Goal: Information Seeking & Learning: Learn about a topic

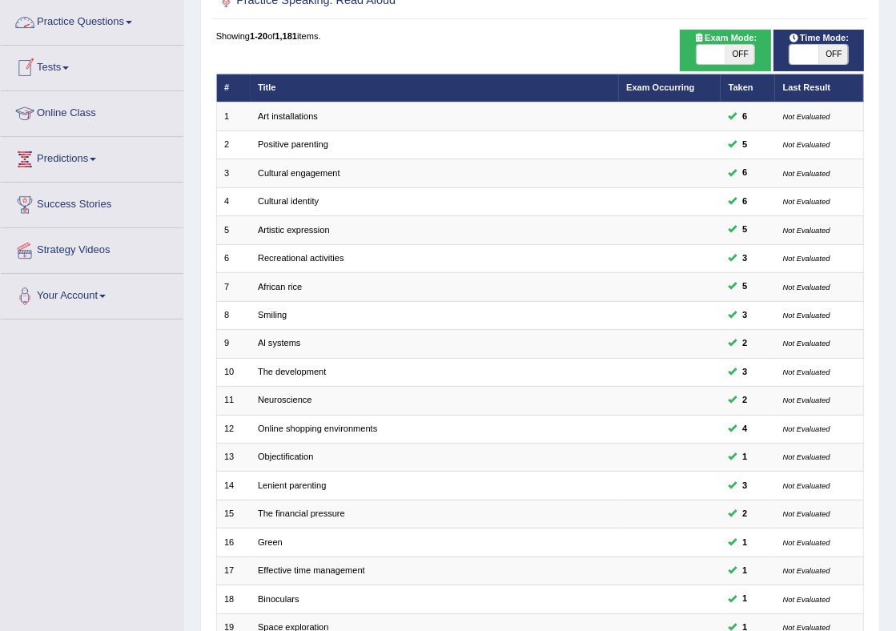
click at [93, 20] on link "Practice Questions" at bounding box center [92, 20] width 183 height 40
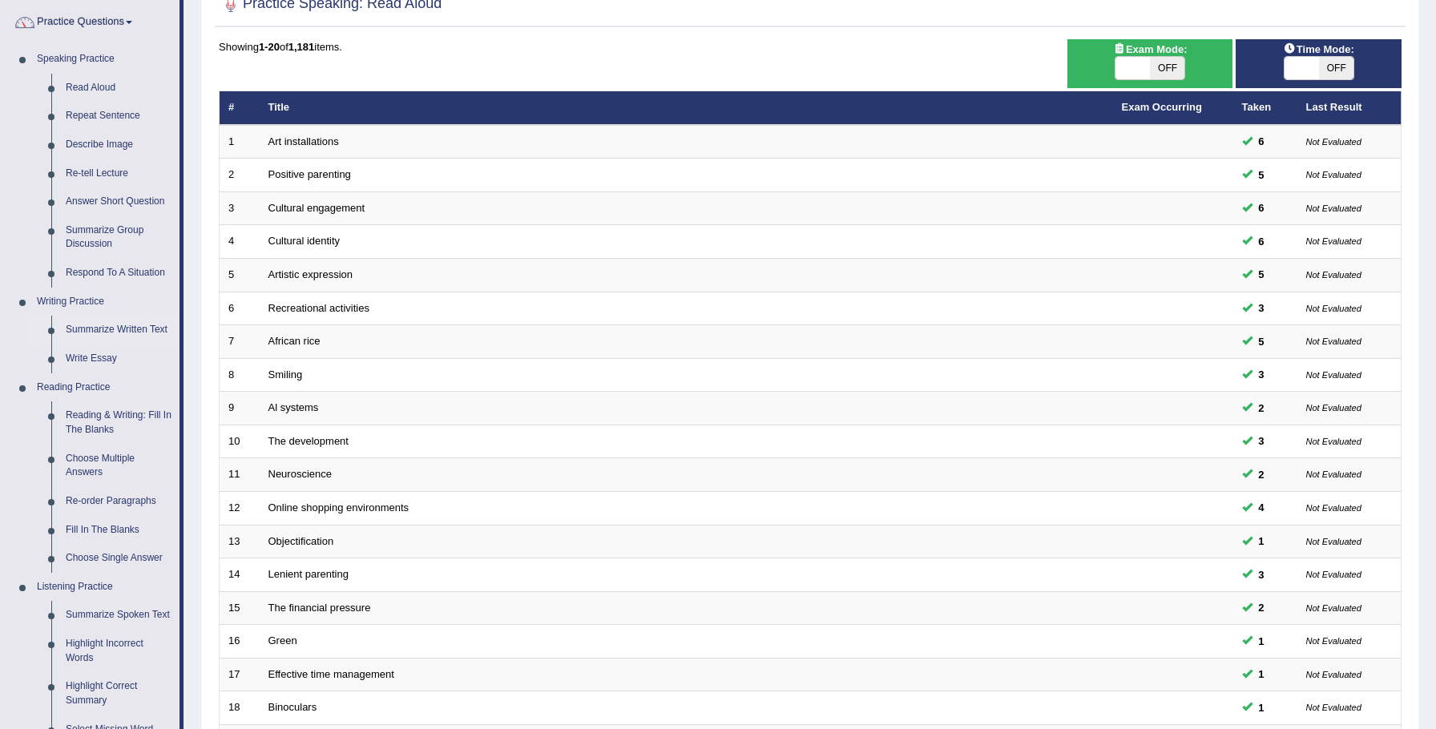
click at [123, 329] on link "Summarize Written Text" at bounding box center [118, 330] width 121 height 29
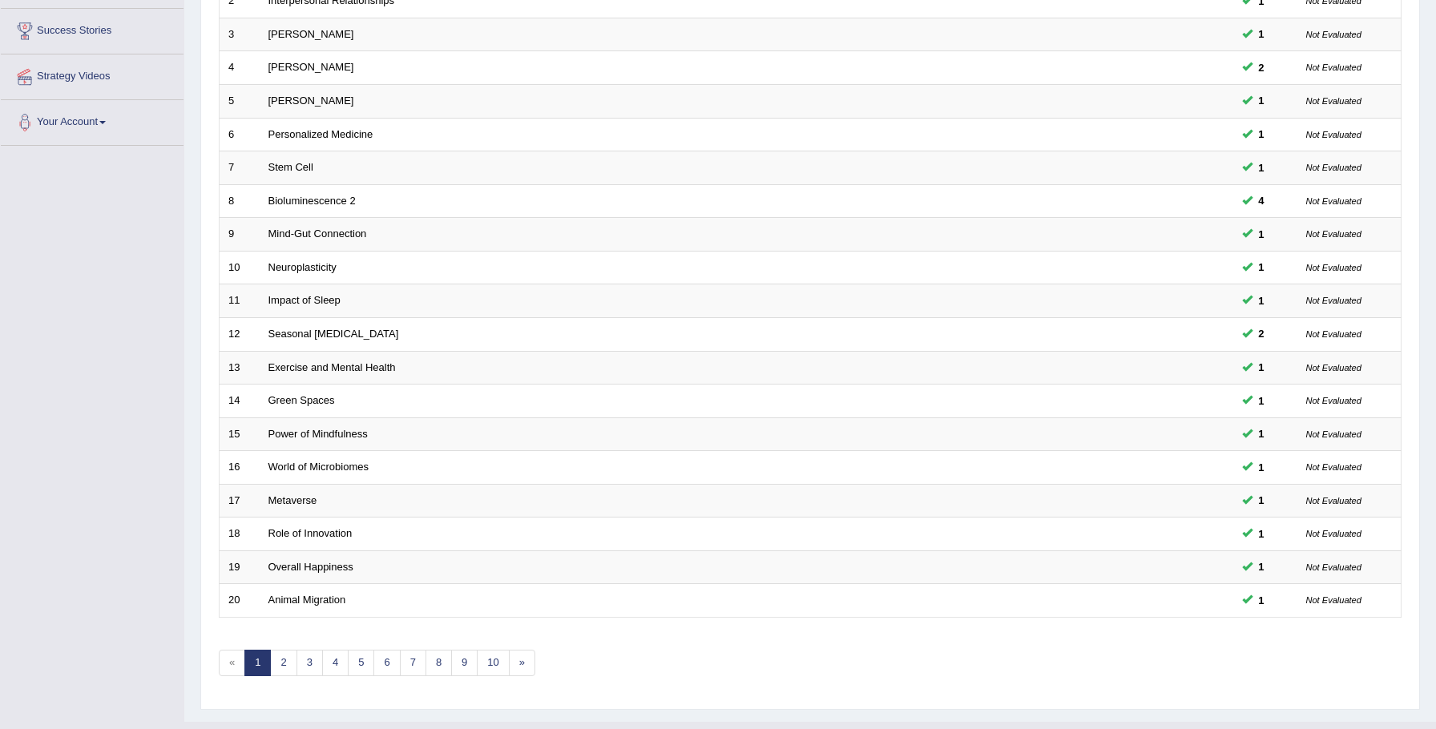
scroll to position [327, 0]
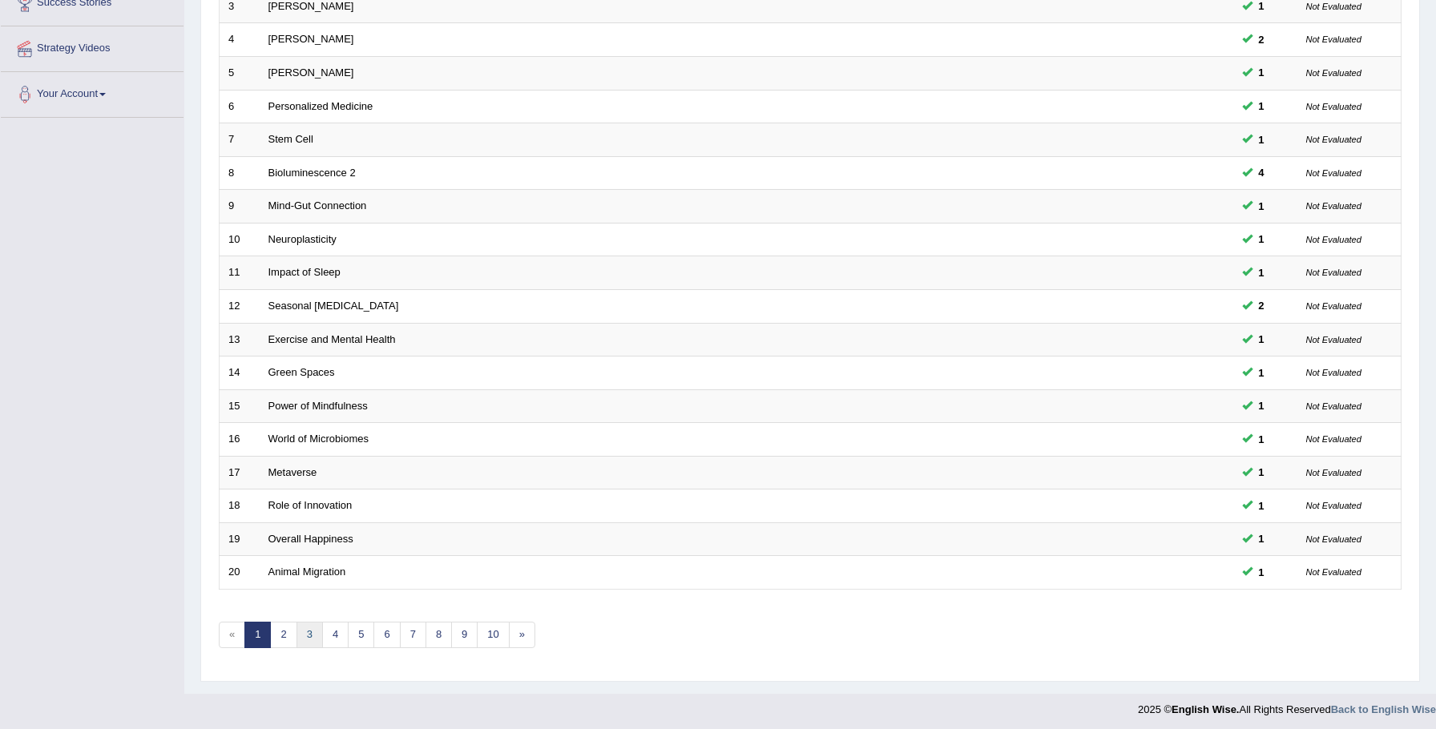
click at [310, 632] on link "3" at bounding box center [309, 635] width 26 height 26
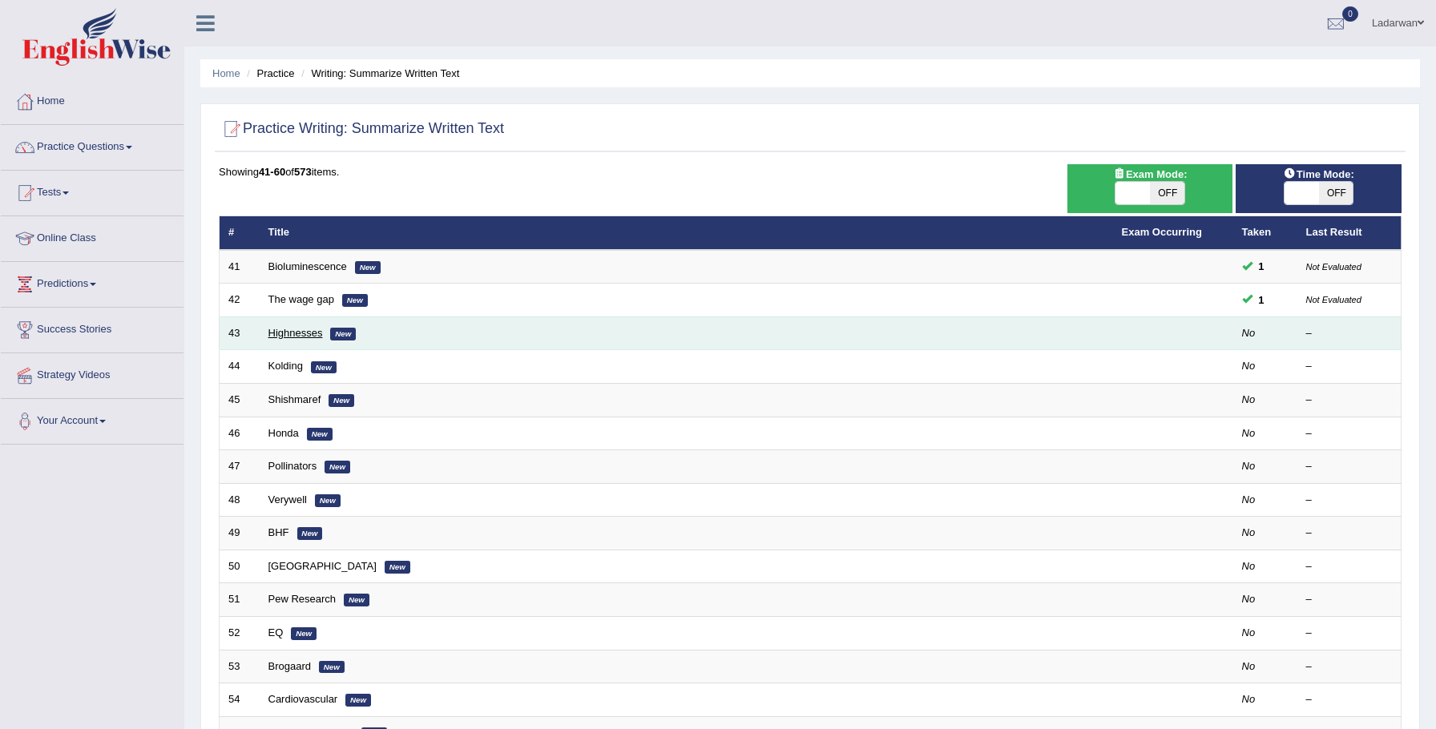
click at [300, 333] on link "Highnesses" at bounding box center [295, 333] width 54 height 12
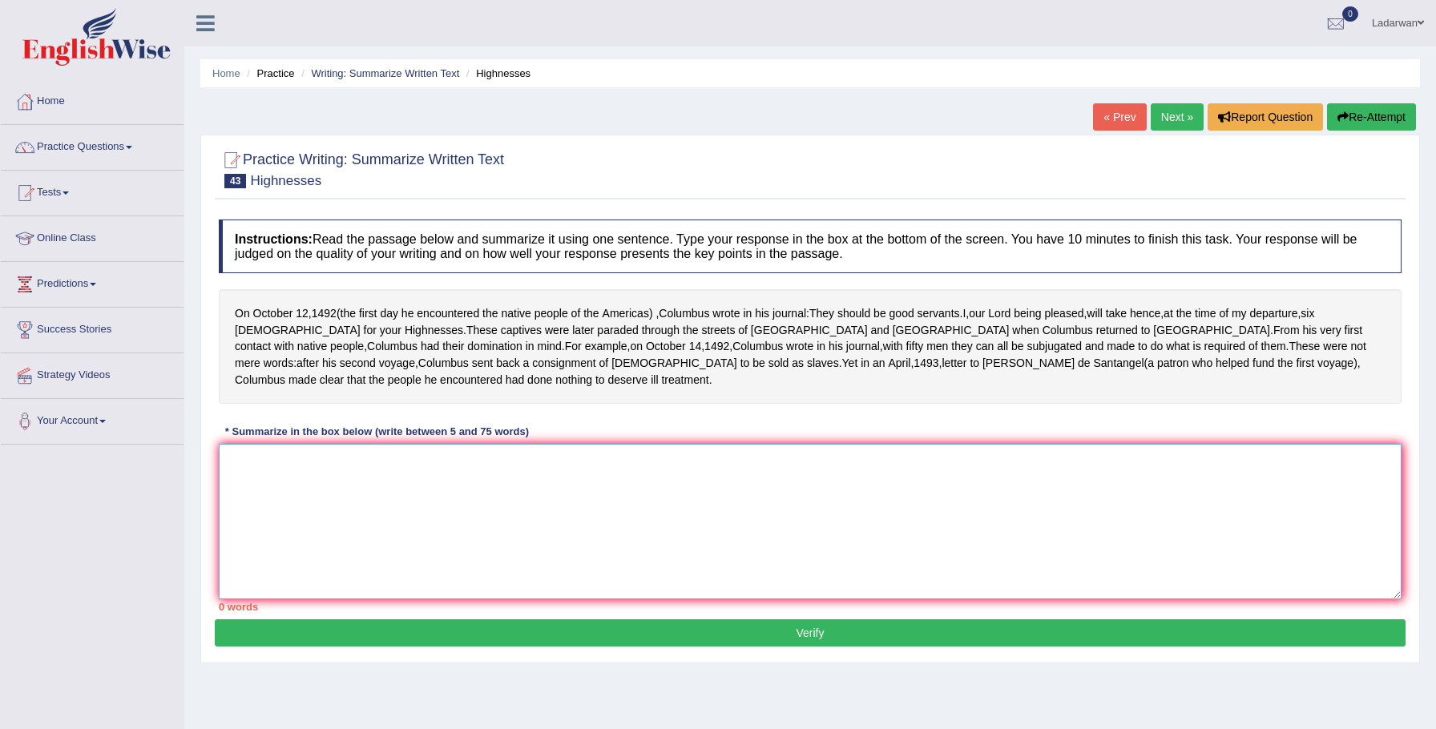
click at [611, 509] on textarea at bounding box center [810, 521] width 1182 height 155
click at [403, 70] on link "Writing: Summarize Written Text" at bounding box center [385, 73] width 148 height 12
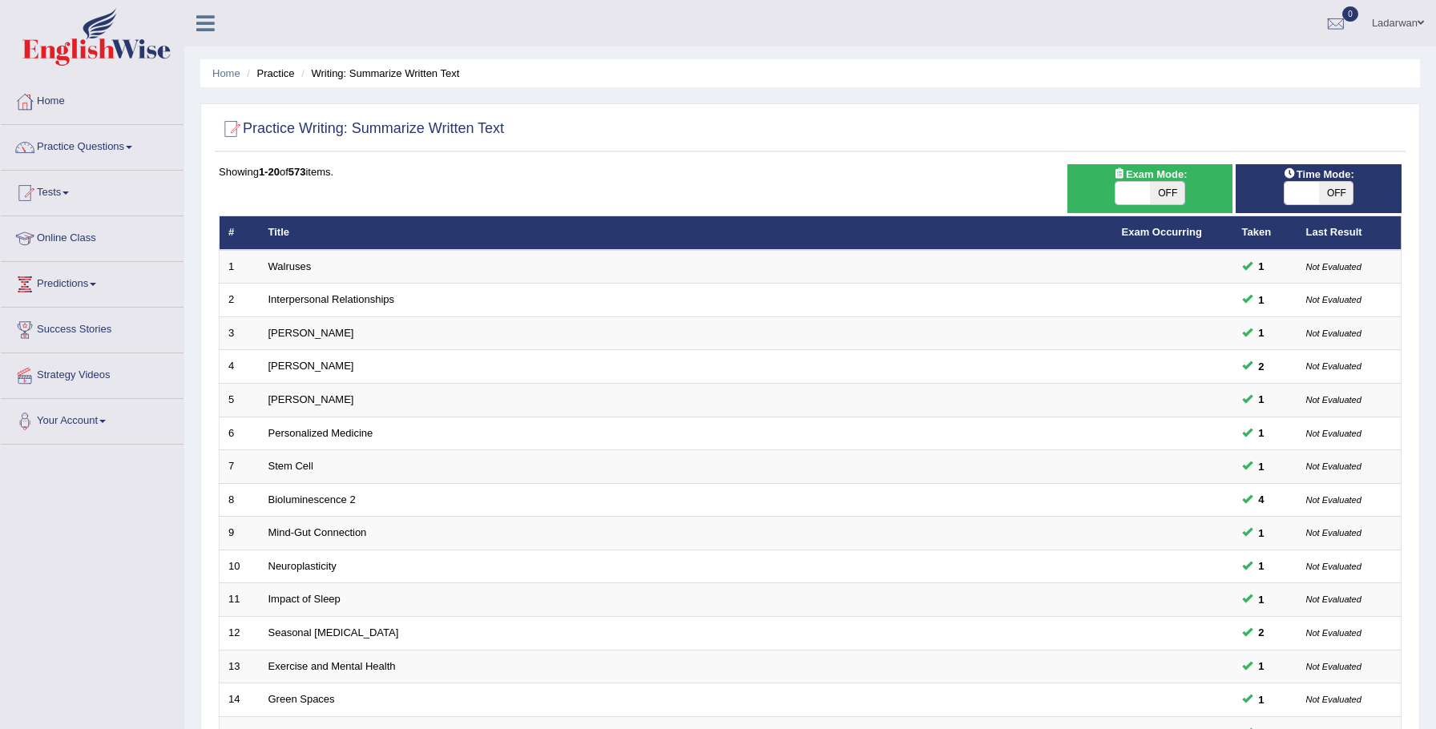
click at [1334, 197] on span "OFF" at bounding box center [1336, 193] width 34 height 22
checkbox input "true"
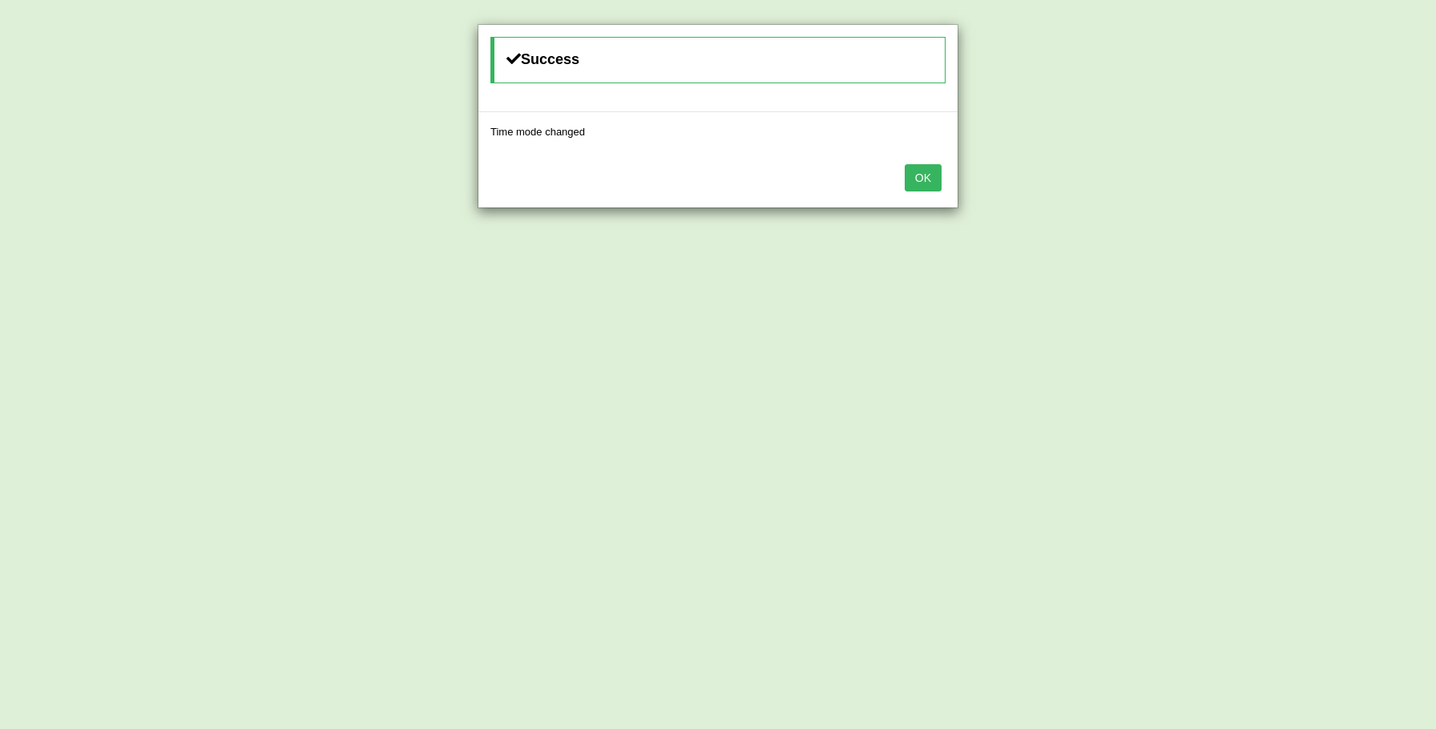
click at [933, 185] on button "OK" at bounding box center [922, 177] width 37 height 27
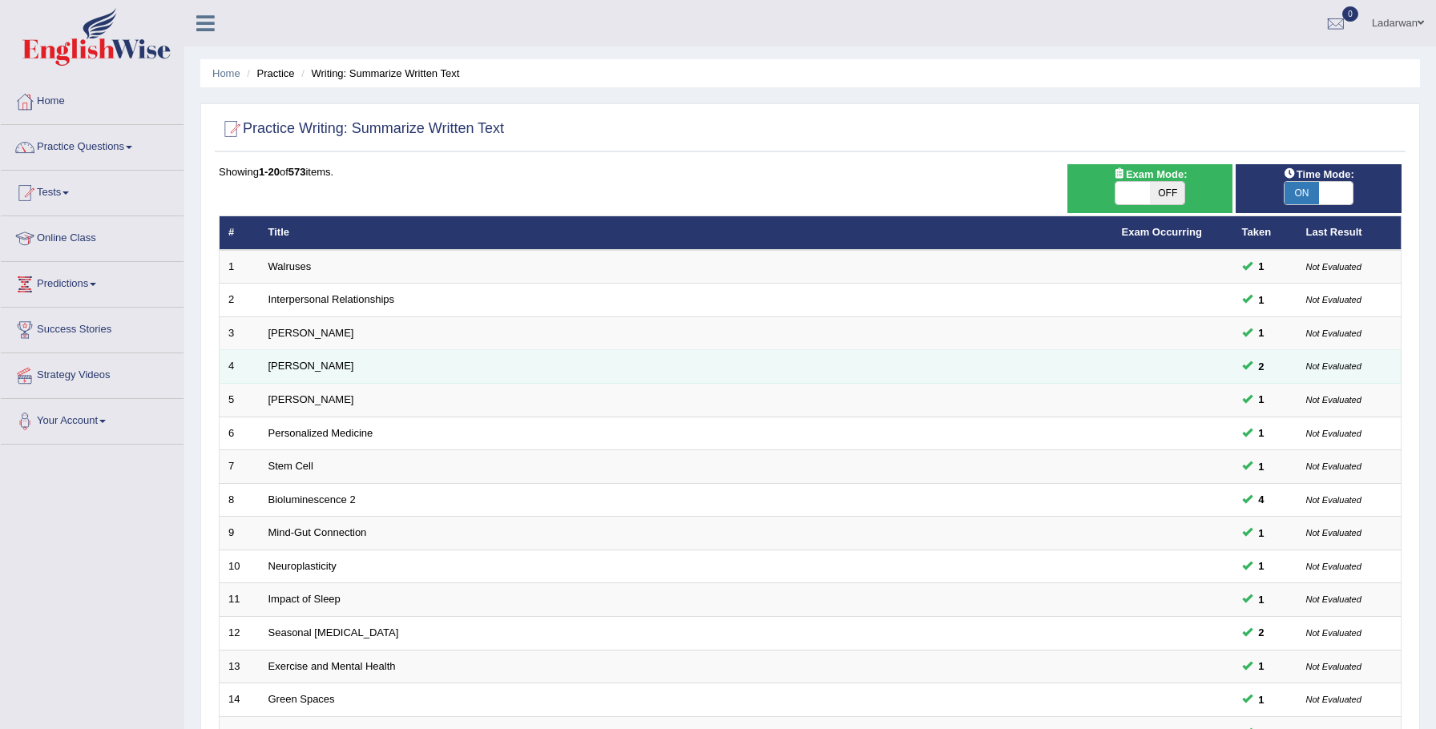
scroll to position [327, 0]
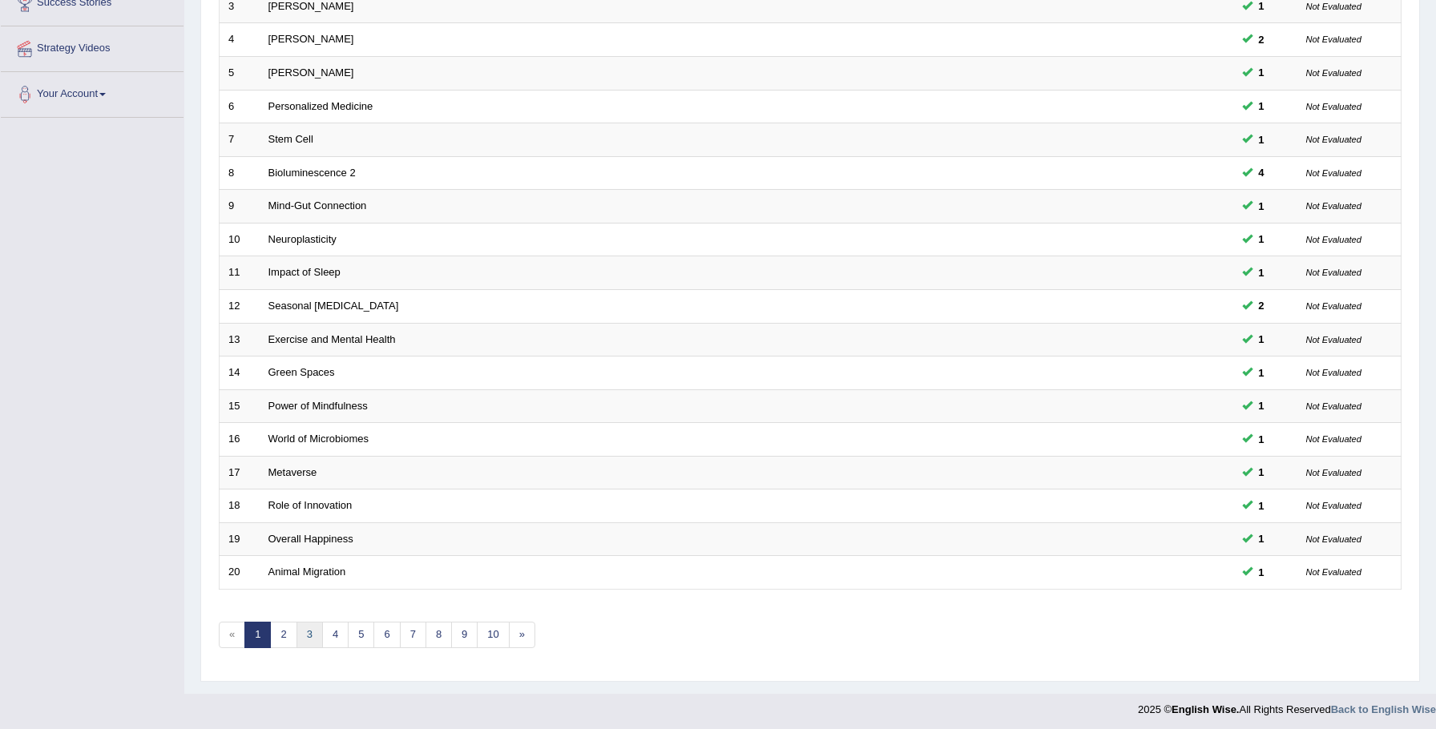
click at [310, 632] on link "3" at bounding box center [309, 635] width 26 height 26
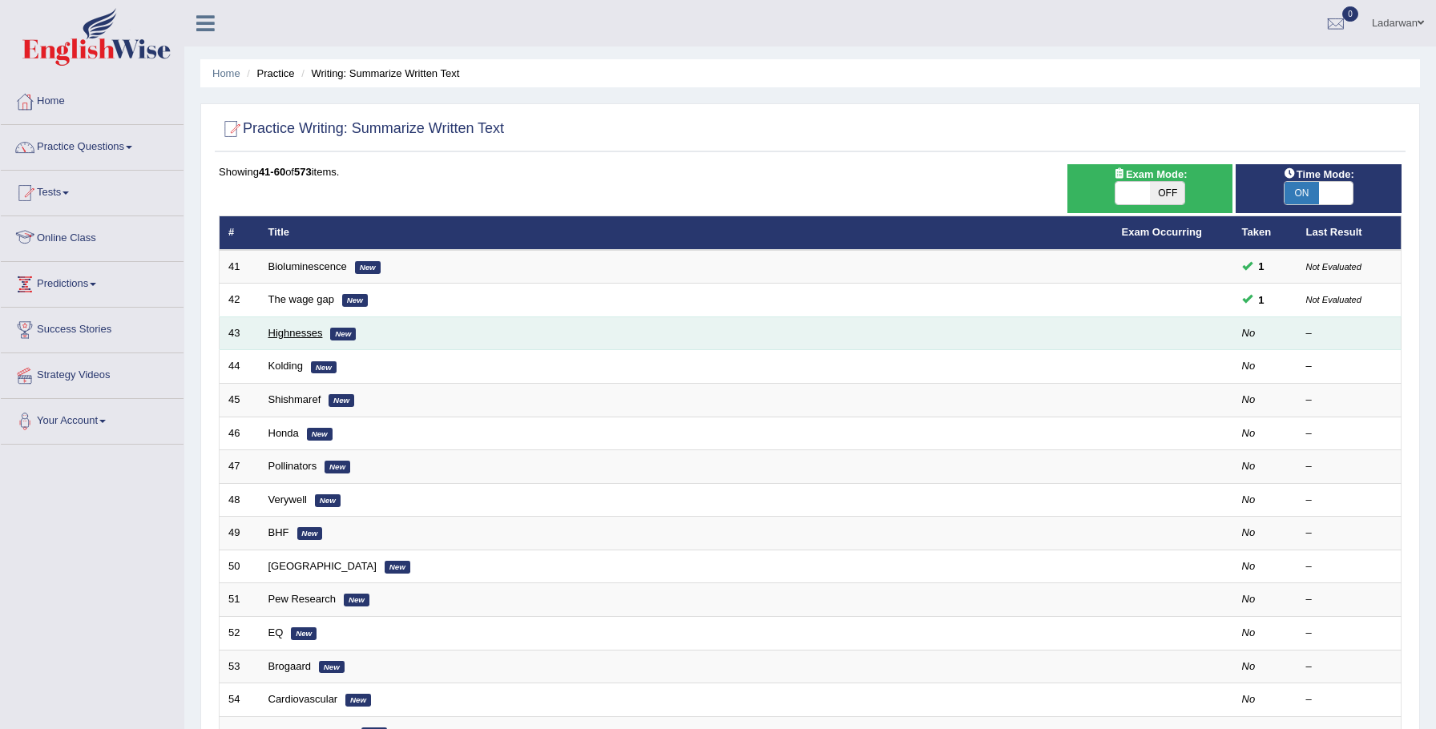
click at [297, 334] on link "Highnesses" at bounding box center [295, 333] width 54 height 12
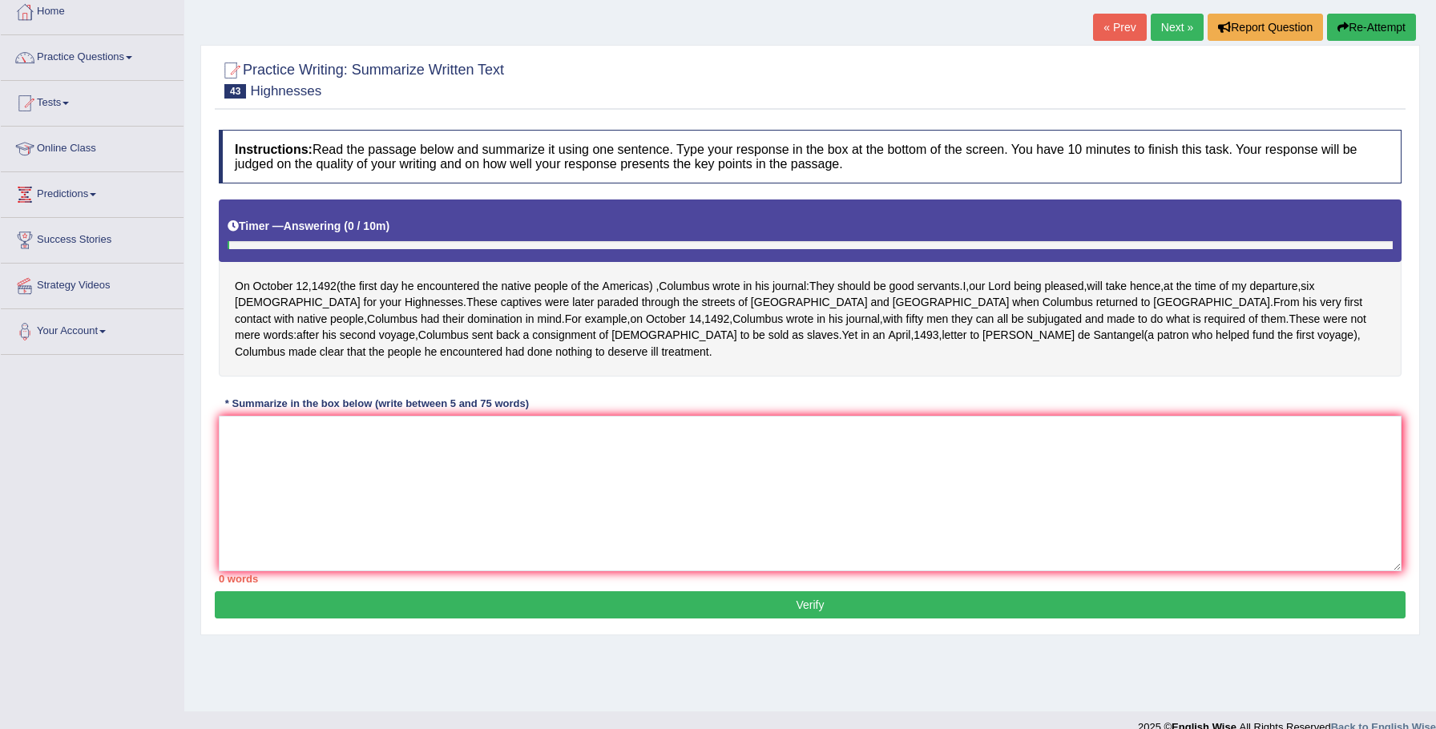
scroll to position [108, 0]
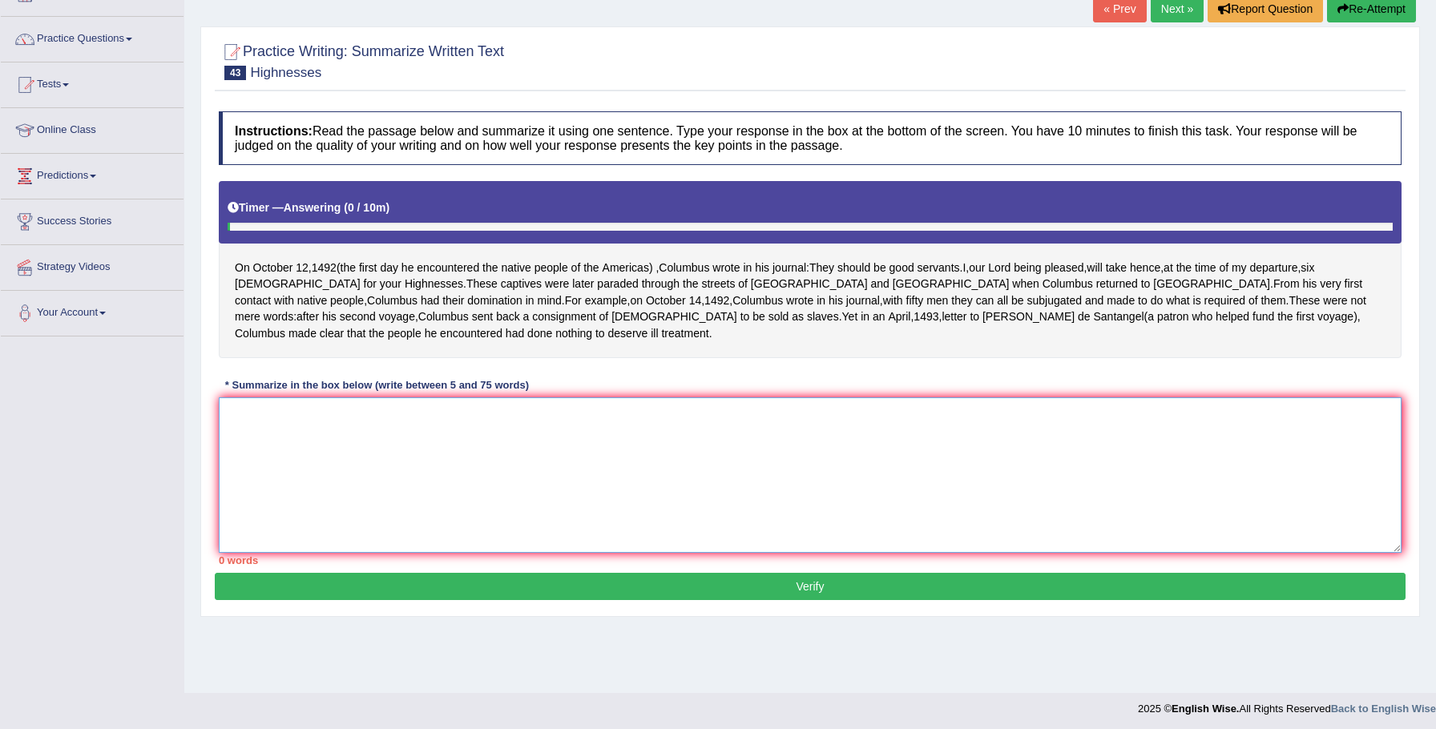
click at [521, 511] on textarea at bounding box center [810, 474] width 1182 height 155
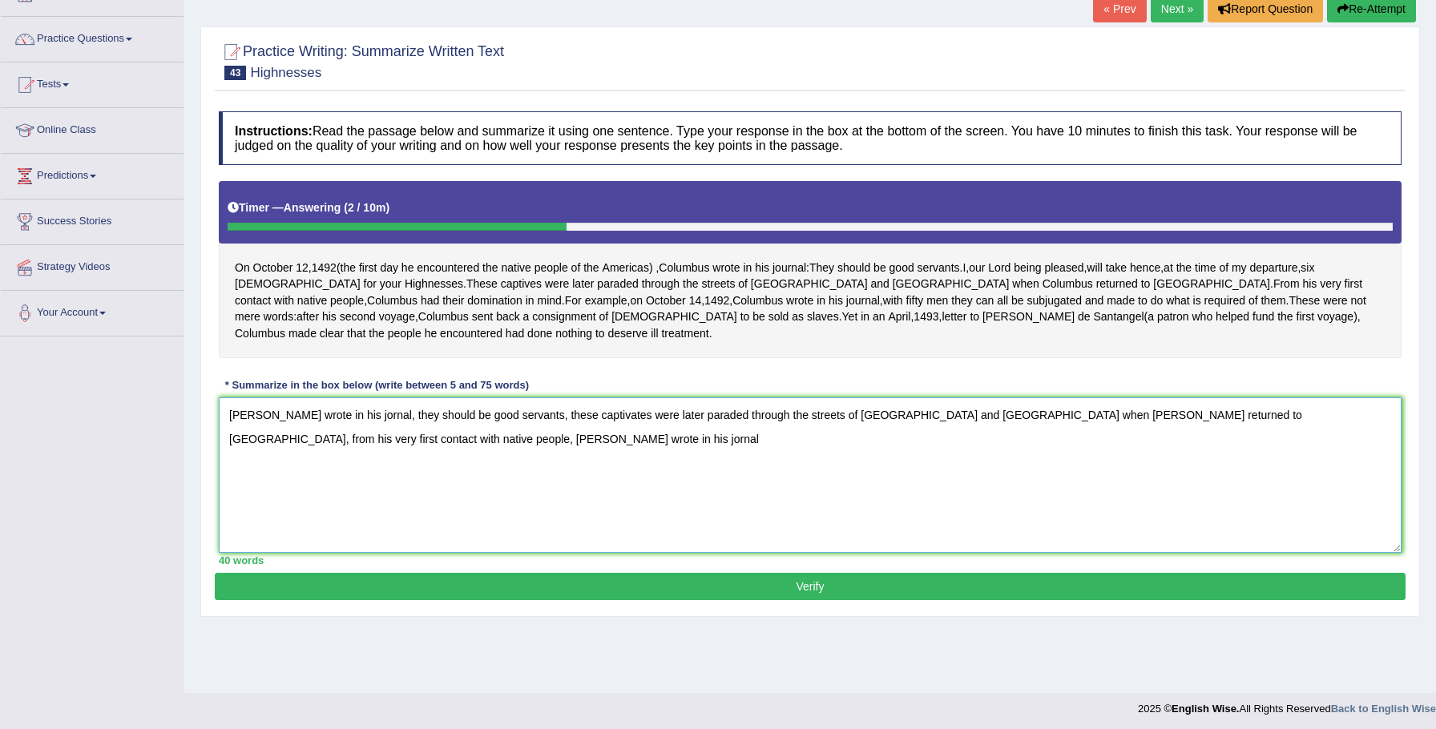
click at [1392, 417] on textarea "Columbus wrote in his jornal, they should be good servants, these captivates we…" at bounding box center [810, 474] width 1182 height 155
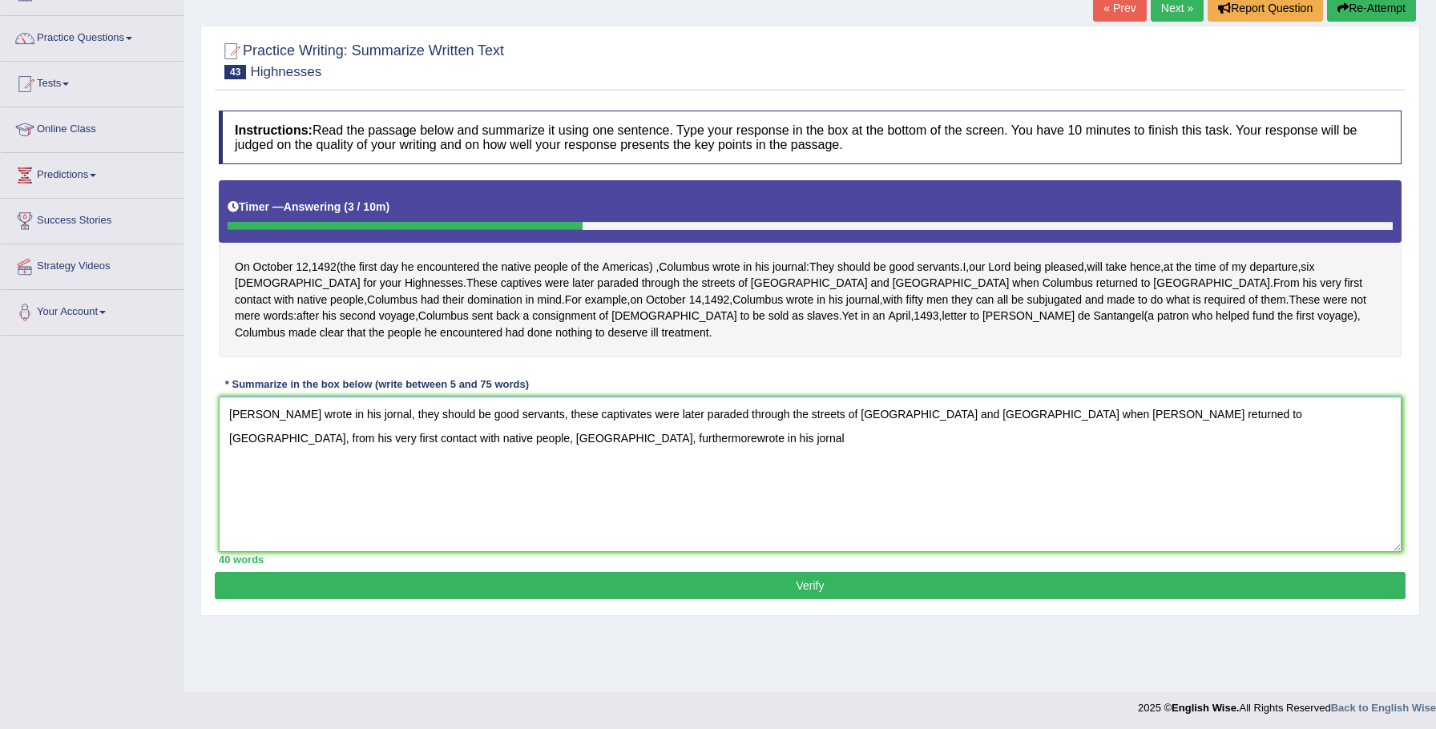
click at [1114, 416] on textarea "Columbus wrote in his jornal, they should be good servants, these captivates we…" at bounding box center [810, 474] width 1182 height 155
click at [812, 435] on textarea "Columbus wrote in his jornal, they should be good servants, these captivates we…" at bounding box center [810, 474] width 1182 height 155
click at [285, 434] on textarea "Columbus wrote in his jornal, they should be good servants, these captivates we…" at bounding box center [810, 474] width 1182 height 155
click at [457, 437] on textarea "Columbus wrote in his jornal, they should be good servants, these captivates we…" at bounding box center [810, 474] width 1182 height 155
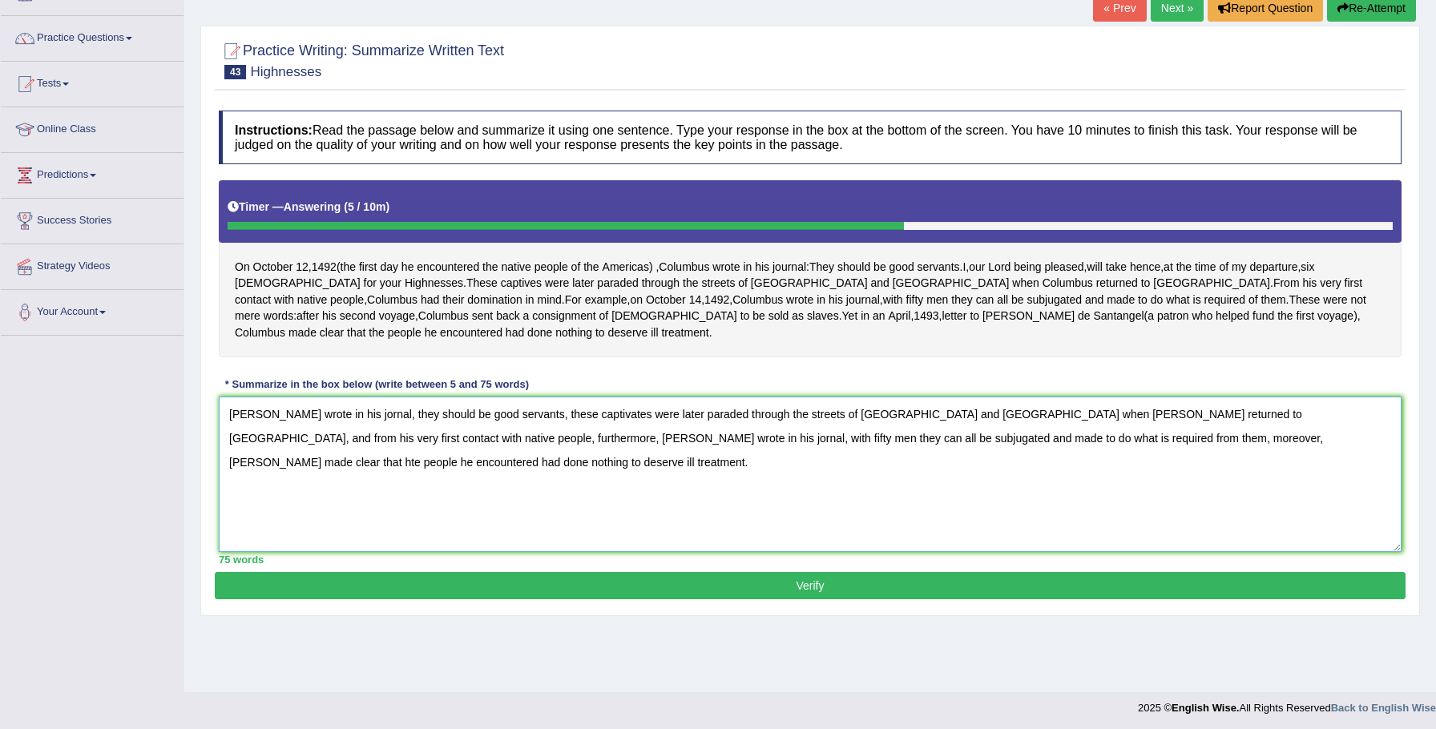
type textarea "Columbus wrote in his jornal, they should be good servants, these captivates we…"
click at [644, 592] on button "Verify" at bounding box center [810, 585] width 1190 height 27
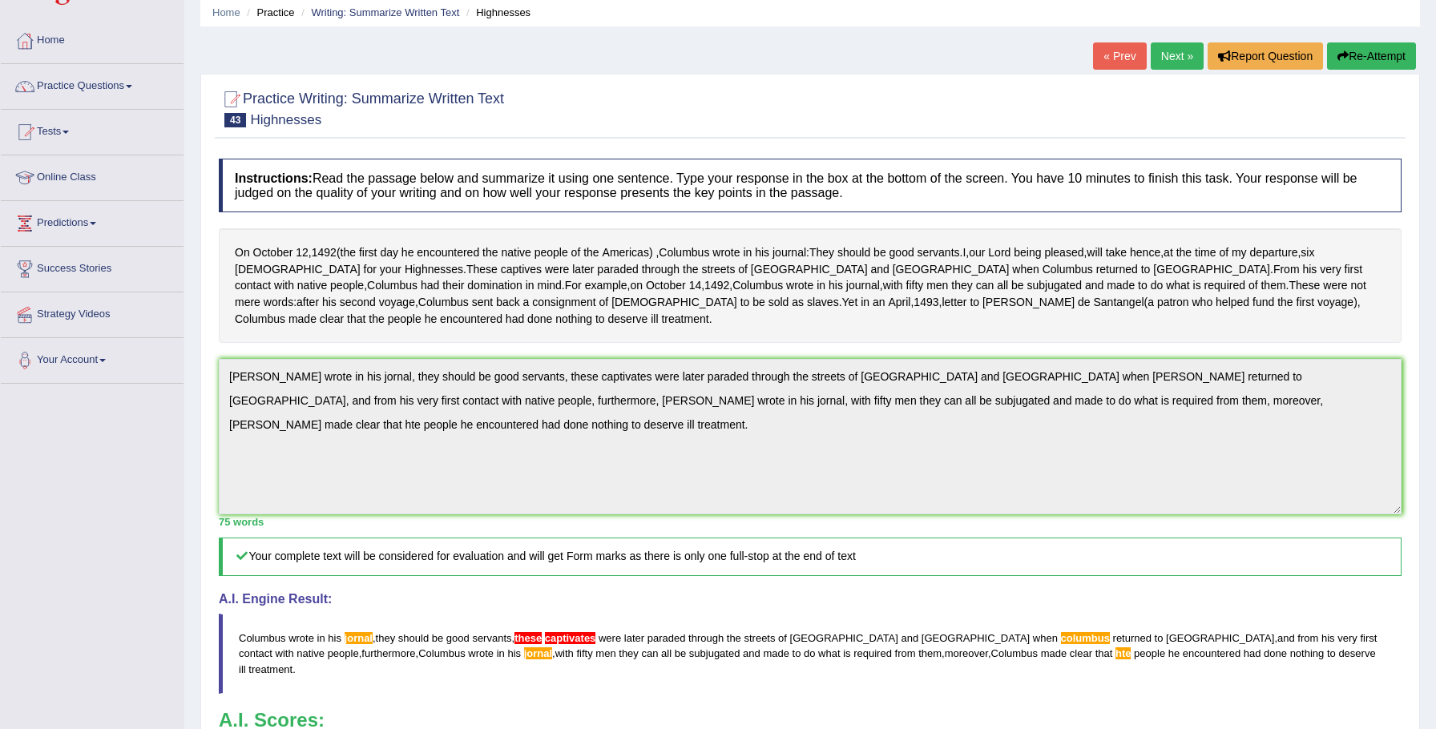
scroll to position [0, 0]
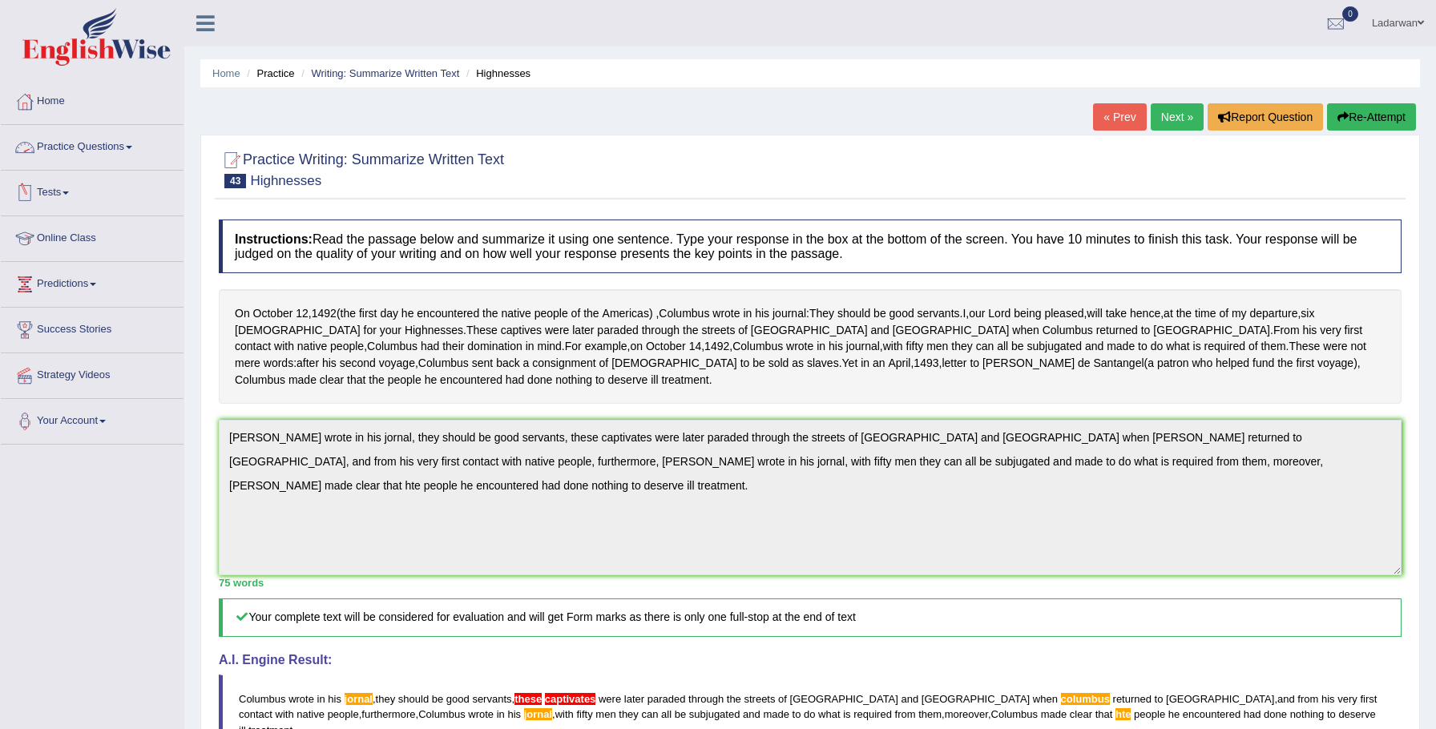
click at [95, 146] on link "Practice Questions" at bounding box center [92, 145] width 183 height 40
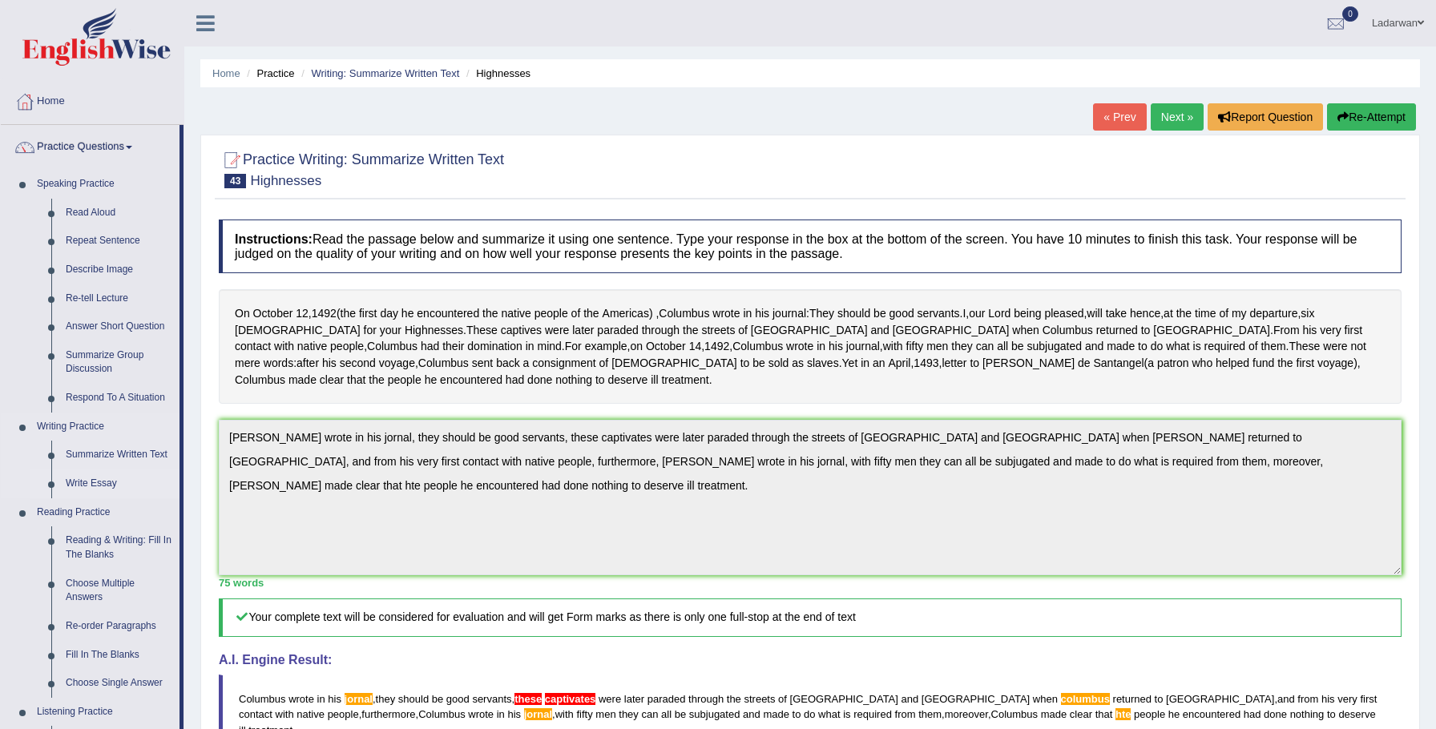
click at [108, 485] on link "Write Essay" at bounding box center [118, 483] width 121 height 29
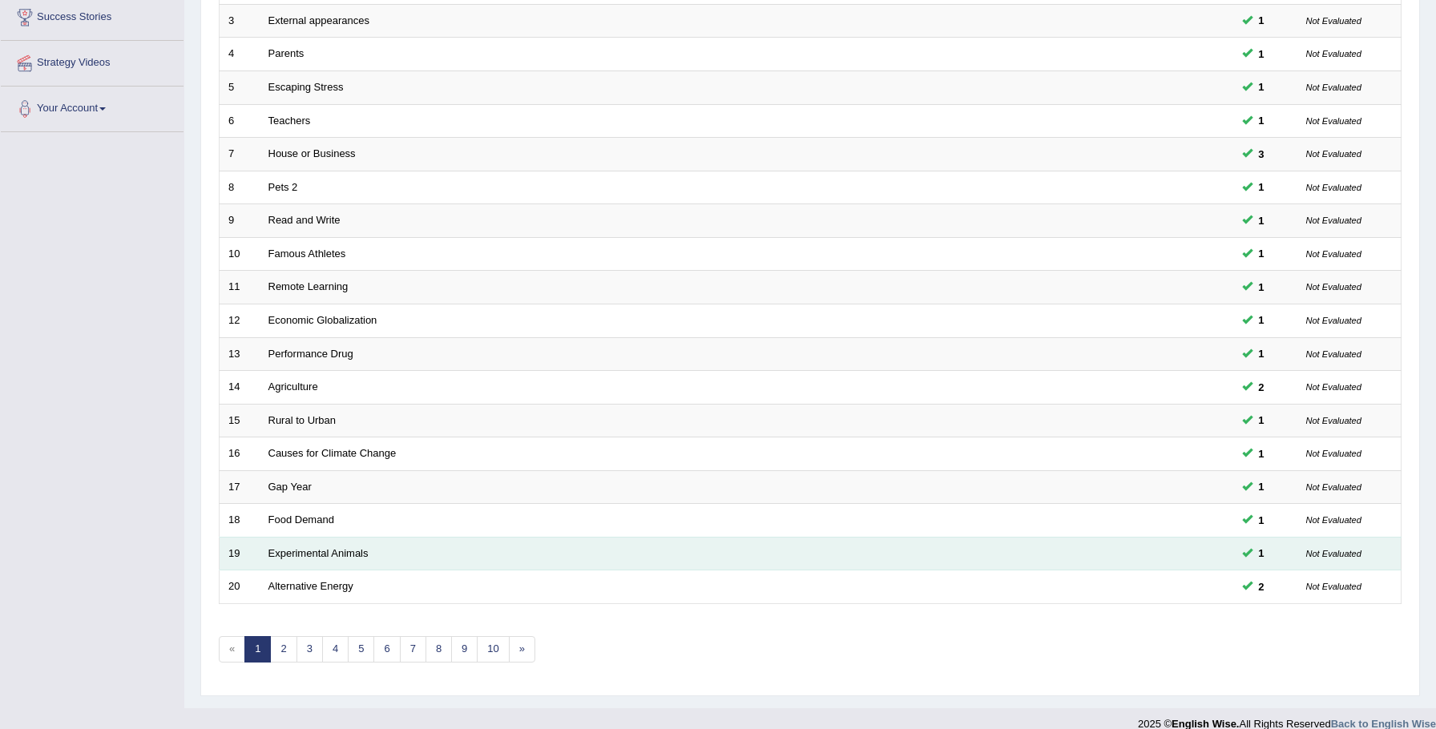
scroll to position [327, 0]
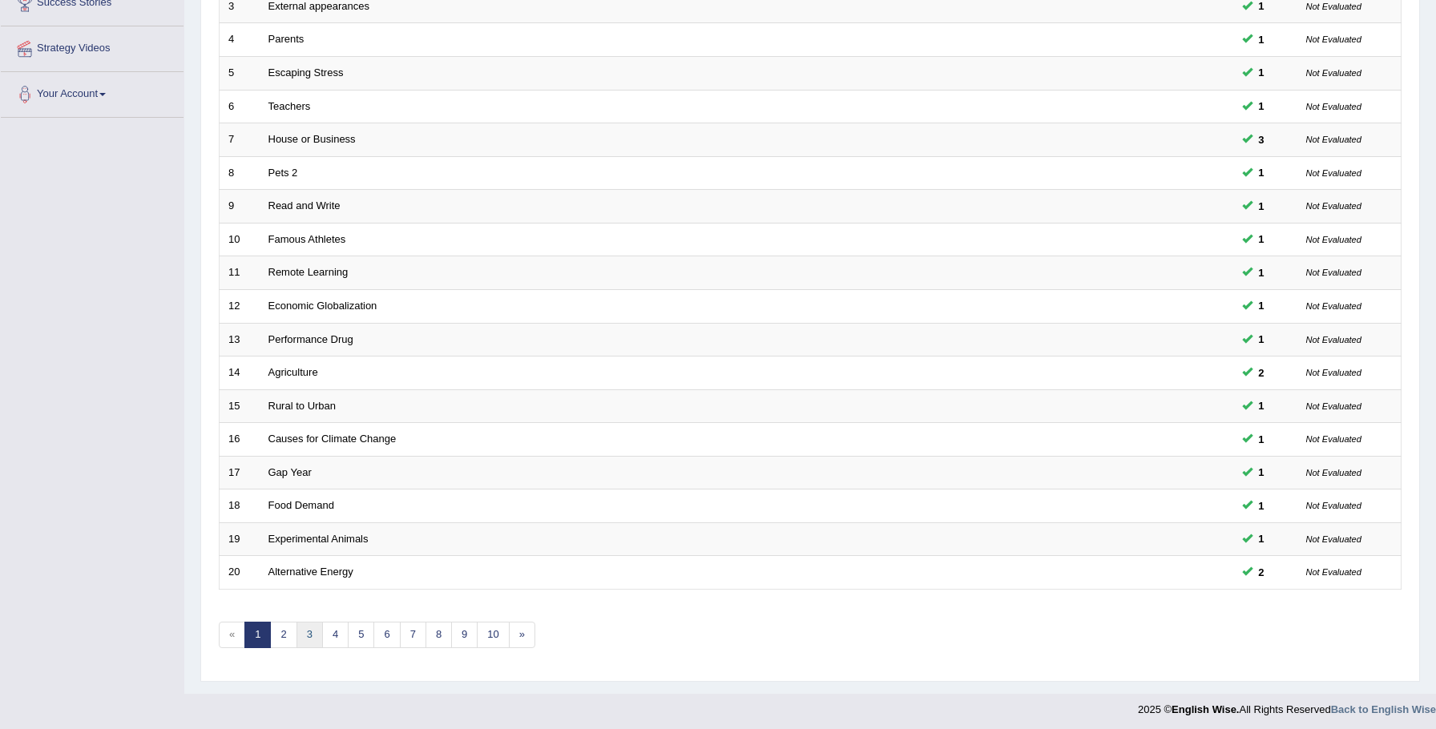
click at [309, 634] on link "3" at bounding box center [309, 635] width 26 height 26
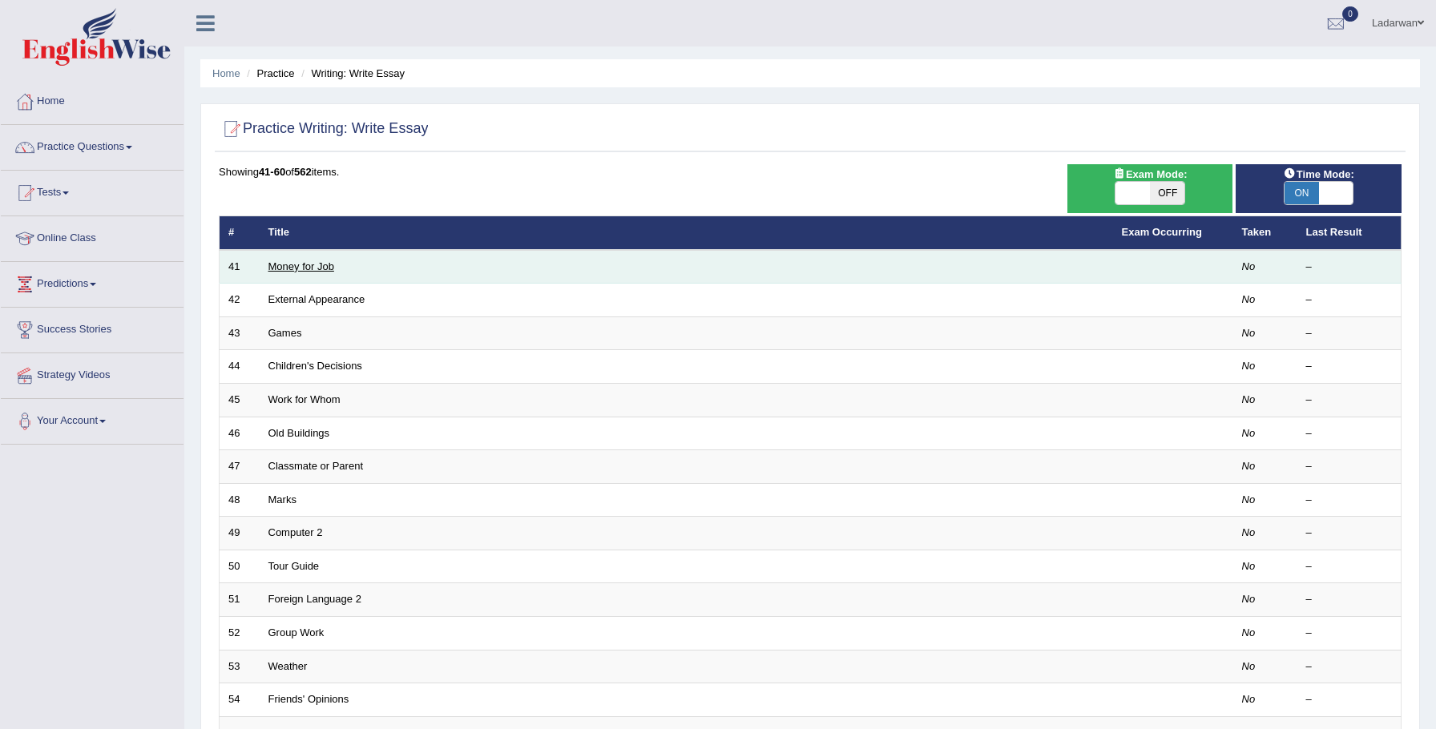
scroll to position [327, 0]
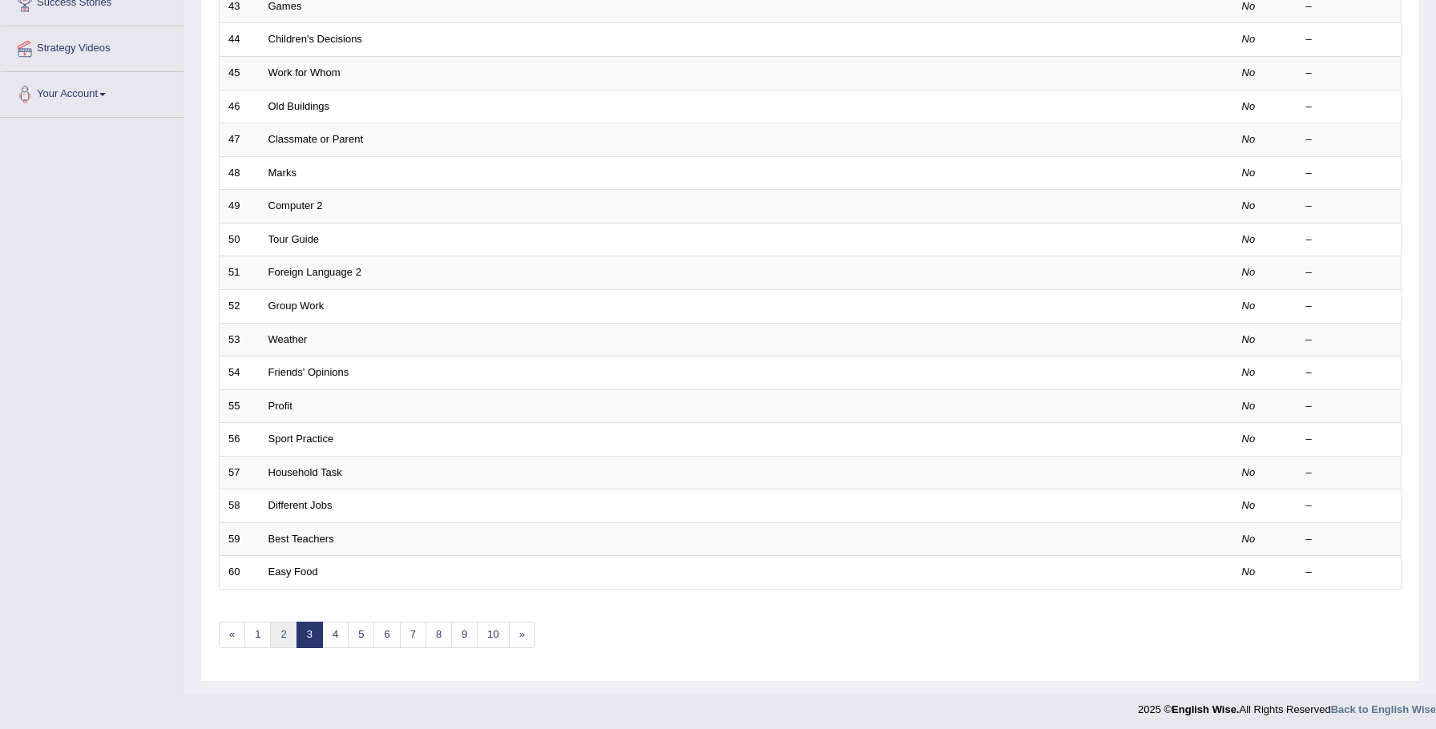
click at [282, 630] on link "2" at bounding box center [283, 635] width 26 height 26
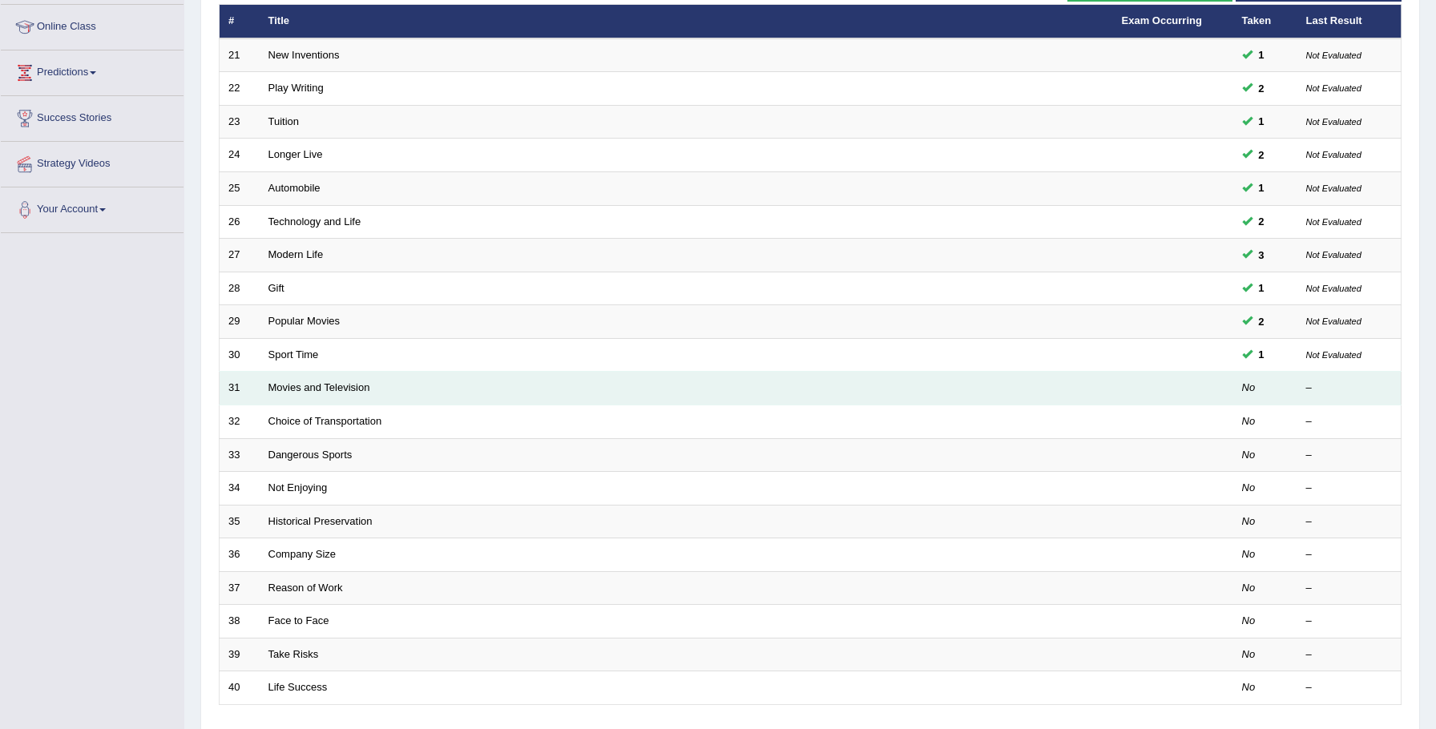
scroll to position [212, 0]
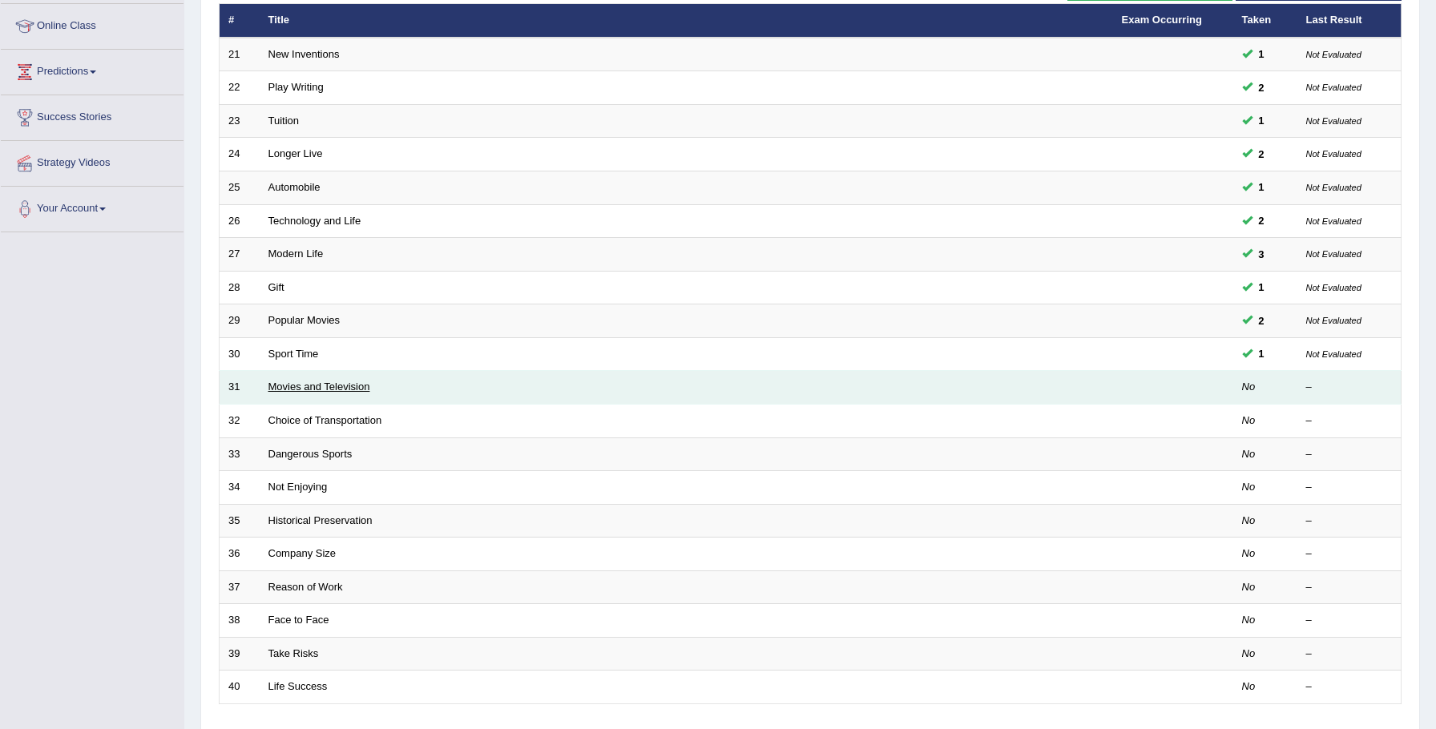
click at [349, 385] on link "Movies and Television" at bounding box center [319, 387] width 102 height 12
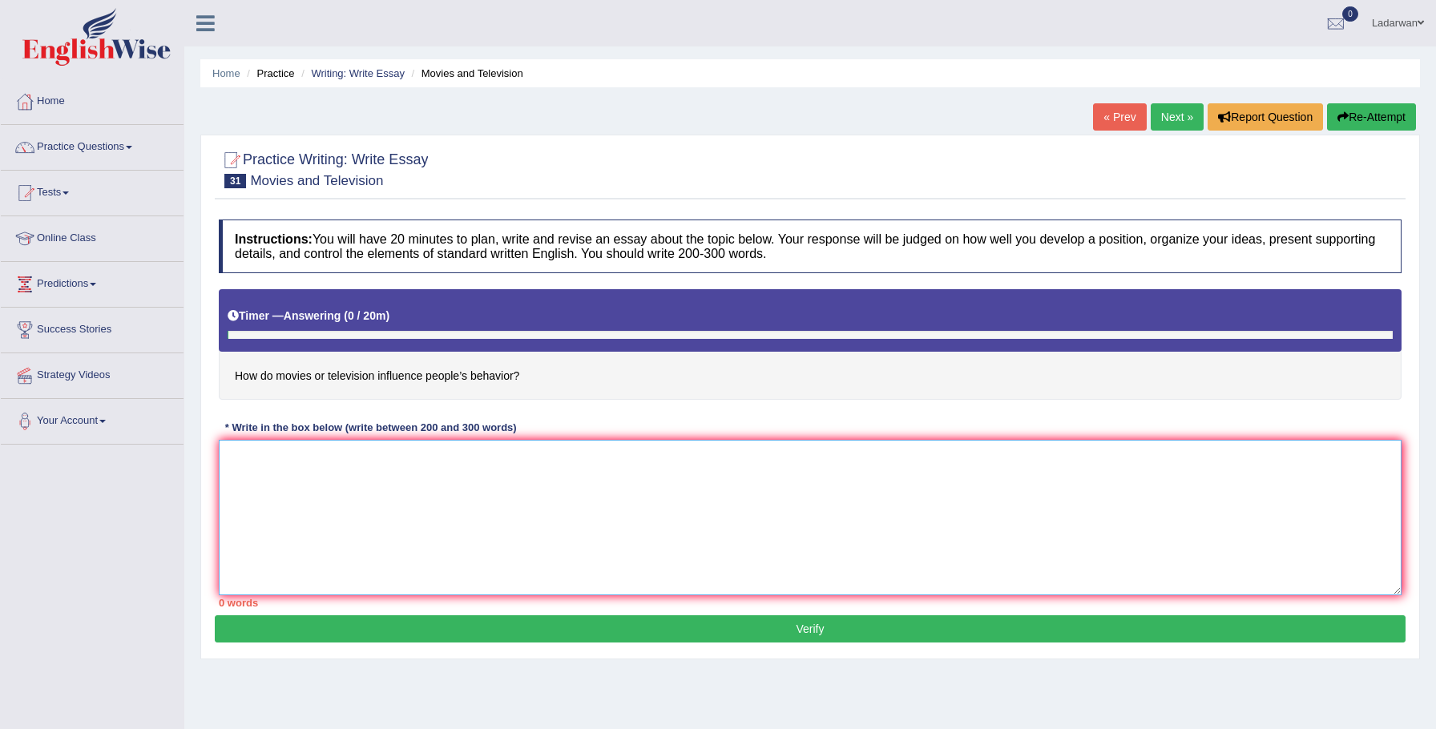
click at [378, 485] on textarea at bounding box center [810, 517] width 1182 height 155
click at [894, 509] on textarea at bounding box center [810, 517] width 1182 height 155
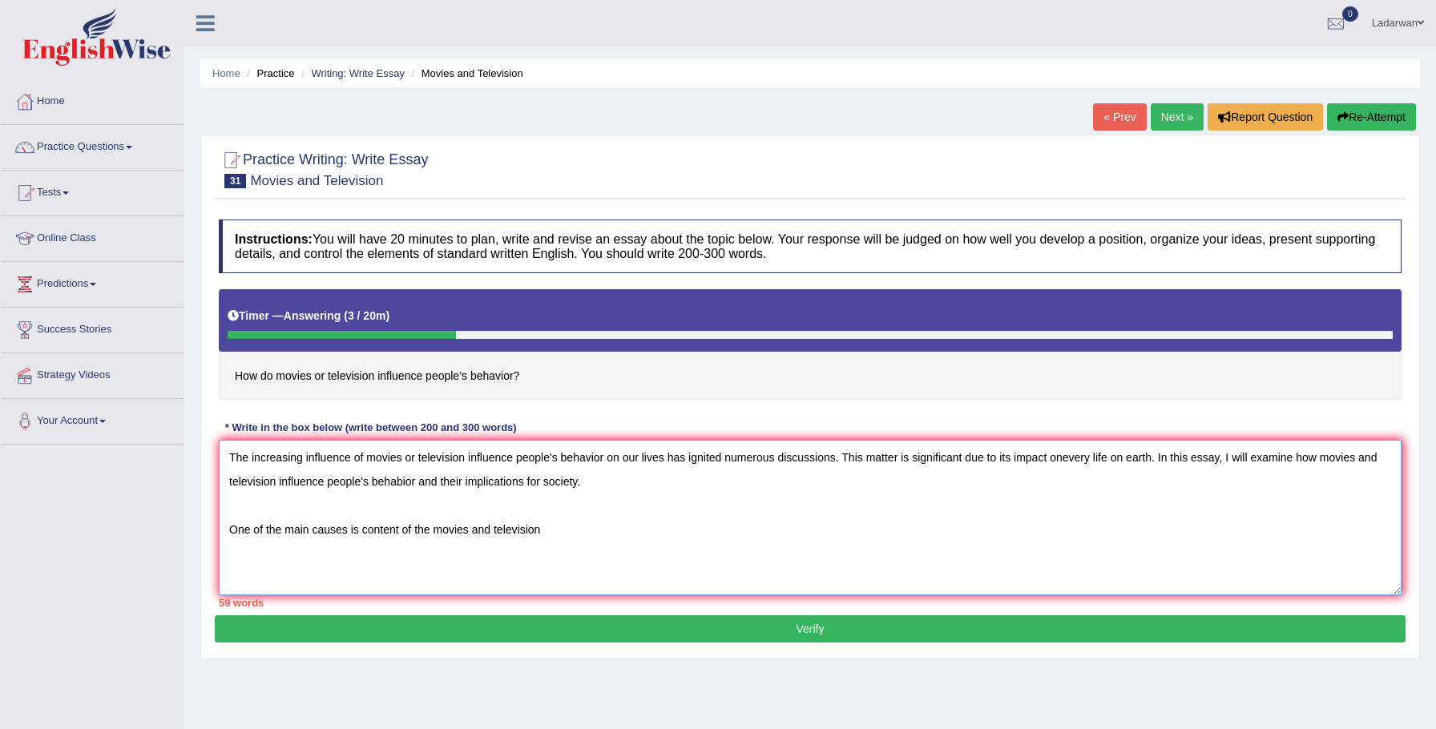
click at [411, 530] on textarea "The increasing influence of movies or television influence people's behavior on…" at bounding box center [810, 517] width 1182 height 155
click at [602, 529] on textarea "The increasing influence of movies or television influence people's behavior on…" at bounding box center [810, 517] width 1182 height 155
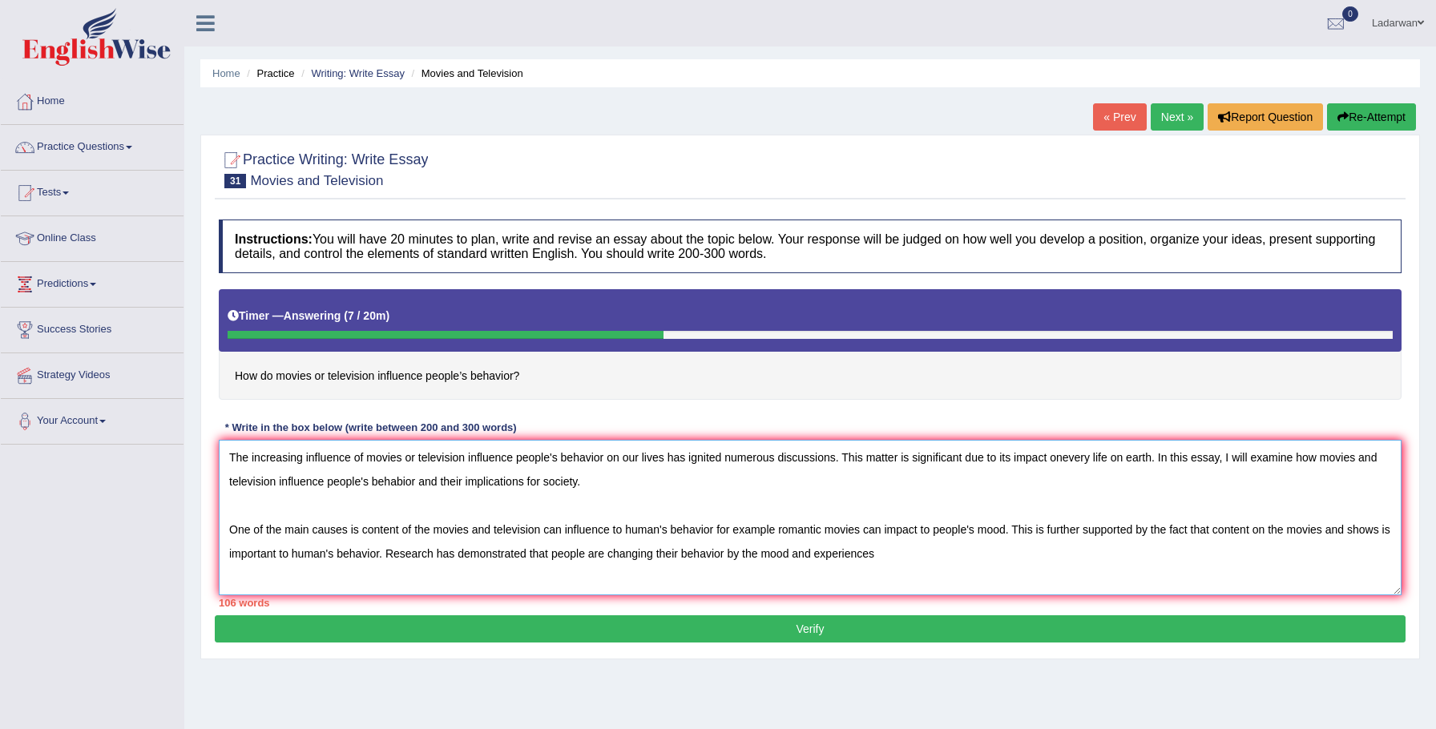
scroll to position [2, 0]
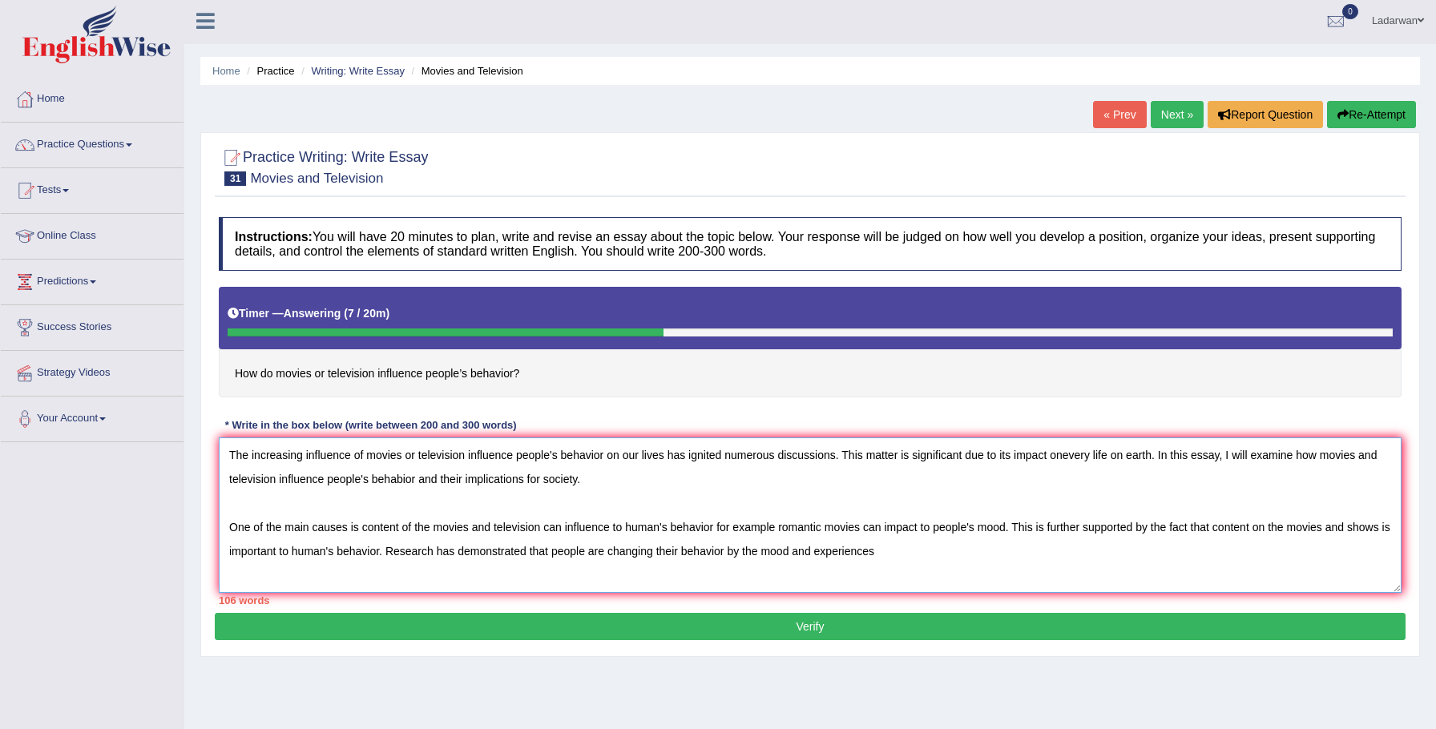
click at [840, 553] on textarea "The increasing influence of movies or television influence people's behavior on…" at bounding box center [810, 514] width 1182 height 155
click at [1016, 557] on textarea "The increasing influence of movies or television influence people's behavior on…" at bounding box center [810, 514] width 1182 height 155
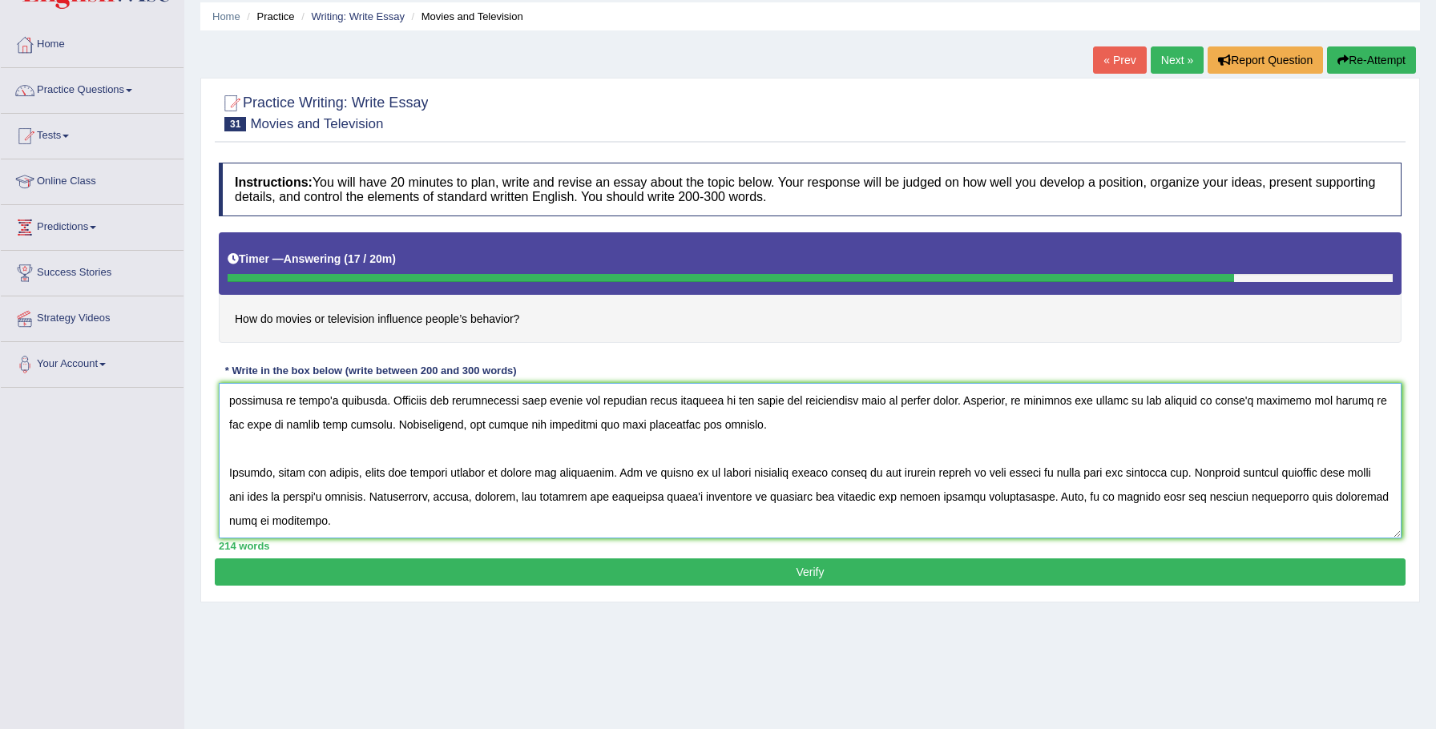
scroll to position [133, 0]
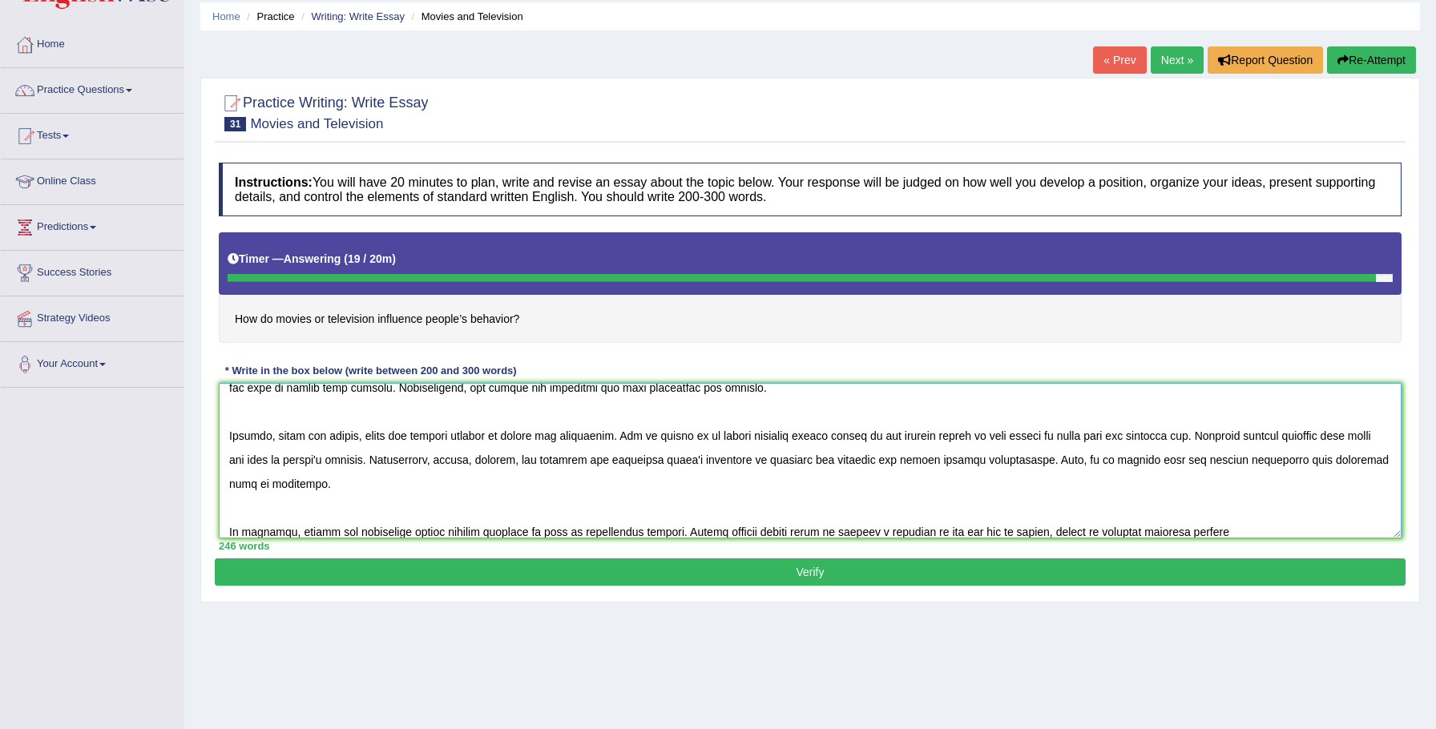
click at [1143, 530] on textarea at bounding box center [810, 460] width 1182 height 155
click at [1275, 530] on textarea at bounding box center [810, 460] width 1182 height 155
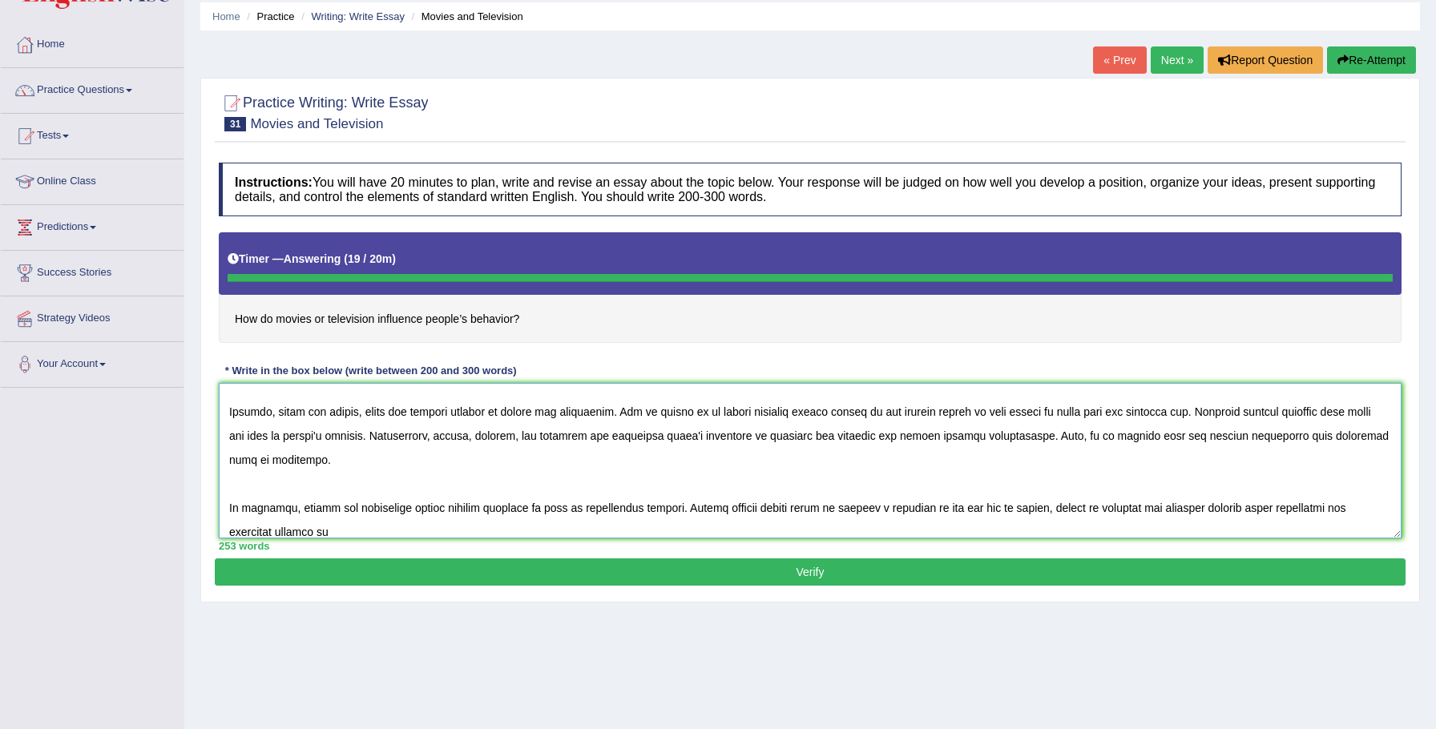
type textarea "The increasing influence of movies or television influence people's behavior on…"
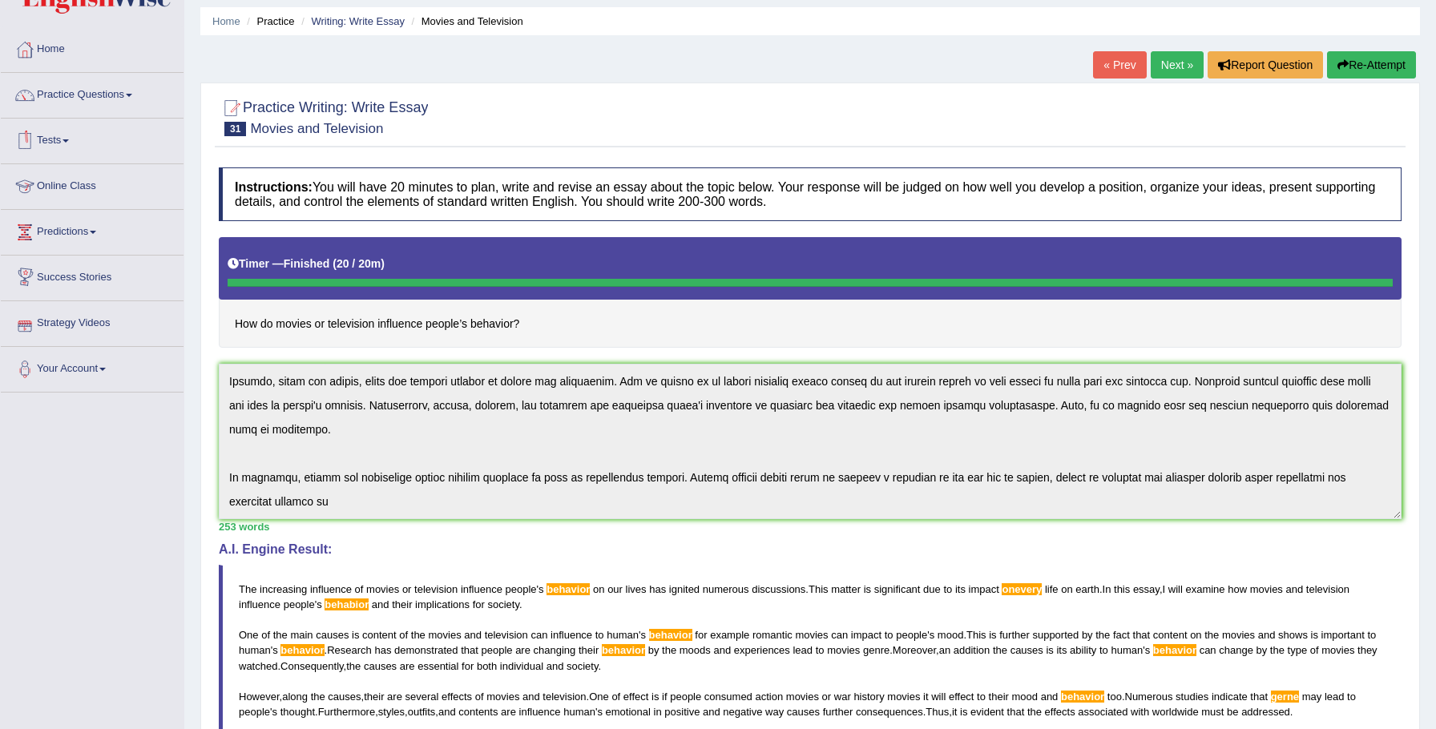
scroll to position [56, 0]
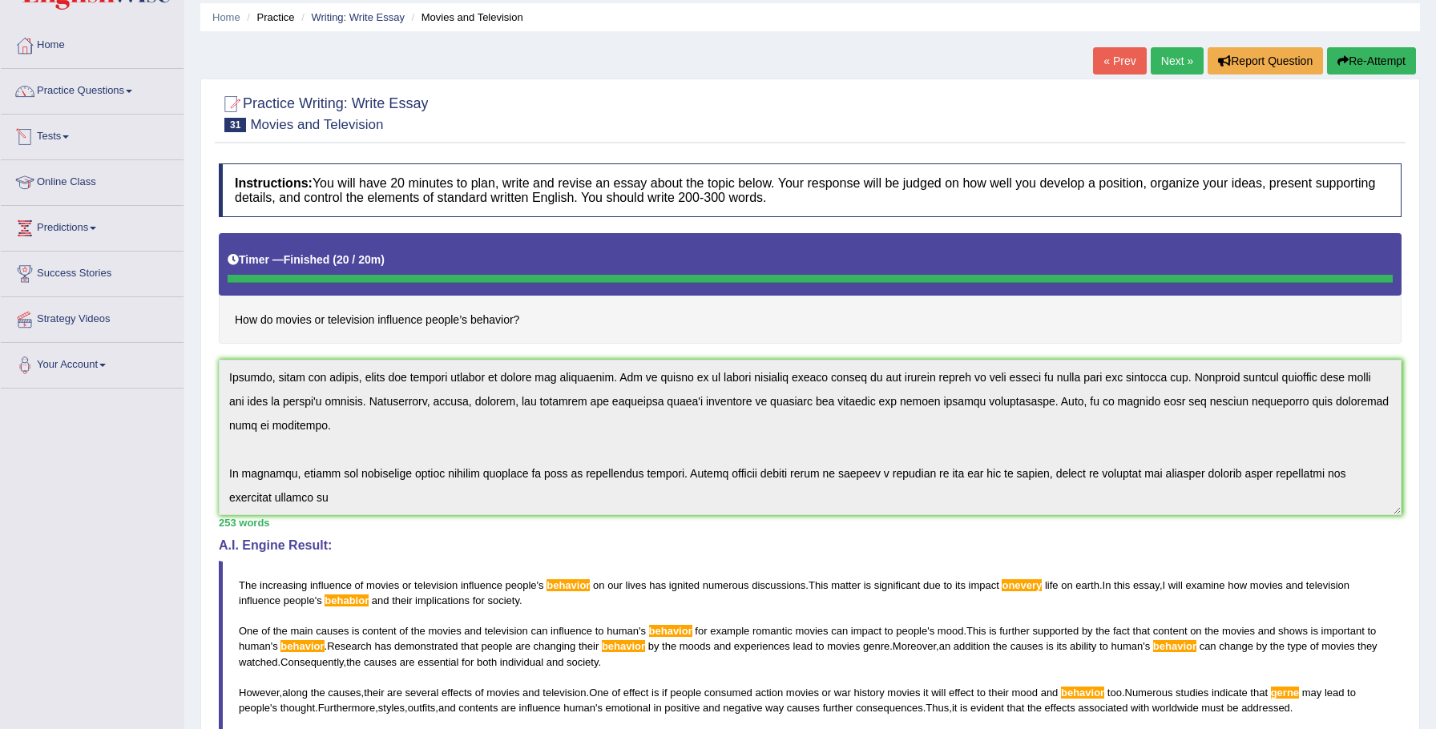
click at [91, 92] on link "Practice Questions" at bounding box center [92, 89] width 183 height 40
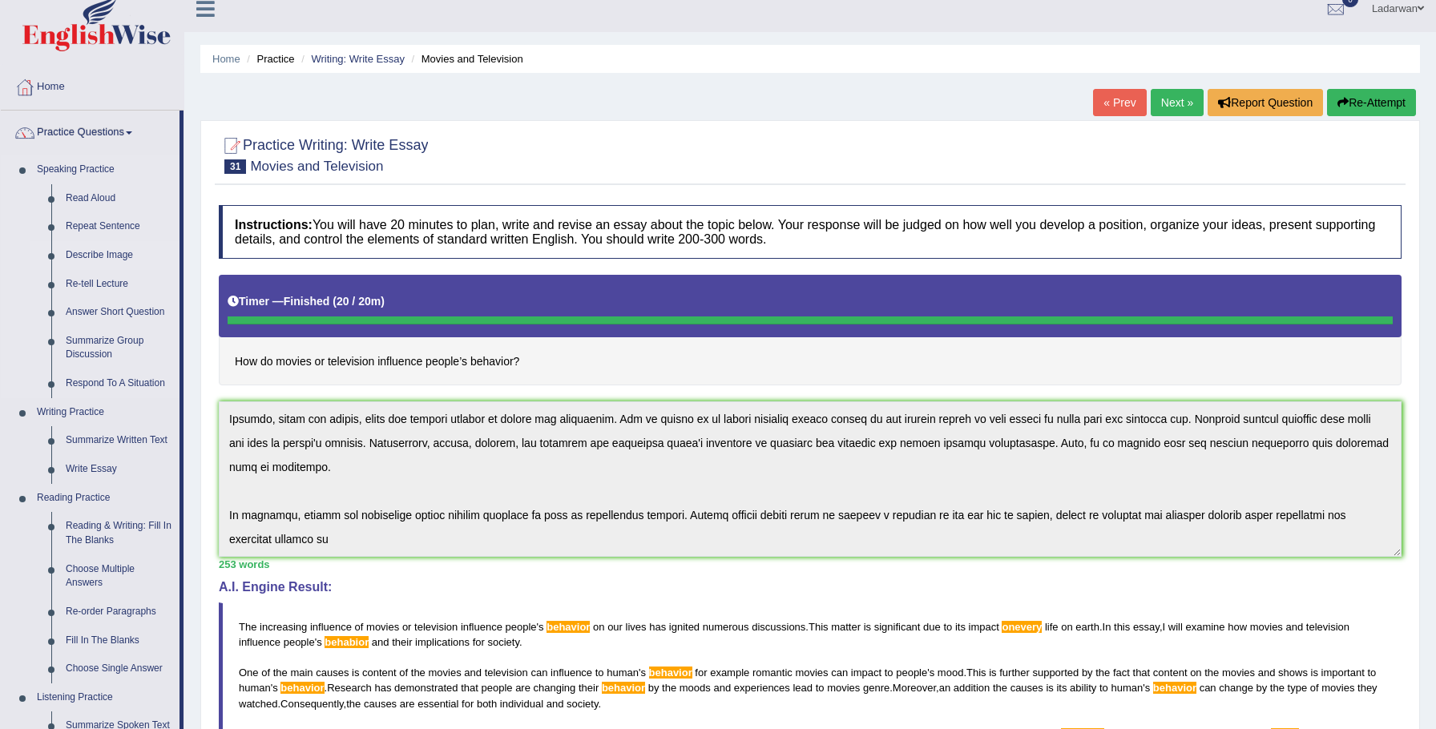
scroll to position [0, 0]
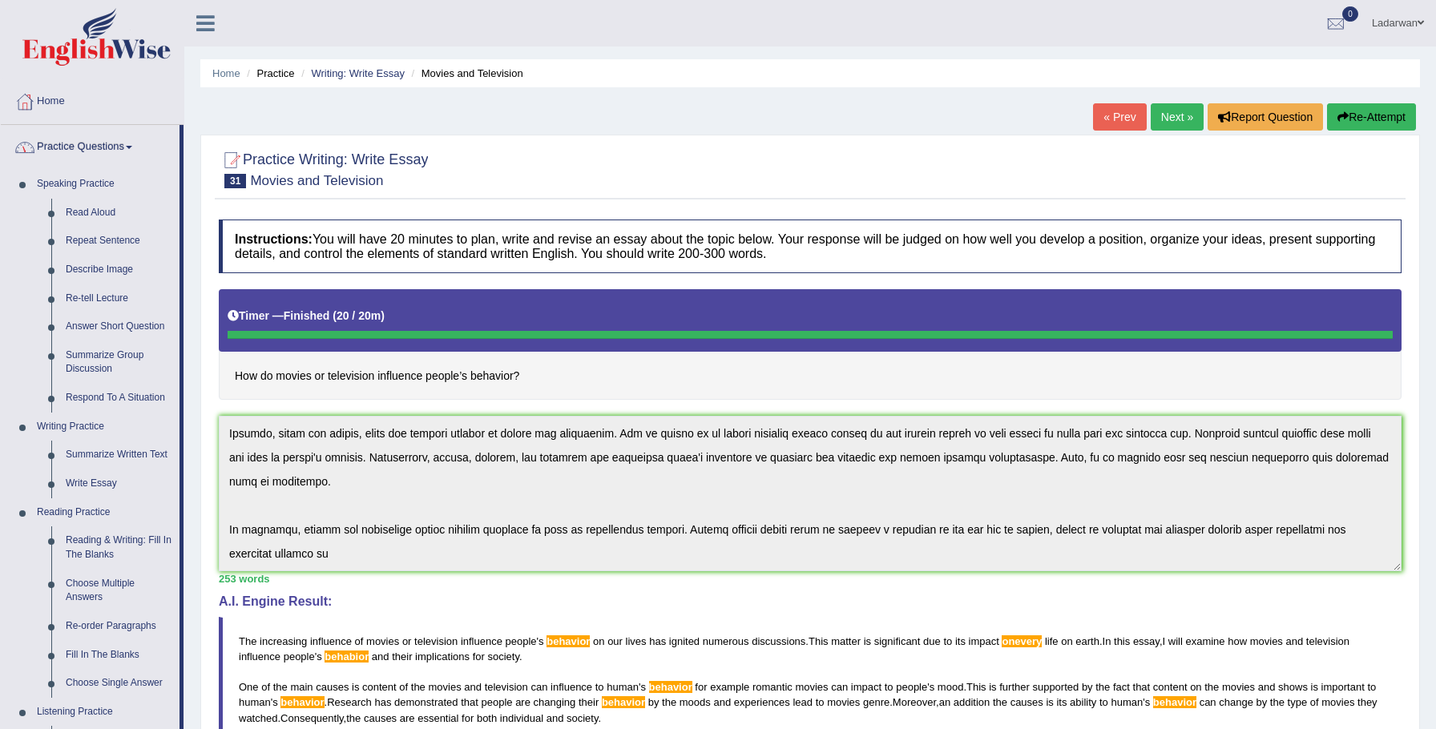
click at [1179, 120] on link "Next »" at bounding box center [1176, 116] width 53 height 27
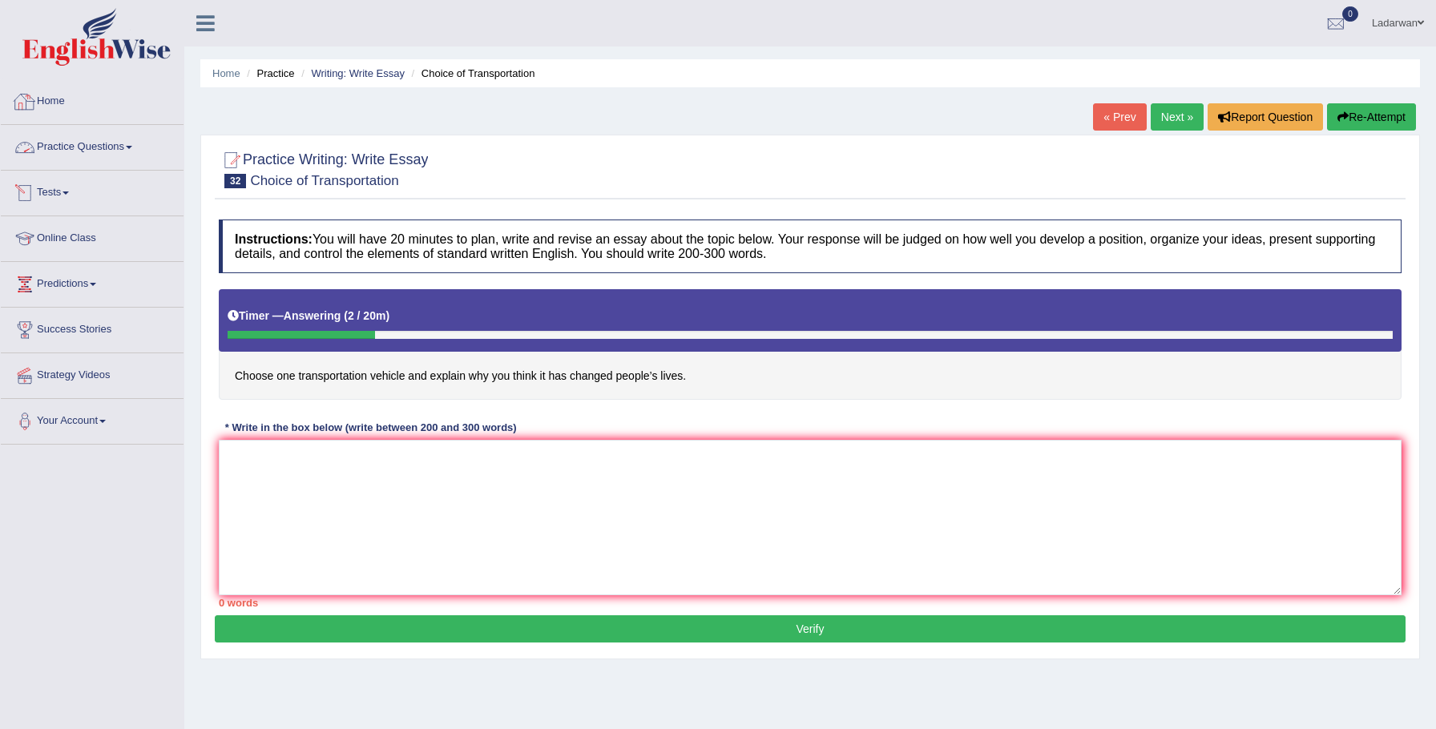
click at [88, 143] on link "Practice Questions" at bounding box center [92, 145] width 183 height 40
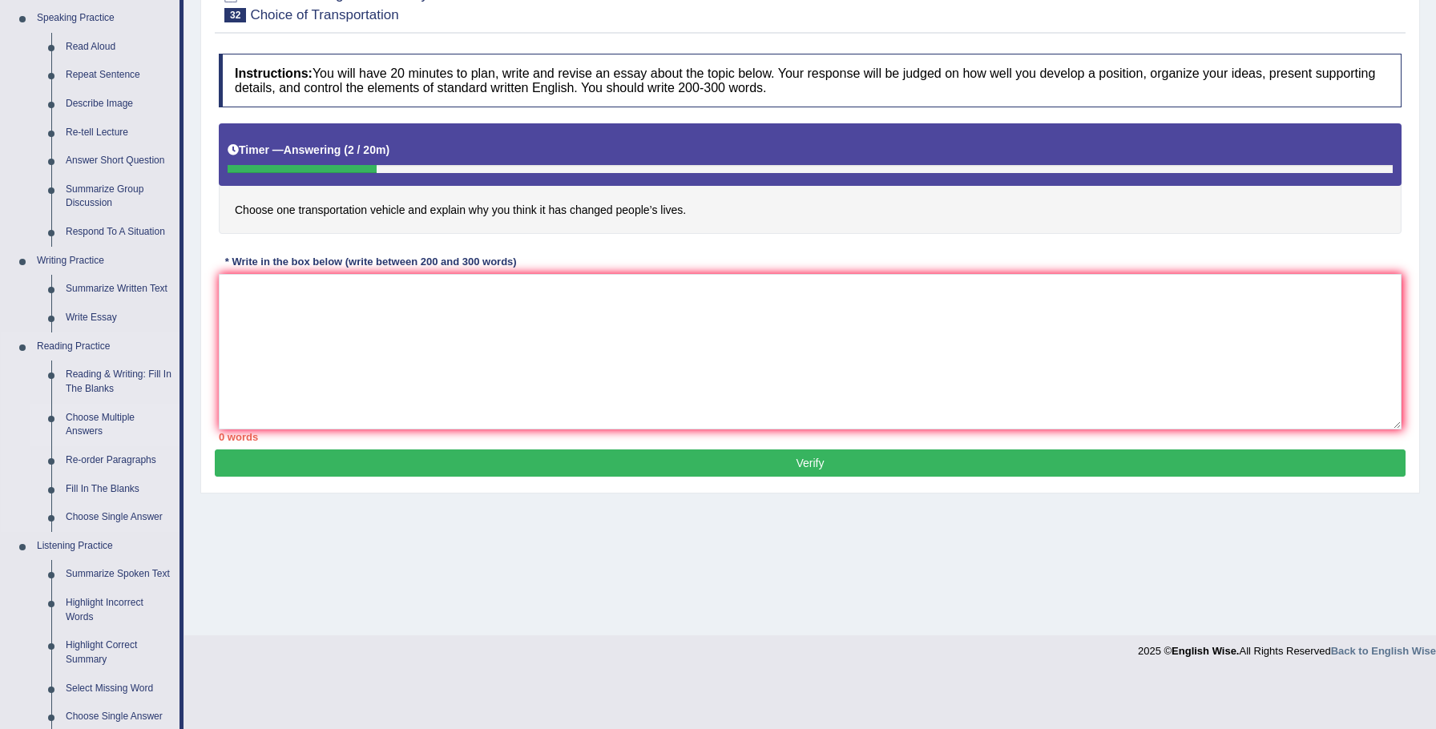
scroll to position [167, 0]
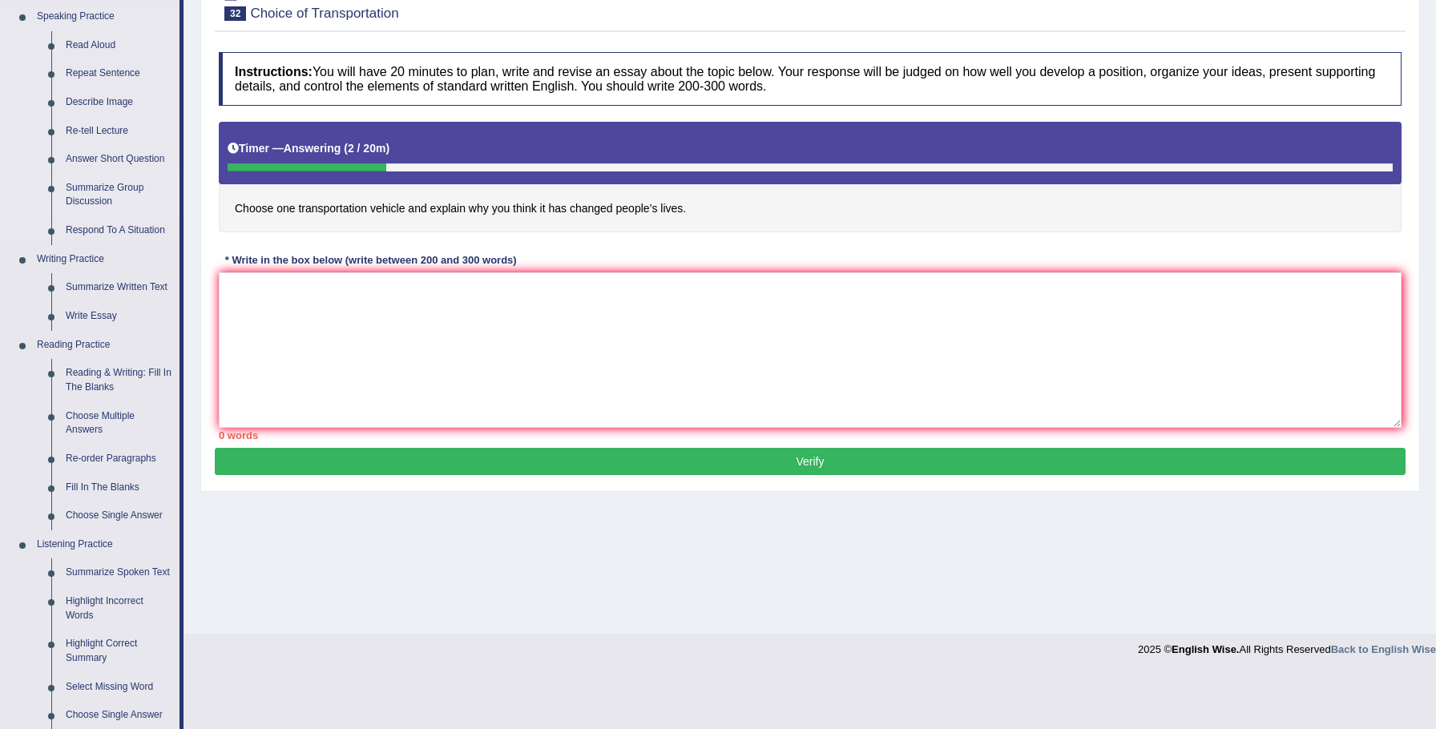
click at [102, 187] on link "Summarize Group Discussion" at bounding box center [118, 195] width 121 height 42
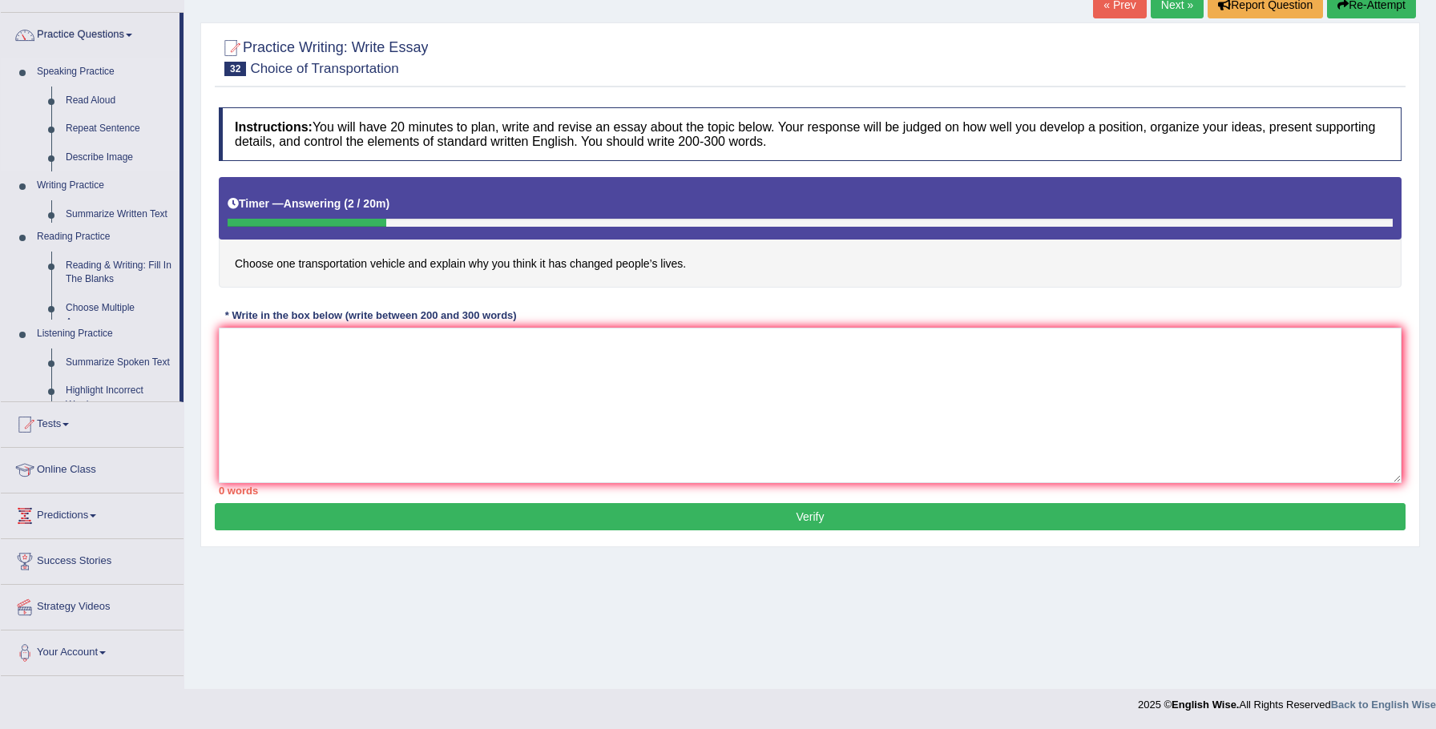
scroll to position [111, 0]
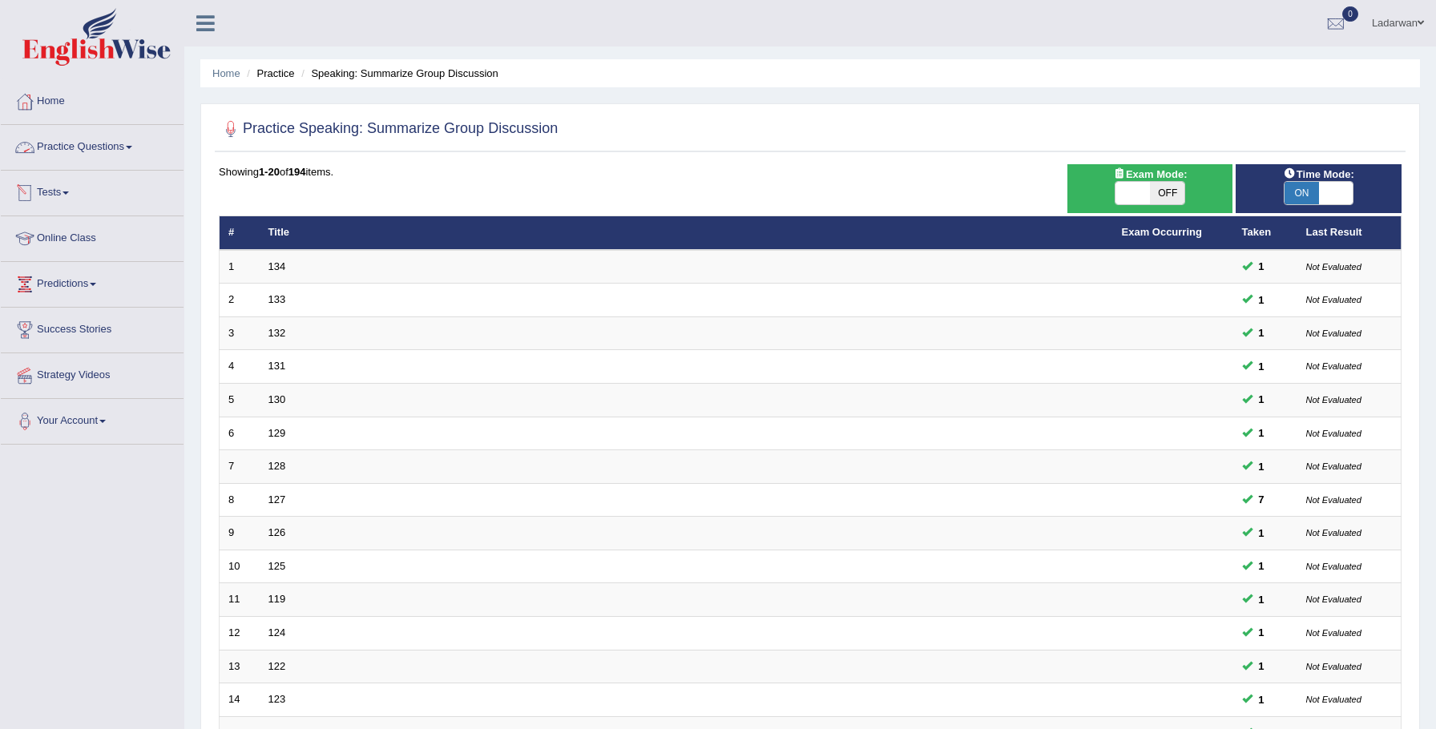
click at [105, 150] on link "Practice Questions" at bounding box center [92, 145] width 183 height 40
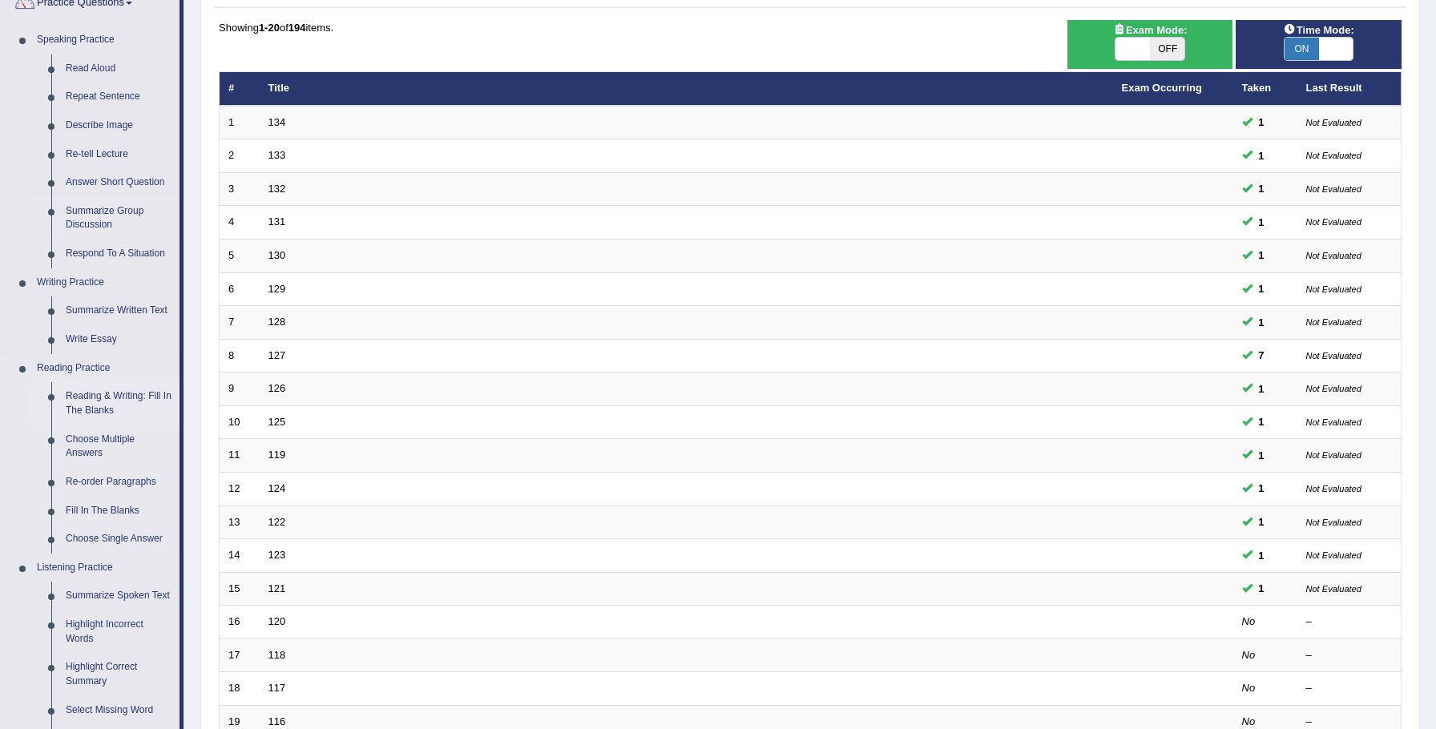
scroll to position [147, 0]
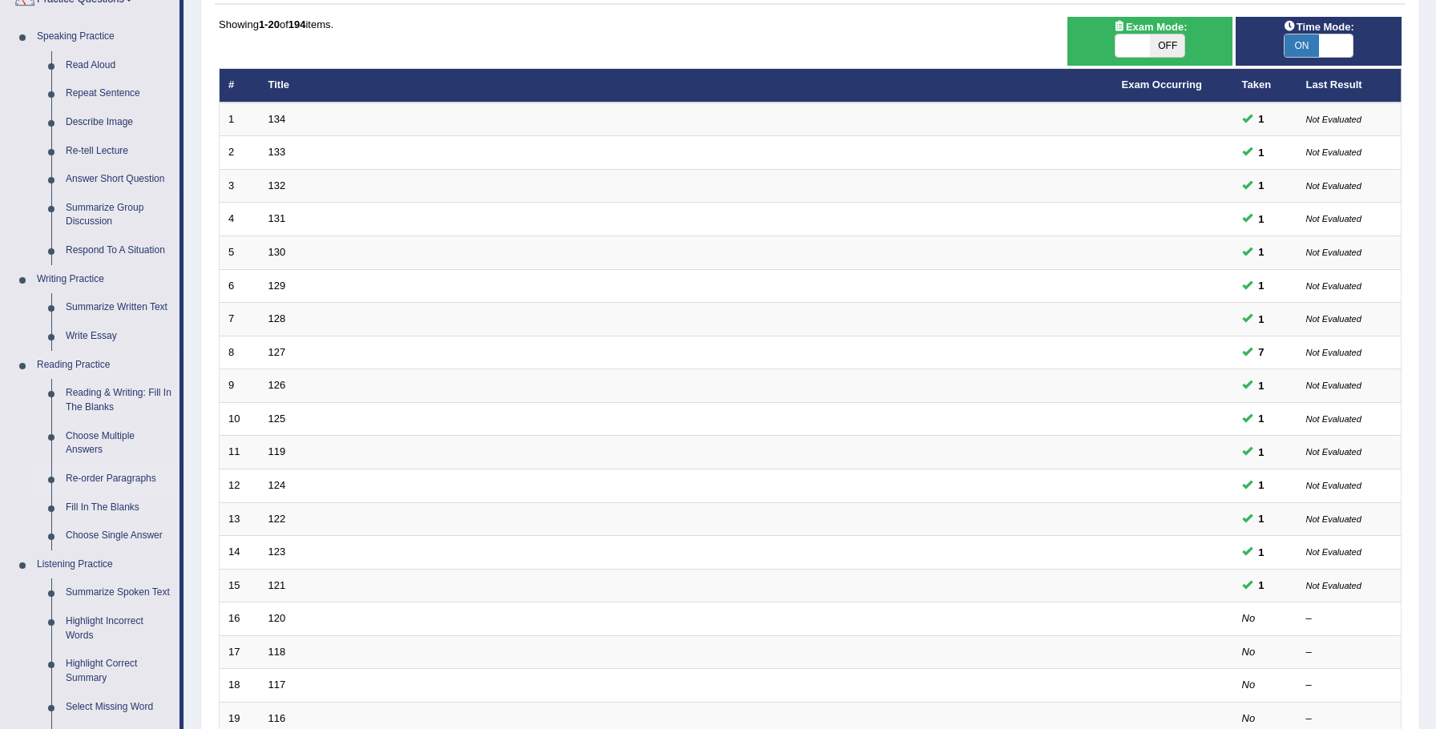
click at [135, 478] on link "Re-order Paragraphs" at bounding box center [118, 479] width 121 height 29
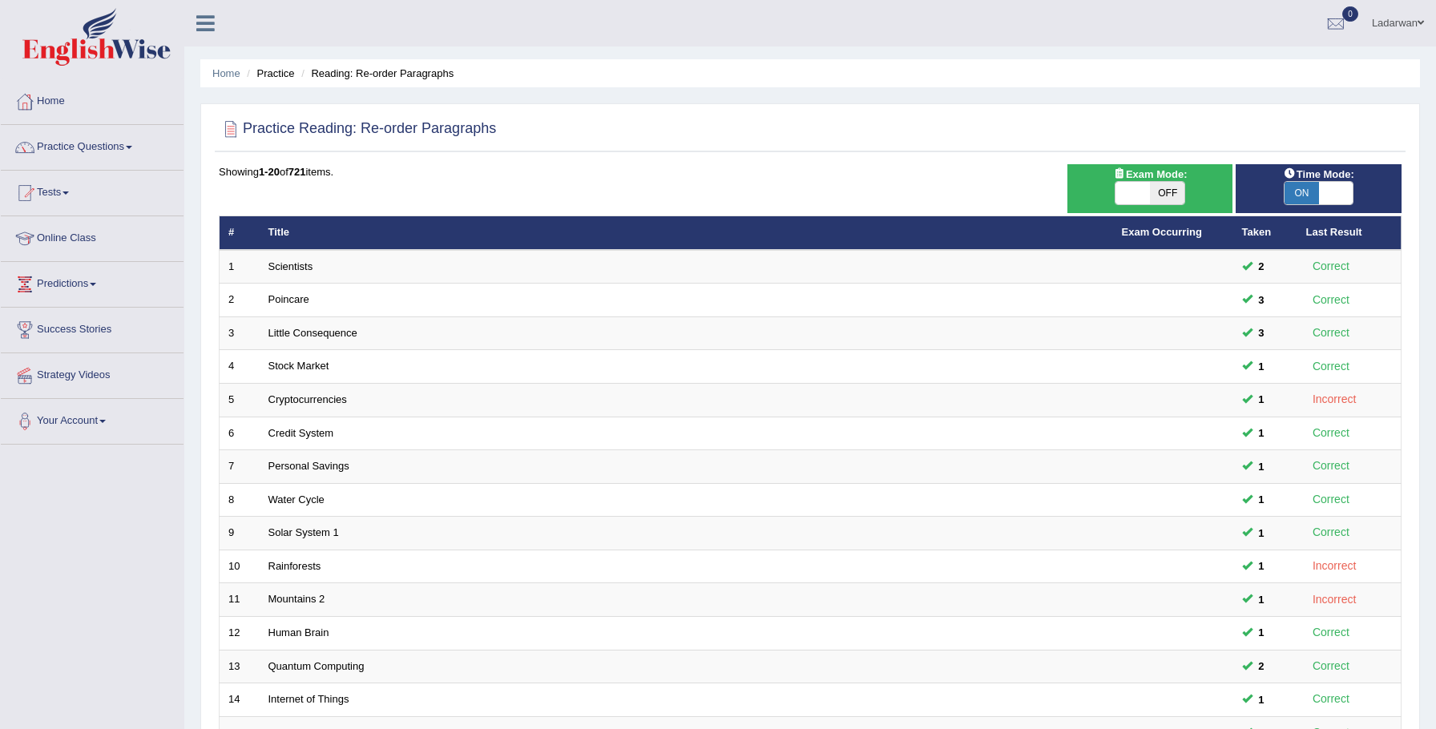
scroll to position [327, 0]
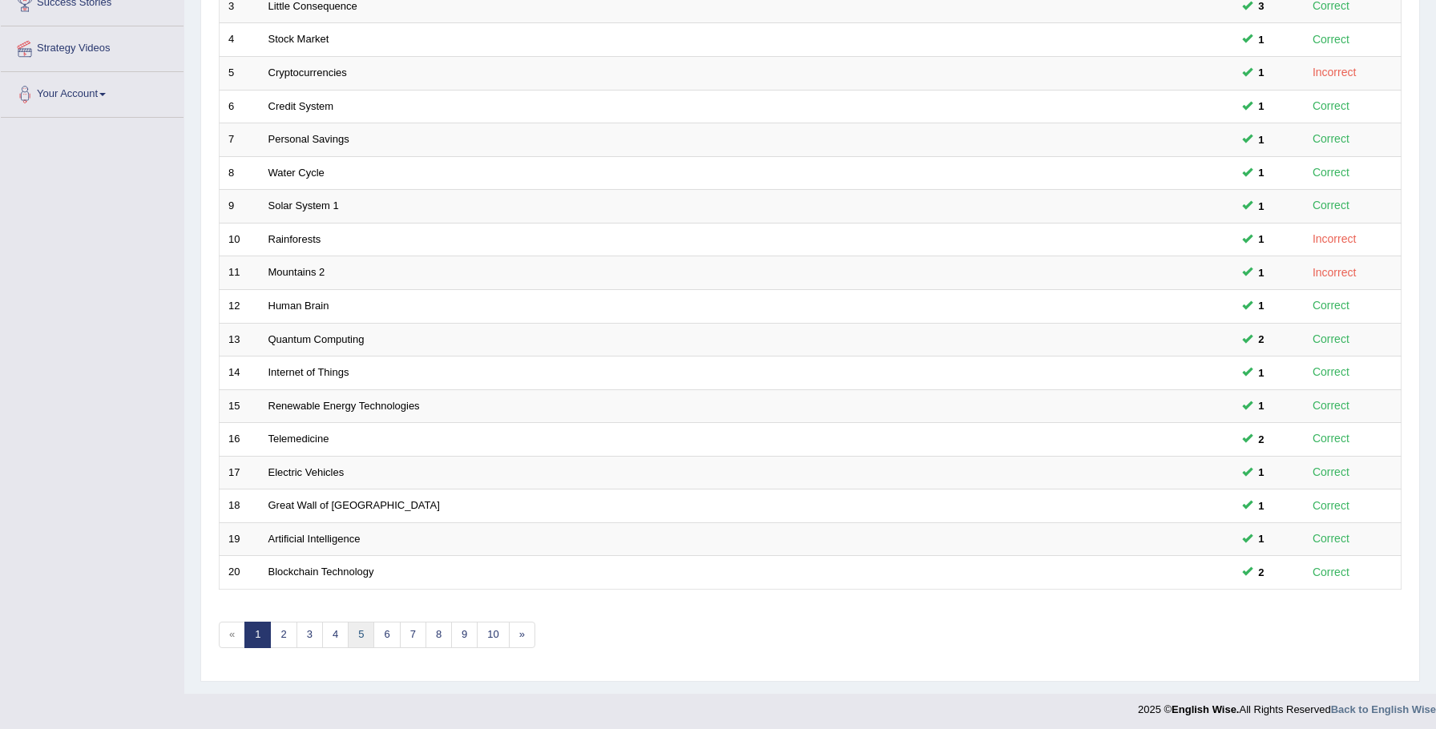
click at [357, 631] on link "5" at bounding box center [361, 635] width 26 height 26
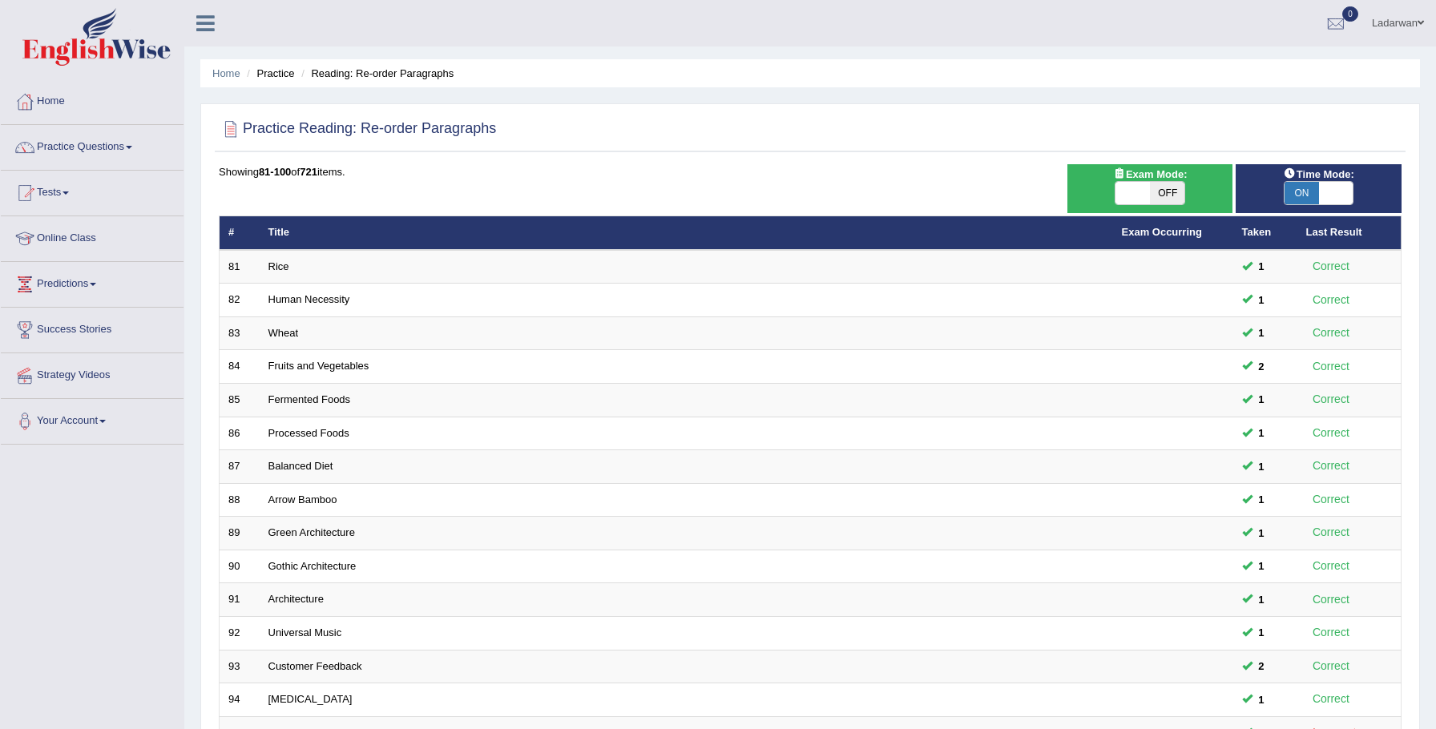
scroll to position [327, 0]
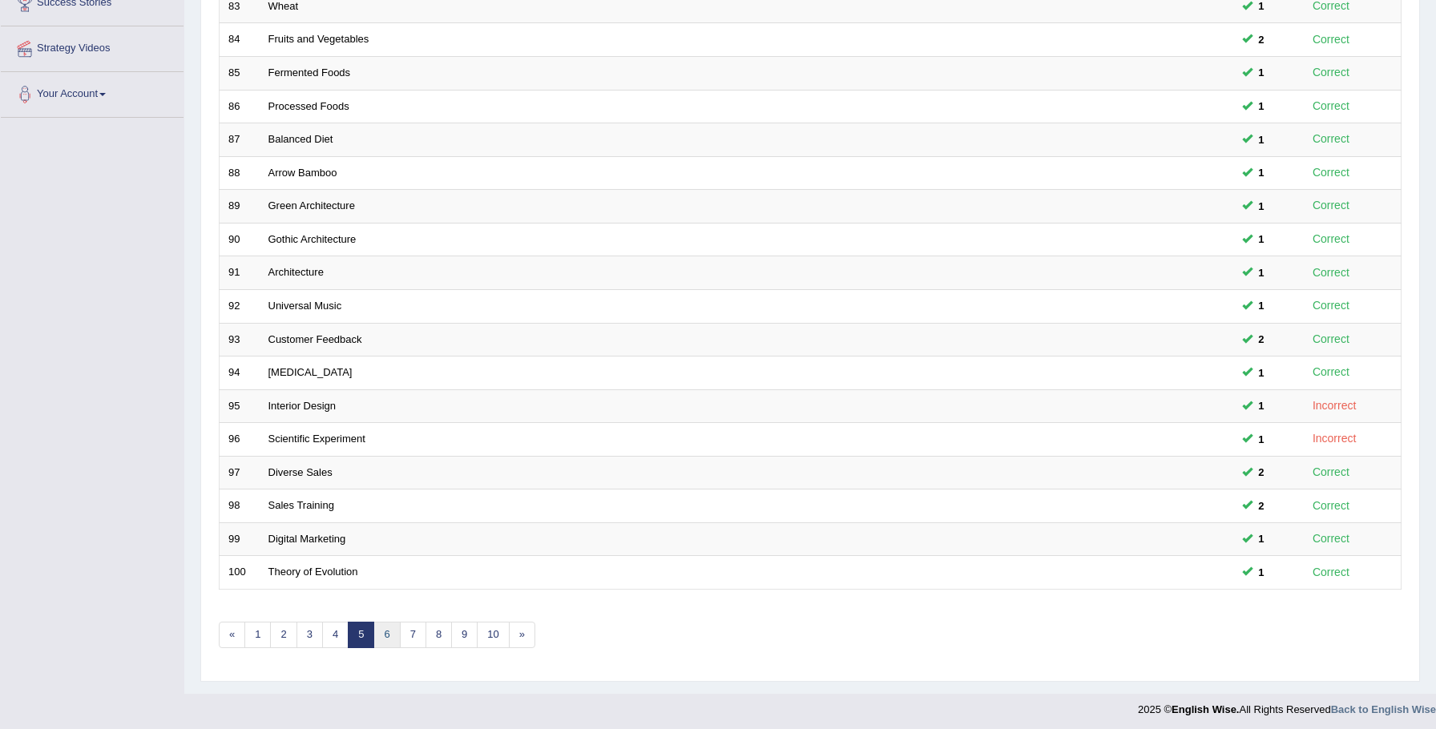
click at [385, 630] on link "6" at bounding box center [386, 635] width 26 height 26
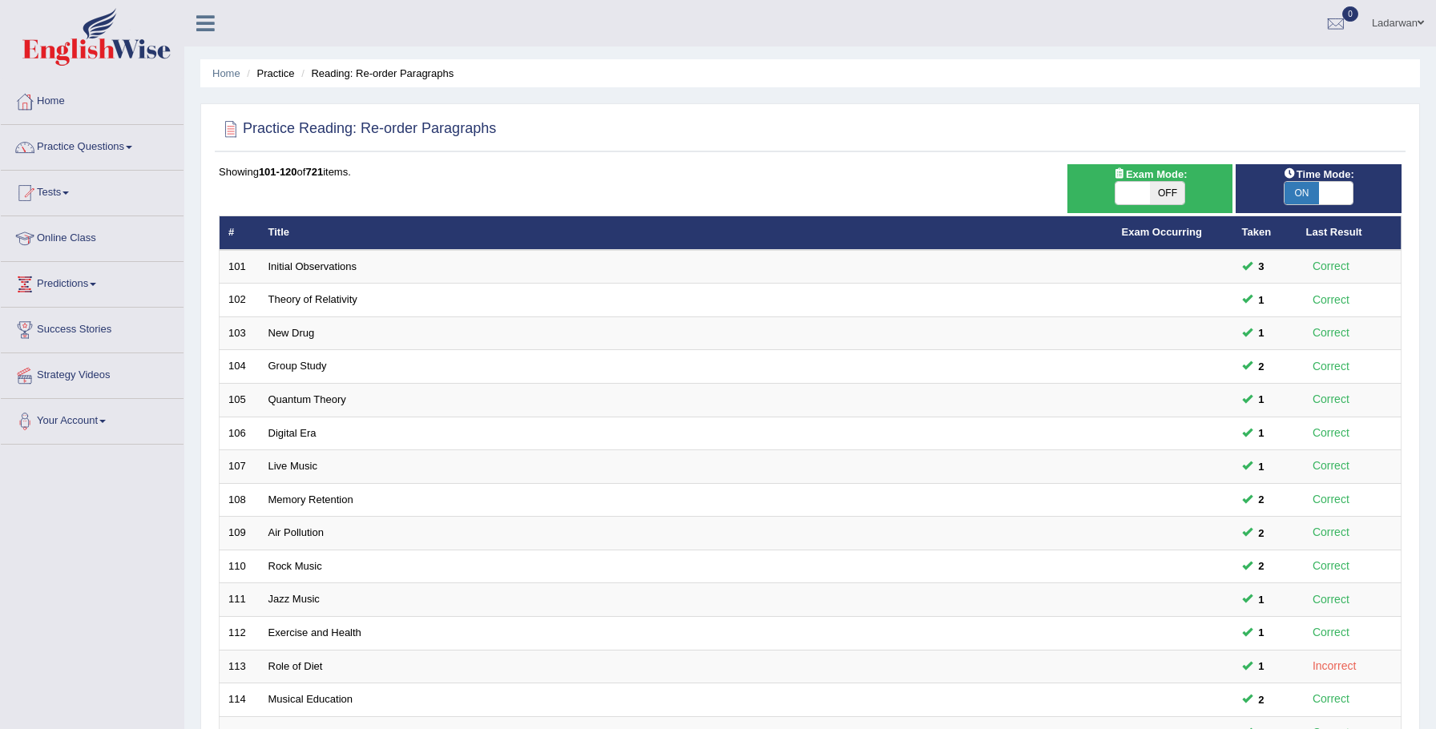
scroll to position [327, 0]
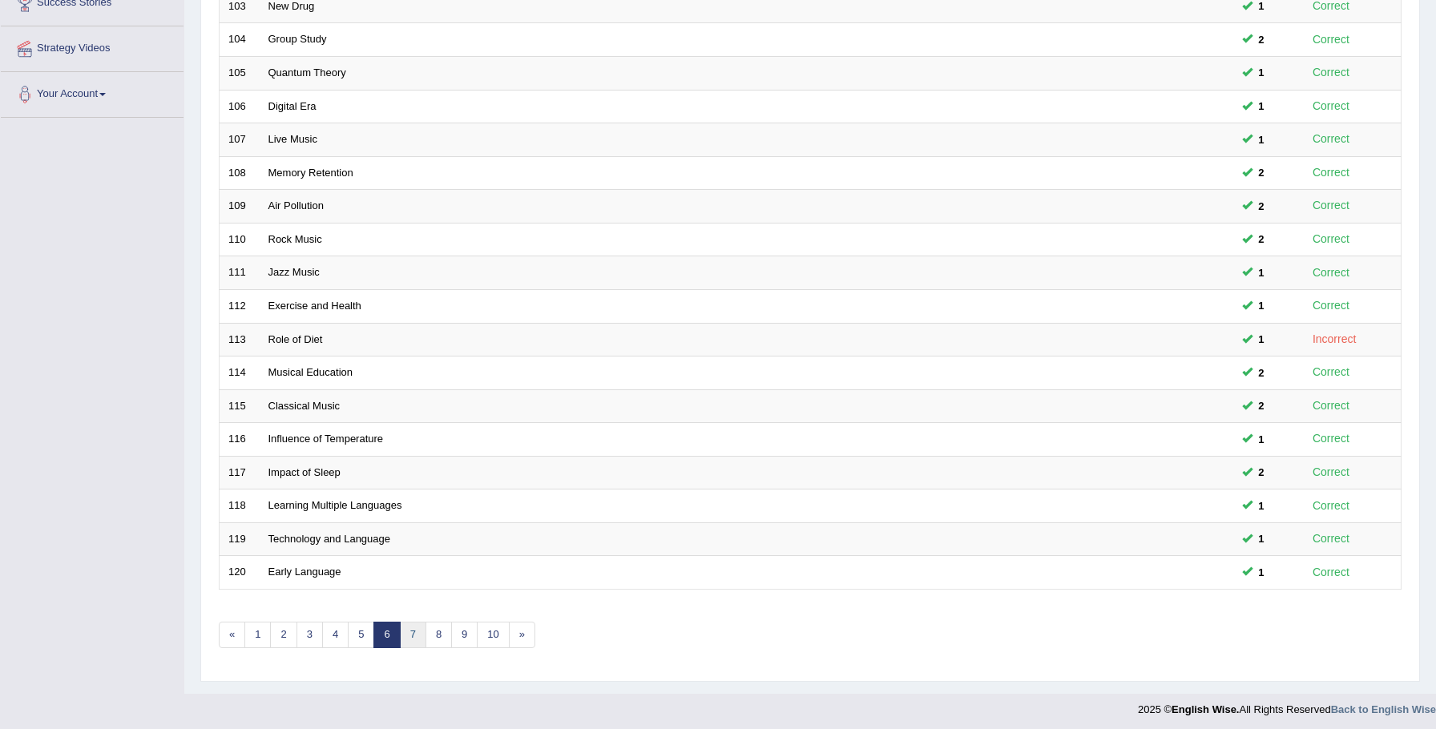
click at [411, 633] on link "7" at bounding box center [413, 635] width 26 height 26
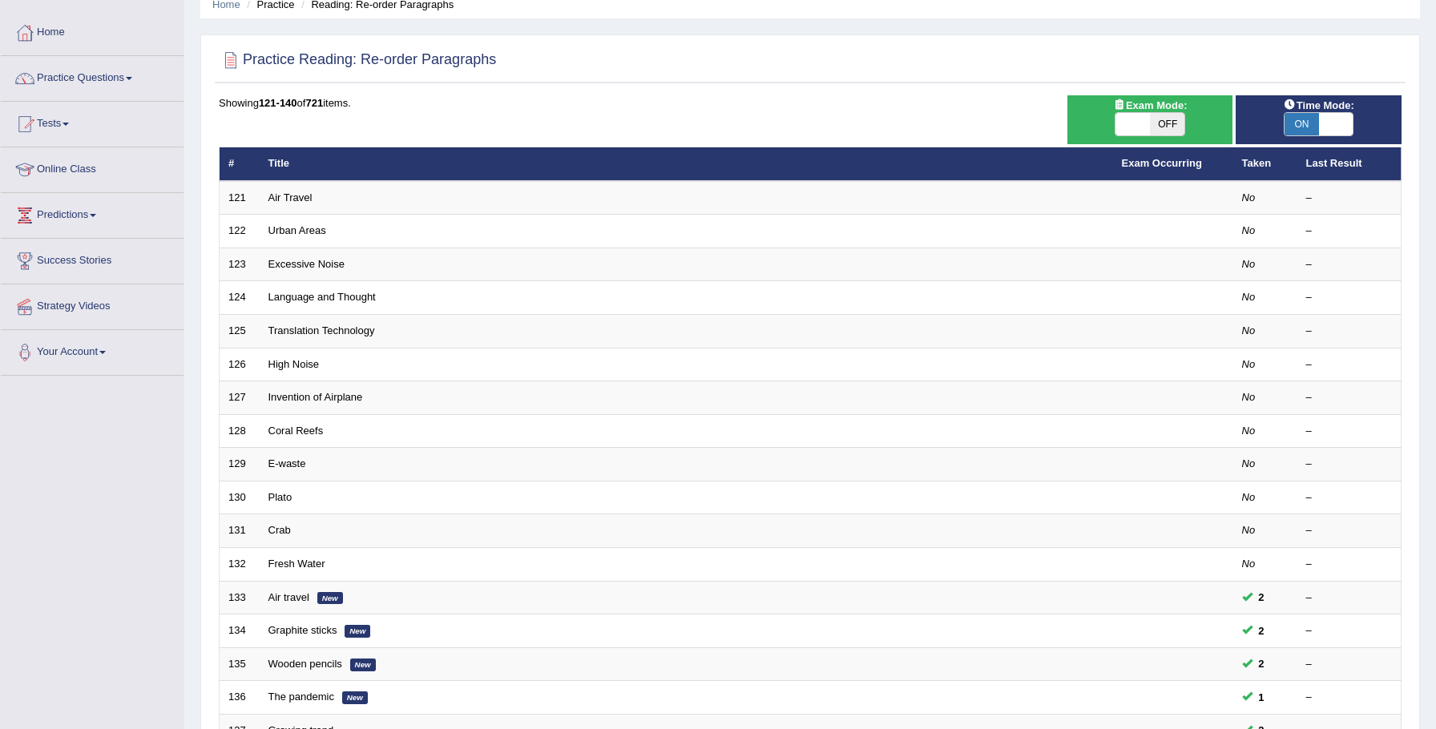
scroll to position [48, 0]
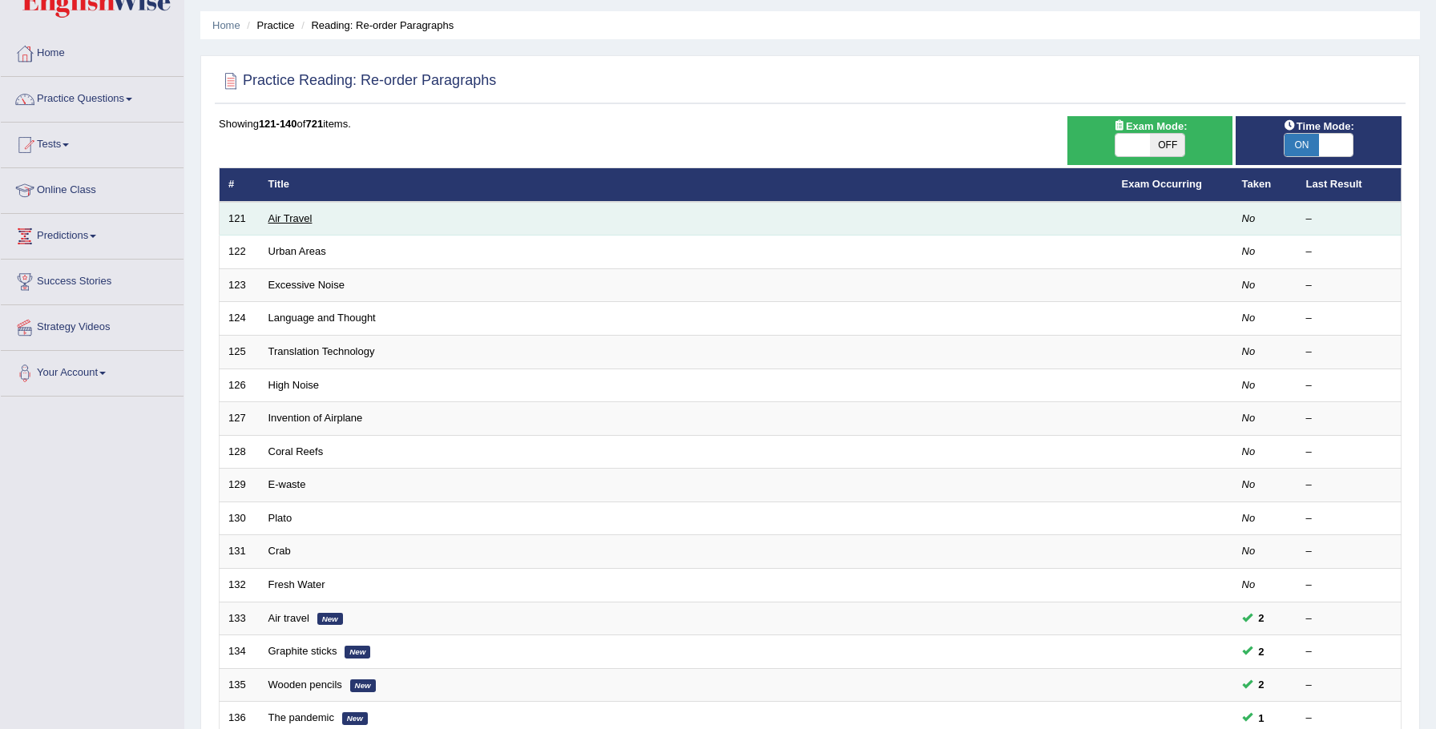
click at [281, 219] on link "Air Travel" at bounding box center [290, 218] width 44 height 12
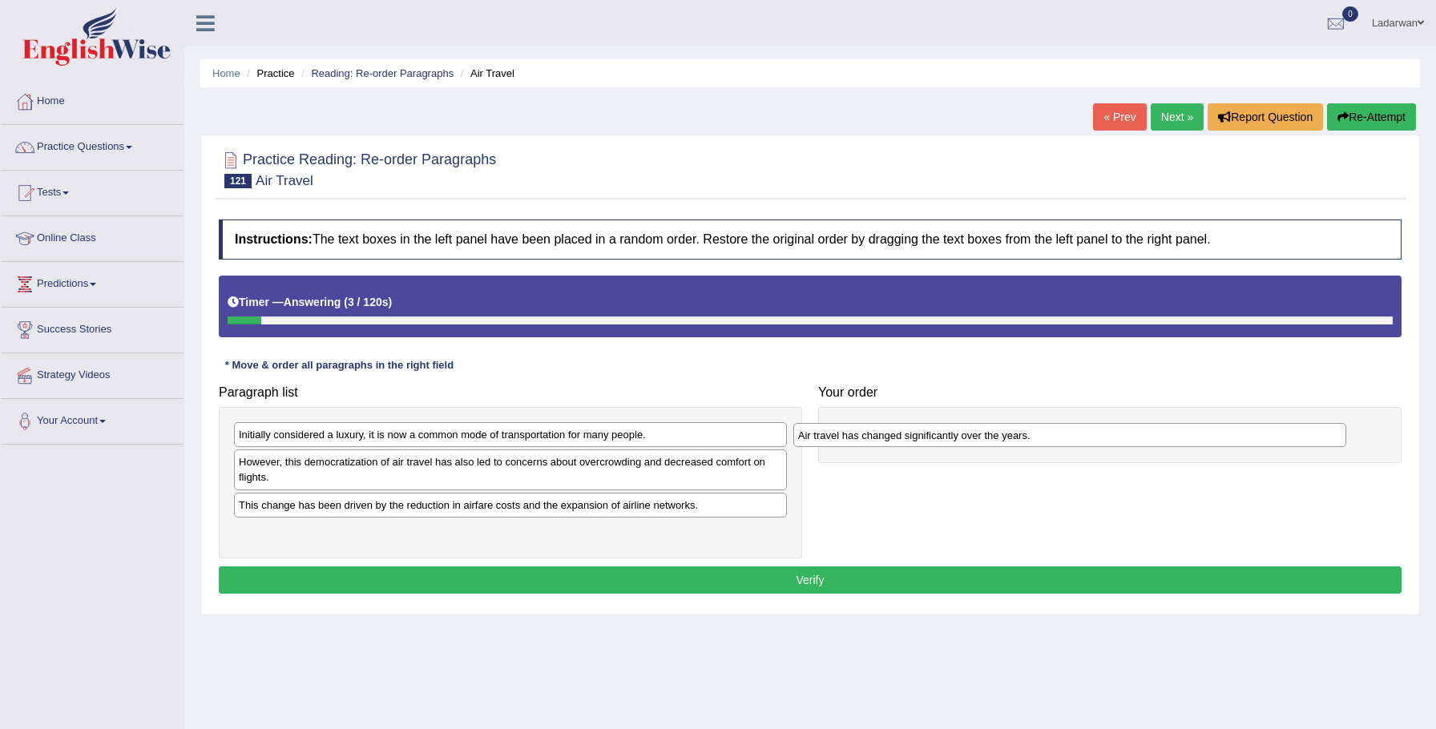
drag, startPoint x: 415, startPoint y: 505, endPoint x: 984, endPoint y: 425, distance: 574.5
click at [984, 425] on div "Air travel has changed significantly over the years." at bounding box center [1070, 435] width 554 height 25
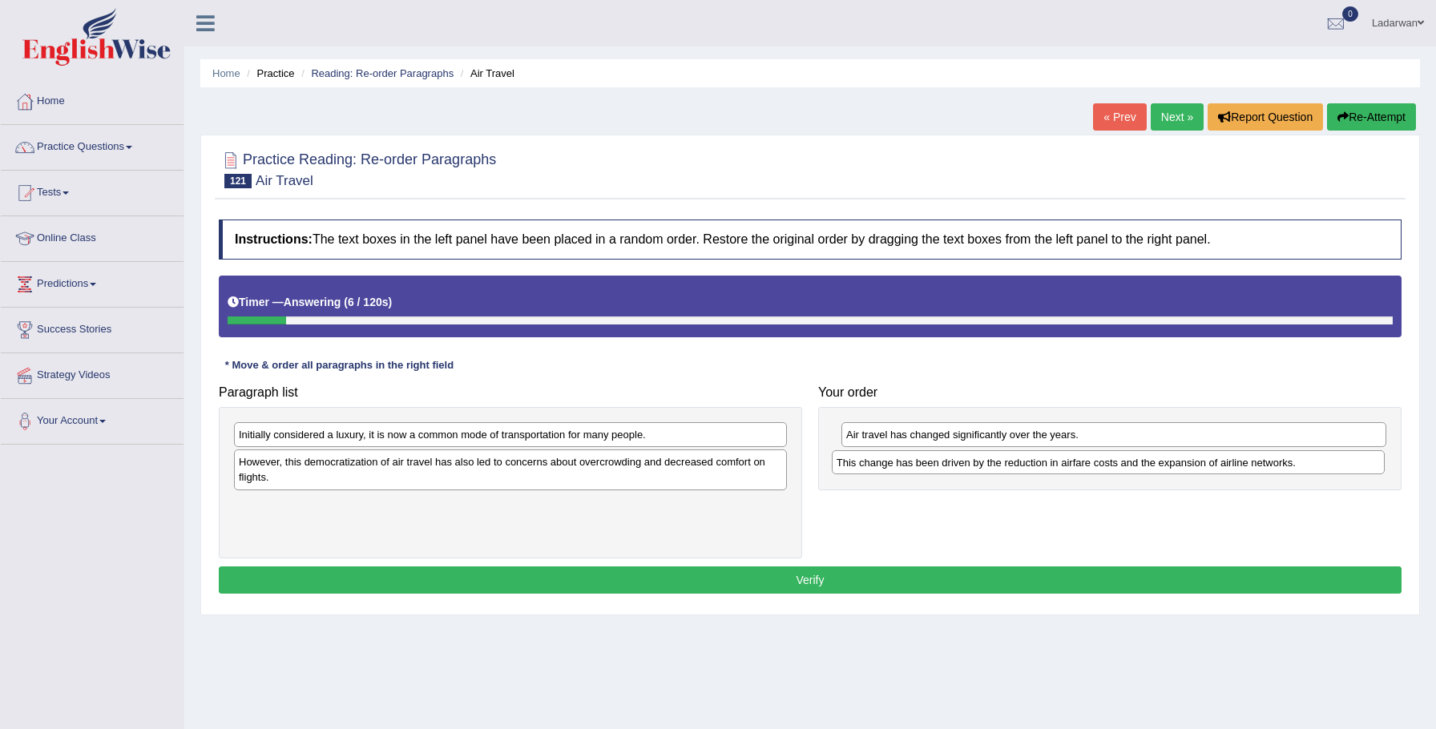
drag, startPoint x: 389, startPoint y: 505, endPoint x: 990, endPoint y: 457, distance: 602.7
click at [989, 460] on div "This change has been driven by the reduction in airfare costs and the expansion…" at bounding box center [1109, 462] width 554 height 25
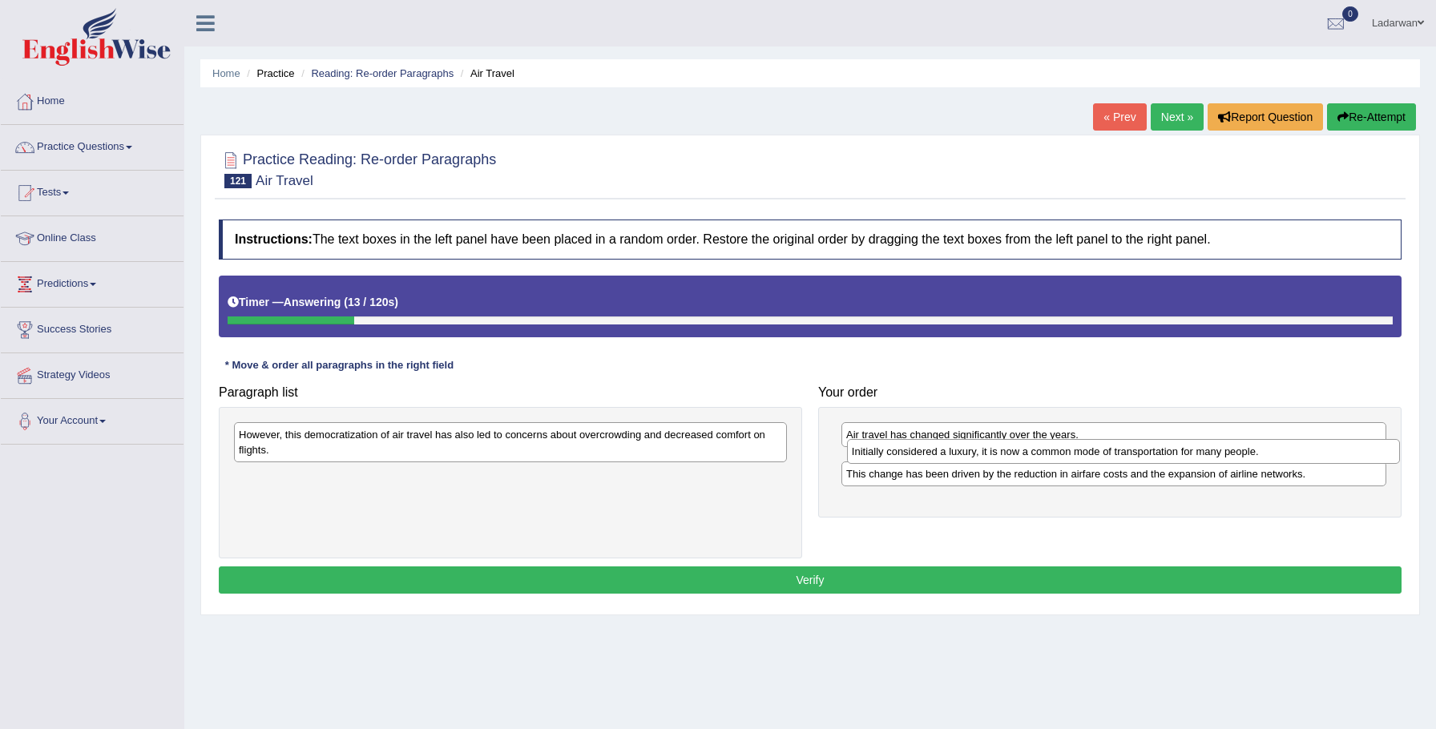
drag, startPoint x: 353, startPoint y: 431, endPoint x: 948, endPoint y: 449, distance: 595.5
click at [966, 448] on div "Initially considered a luxury, it is now a common mode of transportation for ma…" at bounding box center [1124, 451] width 554 height 25
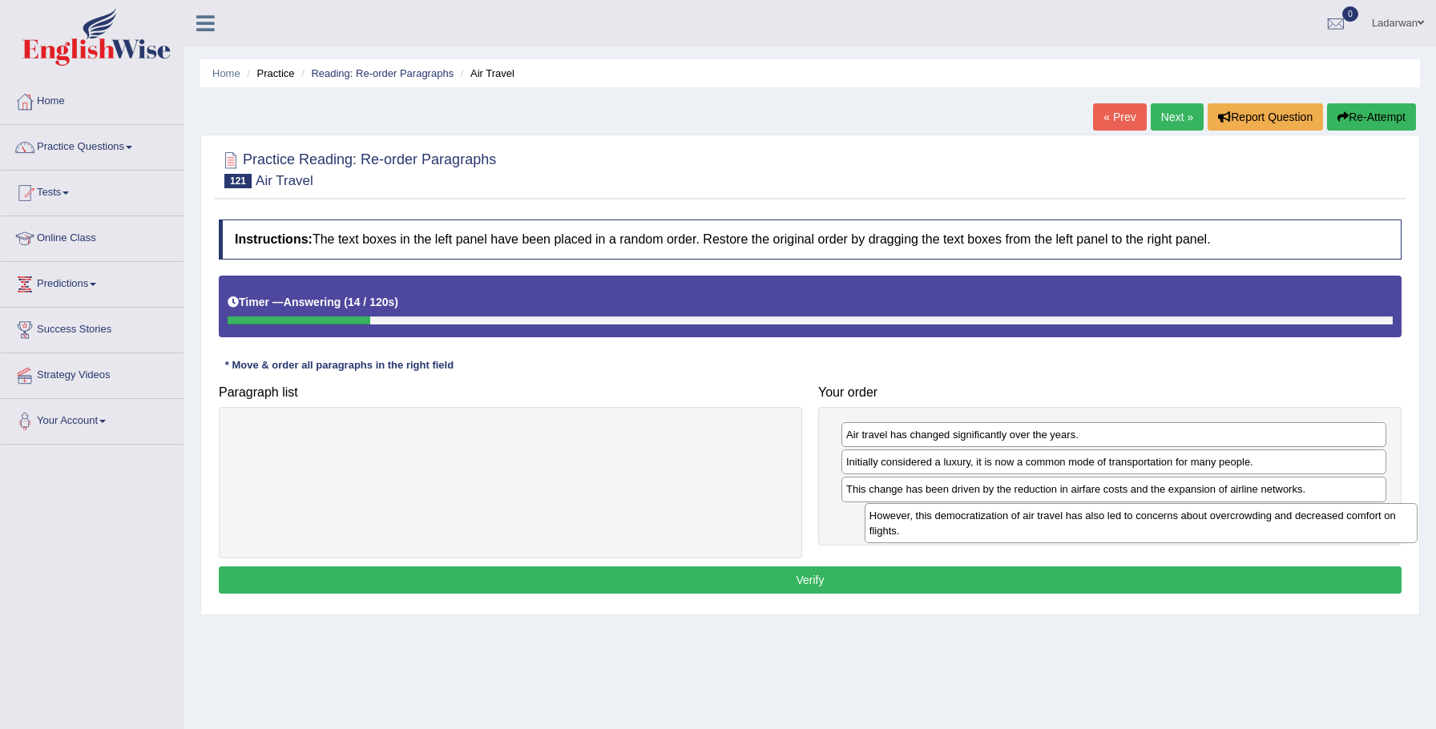
drag, startPoint x: 731, startPoint y: 441, endPoint x: 1361, endPoint y: 522, distance: 635.6
click at [1361, 522] on div "However, this democratization of air travel has also led to concerns about over…" at bounding box center [1141, 523] width 554 height 40
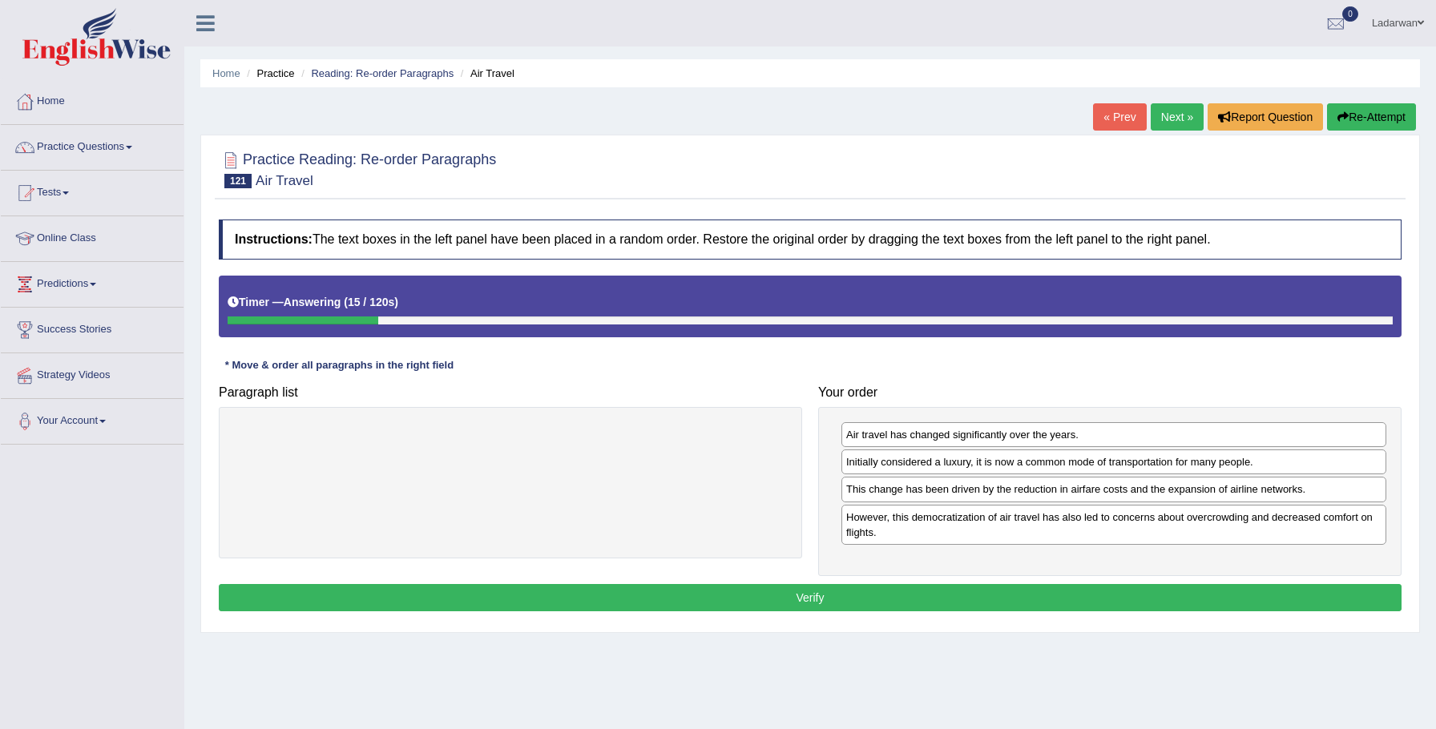
click at [1117, 590] on button "Verify" at bounding box center [810, 597] width 1182 height 27
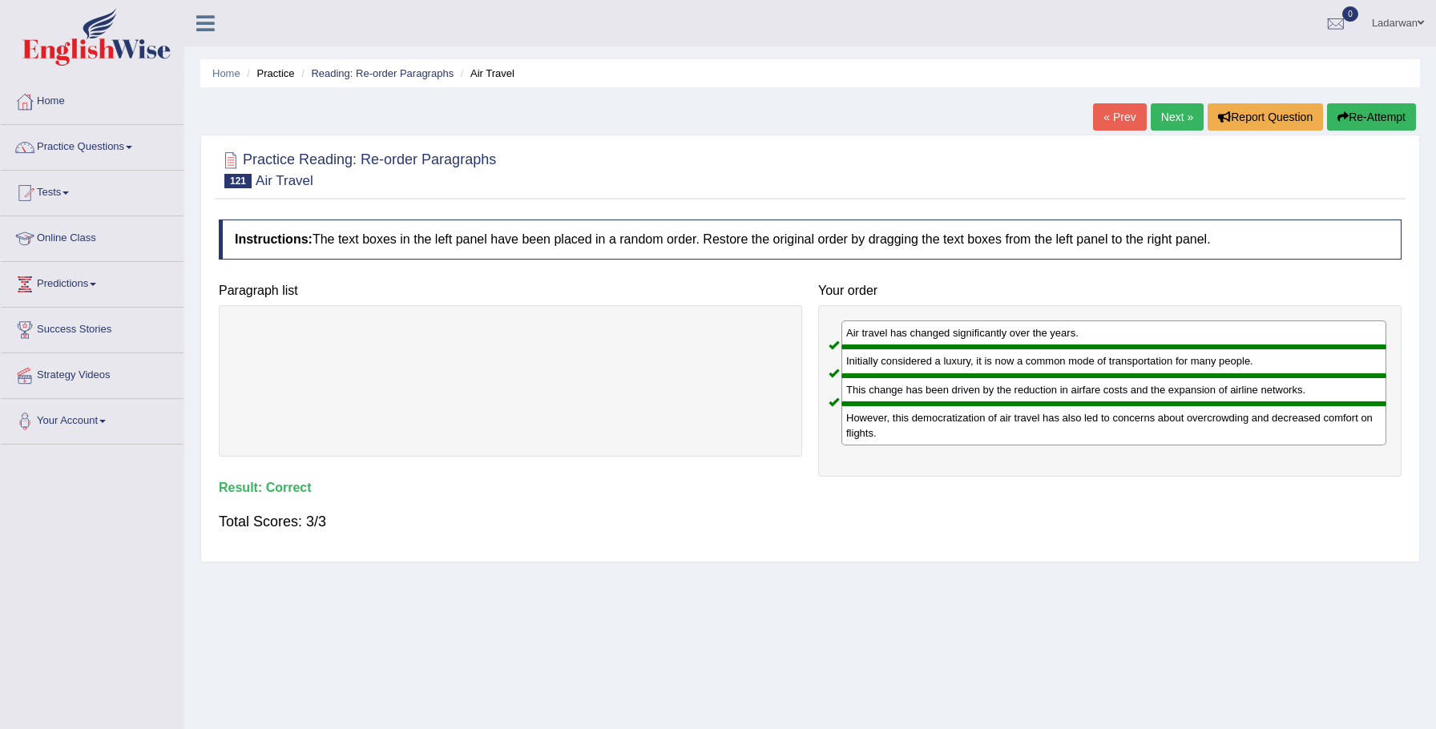
click at [1164, 110] on link "Next »" at bounding box center [1176, 116] width 53 height 27
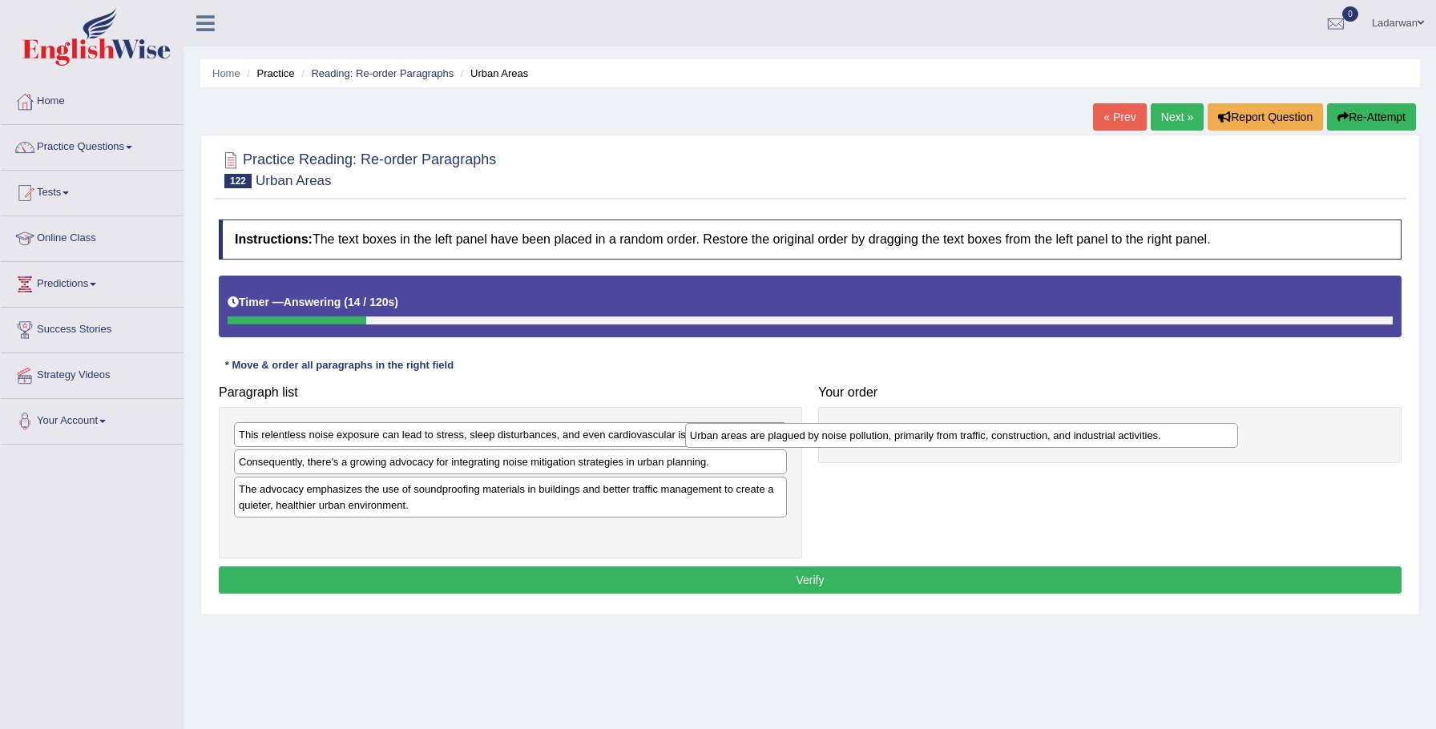
drag, startPoint x: 439, startPoint y: 493, endPoint x: 893, endPoint y: 438, distance: 457.5
click at [893, 438] on div "Urban areas are plagued by noise pollution, primarily from traffic, constructio…" at bounding box center [962, 435] width 554 height 25
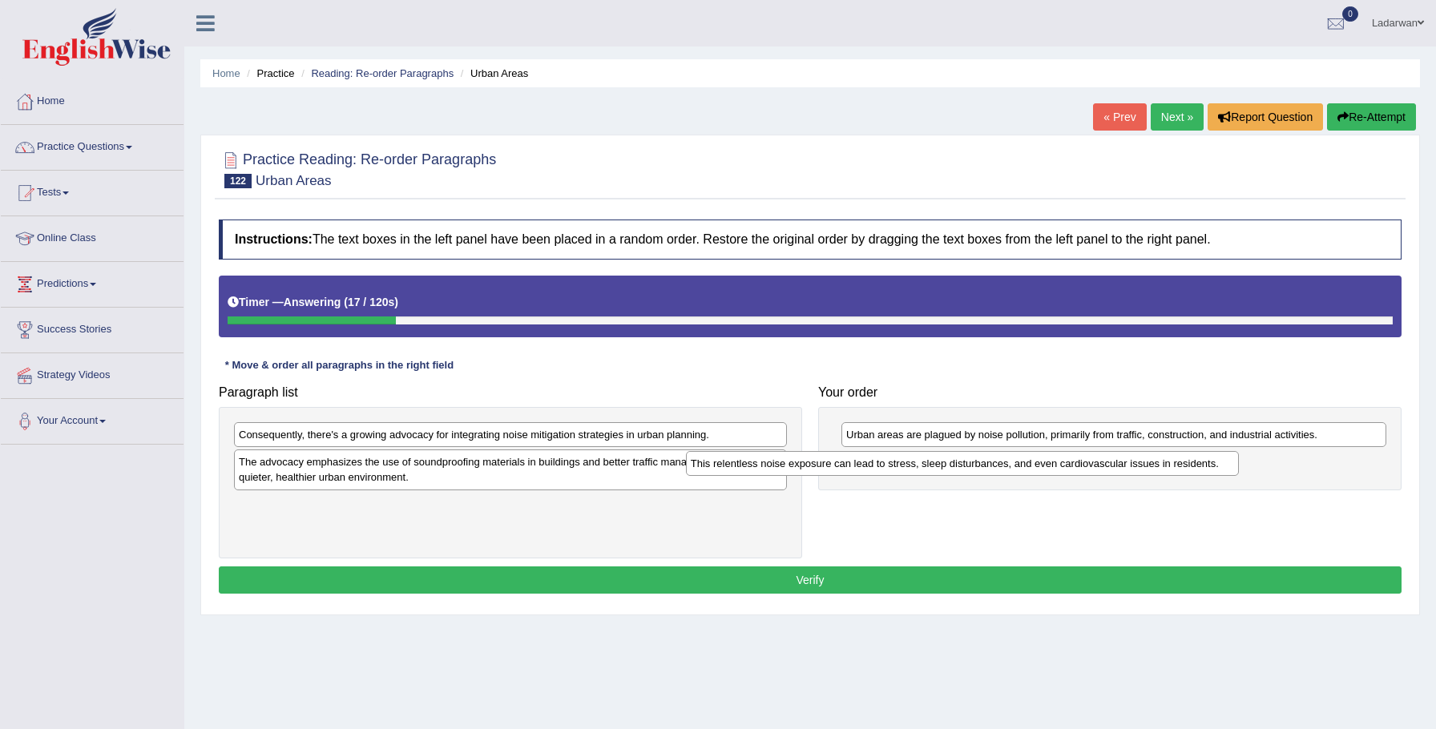
drag, startPoint x: 370, startPoint y: 437, endPoint x: 739, endPoint y: 468, distance: 370.6
click at [822, 465] on div "This relentless noise exposure can lead to stress, sleep disturbances, and even…" at bounding box center [963, 463] width 554 height 25
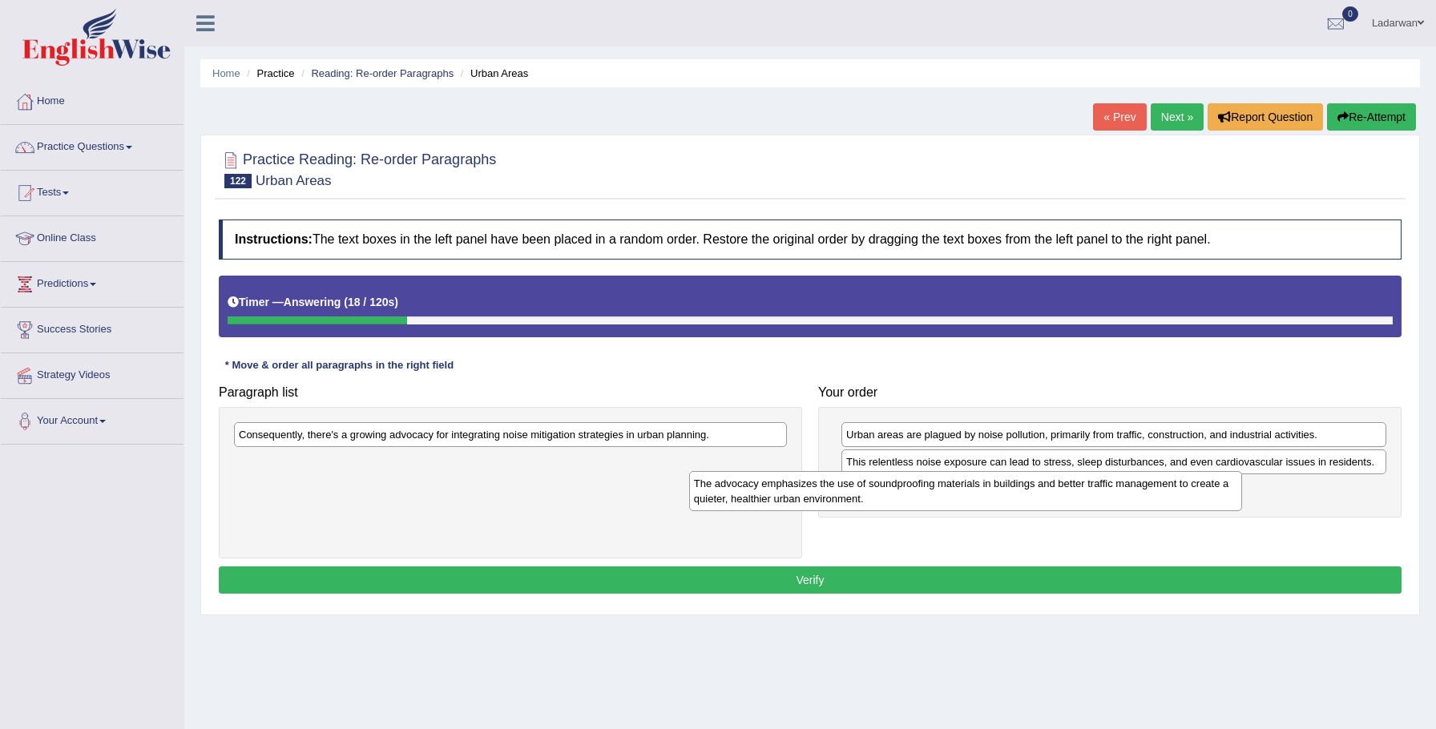
drag, startPoint x: 393, startPoint y: 473, endPoint x: 618, endPoint y: 445, distance: 226.7
click at [849, 489] on div "The advocacy emphasizes the use of soundproofing materials in buildings and bet…" at bounding box center [966, 491] width 554 height 40
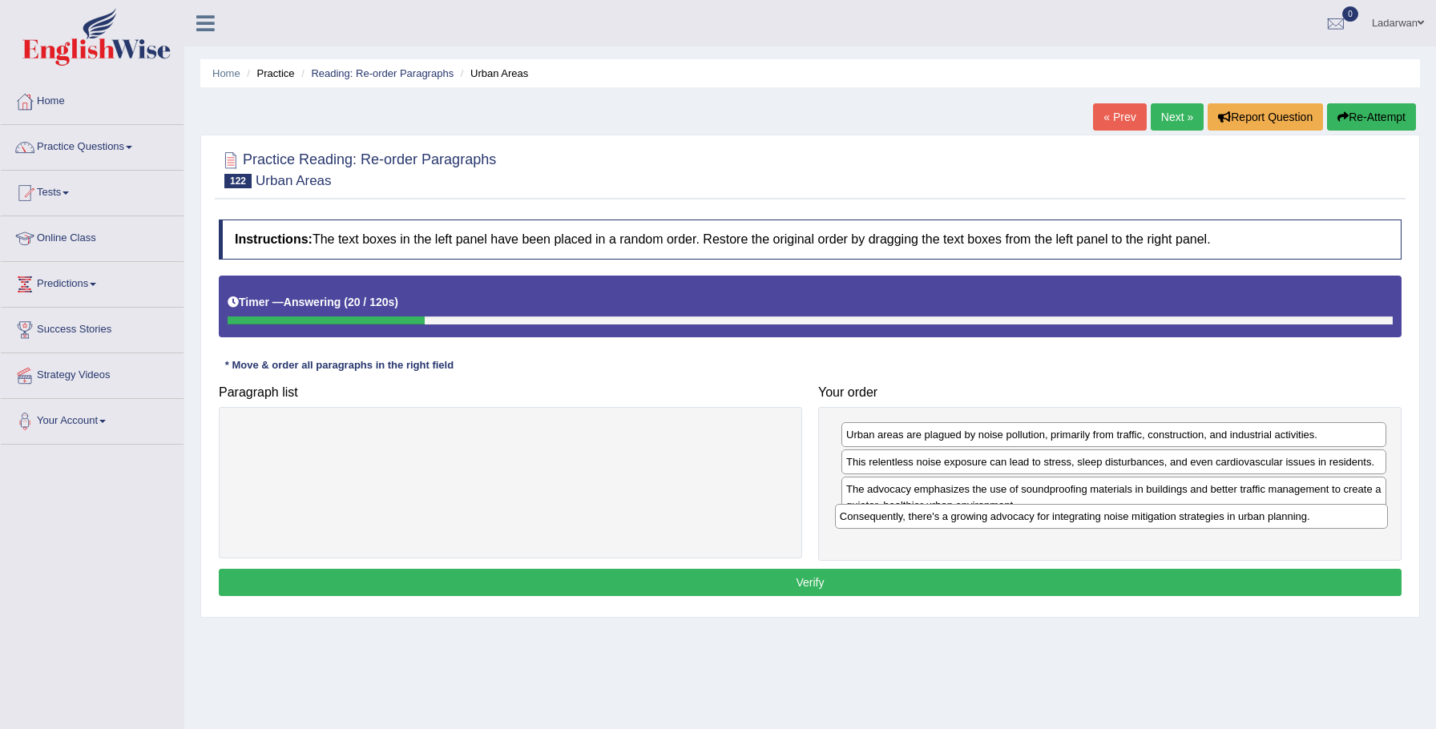
drag, startPoint x: 431, startPoint y: 432, endPoint x: 1029, endPoint y: 518, distance: 603.8
click at [1032, 514] on div "Consequently, there's a growing advocacy for integrating noise mitigation strat…" at bounding box center [1112, 516] width 554 height 25
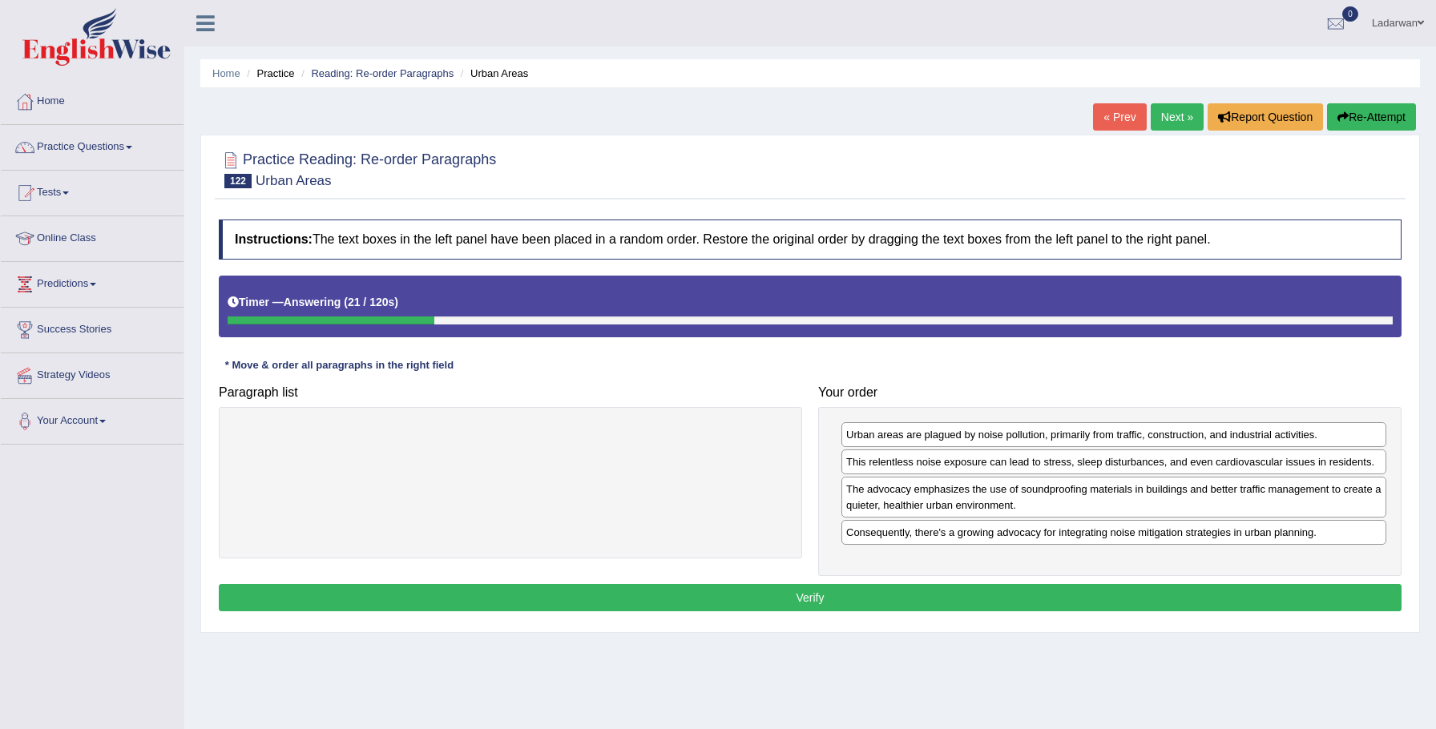
click at [969, 588] on button "Verify" at bounding box center [810, 597] width 1182 height 27
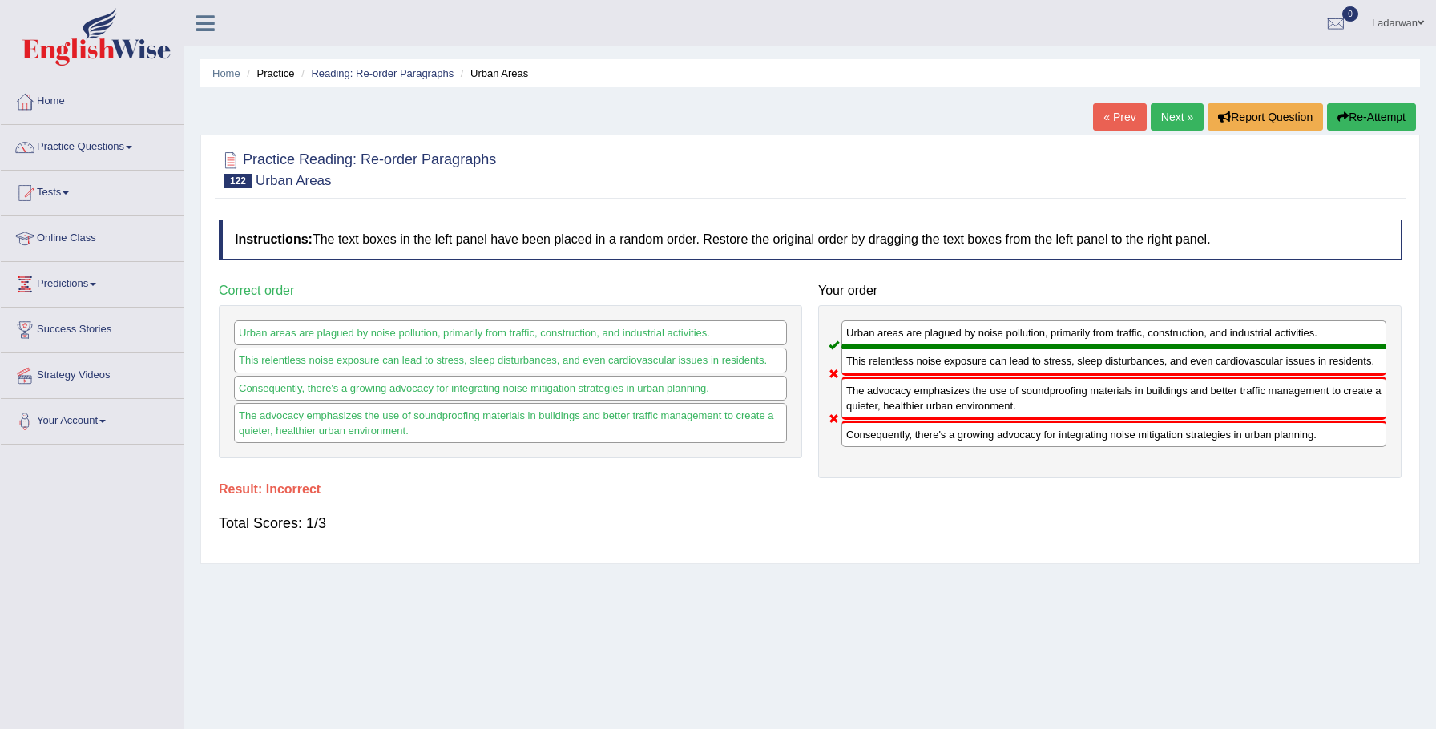
drag, startPoint x: 928, startPoint y: 437, endPoint x: 914, endPoint y: 385, distance: 54.0
click at [914, 385] on div "Urban areas are plagued by noise pollution, primarily from traffic, constructio…" at bounding box center [1109, 391] width 583 height 173
click at [1167, 119] on link "Next »" at bounding box center [1176, 116] width 53 height 27
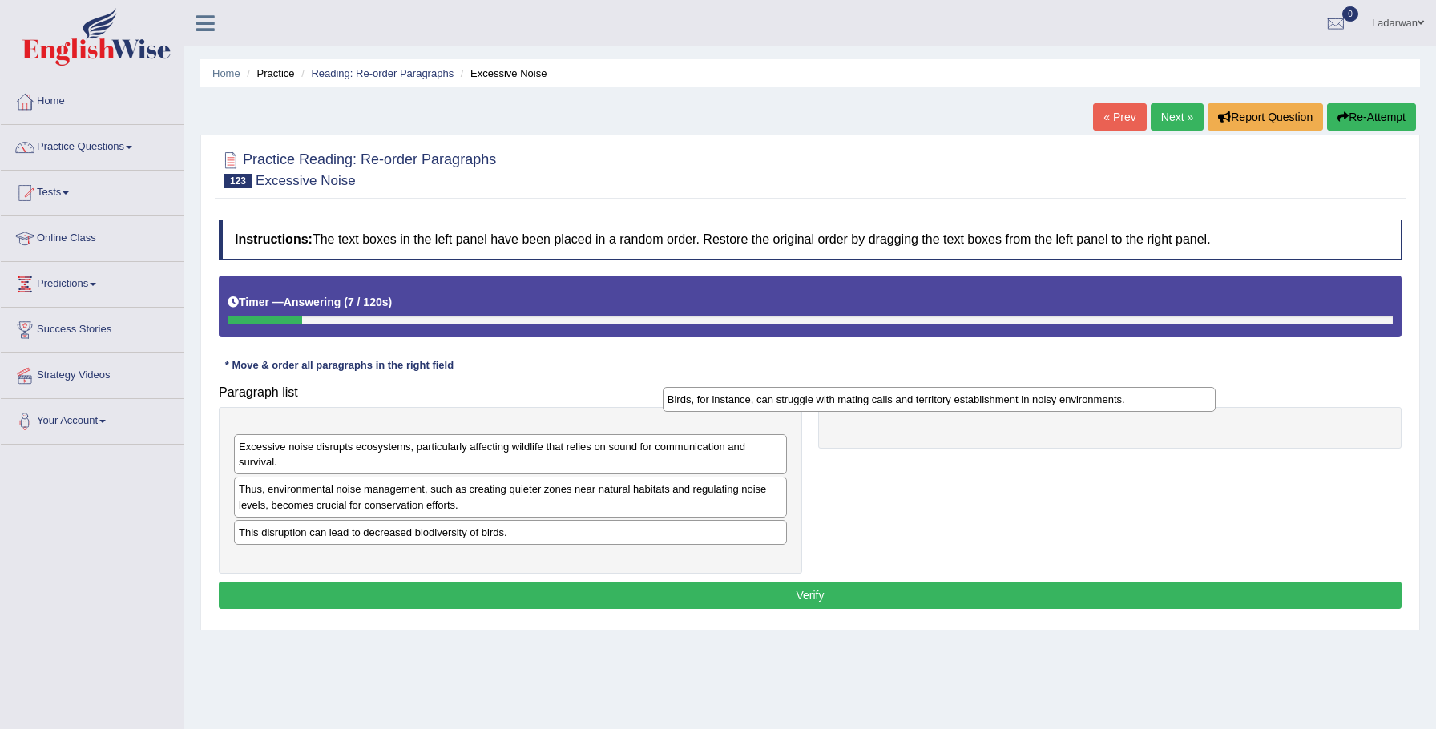
drag, startPoint x: 541, startPoint y: 437, endPoint x: 976, endPoint y: 402, distance: 436.4
click at [977, 401] on div "Birds, for instance, can struggle with mating calls and territory establishment…" at bounding box center [940, 399] width 554 height 25
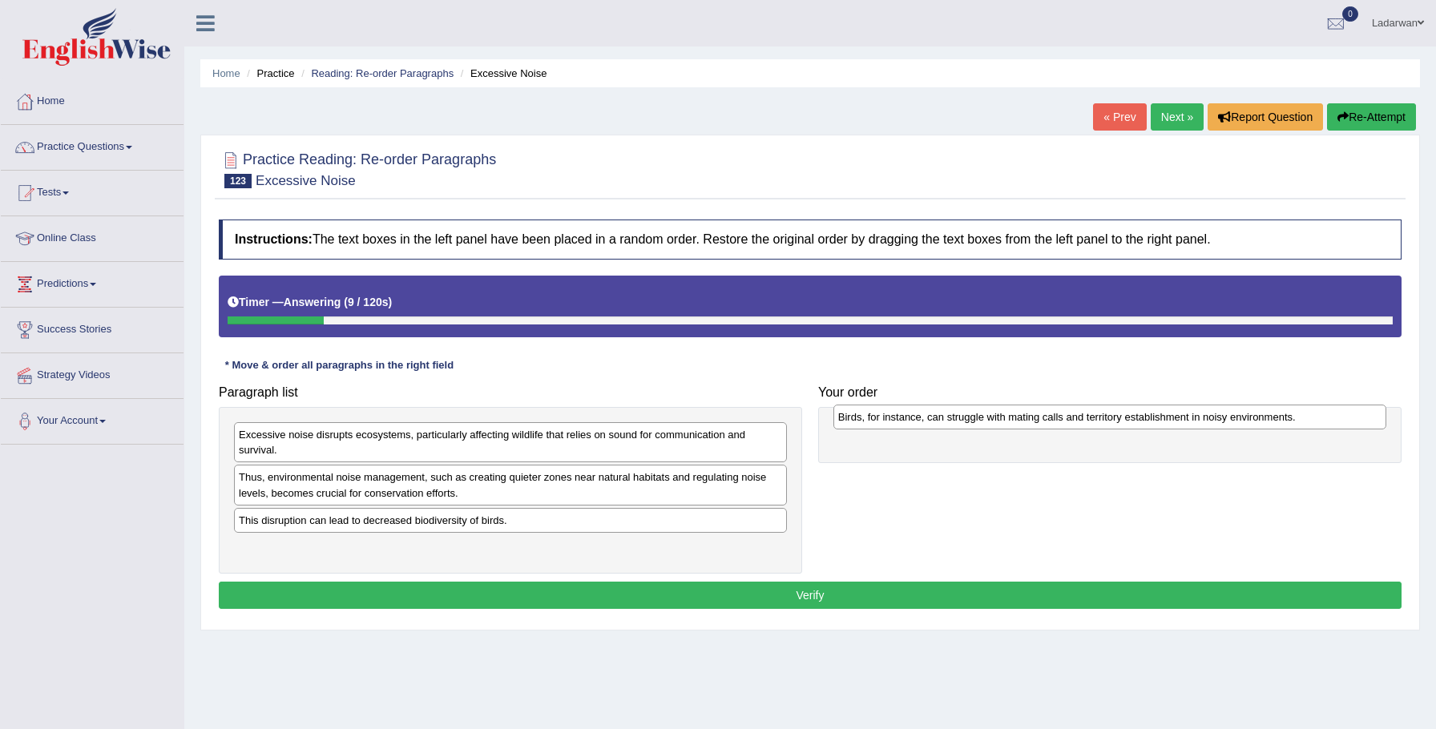
drag, startPoint x: 610, startPoint y: 433, endPoint x: 1037, endPoint y: 415, distance: 427.4
click at [1037, 415] on div "Birds, for instance, can struggle with mating calls and territory establishment…" at bounding box center [1110, 417] width 554 height 25
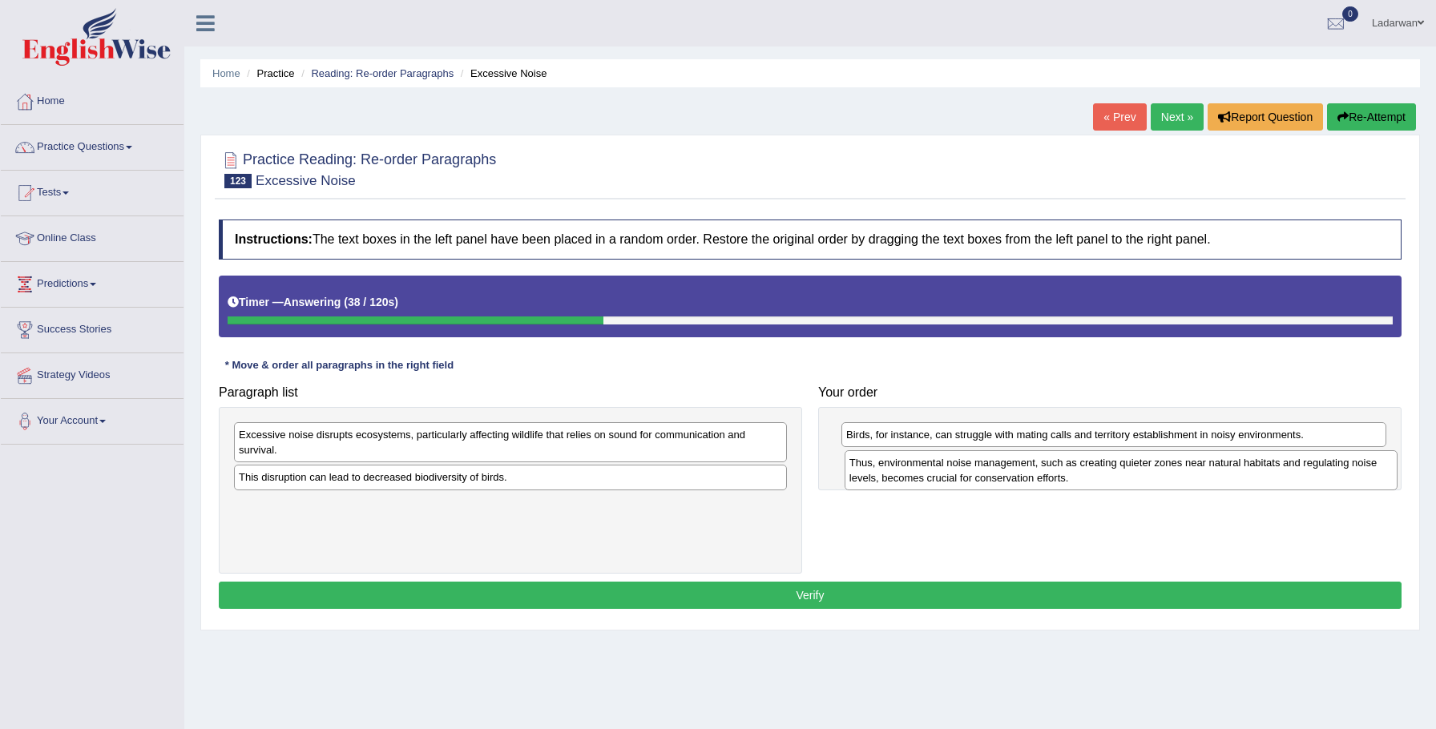
drag, startPoint x: 429, startPoint y: 485, endPoint x: 1038, endPoint y: 469, distance: 609.8
click at [1038, 470] on div "Thus, environmental noise management, such as creating quieter zones near natur…" at bounding box center [1121, 470] width 554 height 40
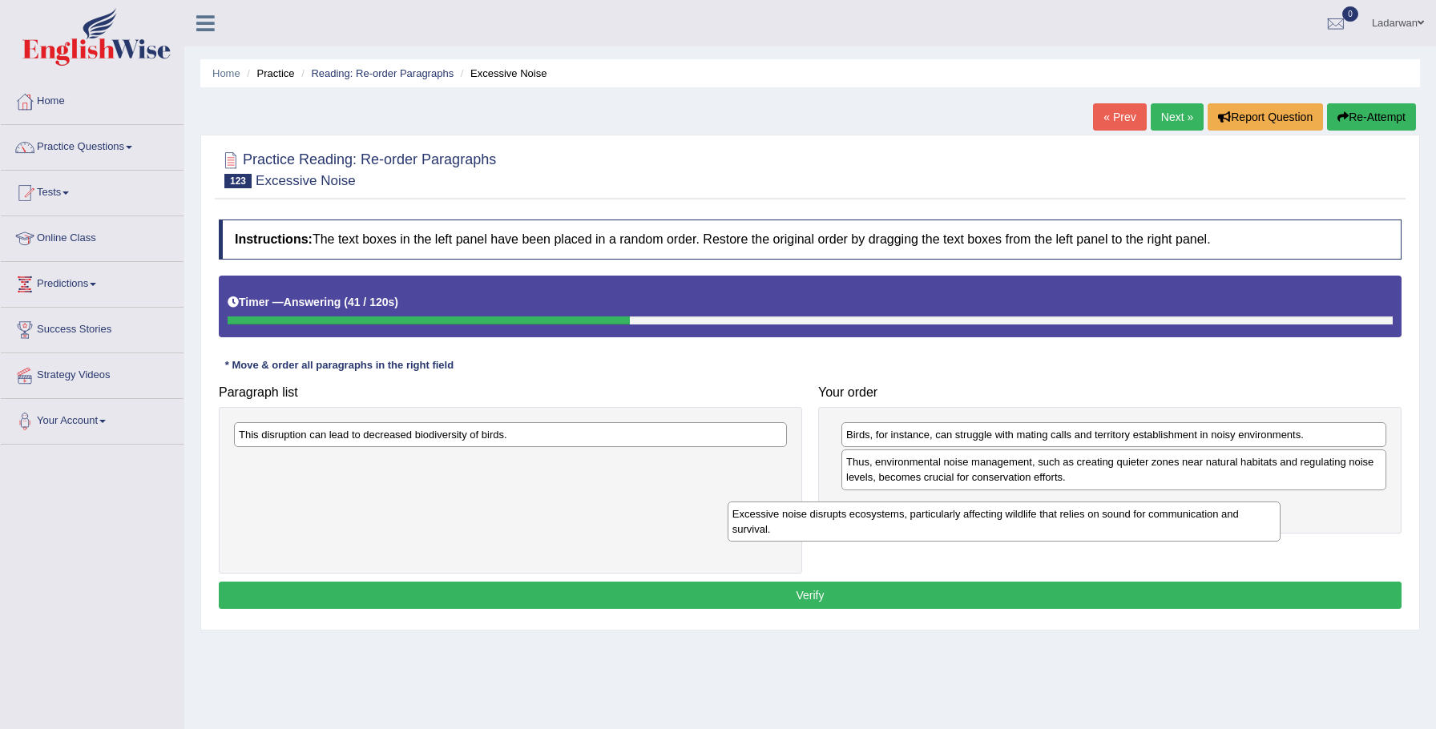
drag, startPoint x: 622, startPoint y: 437, endPoint x: 983, endPoint y: 493, distance: 364.7
click at [1117, 512] on div "Excessive noise disrupts ecosystems, particularly affecting wildlife that relie…" at bounding box center [1004, 521] width 554 height 40
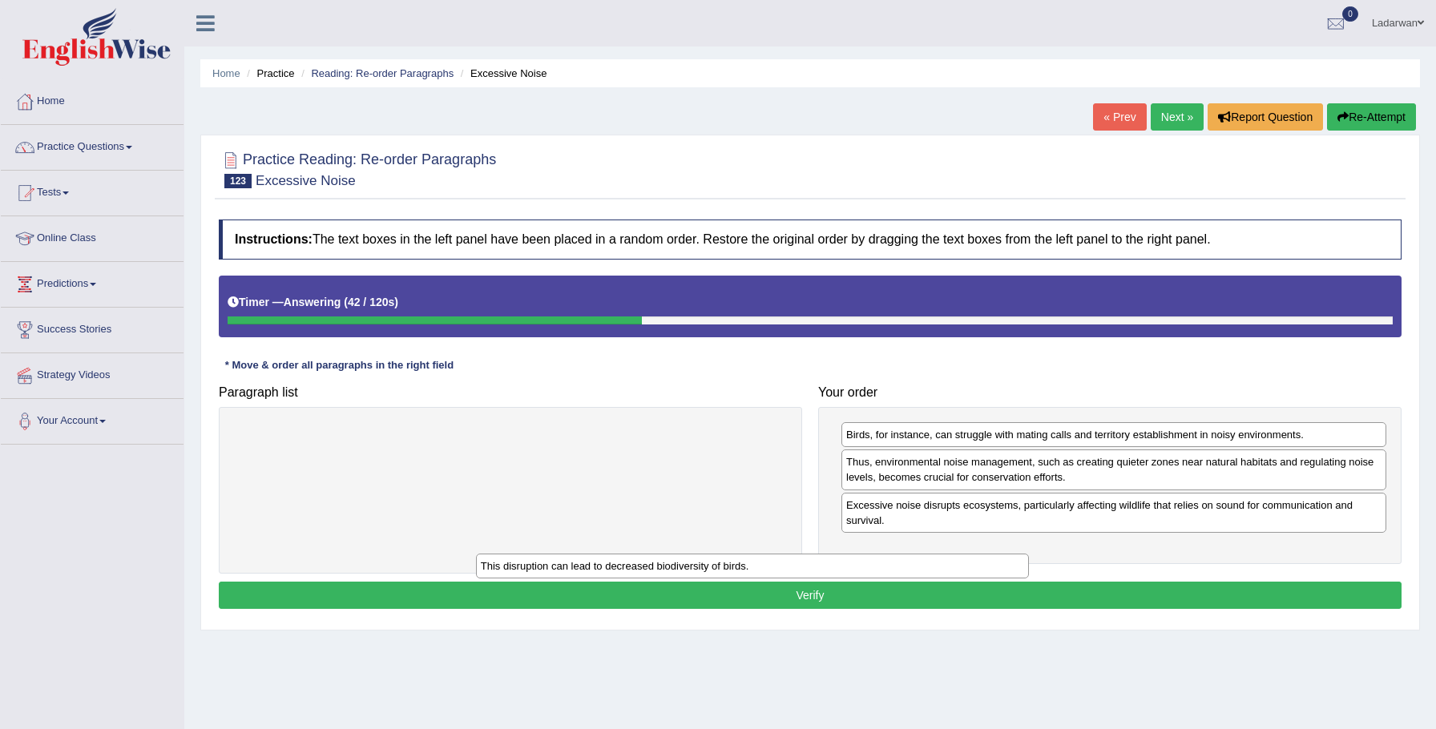
drag, startPoint x: 764, startPoint y: 437, endPoint x: 1049, endPoint y: 551, distance: 306.3
click at [1029, 554] on div "This disruption can lead to decreased biodiversity of birds." at bounding box center [753, 566] width 554 height 25
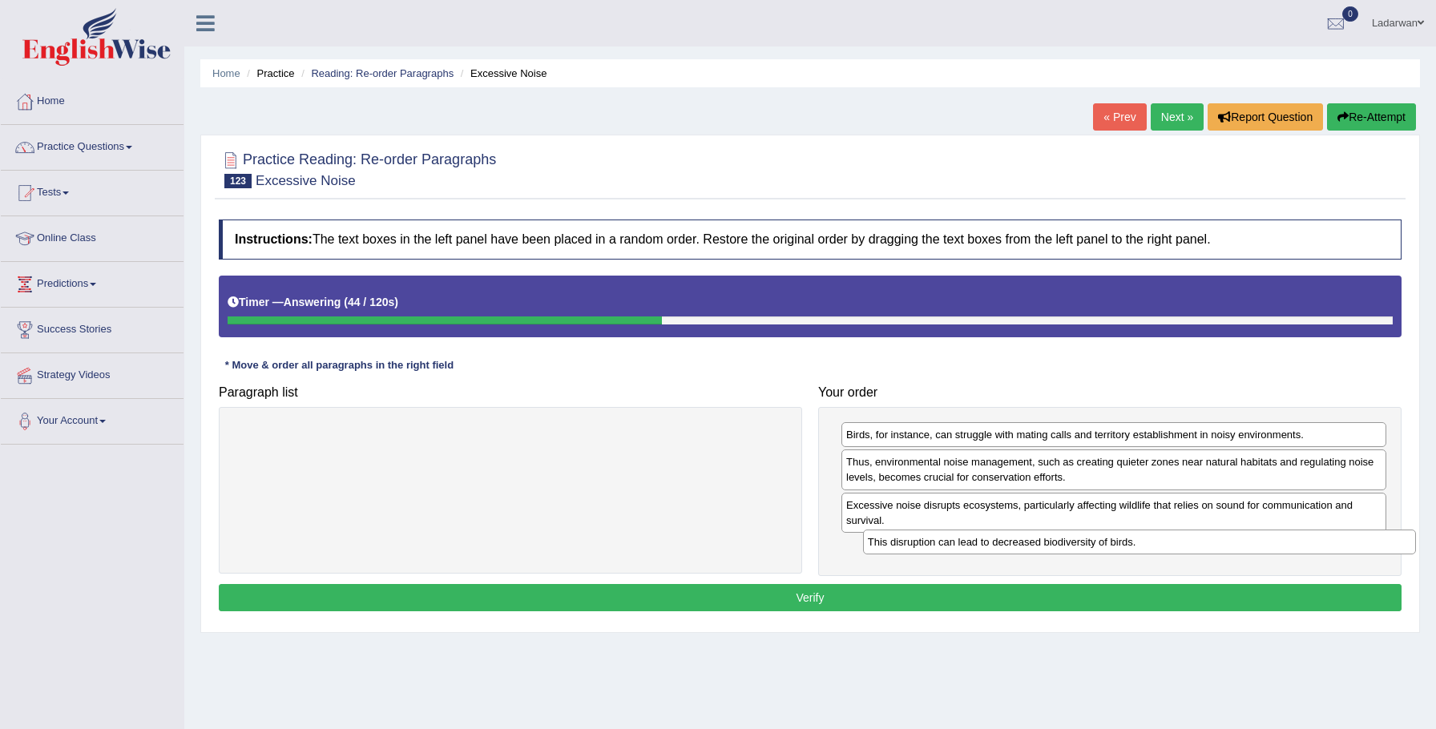
drag, startPoint x: 727, startPoint y: 433, endPoint x: 1349, endPoint y: 542, distance: 631.9
click at [1355, 540] on div "This disruption can lead to decreased biodiversity of birds." at bounding box center [1140, 542] width 554 height 25
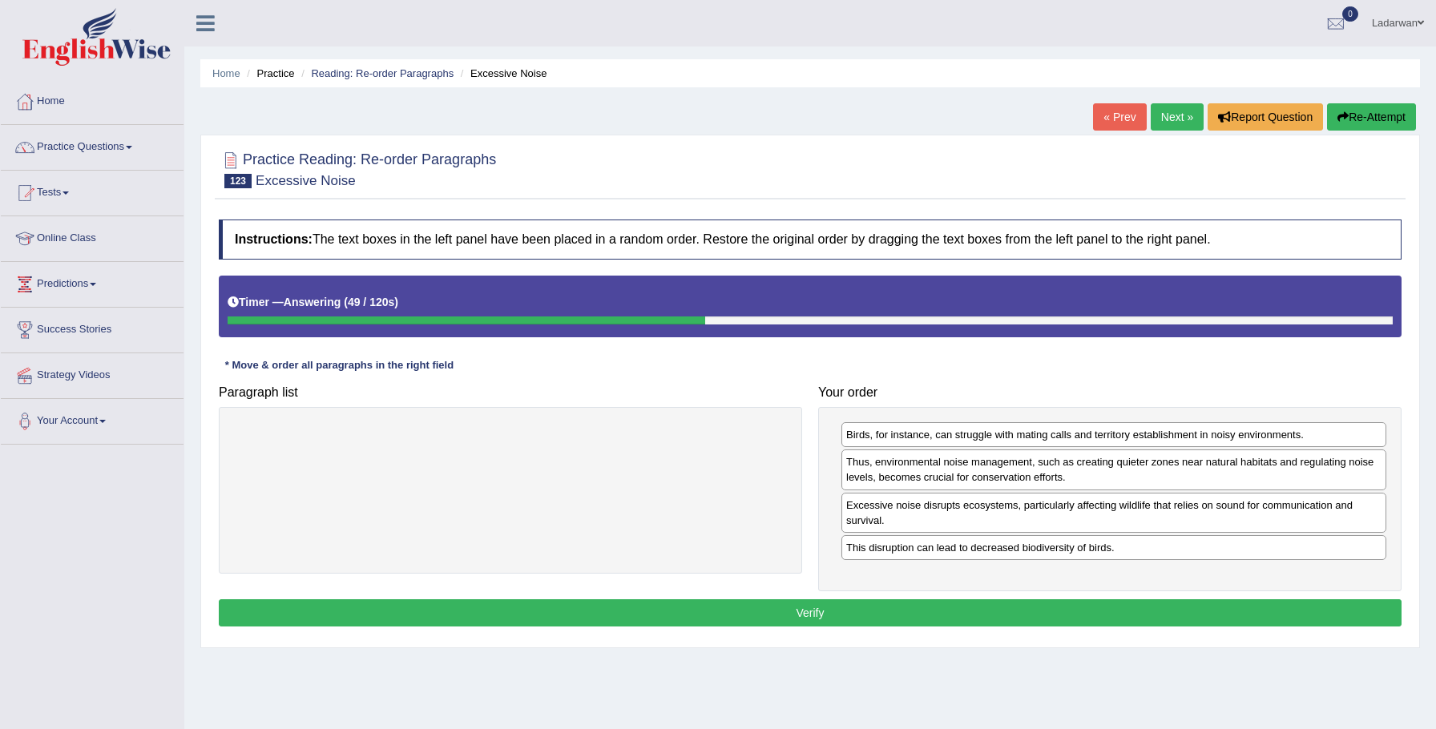
click at [907, 606] on button "Verify" at bounding box center [810, 612] width 1182 height 27
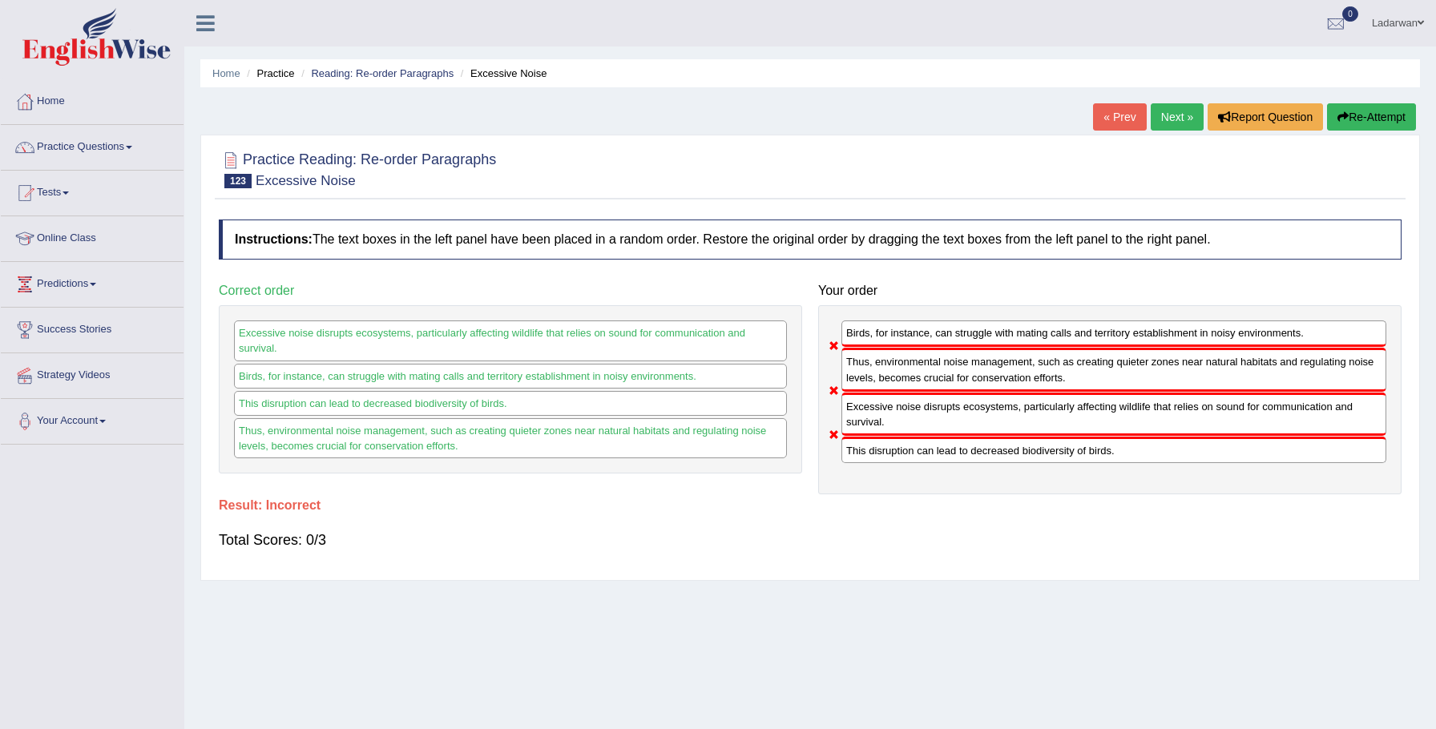
click at [1350, 120] on button "Re-Attempt" at bounding box center [1371, 116] width 89 height 27
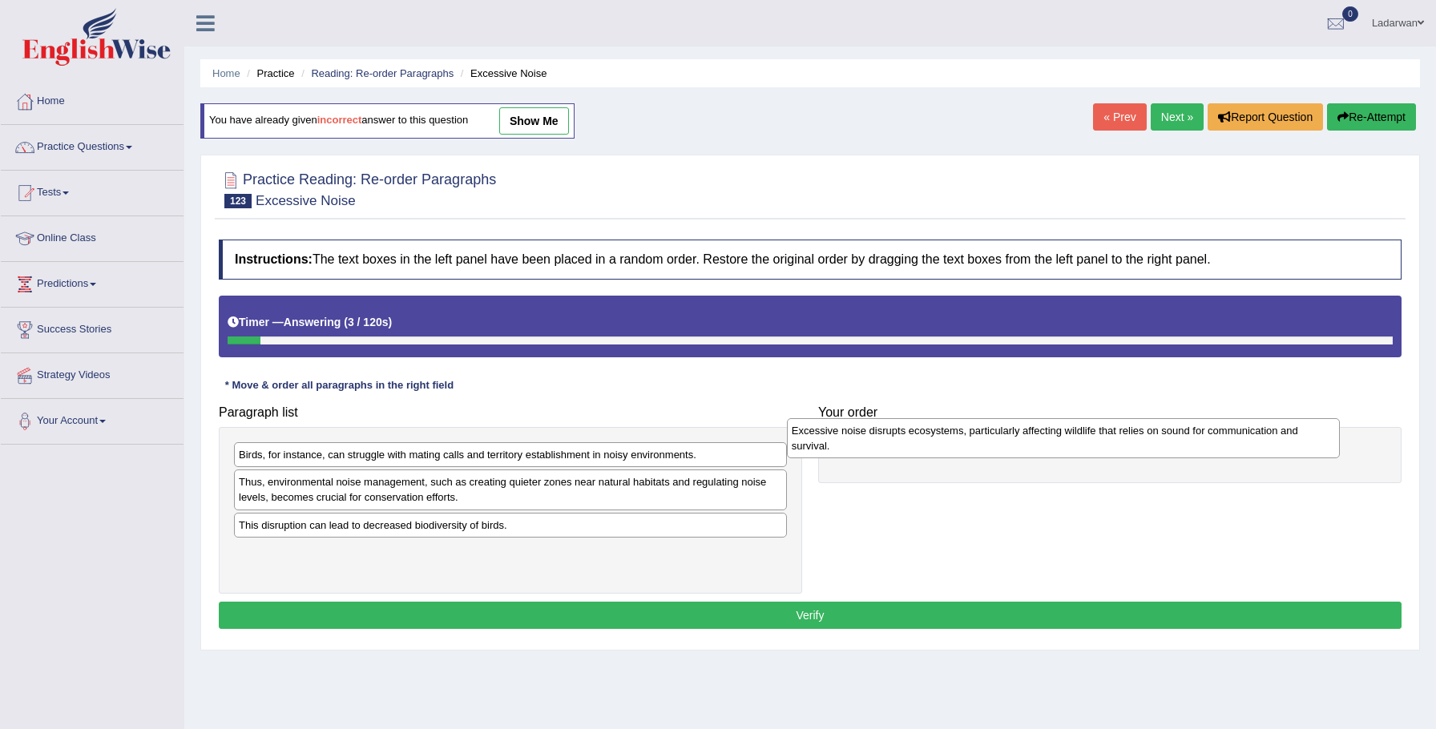
drag, startPoint x: 441, startPoint y: 485, endPoint x: 993, endPoint y: 435, distance: 554.3
click at [993, 435] on div "Excessive noise disrupts ecosystems, particularly affecting wildlife that relie…" at bounding box center [1064, 438] width 554 height 40
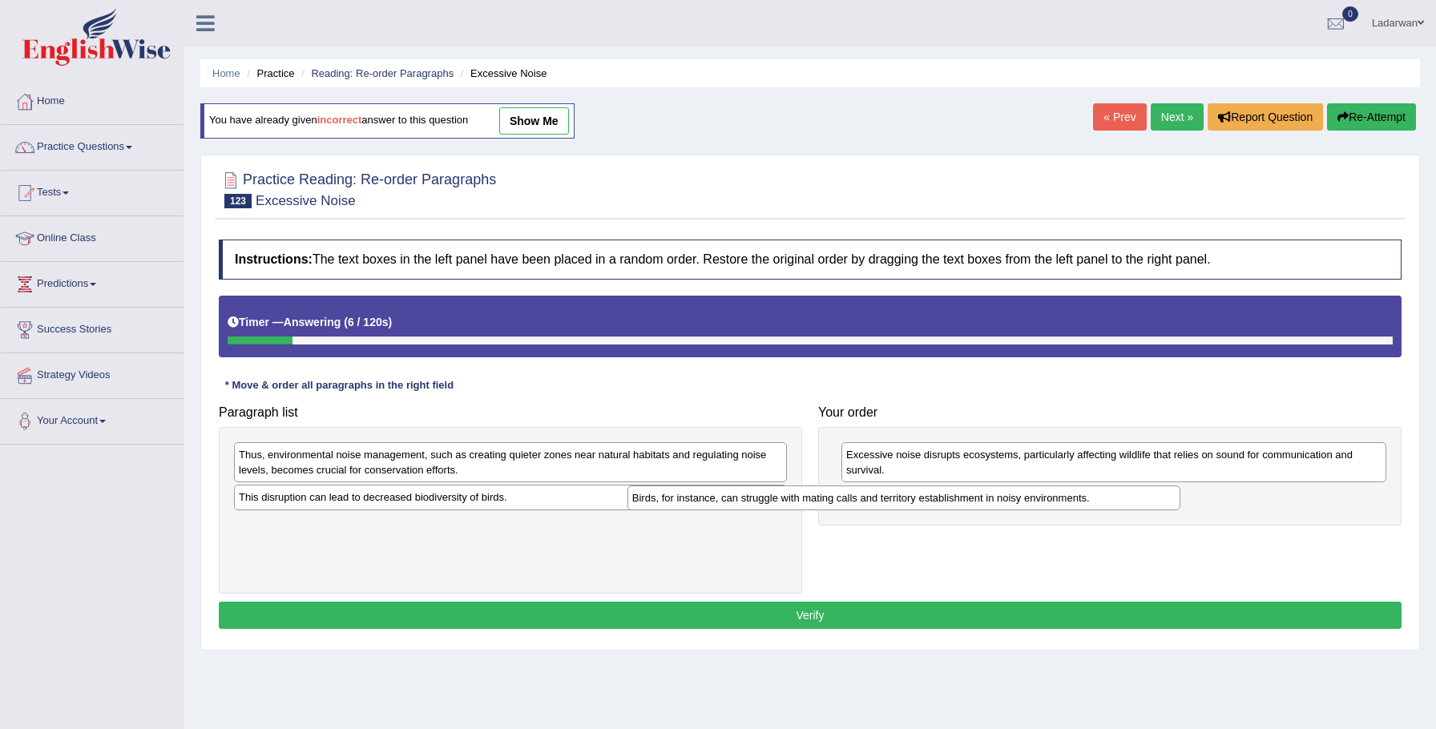
drag, startPoint x: 690, startPoint y: 451, endPoint x: 1089, endPoint y: 492, distance: 401.0
click at [1089, 492] on div "Birds, for instance, can struggle with mating calls and territory establishment…" at bounding box center [904, 497] width 554 height 25
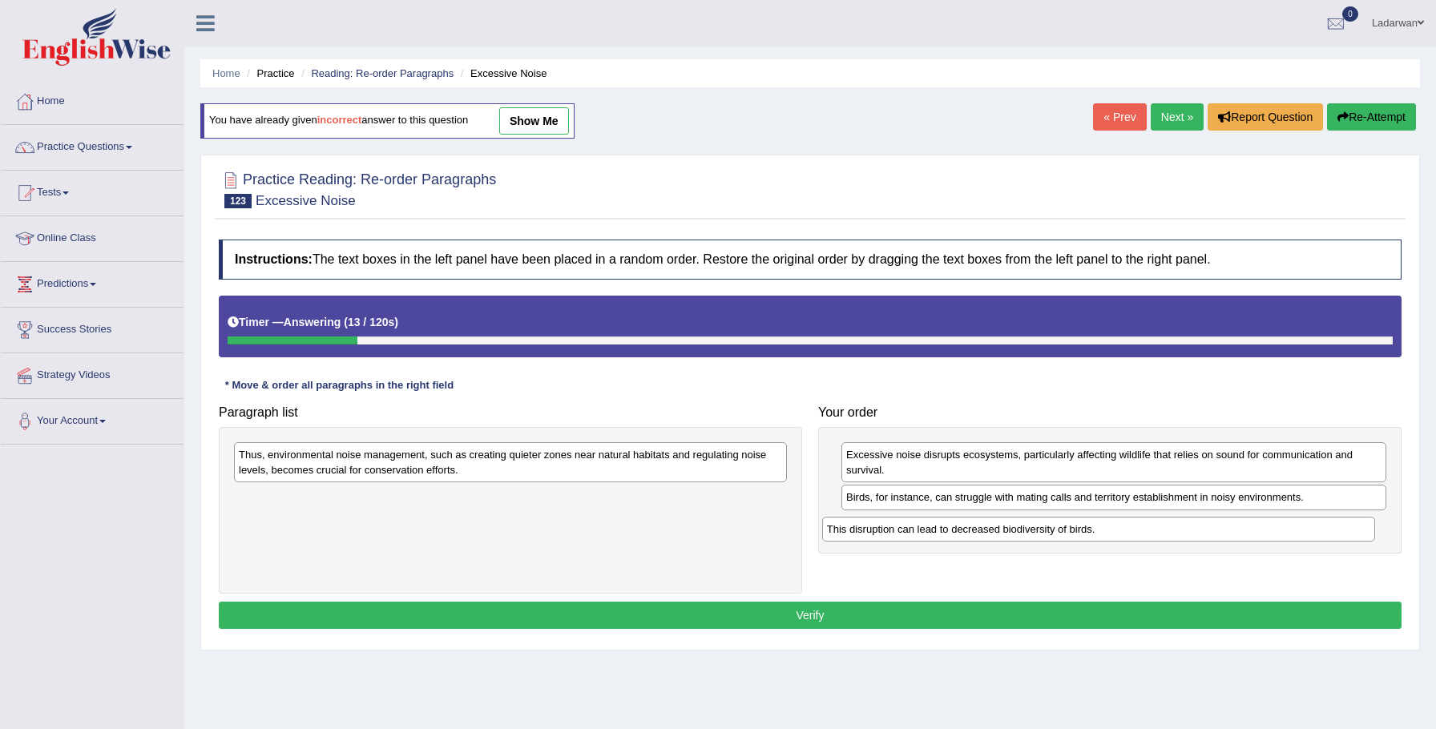
drag, startPoint x: 445, startPoint y: 499, endPoint x: 991, endPoint y: 520, distance: 546.7
click at [1033, 529] on div "This disruption can lead to decreased biodiversity of birds." at bounding box center [1099, 529] width 554 height 25
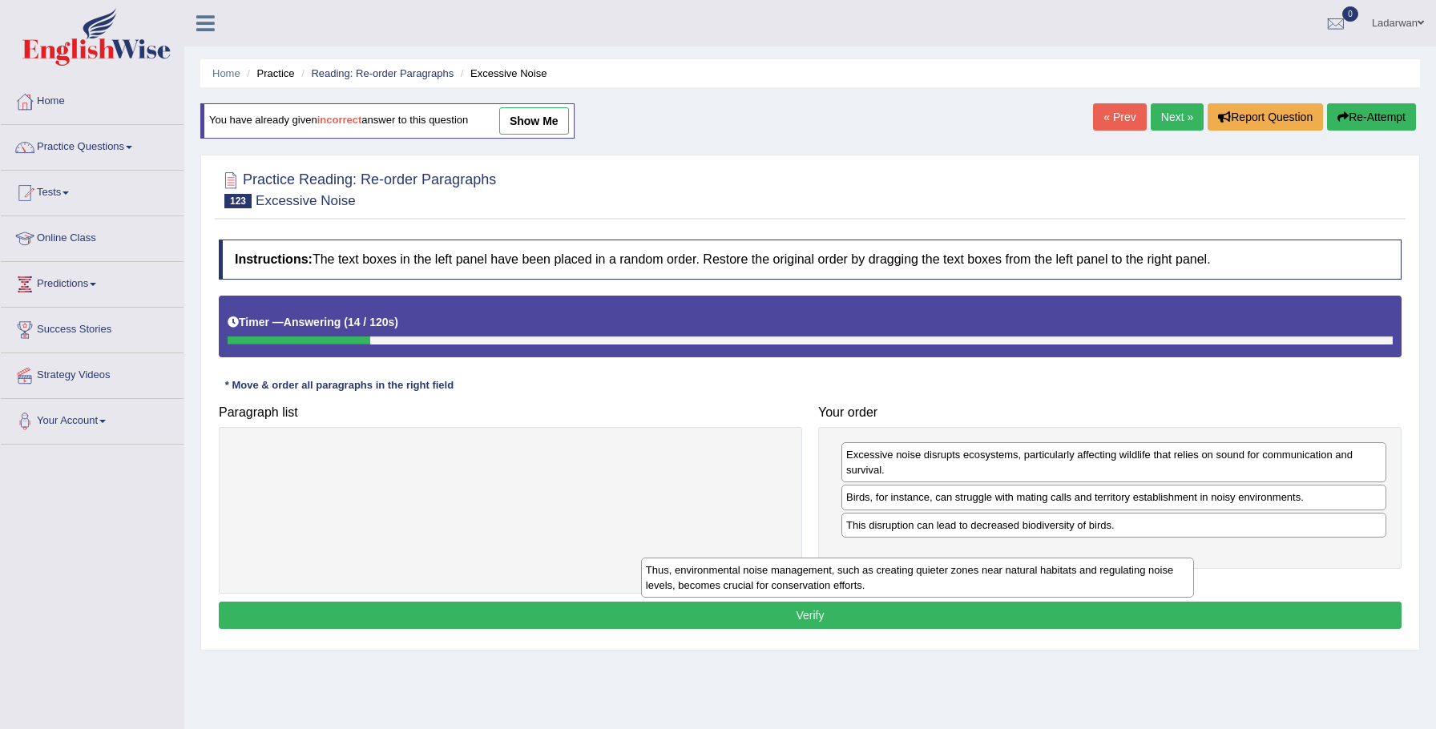
drag, startPoint x: 744, startPoint y: 471, endPoint x: 967, endPoint y: 622, distance: 269.3
click at [1151, 586] on div "Thus, environmental noise management, such as creating quieter zones near natur…" at bounding box center [918, 578] width 554 height 40
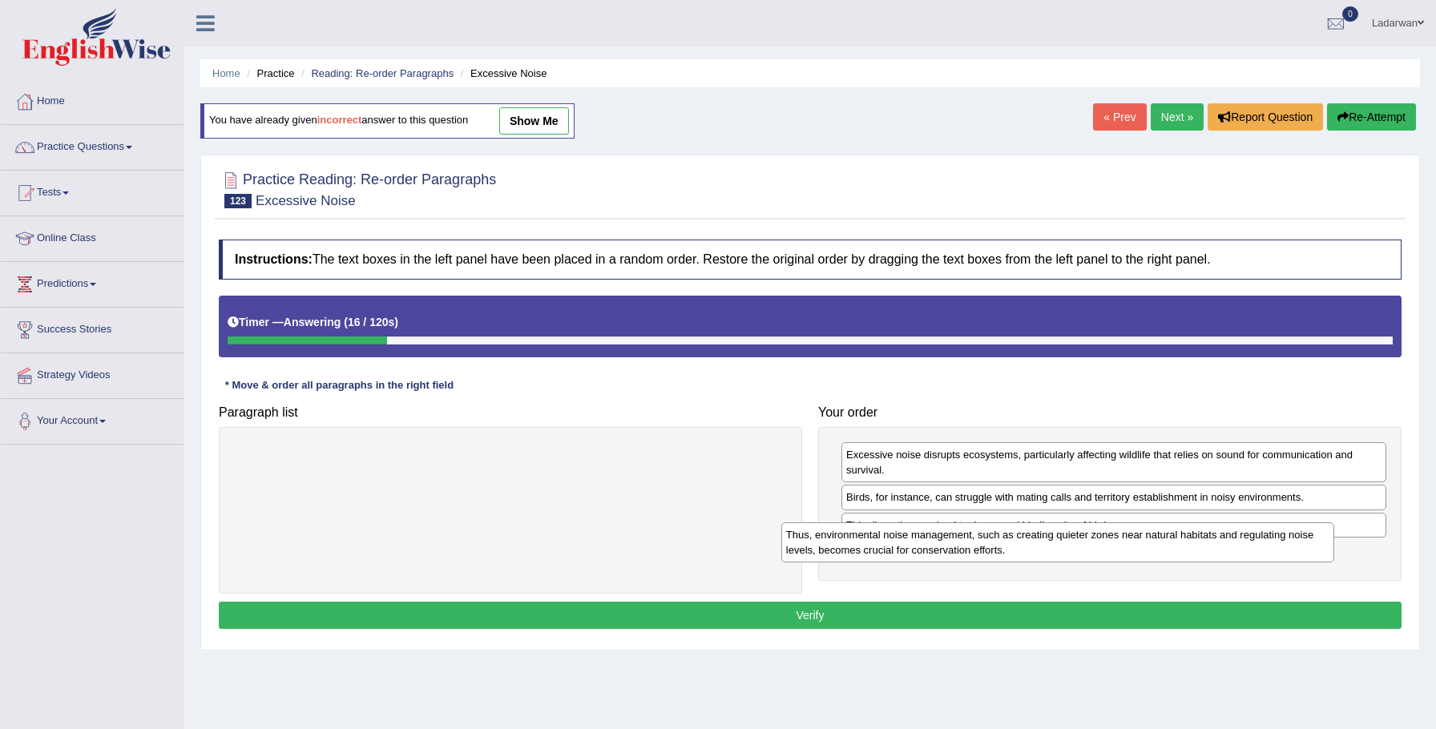
drag, startPoint x: 938, startPoint y: 514, endPoint x: 1104, endPoint y: 542, distance: 168.0
click at [1106, 542] on div "Thus, environmental noise management, such as creating quieter zones near natur…" at bounding box center [1058, 542] width 554 height 40
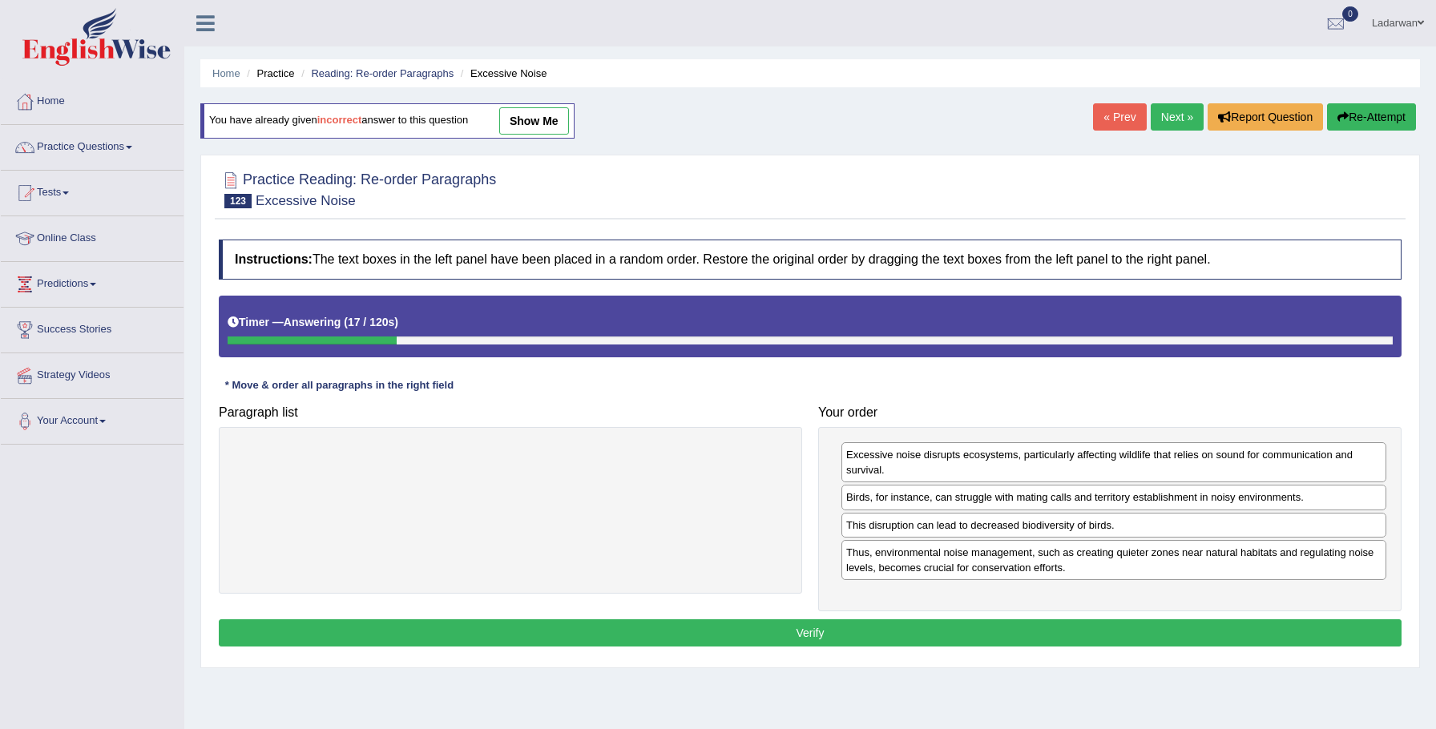
click at [738, 630] on button "Verify" at bounding box center [810, 632] width 1182 height 27
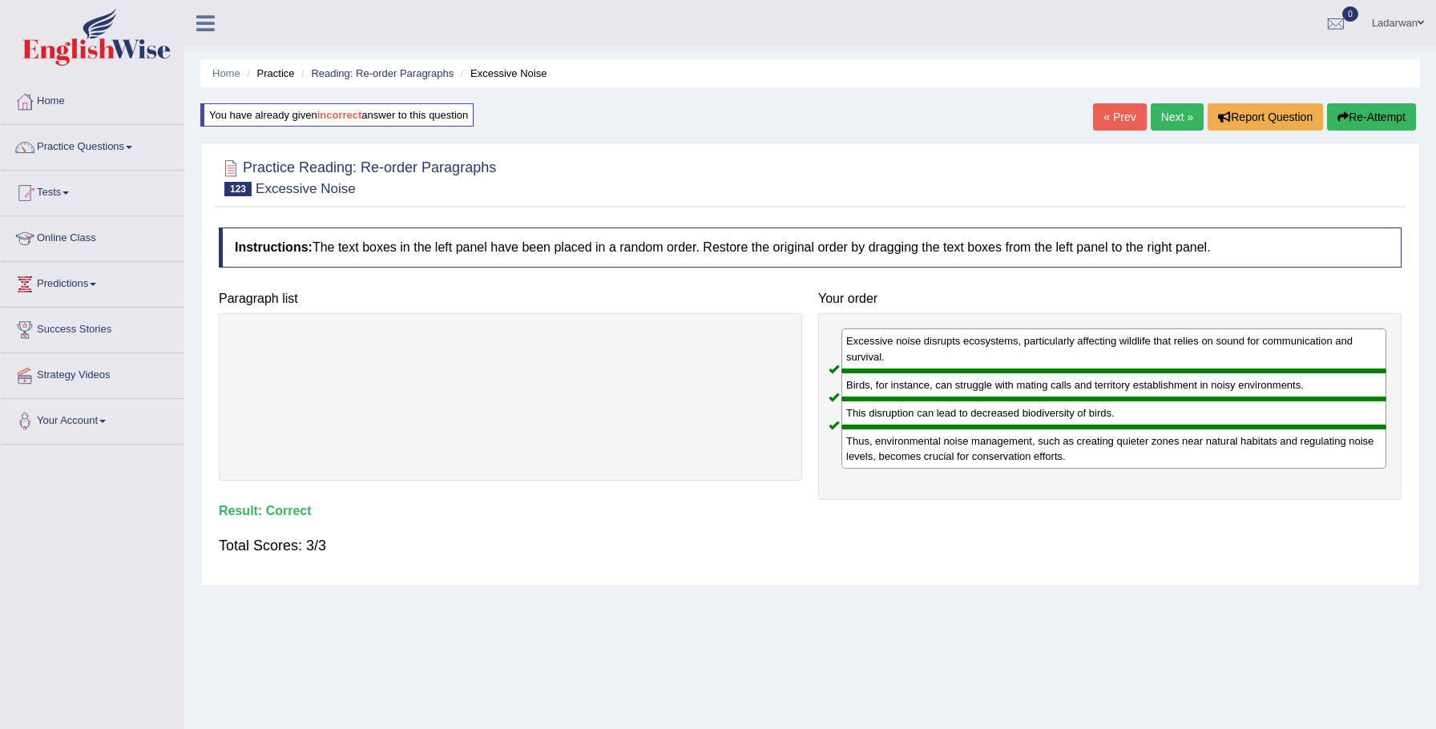
click at [1174, 116] on link "Next »" at bounding box center [1176, 116] width 53 height 27
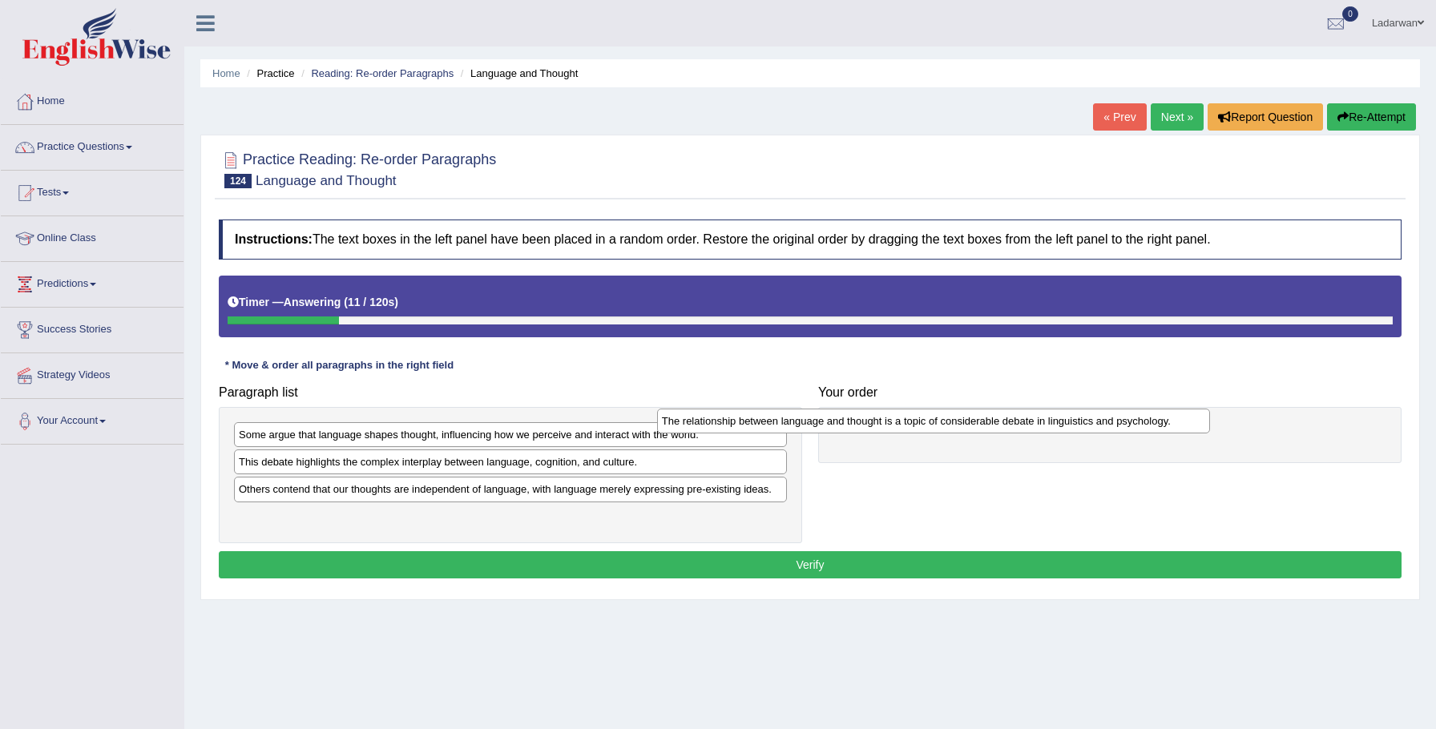
drag, startPoint x: 449, startPoint y: 520, endPoint x: 873, endPoint y: 425, distance: 435.0
click at [873, 425] on div "The relationship between language and thought is a topic of considerable debate…" at bounding box center [934, 421] width 554 height 25
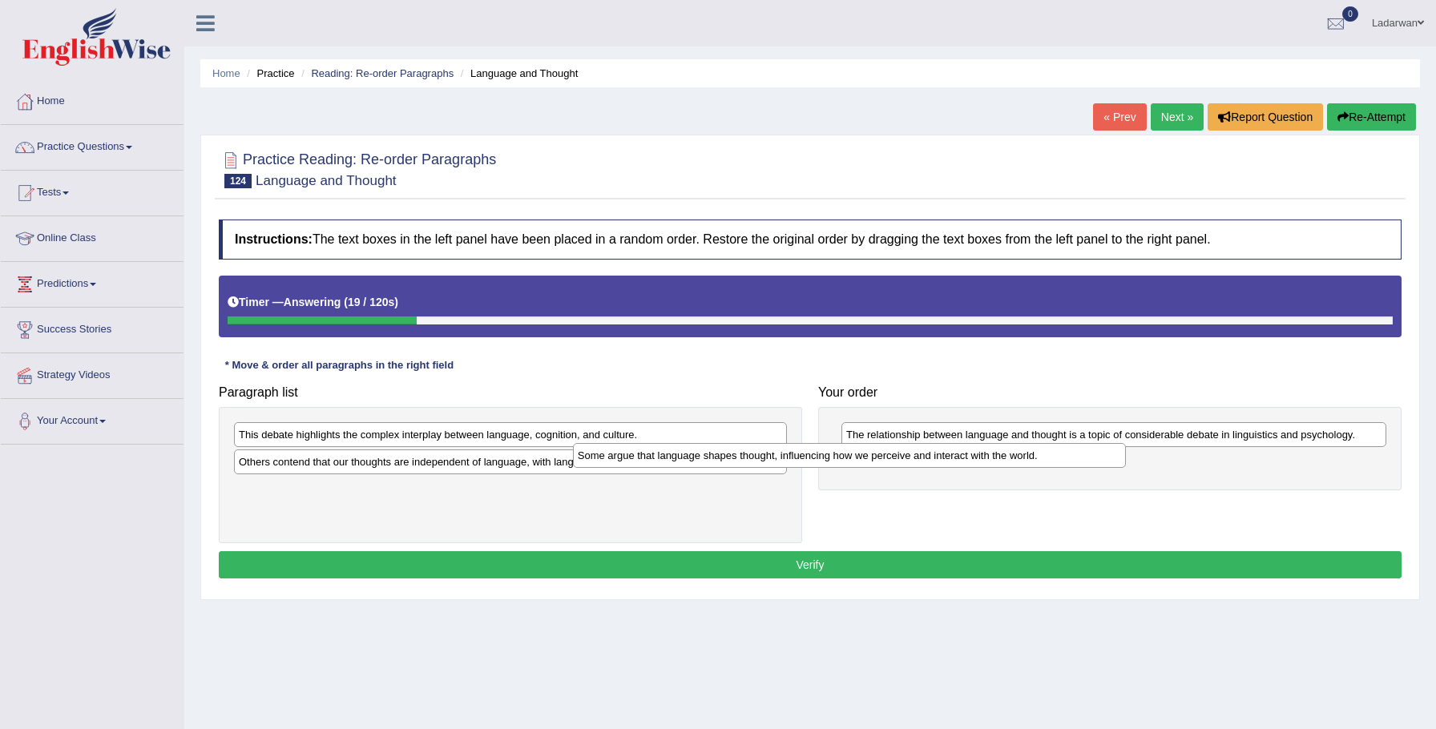
drag, startPoint x: 397, startPoint y: 438, endPoint x: 744, endPoint y: 457, distance: 347.4
click at [743, 457] on div "Some argue that language shapes thought, influencing how we perceive and intera…" at bounding box center [850, 455] width 554 height 25
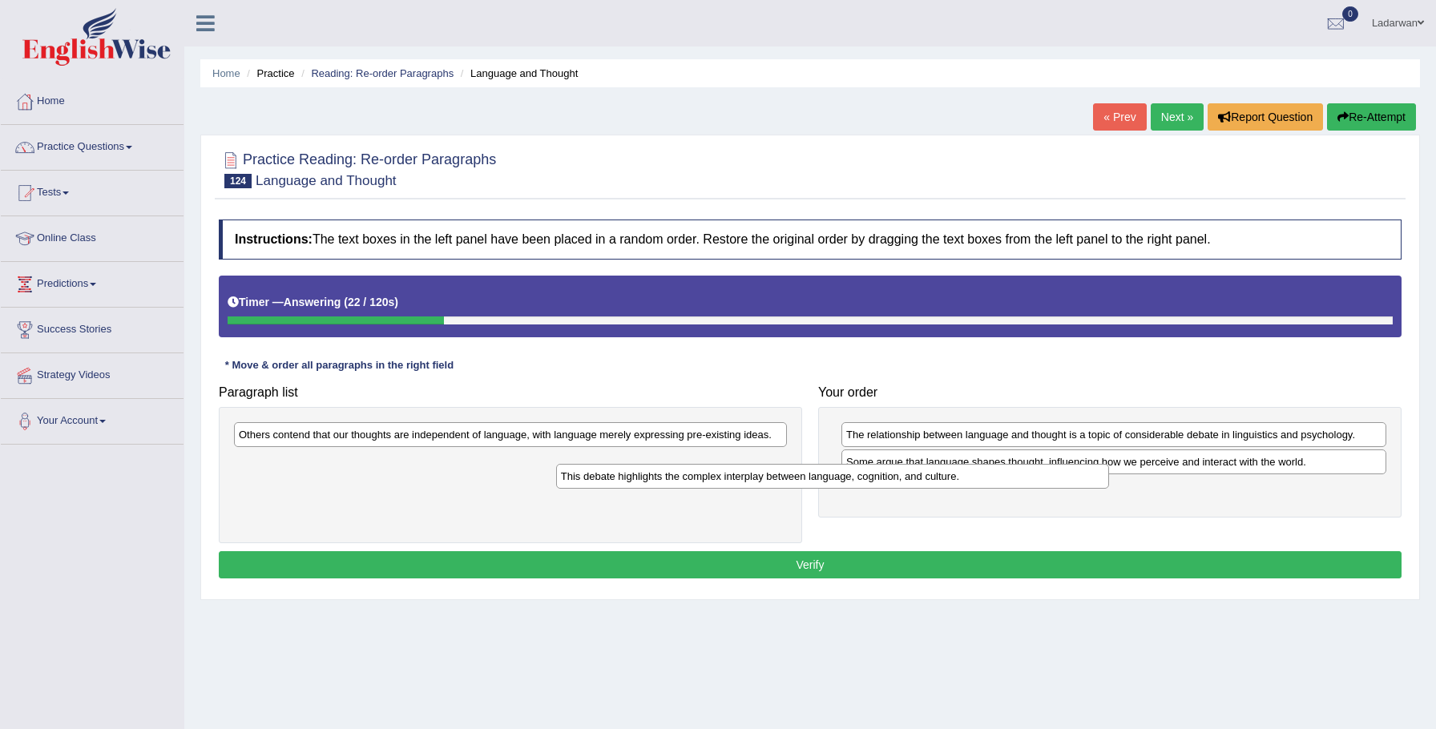
drag, startPoint x: 360, startPoint y: 440, endPoint x: 711, endPoint y: 479, distance: 353.1
click at [712, 481] on div "This debate highlights the complex interplay between language, cognition, and c…" at bounding box center [833, 476] width 554 height 25
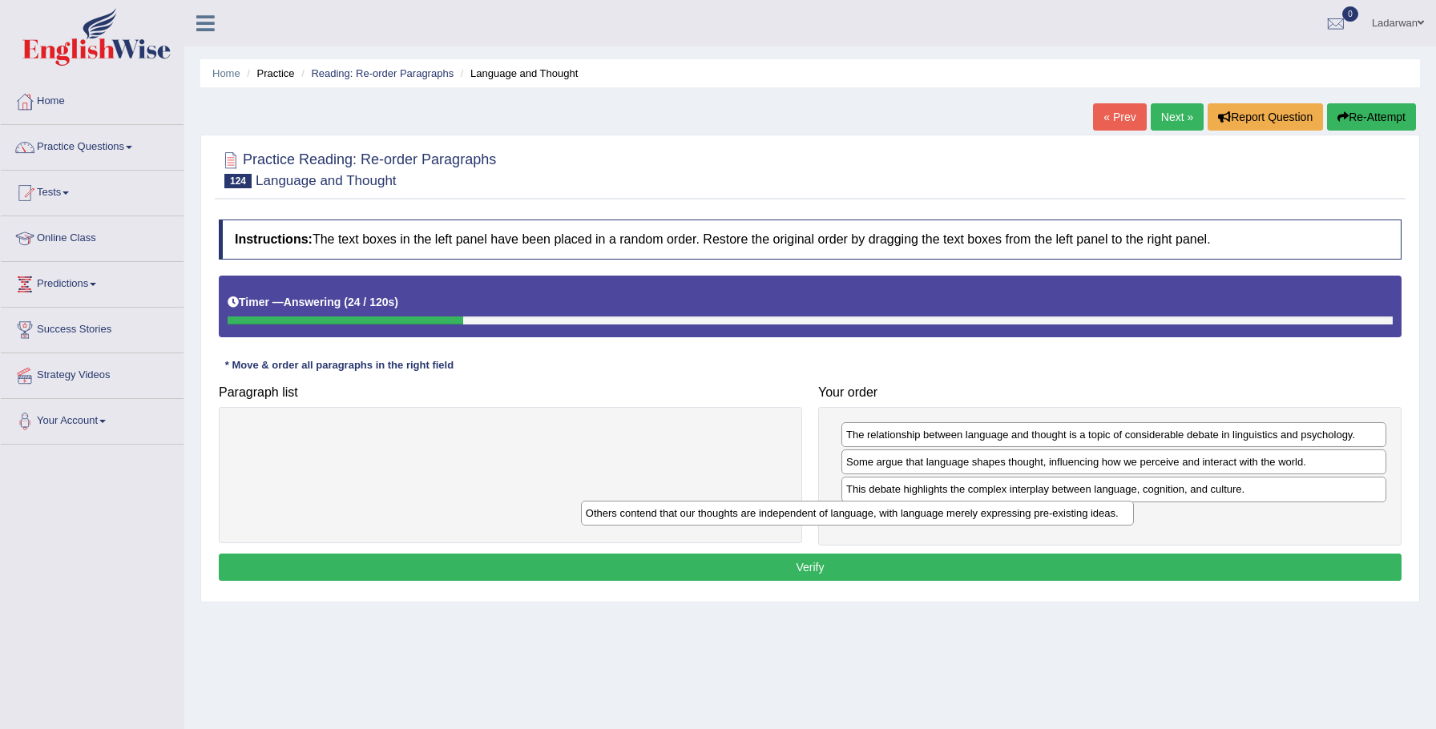
drag, startPoint x: 385, startPoint y: 433, endPoint x: 727, endPoint y: 520, distance: 352.8
click at [732, 512] on div "Others contend that our thoughts are independent of language, with language mer…" at bounding box center [858, 513] width 554 height 25
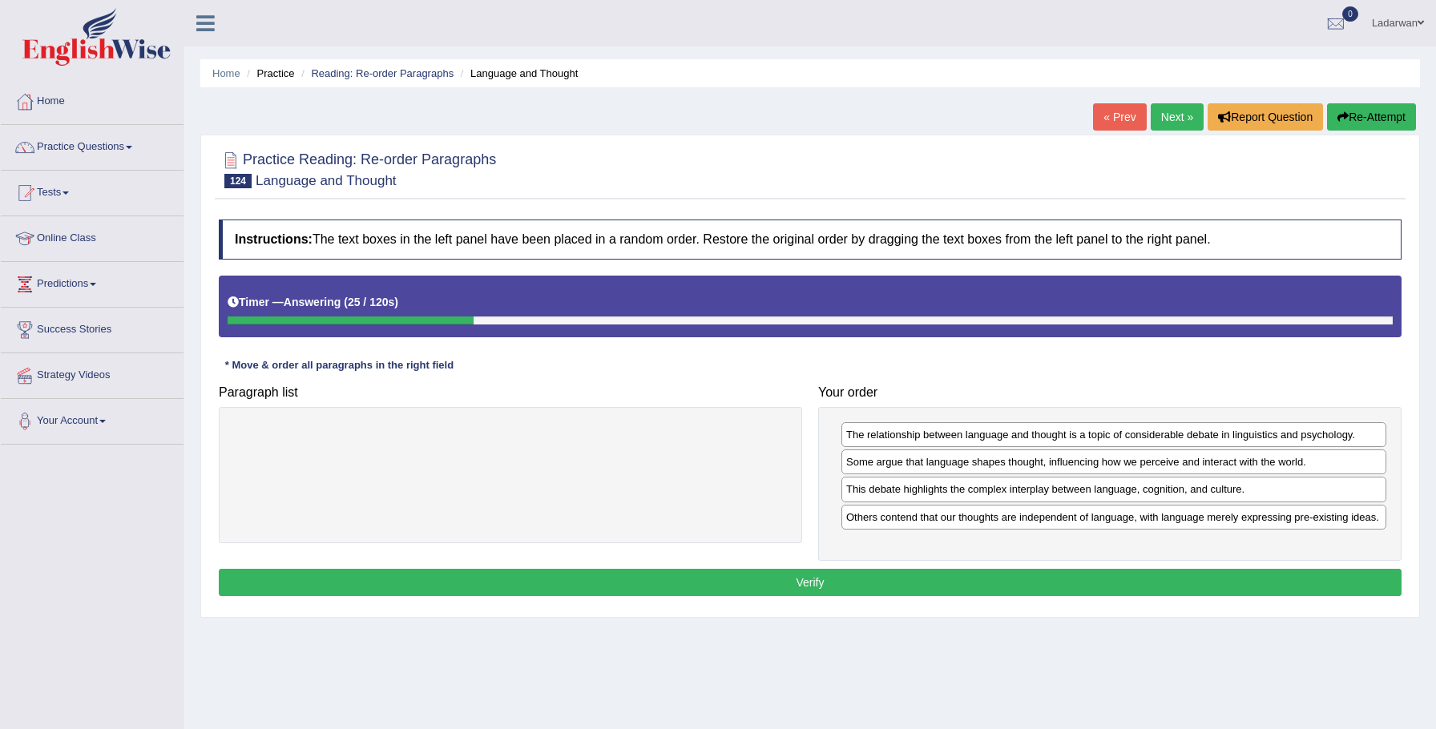
click at [663, 591] on button "Verify" at bounding box center [810, 582] width 1182 height 27
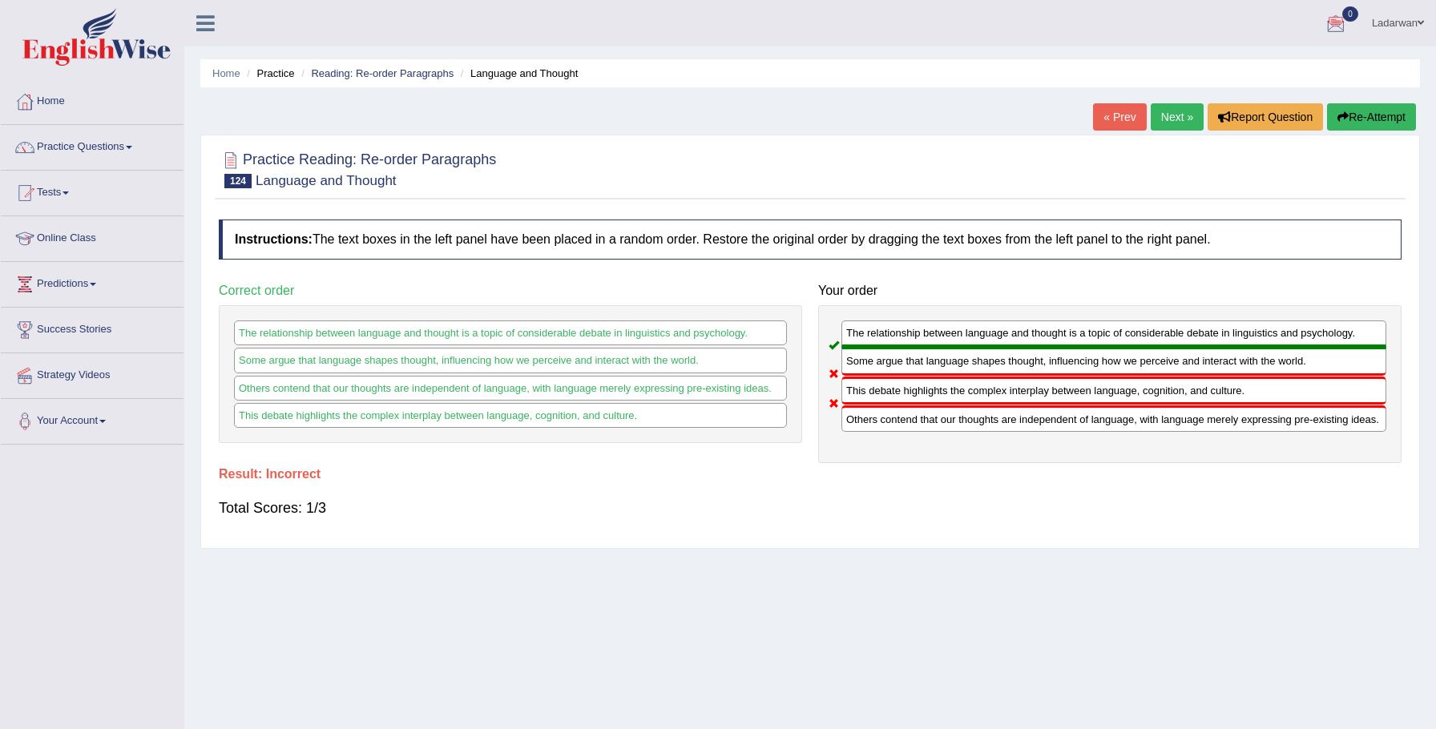
click at [1169, 119] on link "Next »" at bounding box center [1176, 116] width 53 height 27
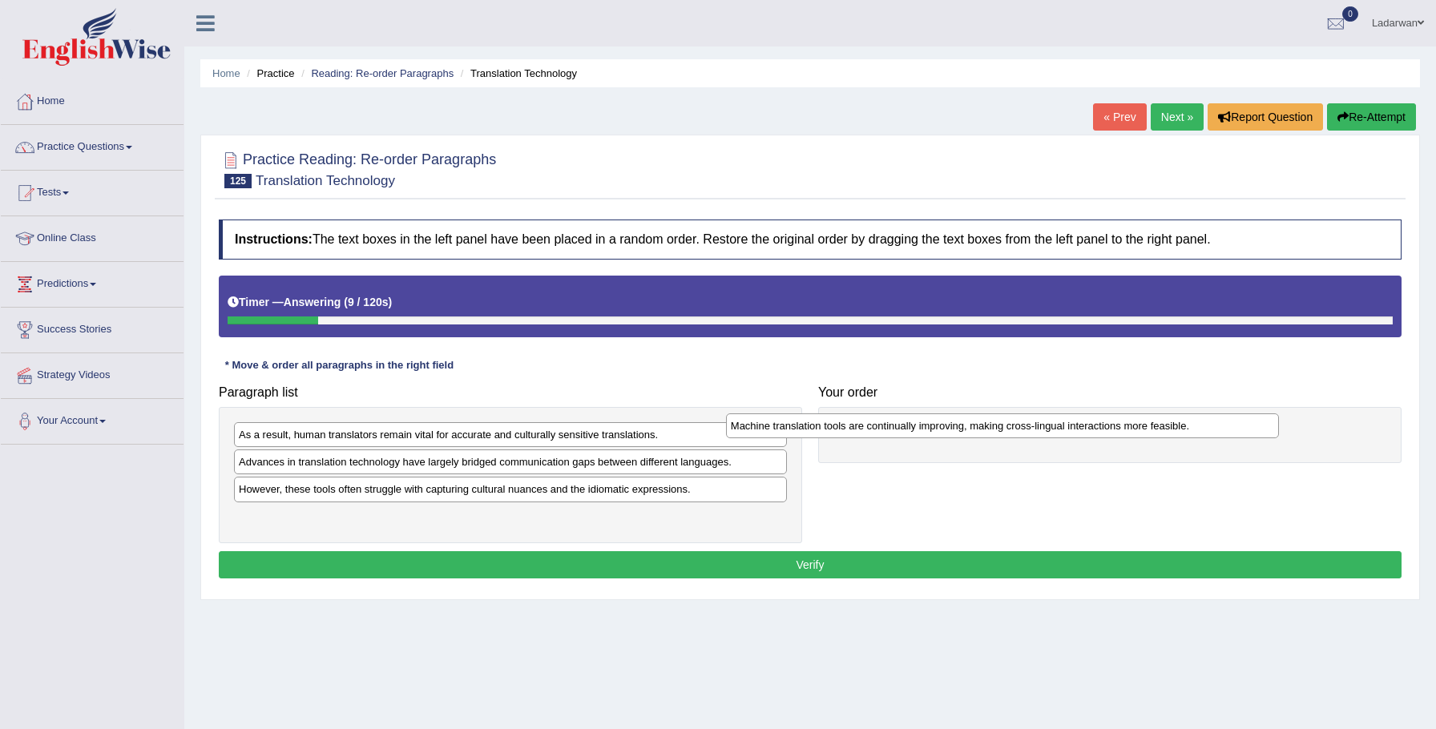
drag, startPoint x: 380, startPoint y: 494, endPoint x: 874, endPoint y: 430, distance: 498.4
click at [875, 430] on div "Machine translation tools are continually improving, making cross-lingual inter…" at bounding box center [1003, 425] width 554 height 25
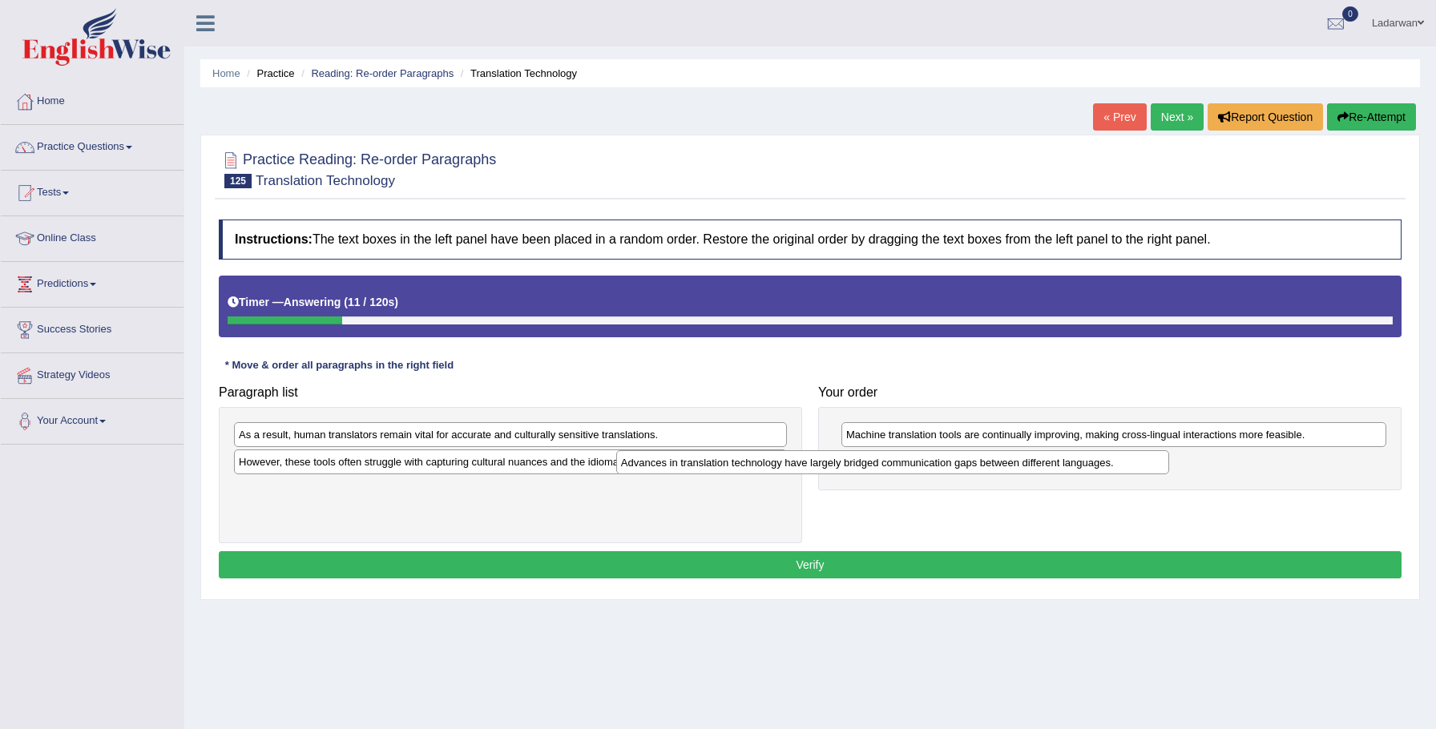
drag, startPoint x: 484, startPoint y: 464, endPoint x: 763, endPoint y: 458, distance: 278.8
click at [872, 462] on div "Advances in translation technology have largely bridged communication gaps betw…" at bounding box center [893, 462] width 554 height 25
click at [383, 465] on div "However, these tools often struggle with capturing cultural nuances and the idi…" at bounding box center [510, 461] width 553 height 25
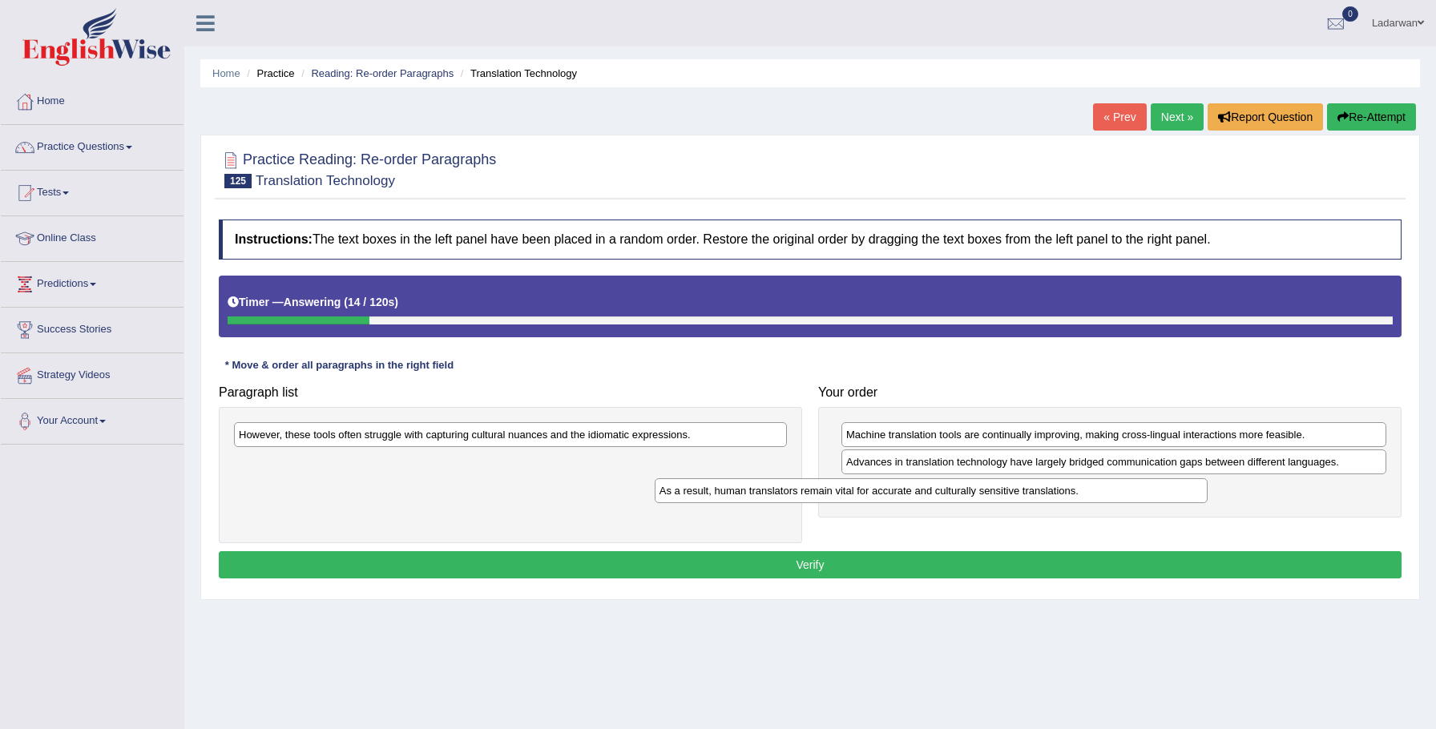
drag, startPoint x: 389, startPoint y: 436, endPoint x: 767, endPoint y: 480, distance: 381.5
click at [817, 490] on div "As a result, human translators remain vital for accurate and culturally sensiti…" at bounding box center [931, 490] width 554 height 25
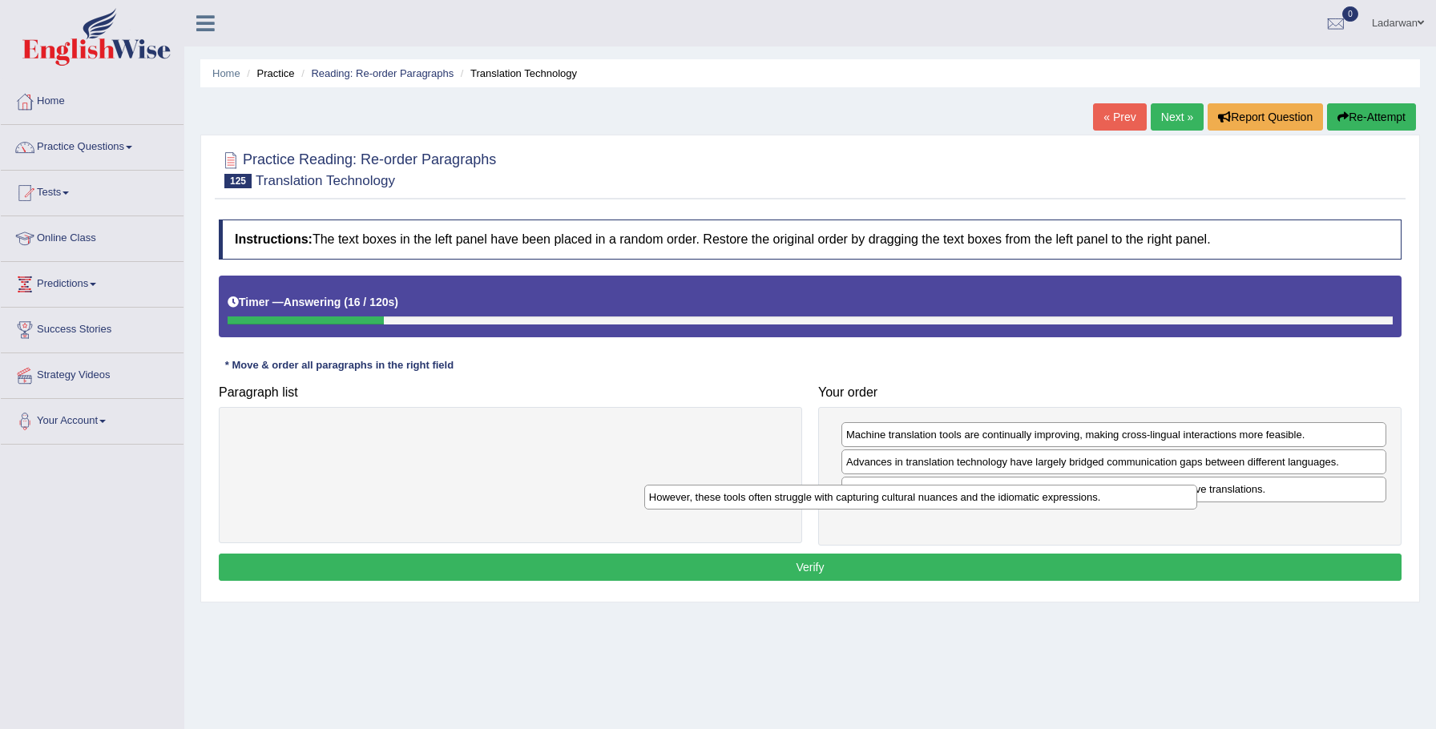
drag, startPoint x: 494, startPoint y: 430, endPoint x: 892, endPoint y: 508, distance: 405.7
click at [910, 493] on div "However, these tools often struggle with capturing cultural nuances and the idi…" at bounding box center [921, 497] width 554 height 25
drag, startPoint x: 948, startPoint y: 518, endPoint x: 896, endPoint y: 481, distance: 63.6
click at [896, 481] on div "However, these tools often struggle with capturing cultural nuances and the idi…" at bounding box center [1059, 478] width 546 height 25
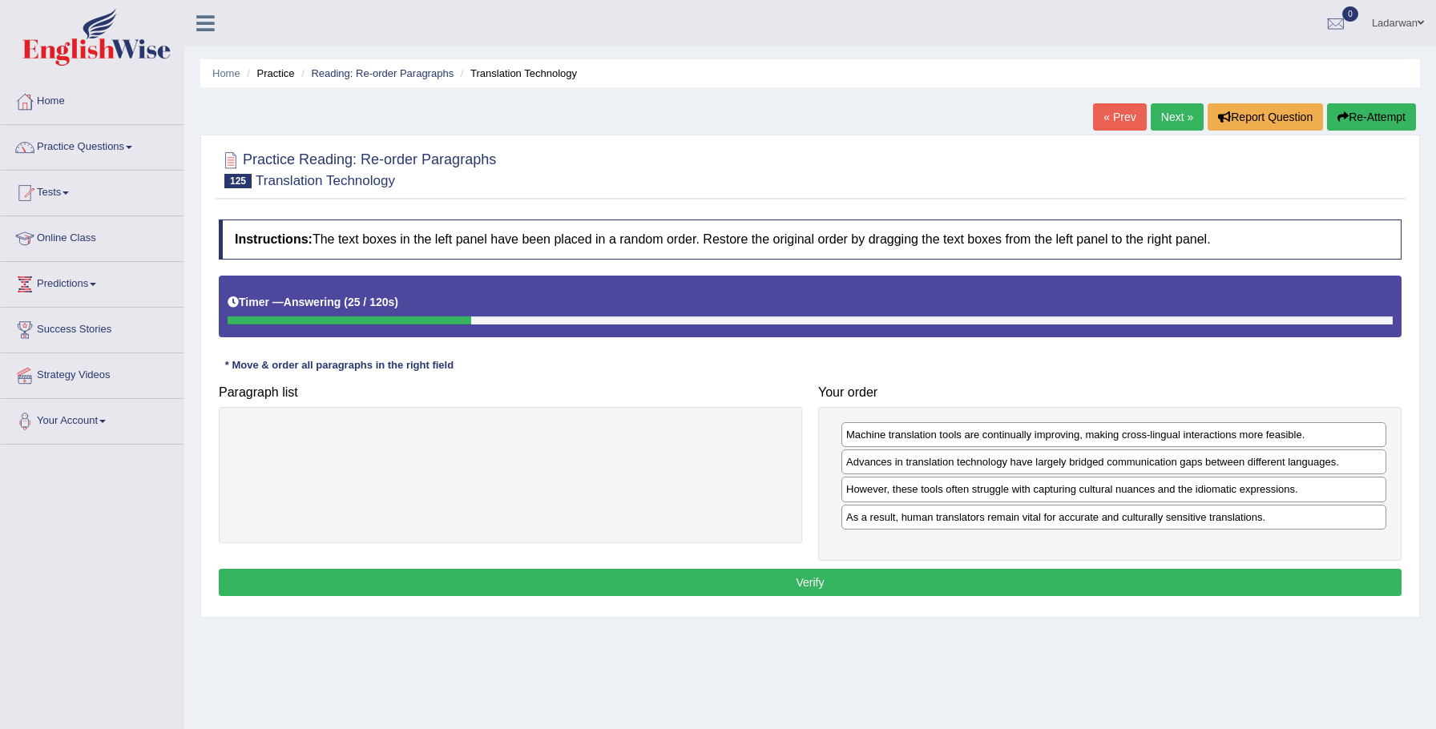
click at [831, 570] on button "Verify" at bounding box center [810, 582] width 1182 height 27
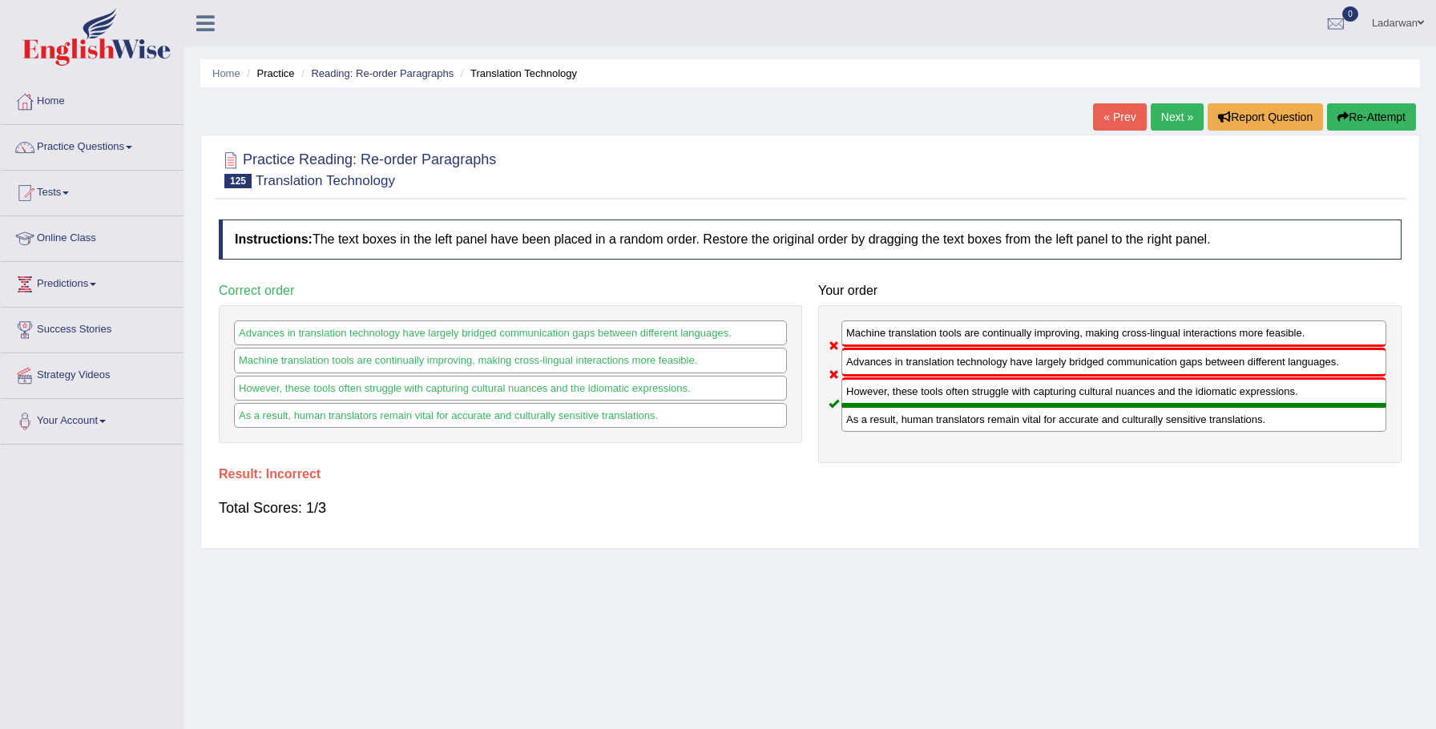
click at [1175, 121] on link "Next »" at bounding box center [1176, 116] width 53 height 27
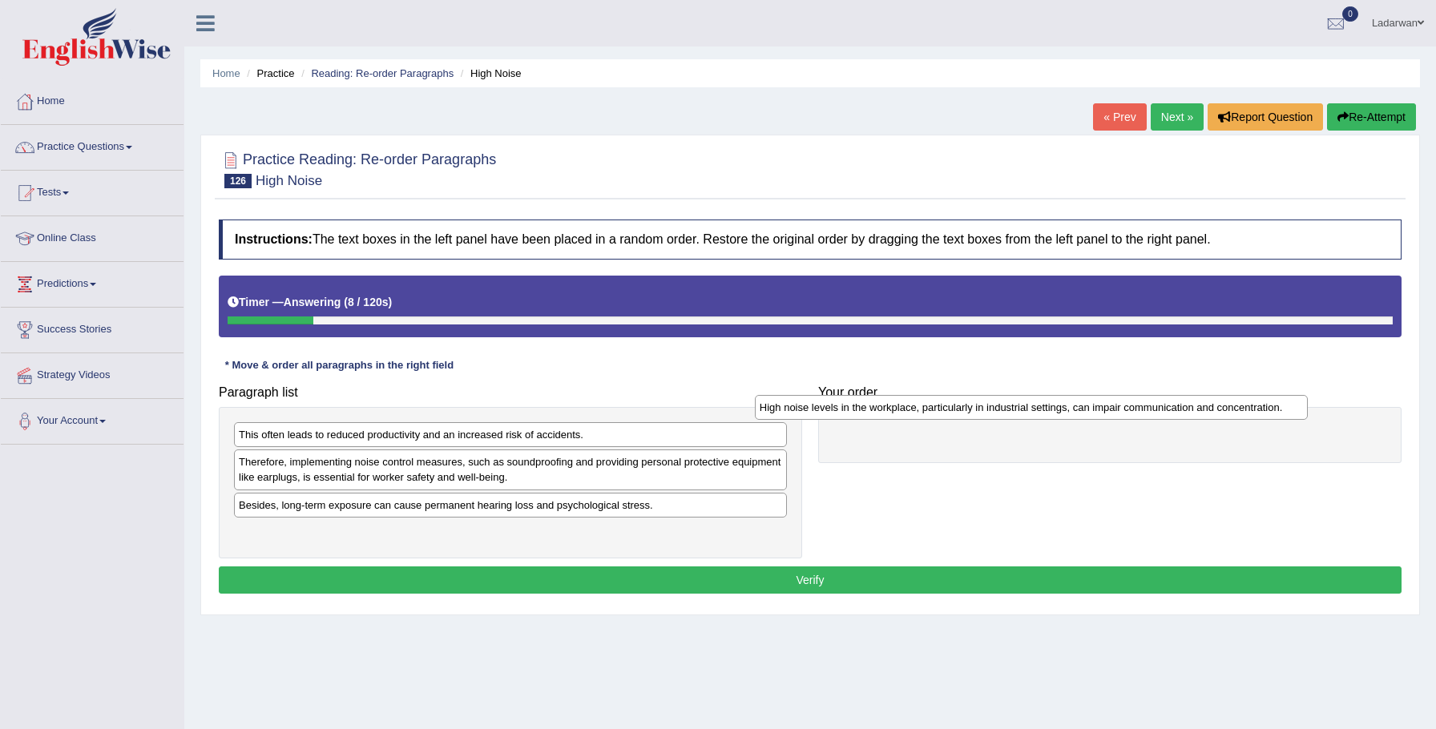
drag, startPoint x: 379, startPoint y: 436, endPoint x: 926, endPoint y: 405, distance: 548.0
click at [926, 405] on div "High noise levels in the workplace, particularly in industrial settings, can im…" at bounding box center [1032, 407] width 554 height 25
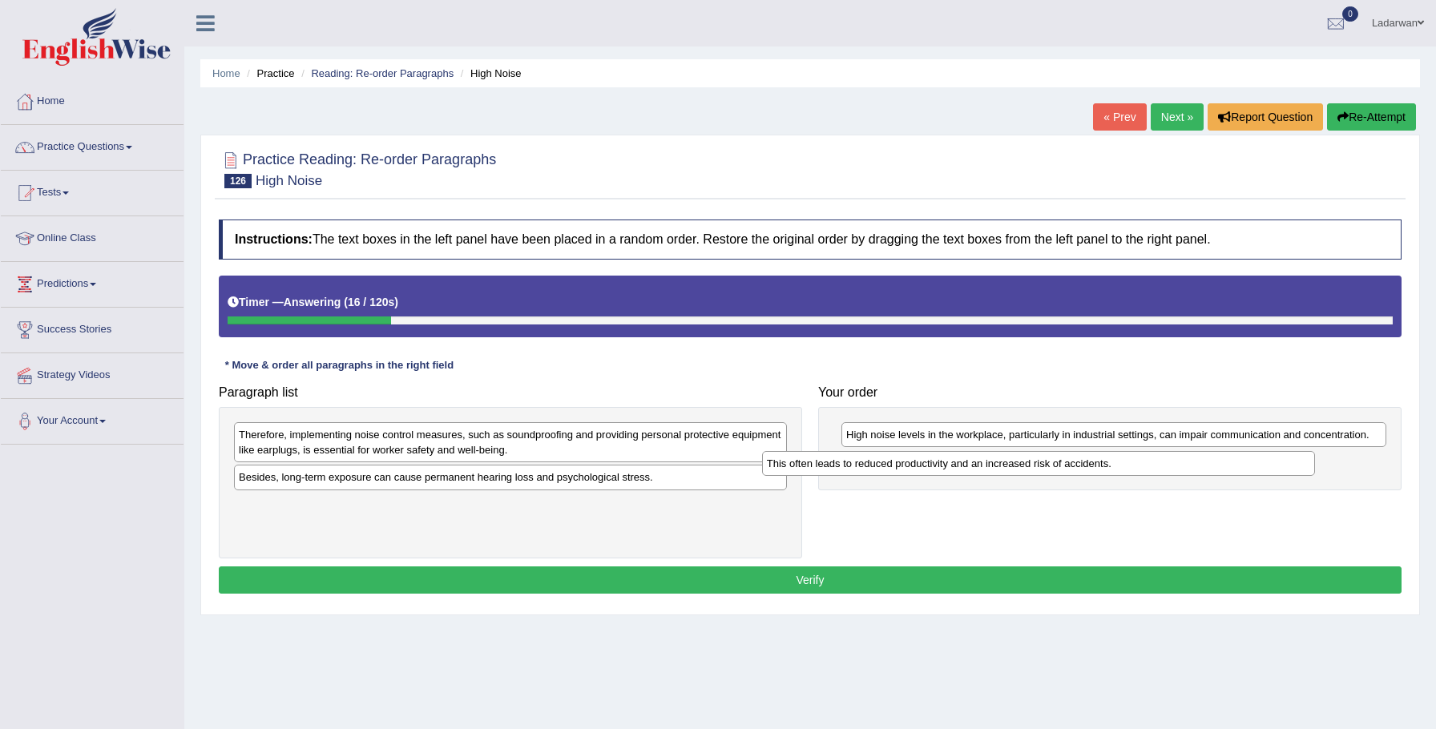
drag, startPoint x: 293, startPoint y: 436, endPoint x: 822, endPoint y: 464, distance: 529.5
click at [822, 464] on div "This often leads to reduced productivity and an increased risk of accidents." at bounding box center [1039, 463] width 554 height 25
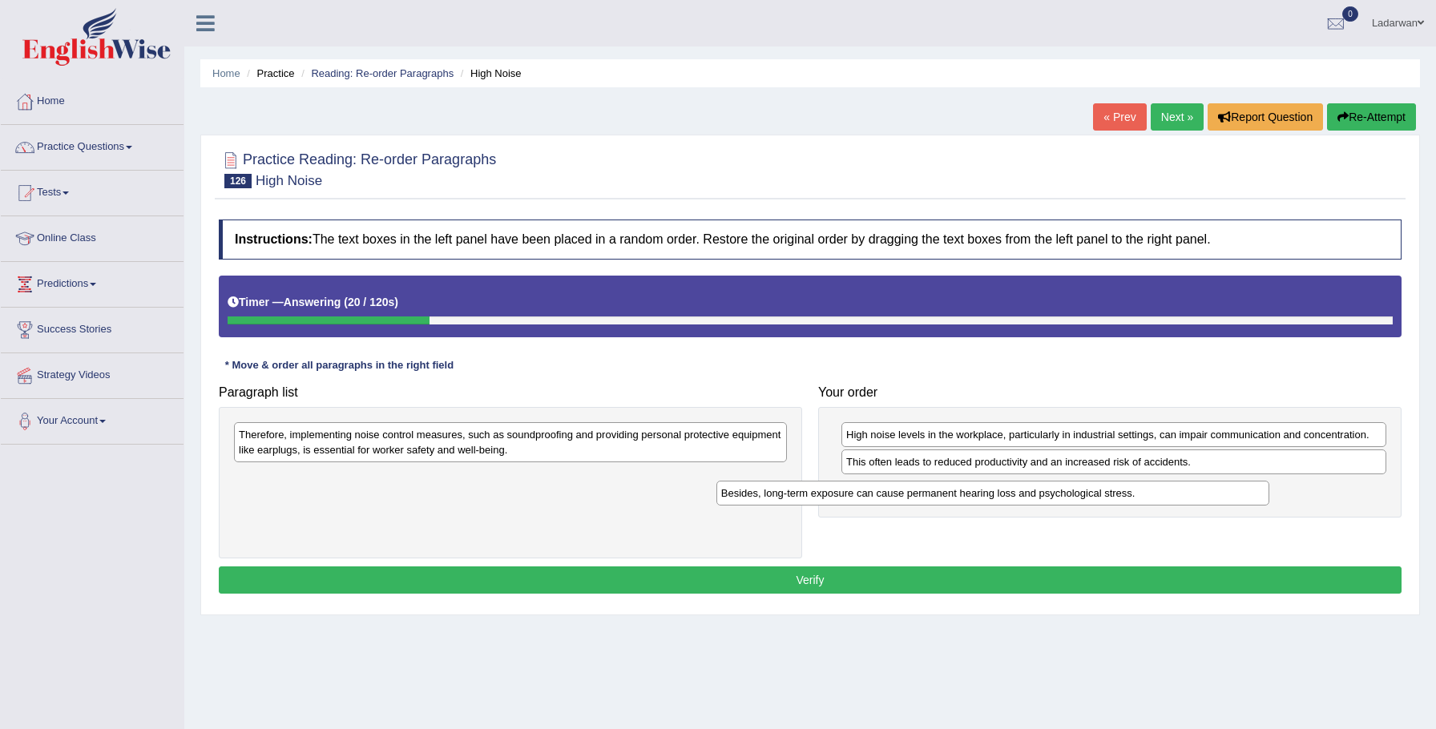
drag, startPoint x: 349, startPoint y: 482, endPoint x: 838, endPoint y: 495, distance: 488.8
click at [838, 496] on div "Besides, long-term exposure can cause permanent hearing loss and psychological …" at bounding box center [993, 493] width 554 height 25
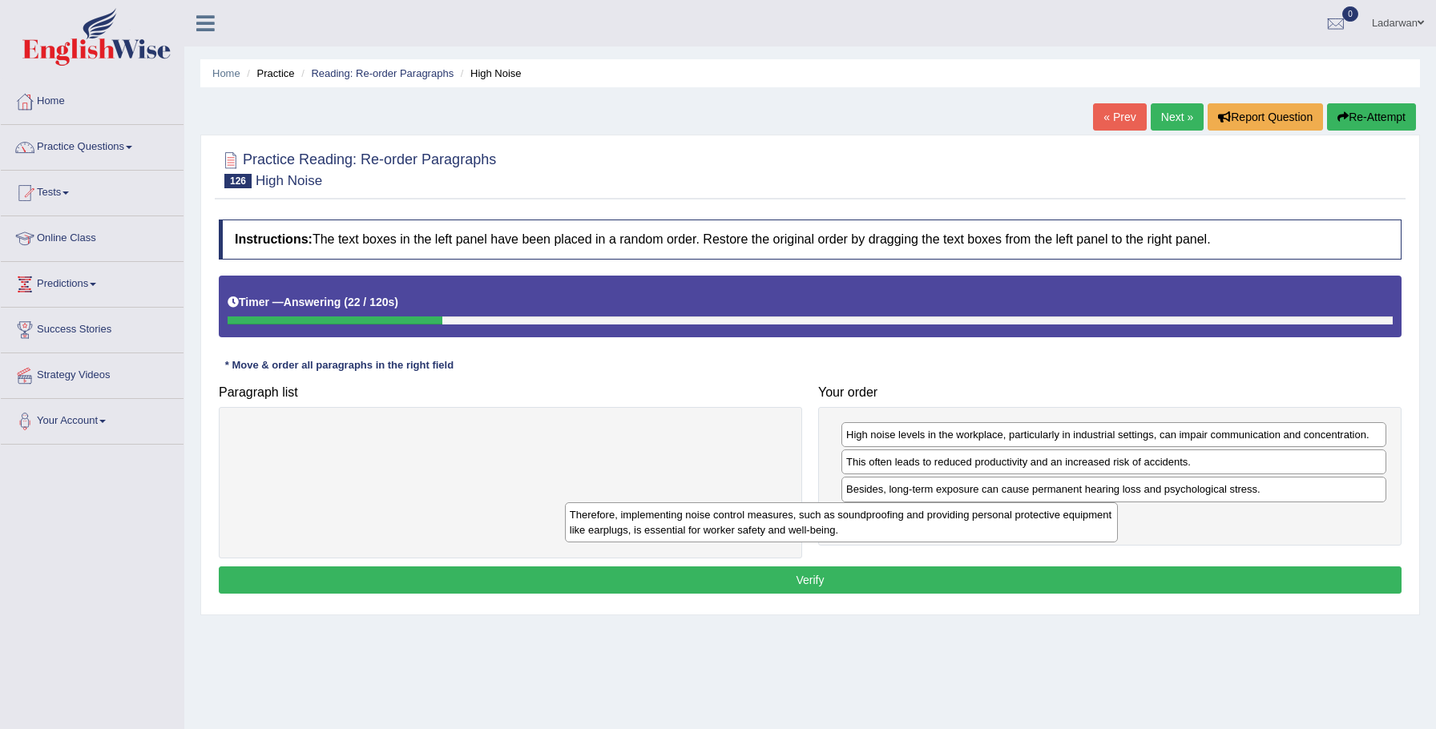
drag, startPoint x: 429, startPoint y: 441, endPoint x: 778, endPoint y: 515, distance: 356.2
click at [778, 515] on div "Therefore, implementing noise control measures, such as soundproofing and provi…" at bounding box center [842, 522] width 554 height 40
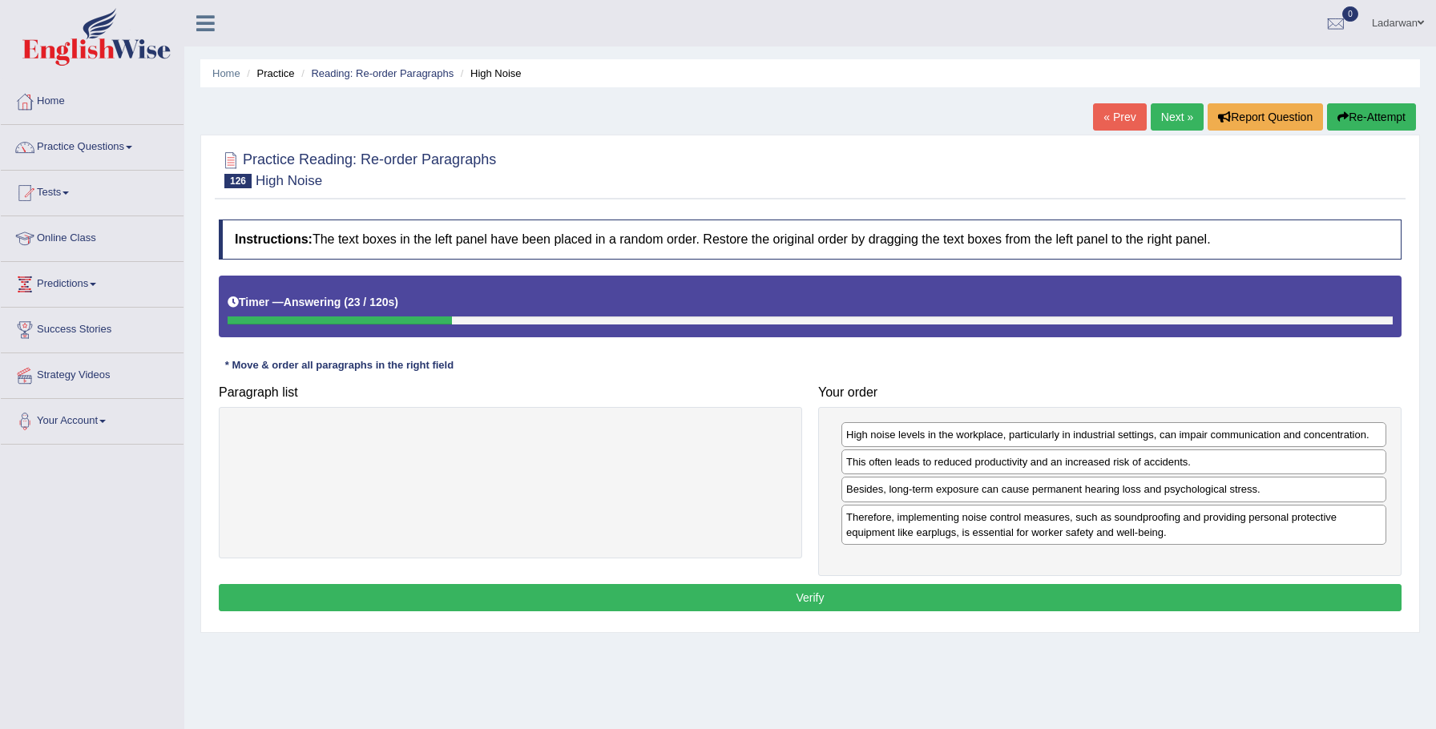
click at [599, 590] on button "Verify" at bounding box center [810, 597] width 1182 height 27
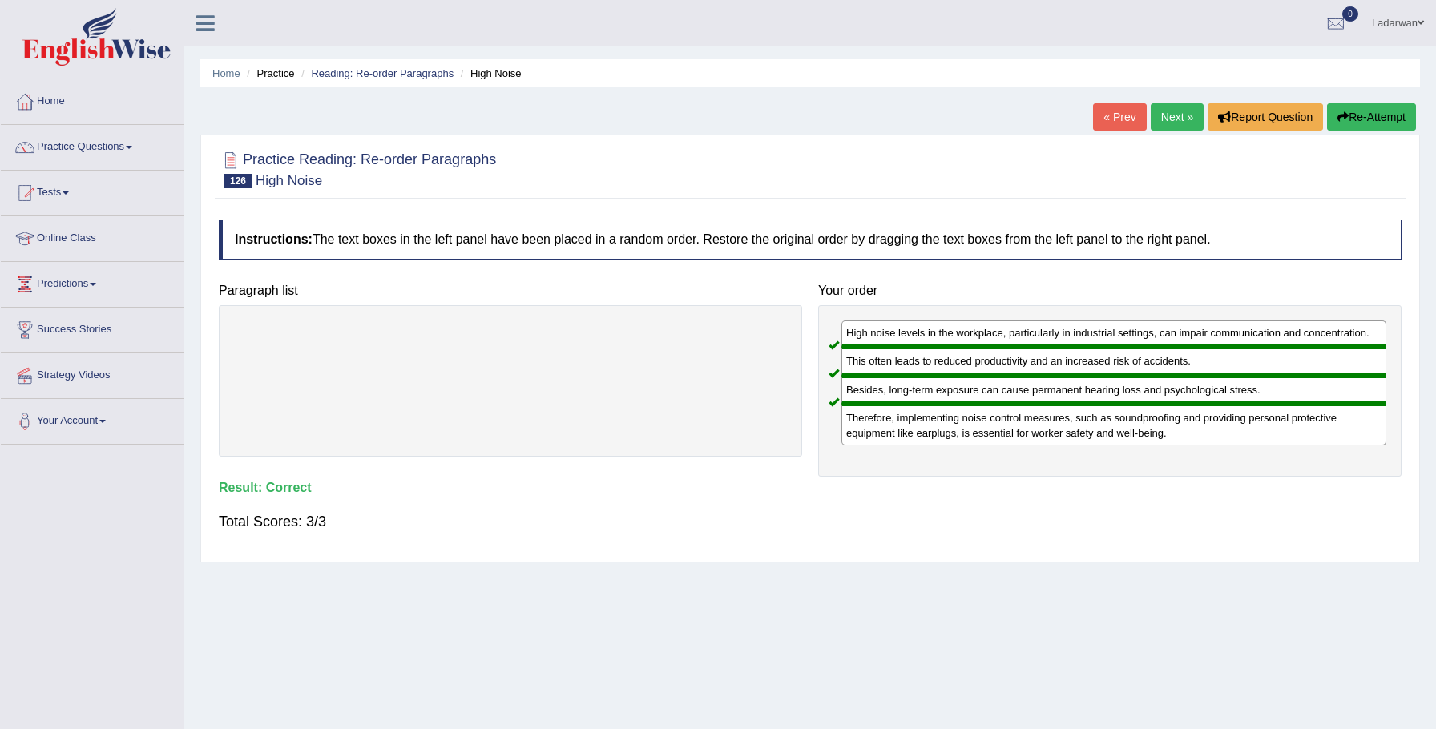
click at [1166, 114] on link "Next »" at bounding box center [1176, 116] width 53 height 27
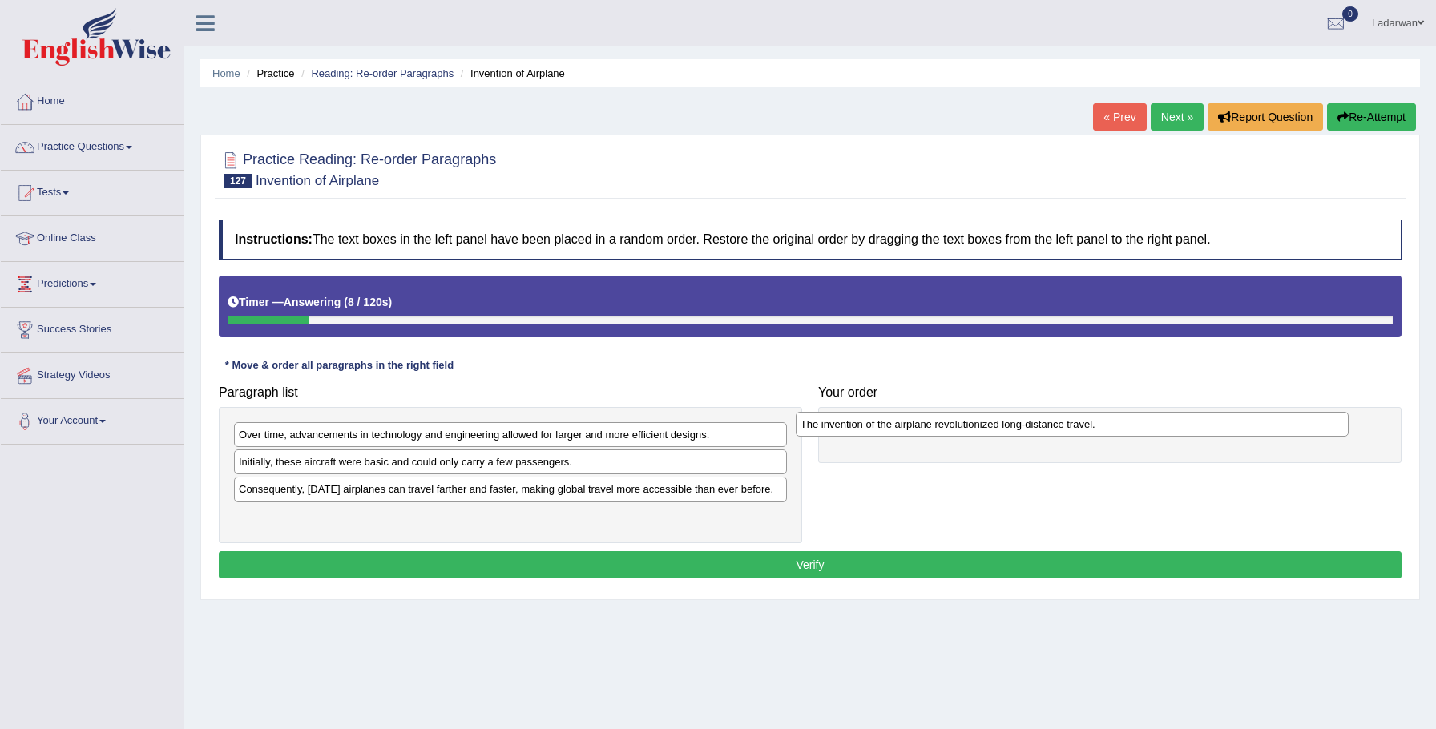
drag, startPoint x: 326, startPoint y: 493, endPoint x: 889, endPoint y: 421, distance: 567.7
click at [889, 421] on div "The invention of the airplane revolutionized long-distance travel." at bounding box center [1072, 424] width 554 height 25
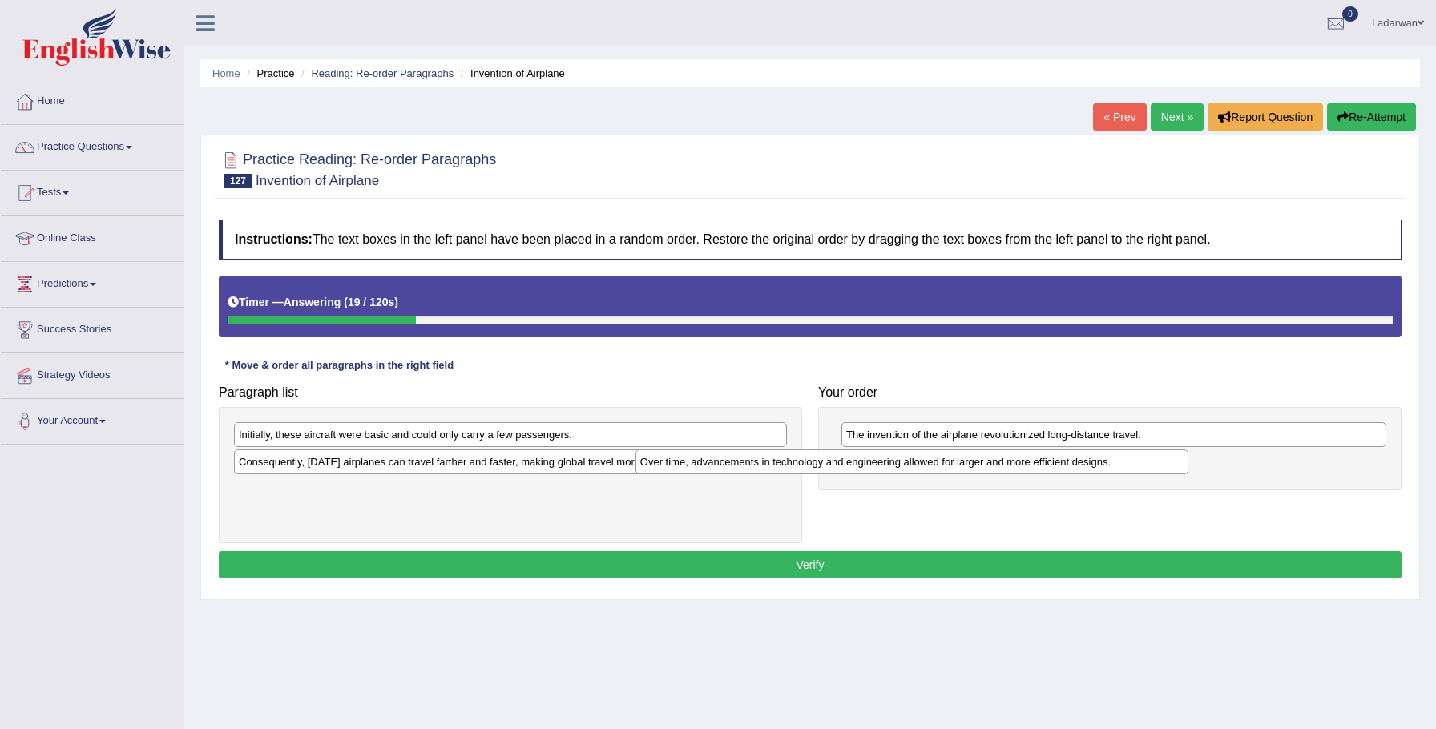
drag, startPoint x: 352, startPoint y: 435, endPoint x: 797, endPoint y: 459, distance: 446.1
click at [799, 460] on div "Over time, advancements in technology and engineering allowed for larger and mo…" at bounding box center [912, 461] width 554 height 25
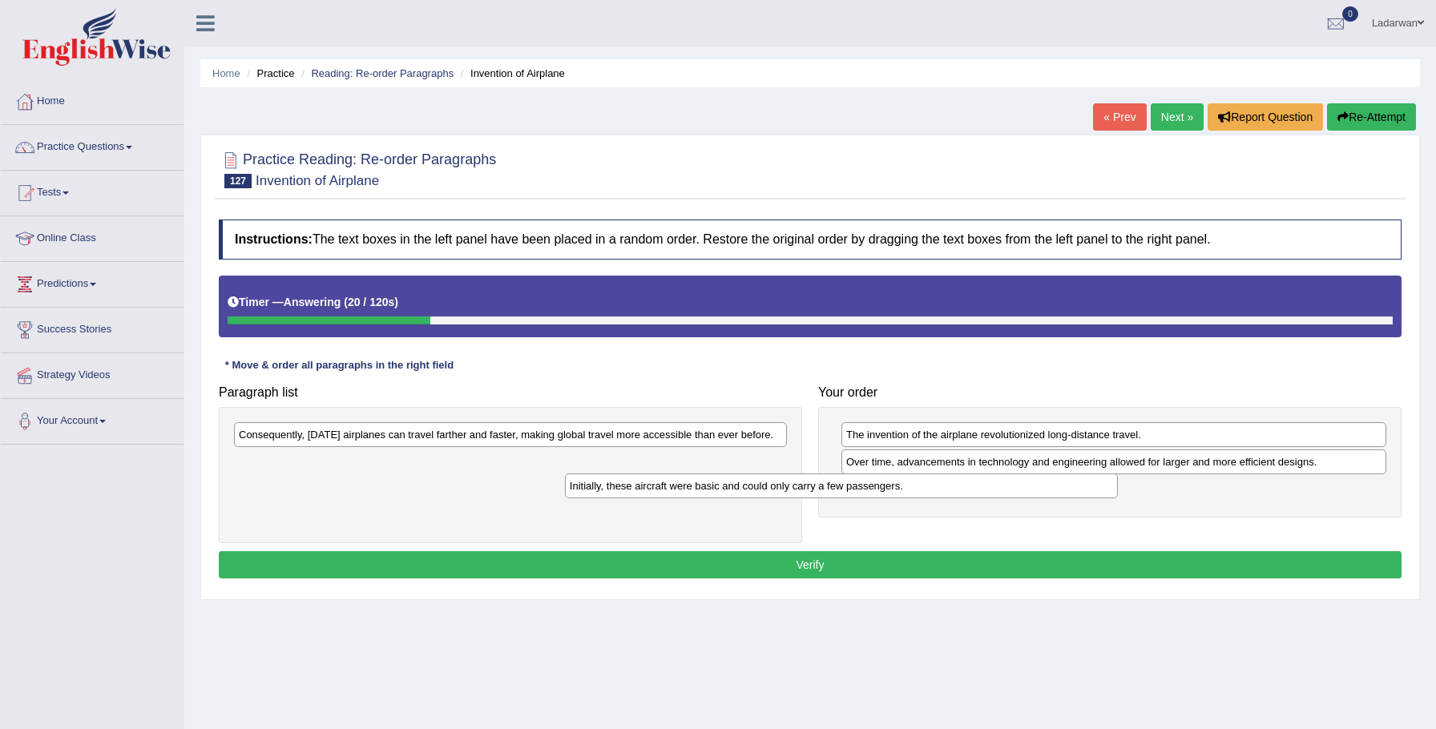
drag, startPoint x: 606, startPoint y: 440, endPoint x: 771, endPoint y: 446, distance: 165.1
click at [940, 489] on div "Initially, these aircraft were basic and could only carry a few passengers." at bounding box center [842, 485] width 554 height 25
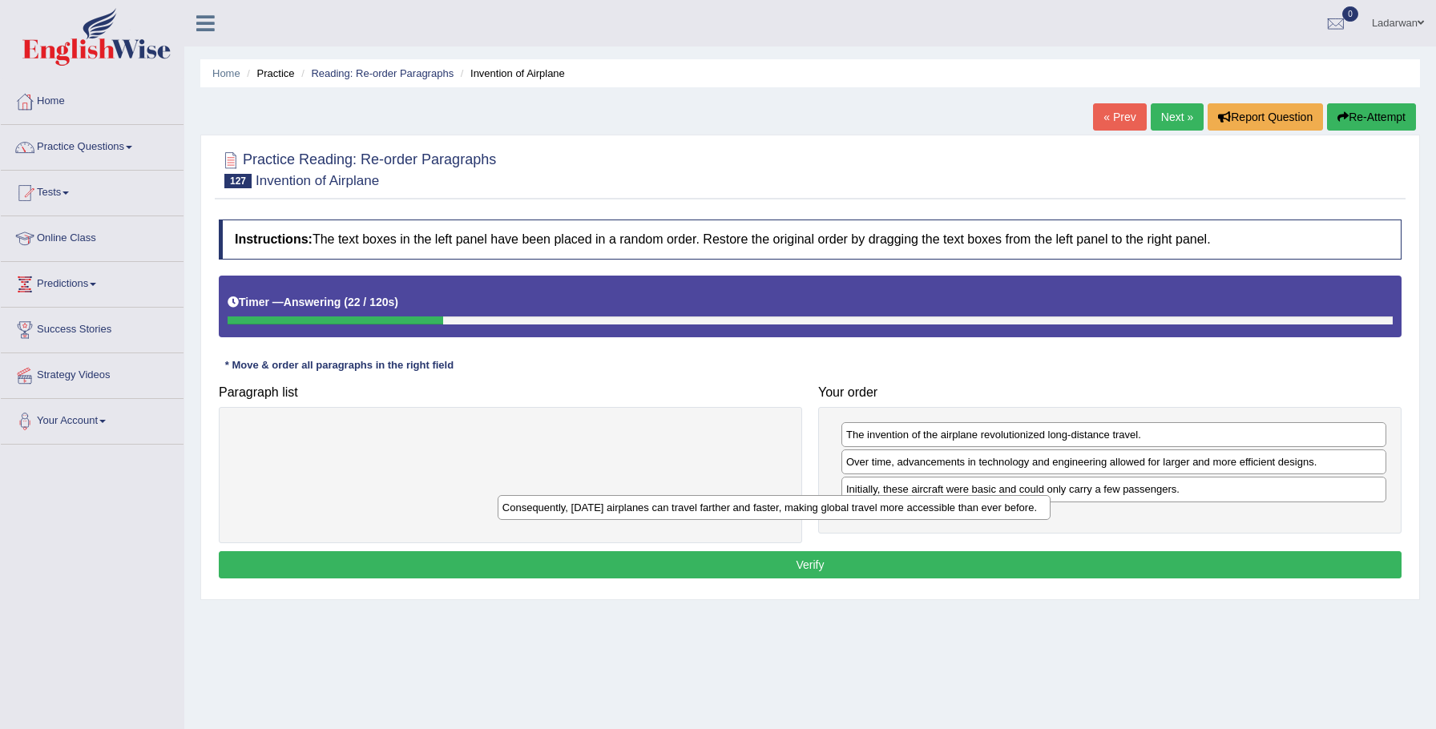
drag, startPoint x: 707, startPoint y: 433, endPoint x: 965, endPoint y: 505, distance: 268.4
click at [969, 505] on div "Consequently, today's airplanes can travel farther and faster, making global tr…" at bounding box center [774, 507] width 554 height 25
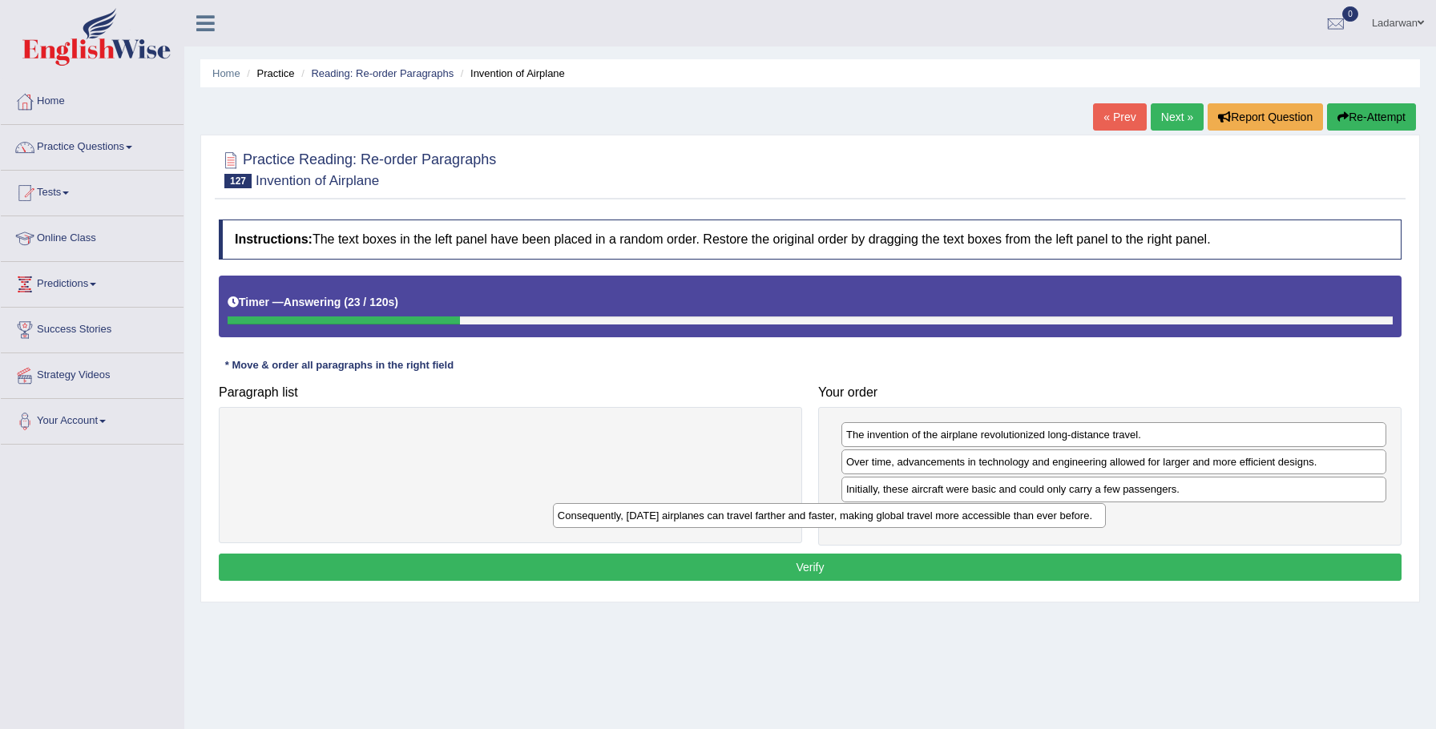
drag, startPoint x: 646, startPoint y: 434, endPoint x: 965, endPoint y: 517, distance: 329.3
click at [967, 514] on div "Consequently, today's airplanes can travel farther and faster, making global tr…" at bounding box center [830, 515] width 554 height 25
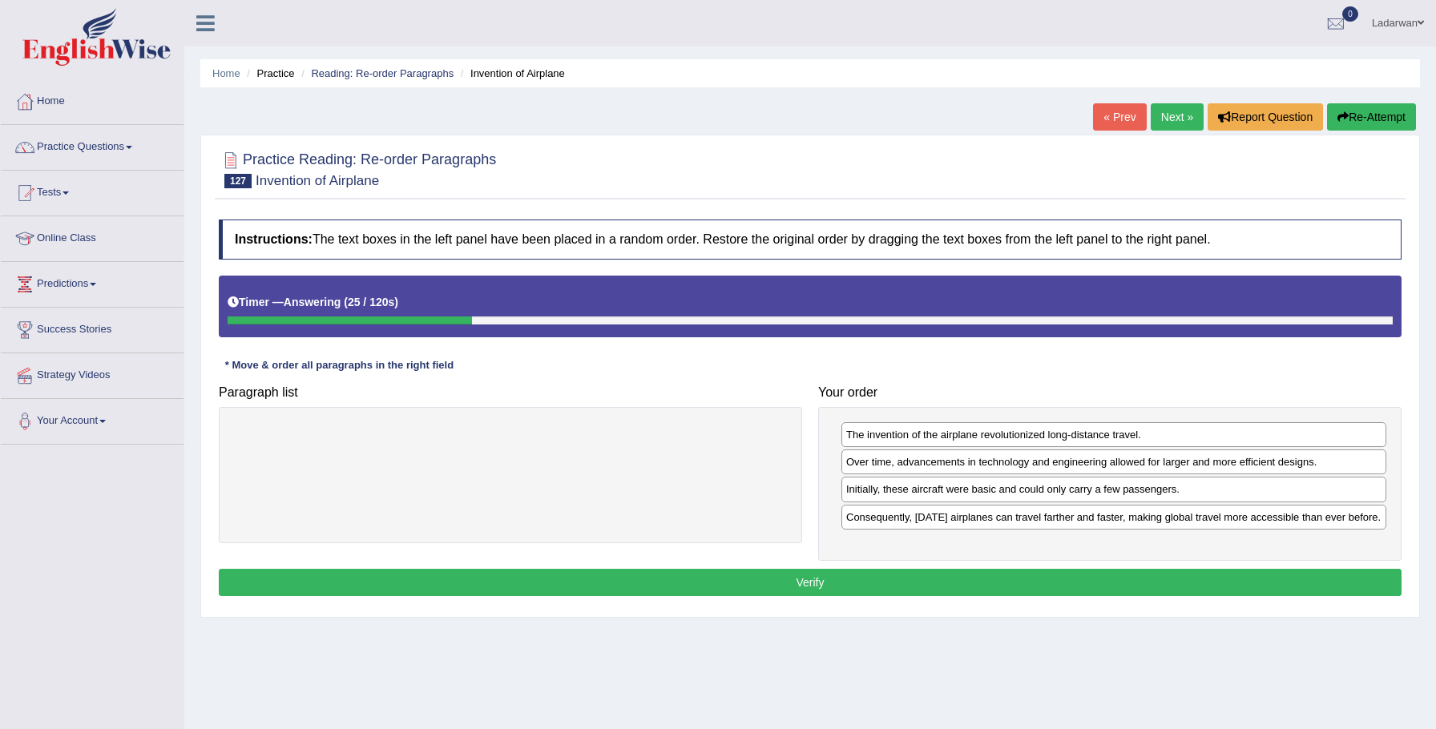
click at [771, 596] on button "Verify" at bounding box center [810, 582] width 1182 height 27
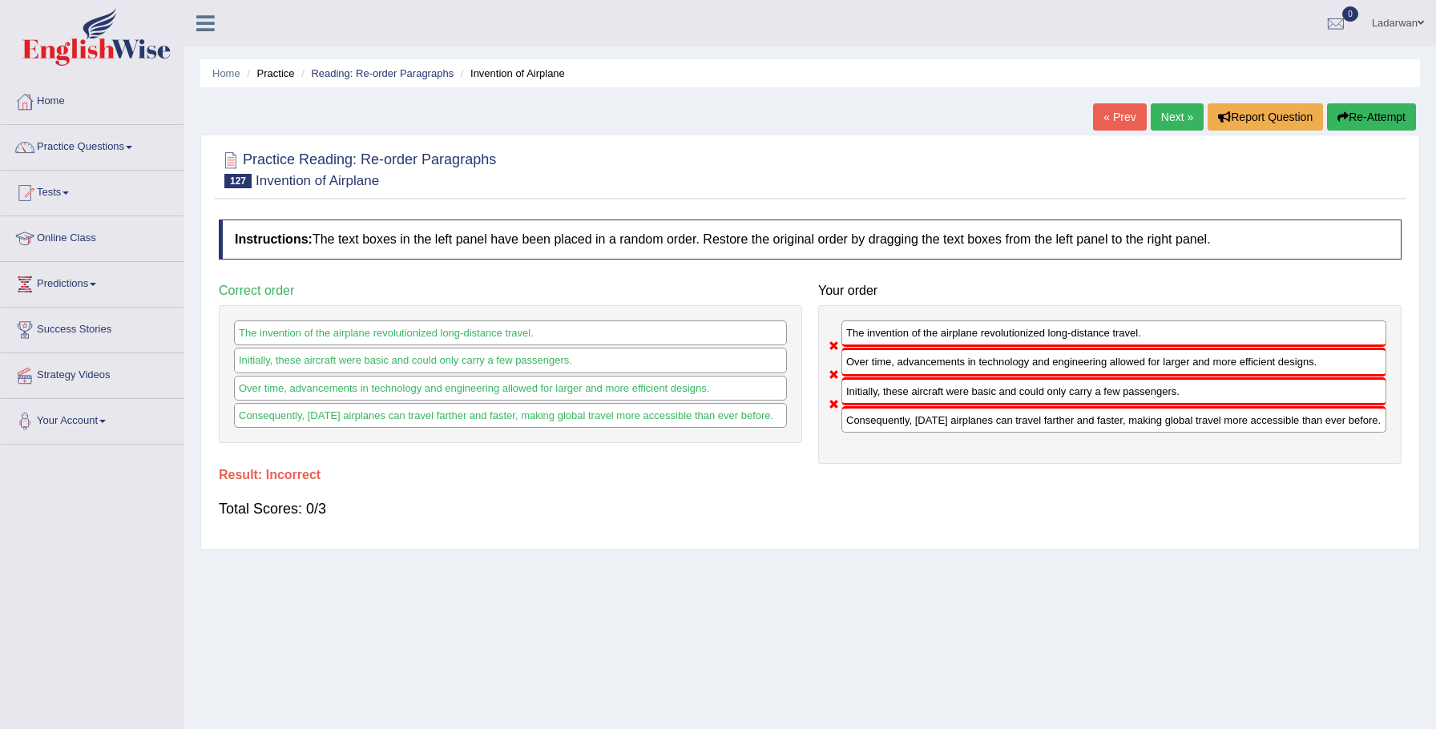
drag, startPoint x: 868, startPoint y: 415, endPoint x: 852, endPoint y: 386, distance: 33.4
click at [868, 406] on div "Consequently, today's airplanes can travel farther and faster, making global tr…" at bounding box center [1113, 419] width 545 height 26
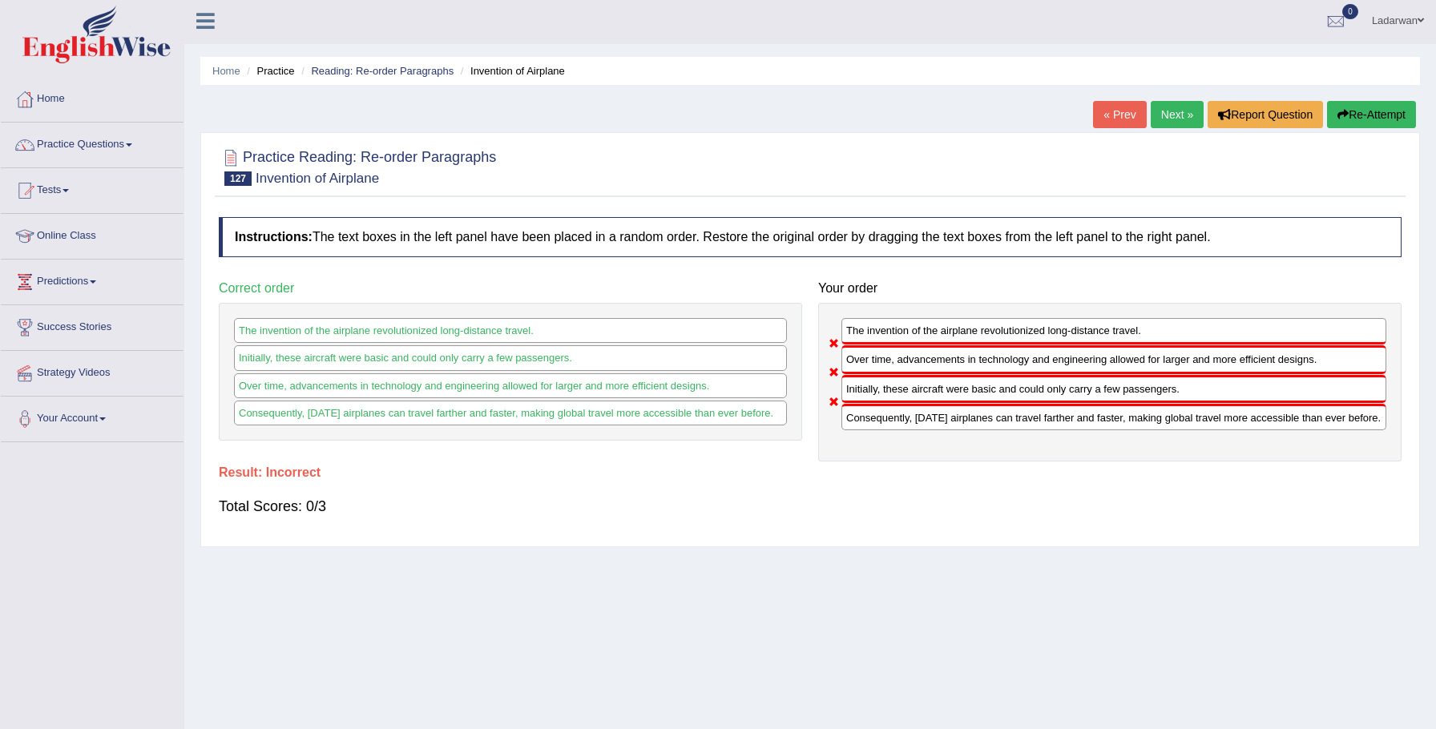
click at [1355, 118] on button "Re-Attempt" at bounding box center [1371, 114] width 89 height 27
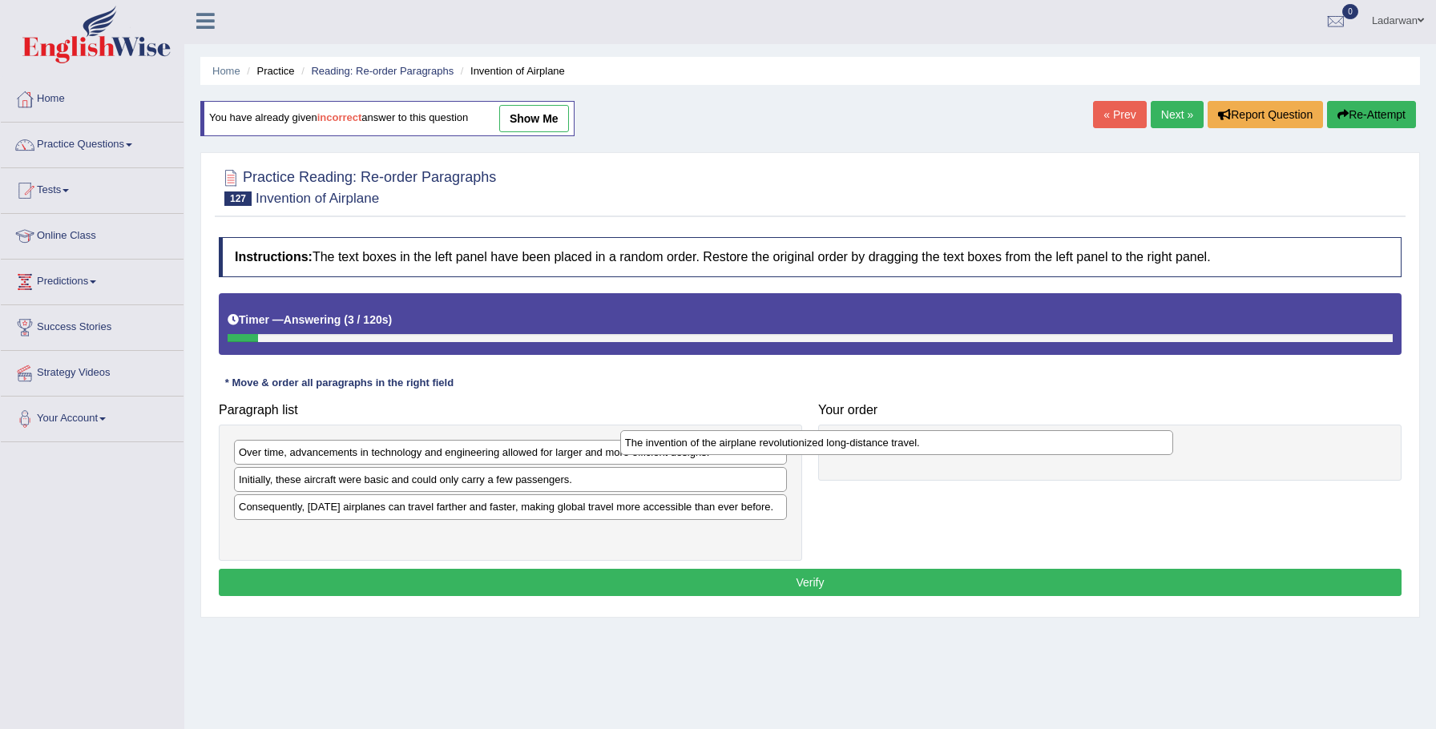
drag, startPoint x: 469, startPoint y: 507, endPoint x: 886, endPoint y: 440, distance: 422.0
click at [886, 440] on div "The invention of the airplane revolutionized long-distance travel." at bounding box center [897, 442] width 554 height 25
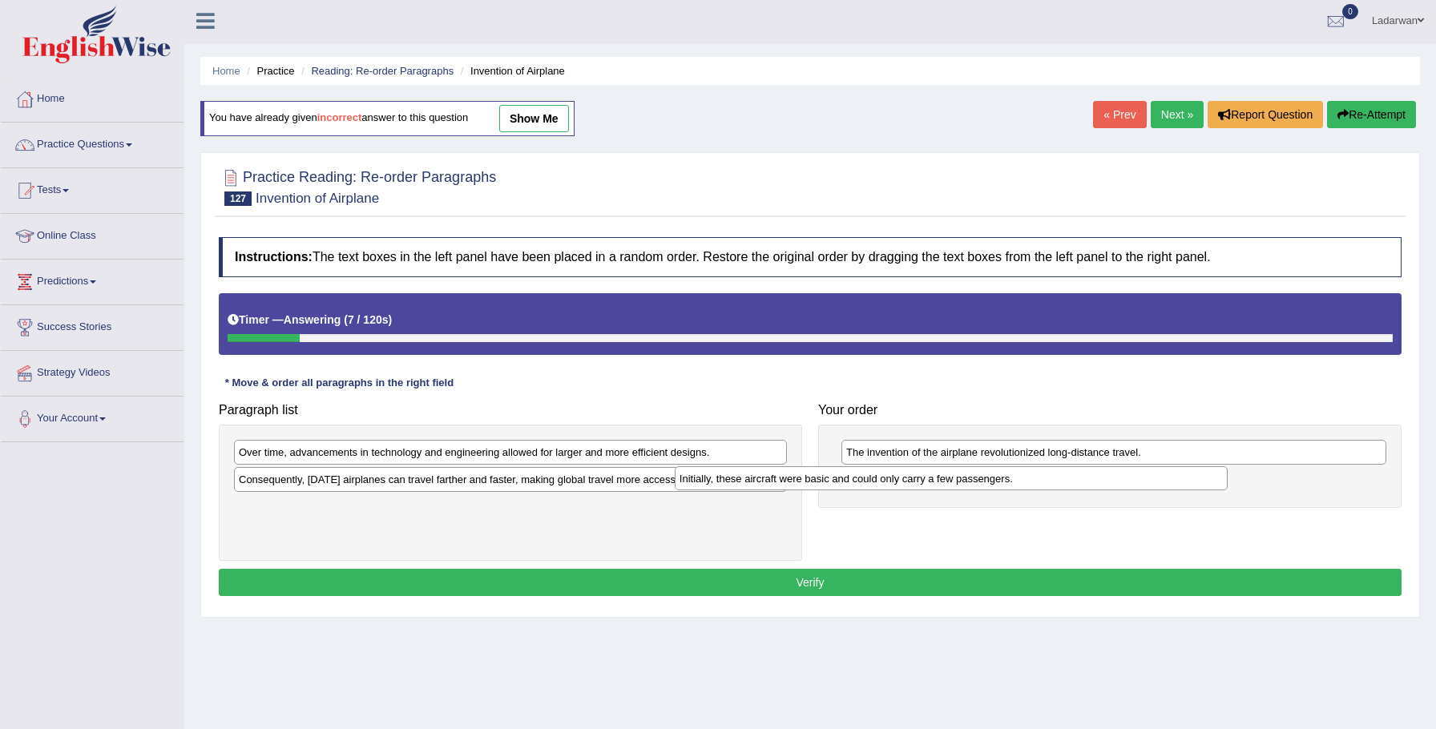
drag, startPoint x: 427, startPoint y: 478, endPoint x: 775, endPoint y: 460, distance: 349.0
click at [868, 477] on div "Initially, these aircraft were basic and could only carry a few passengers." at bounding box center [952, 478] width 554 height 25
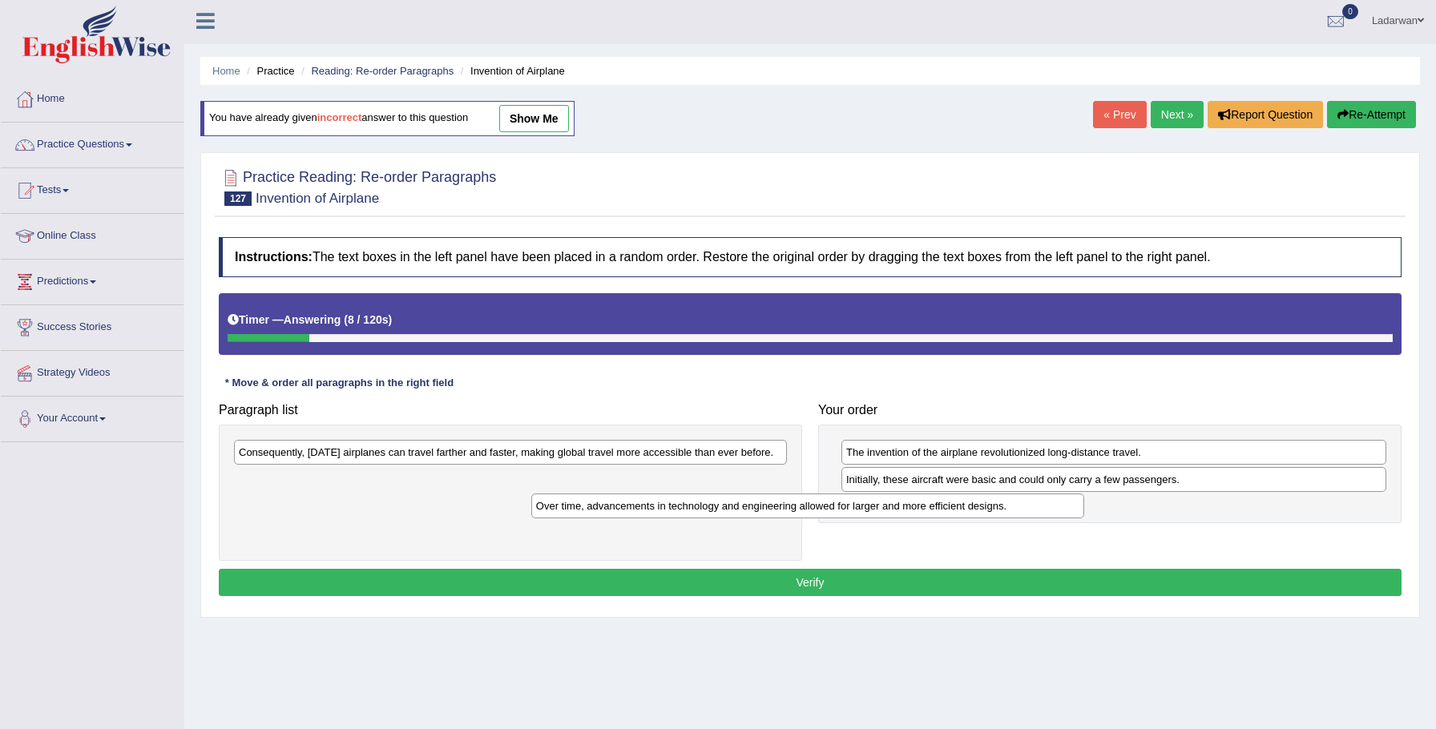
drag, startPoint x: 715, startPoint y: 453, endPoint x: 1038, endPoint y: 498, distance: 326.8
click at [1052, 500] on div "Over time, advancements in technology and engineering allowed for larger and mo…" at bounding box center [808, 505] width 554 height 25
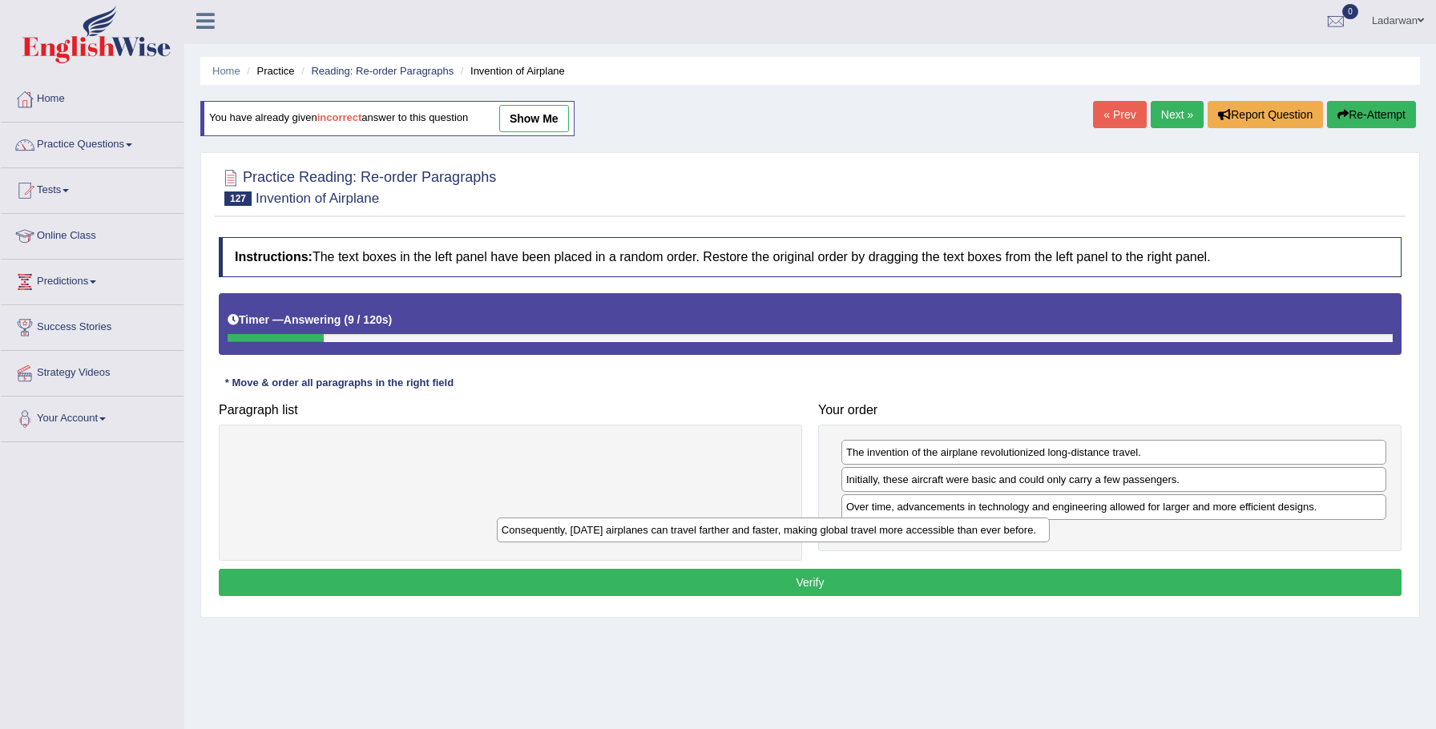
drag, startPoint x: 778, startPoint y: 458, endPoint x: 1065, endPoint y: 530, distance: 296.5
click at [1050, 530] on div "Consequently, today's airplanes can travel farther and faster, making global tr…" at bounding box center [774, 530] width 554 height 25
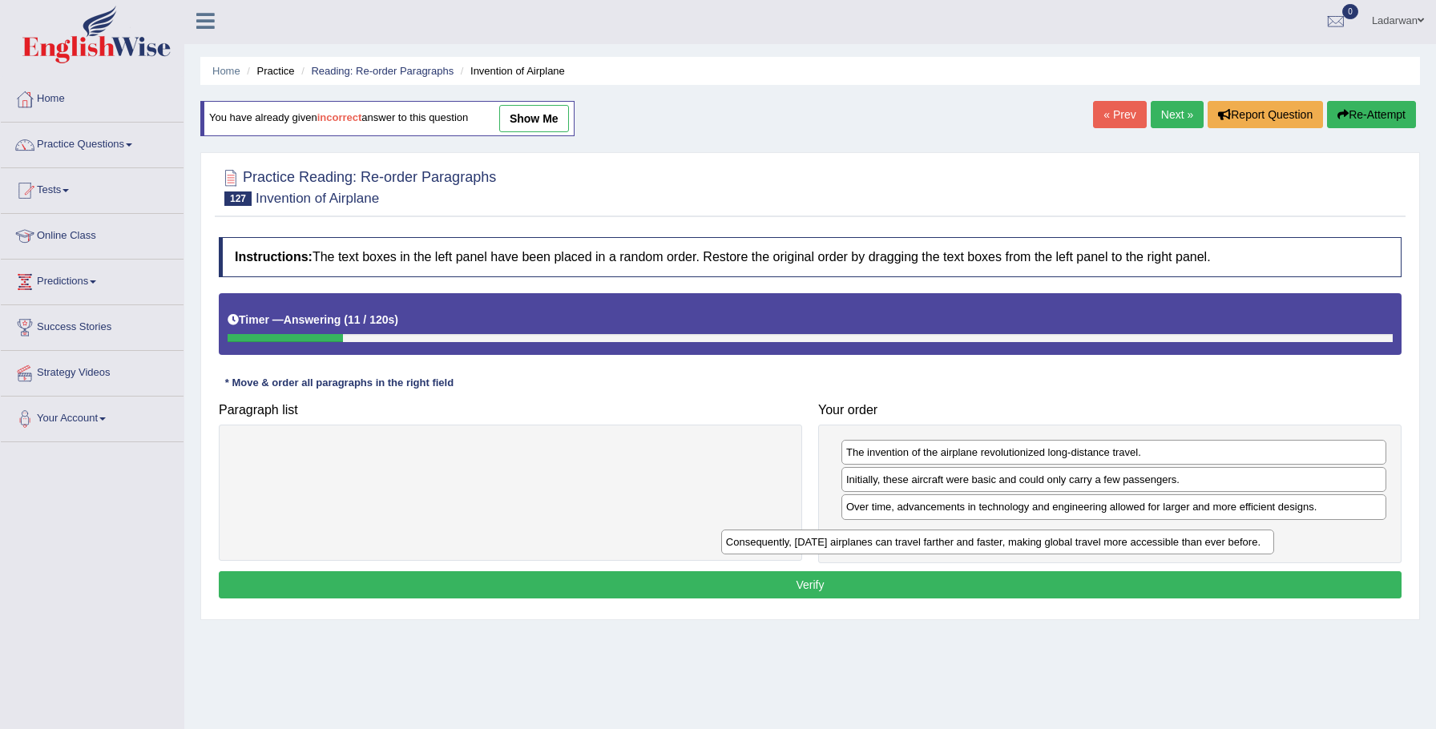
drag, startPoint x: 544, startPoint y: 457, endPoint x: 1027, endPoint y: 546, distance: 491.2
click at [1028, 546] on div "Consequently, today's airplanes can travel farther and faster, making global tr…" at bounding box center [998, 542] width 554 height 25
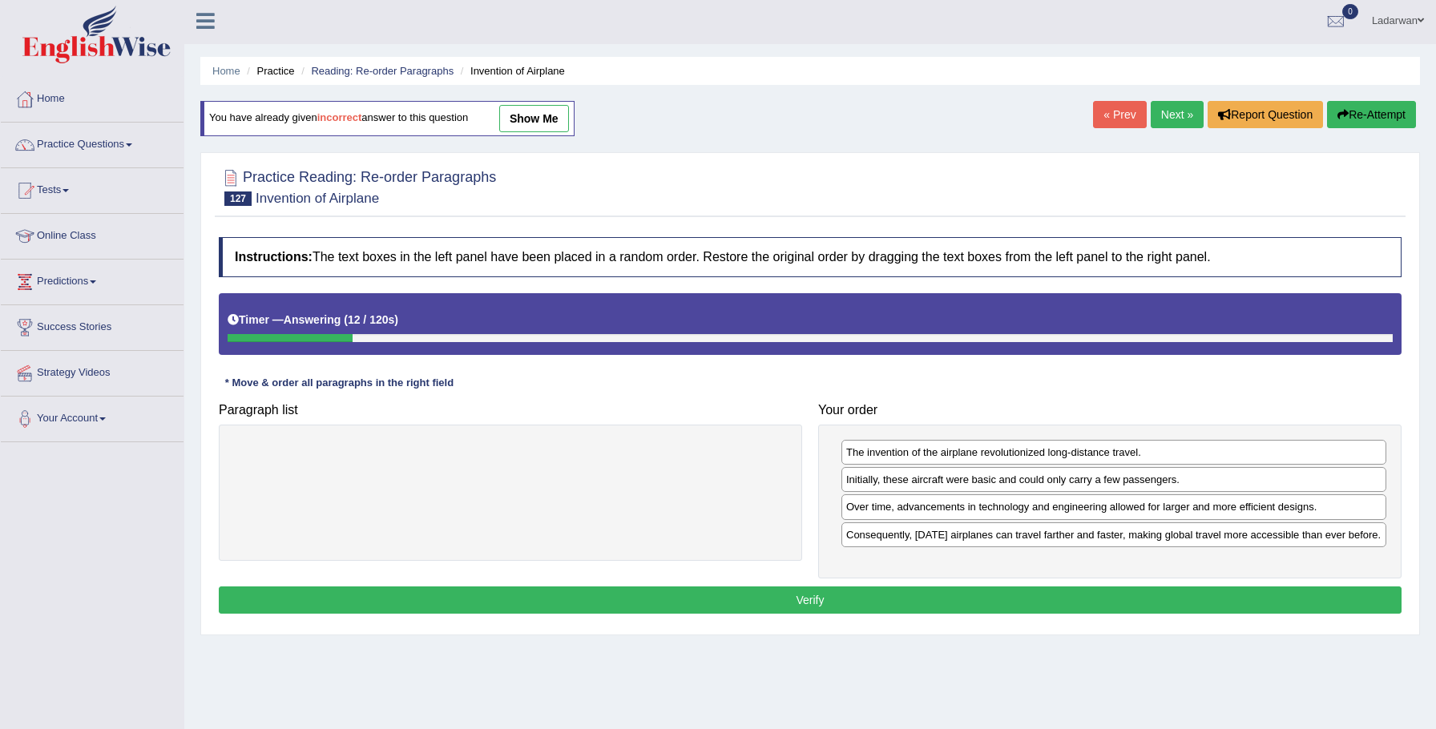
click at [816, 612] on button "Verify" at bounding box center [810, 599] width 1182 height 27
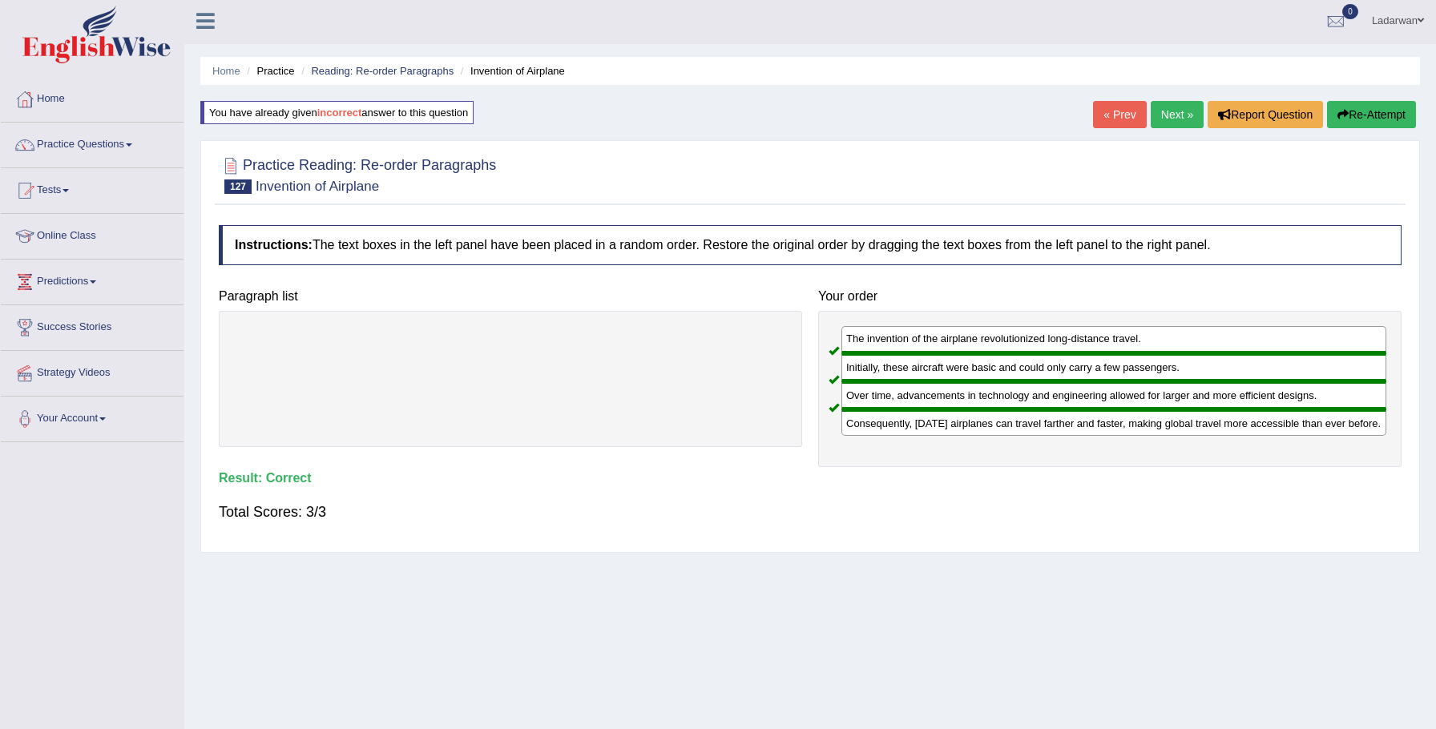
click at [1171, 107] on link "Next »" at bounding box center [1176, 114] width 53 height 27
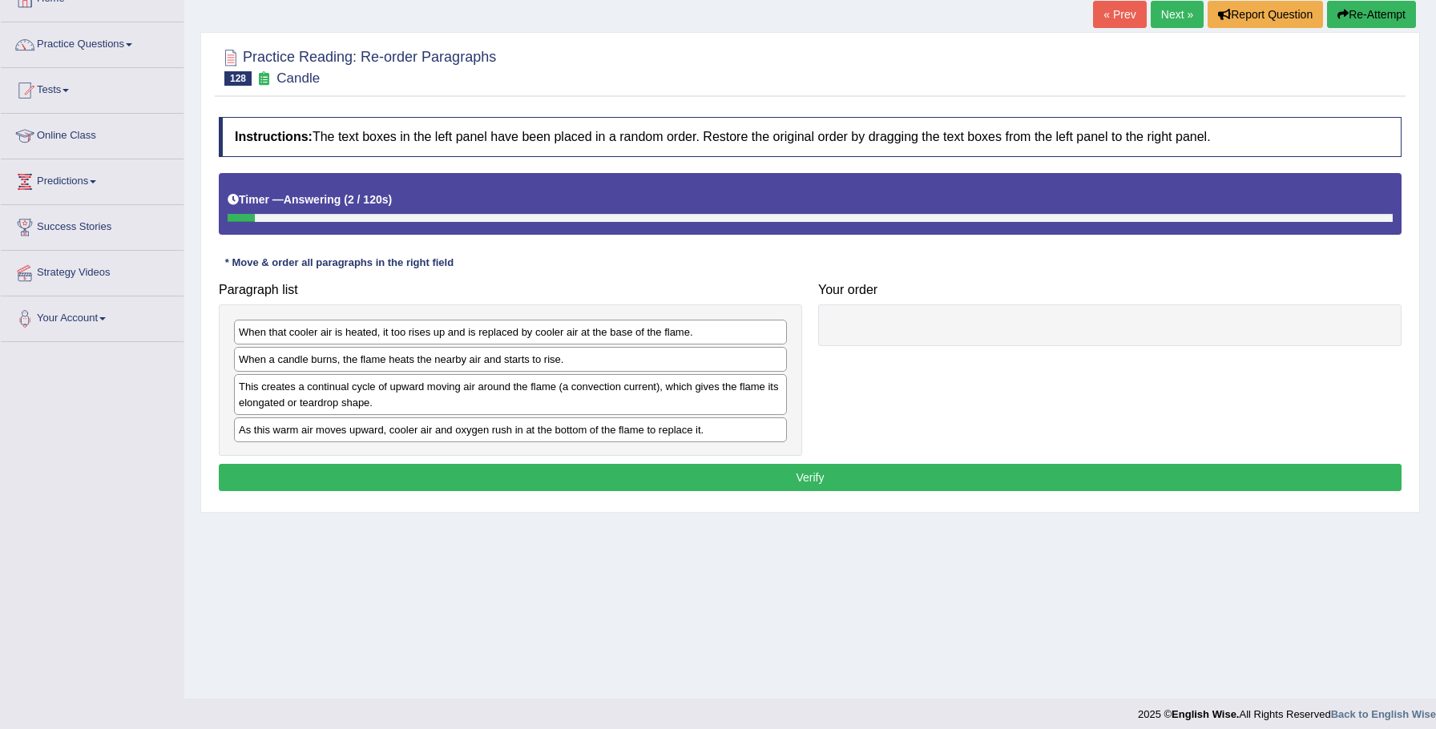
scroll to position [111, 0]
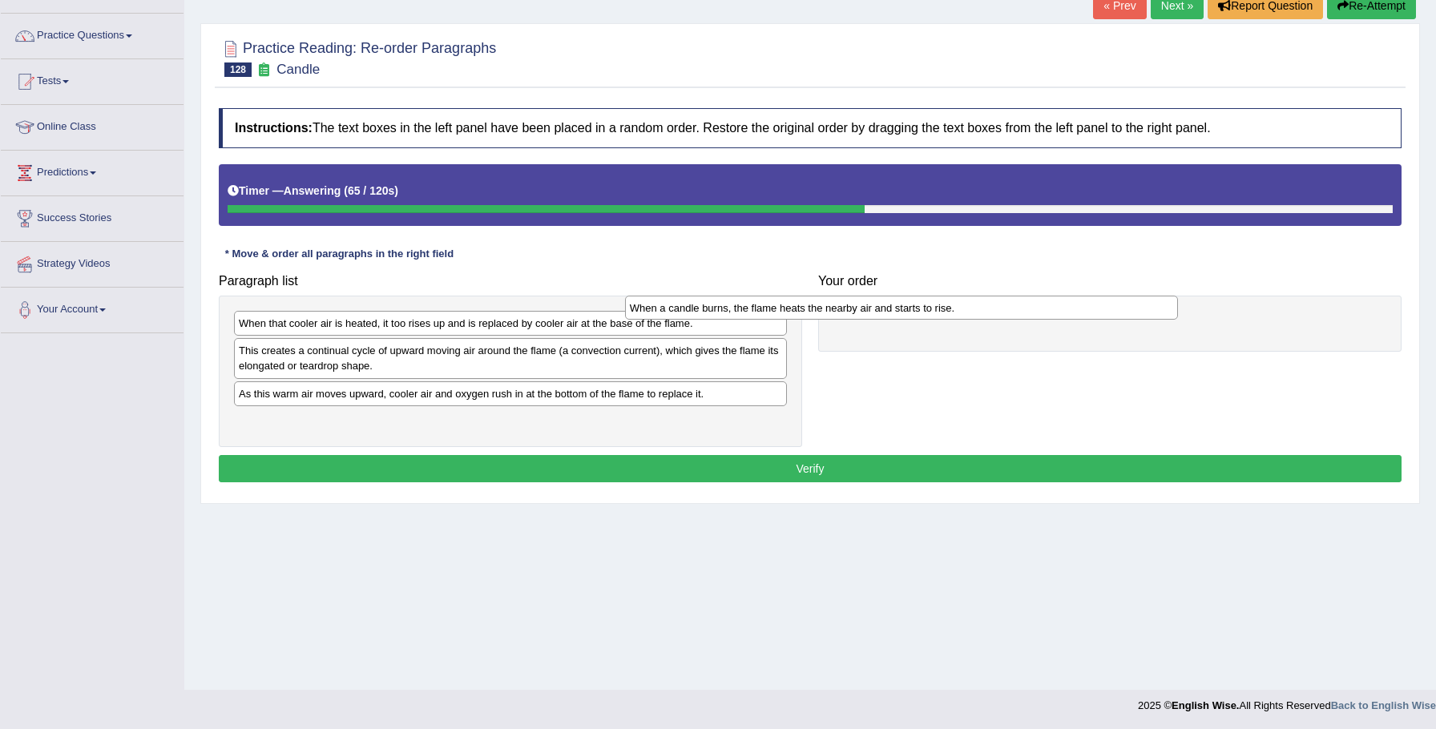
drag, startPoint x: 503, startPoint y: 348, endPoint x: 898, endPoint y: 305, distance: 397.3
click at [900, 305] on div "When a candle burns, the flame heats the nearby air and starts to rise." at bounding box center [902, 308] width 554 height 25
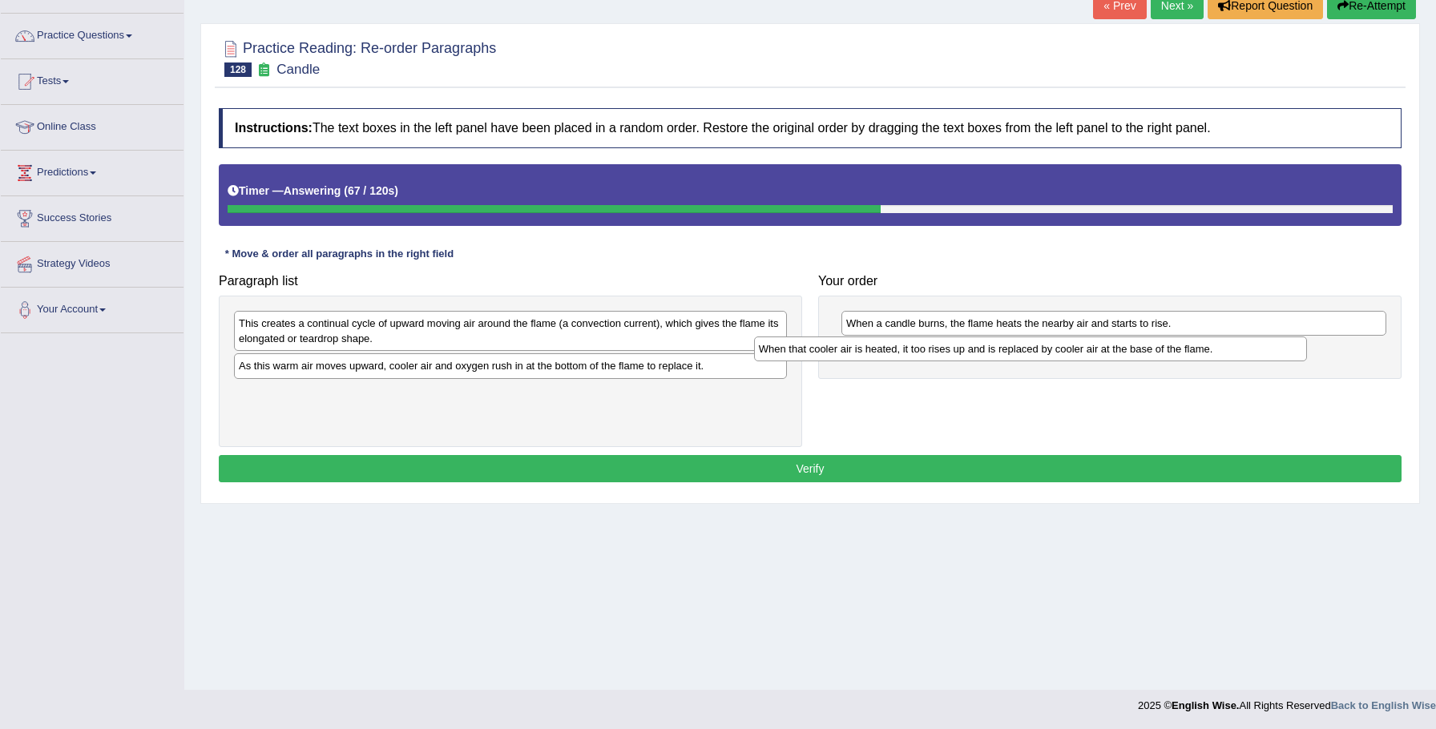
drag, startPoint x: 501, startPoint y: 321, endPoint x: 976, endPoint y: 343, distance: 474.7
click at [1022, 344] on div "When that cooler air is heated, it too rises up and is replaced by cooler air a…" at bounding box center [1031, 348] width 554 height 25
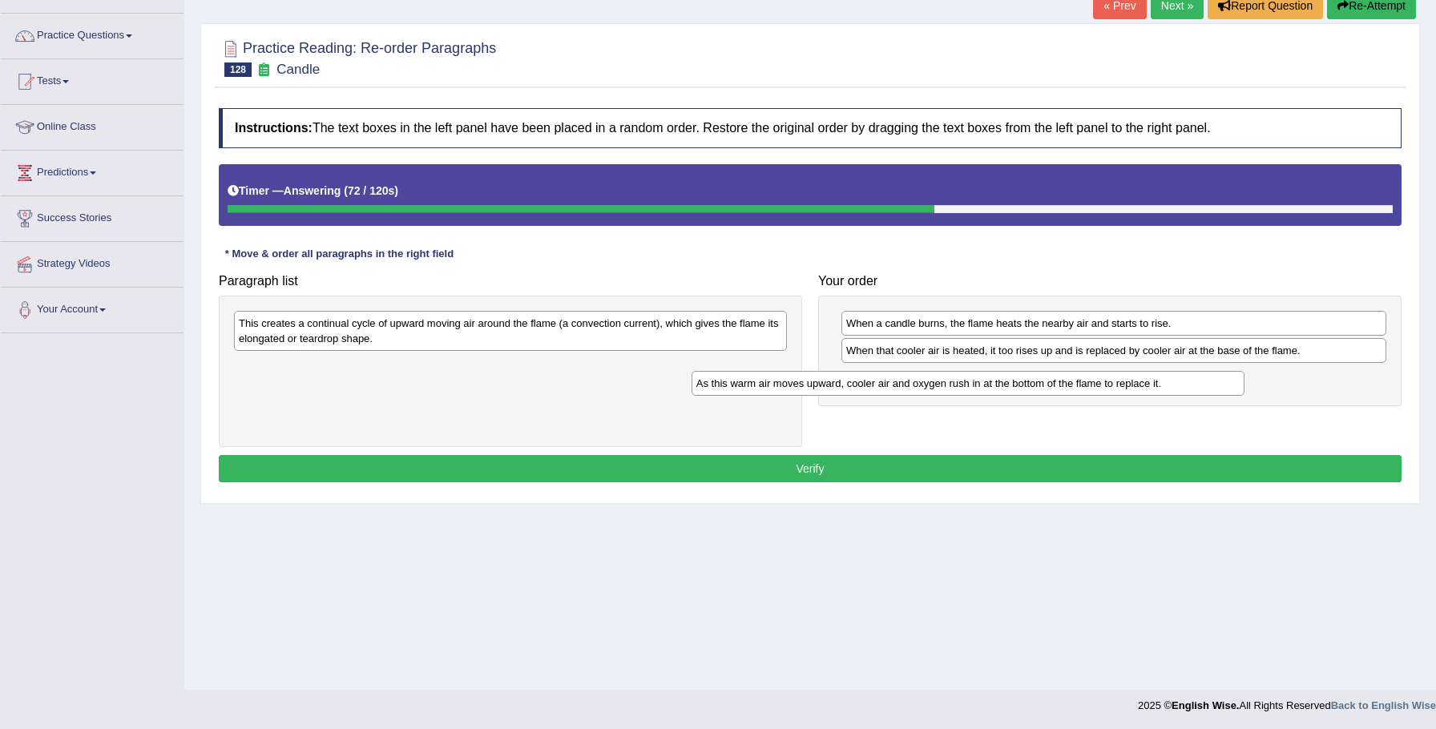
drag, startPoint x: 329, startPoint y: 368, endPoint x: 755, endPoint y: 373, distance: 426.2
click at [791, 379] on div "As this warm air moves upward, cooler air and oxygen rush in at the bottom of t…" at bounding box center [968, 383] width 554 height 25
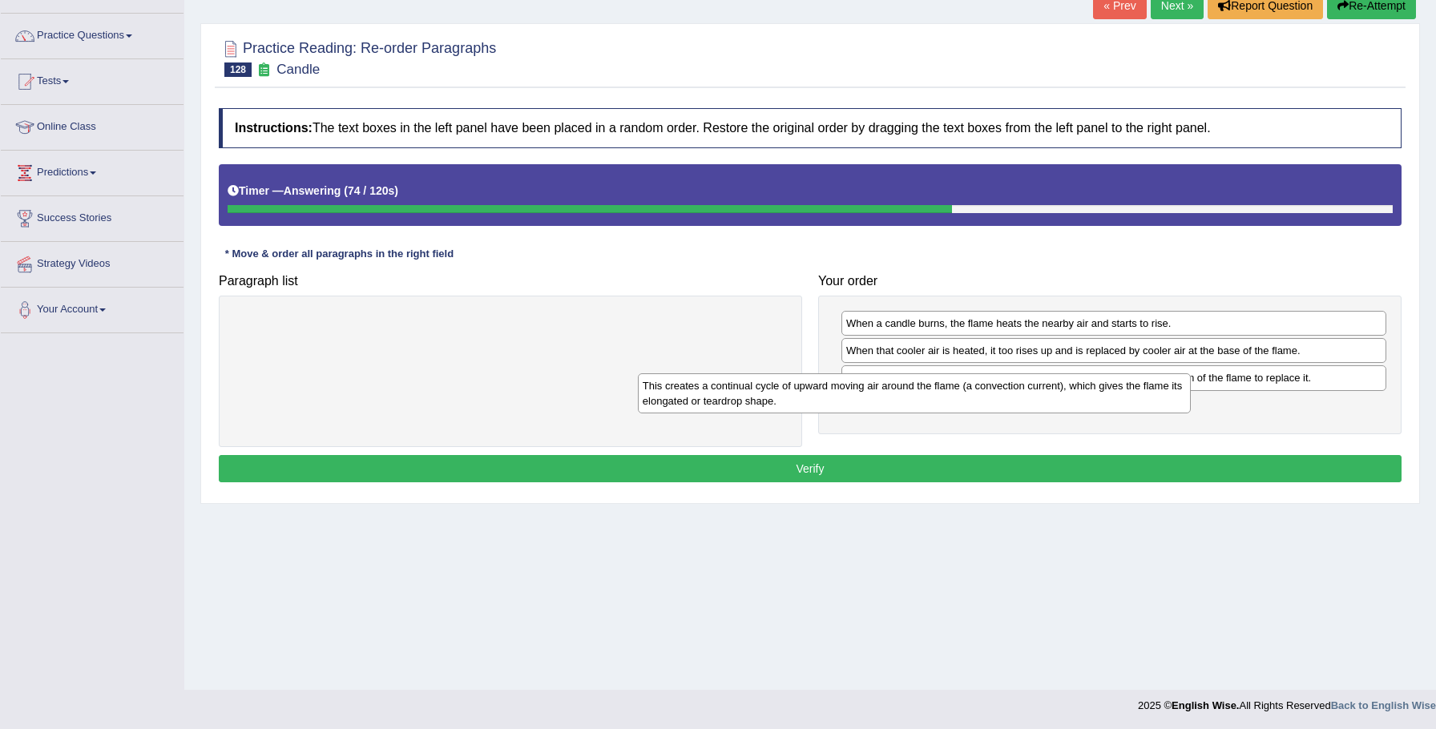
drag, startPoint x: 459, startPoint y: 338, endPoint x: 865, endPoint y: 400, distance: 410.8
click at [864, 400] on div "This creates a continual cycle of upward moving air around the flame (a convect…" at bounding box center [915, 393] width 554 height 40
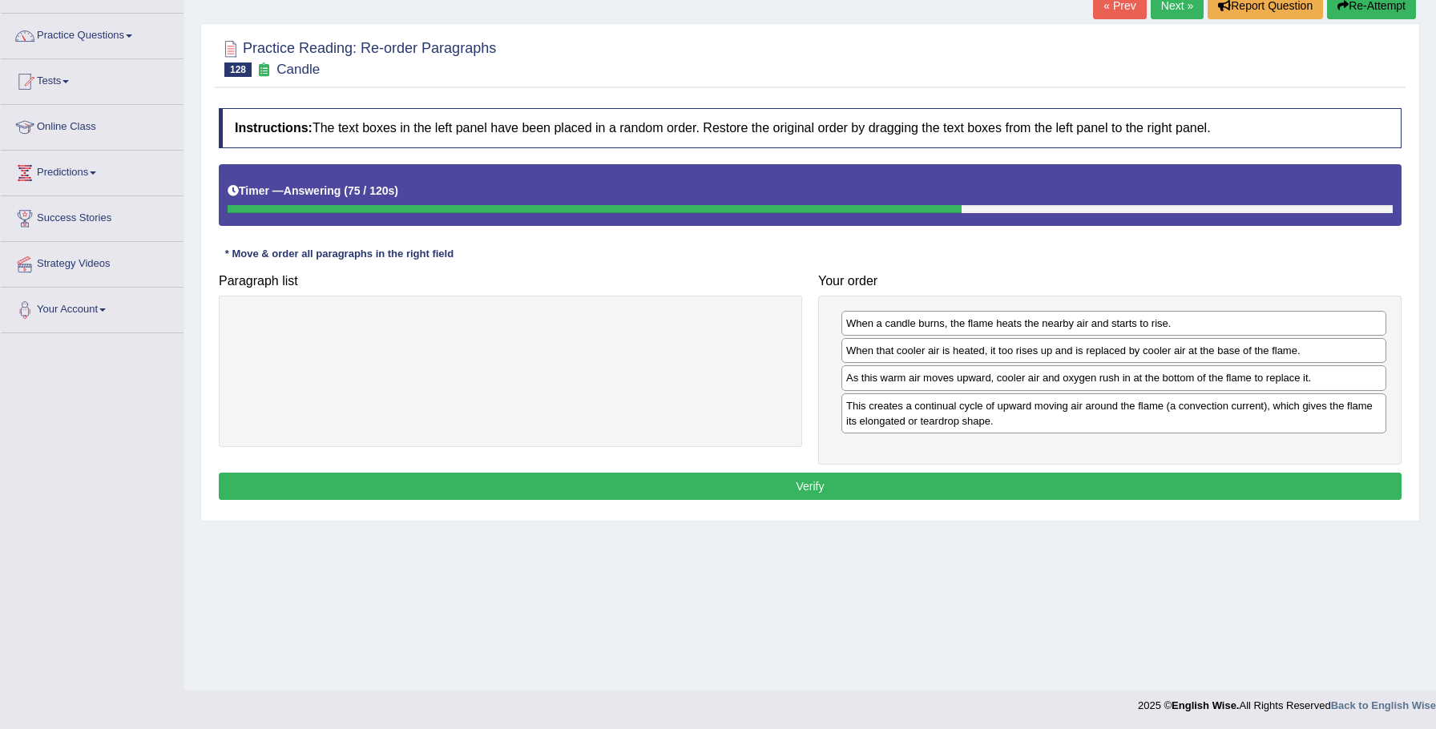
click at [645, 491] on button "Verify" at bounding box center [810, 486] width 1182 height 27
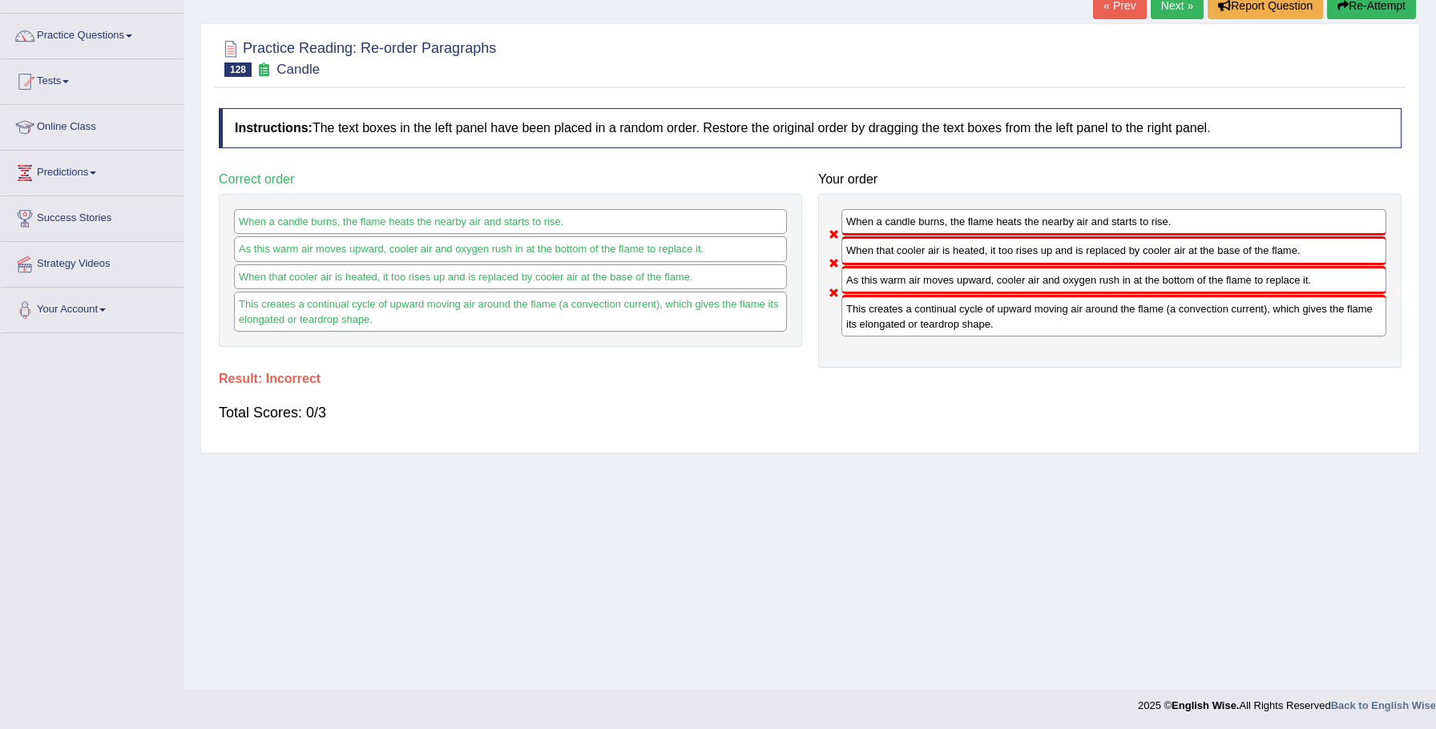
click at [1347, 12] on button "Re-Attempt" at bounding box center [1371, 5] width 89 height 27
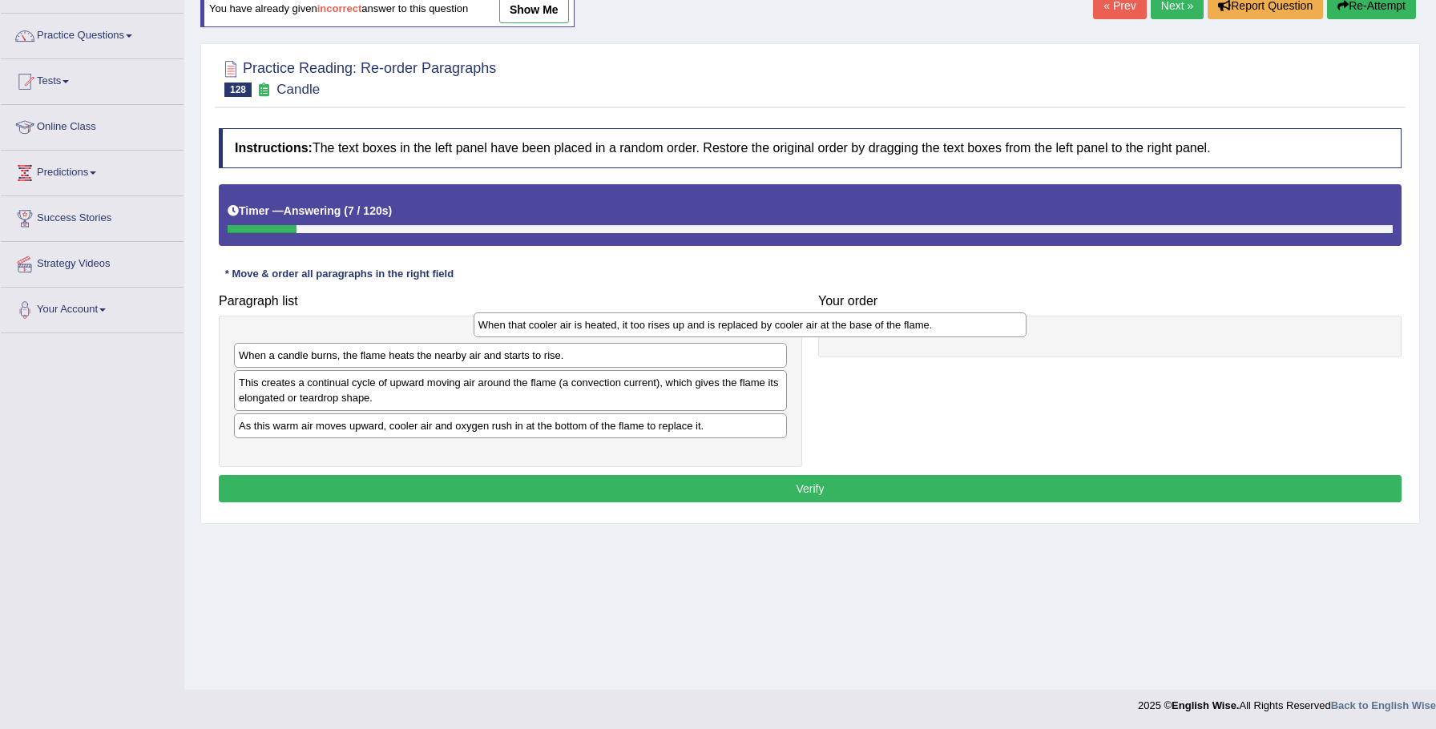
drag, startPoint x: 417, startPoint y: 349, endPoint x: 531, endPoint y: 326, distance: 116.9
click at [546, 326] on div "When that cooler air is heated, it too rises up and is replaced by cooler air a…" at bounding box center [750, 324] width 554 height 25
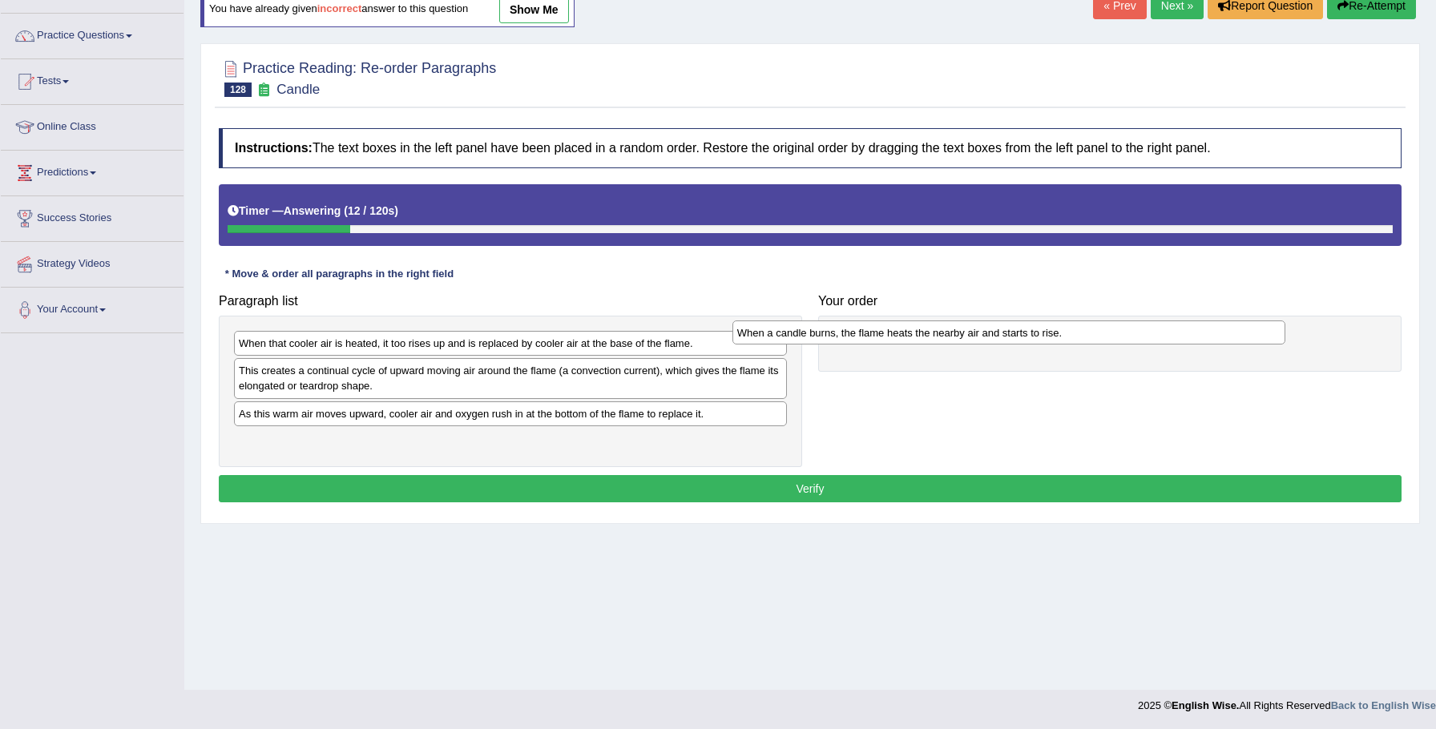
drag, startPoint x: 433, startPoint y: 374, endPoint x: 931, endPoint y: 336, distance: 499.7
click at [931, 336] on div "When a candle burns, the flame heats the nearby air and starts to rise." at bounding box center [1009, 332] width 554 height 25
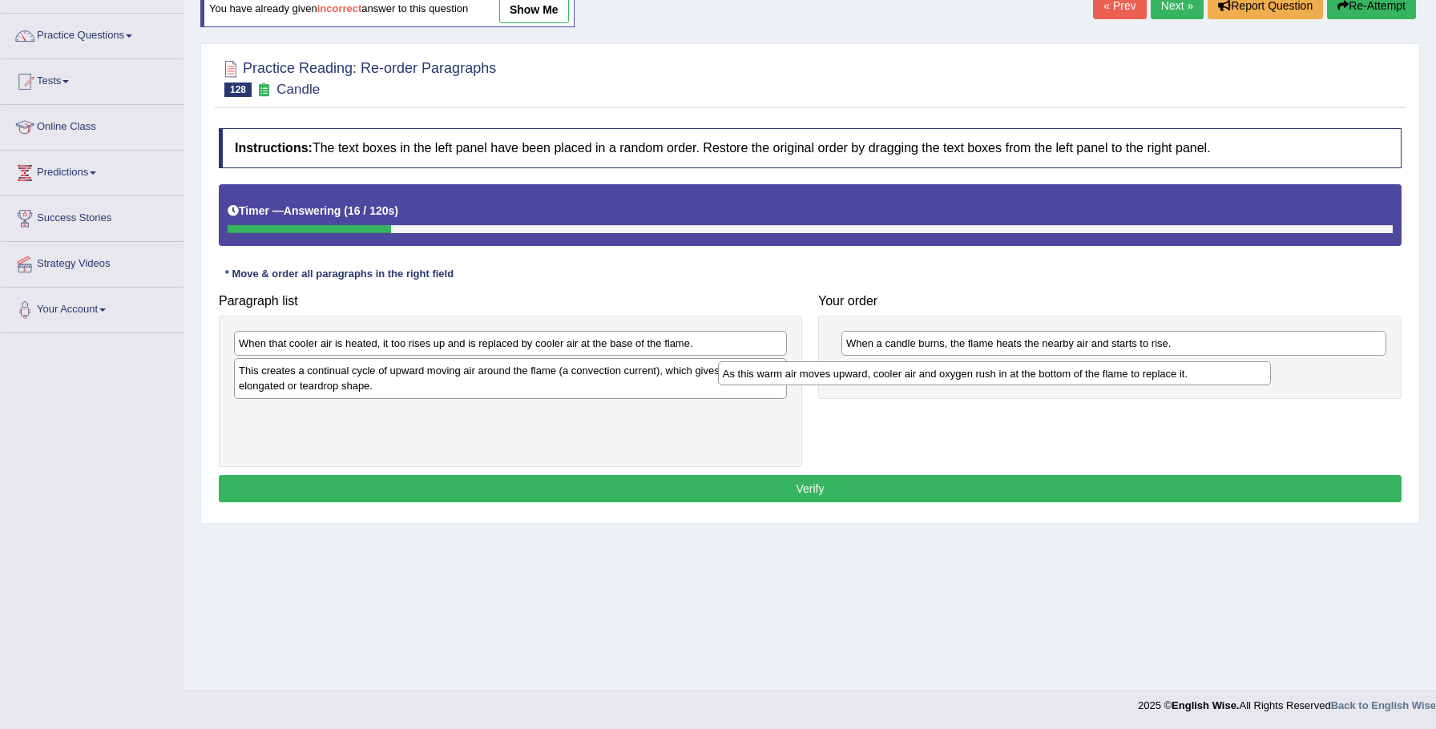
drag, startPoint x: 263, startPoint y: 415, endPoint x: 749, endPoint y: 374, distance: 488.0
click at [749, 374] on div "As this warm air moves upward, cooler air and oxygen rush in at the bottom of t…" at bounding box center [995, 373] width 554 height 25
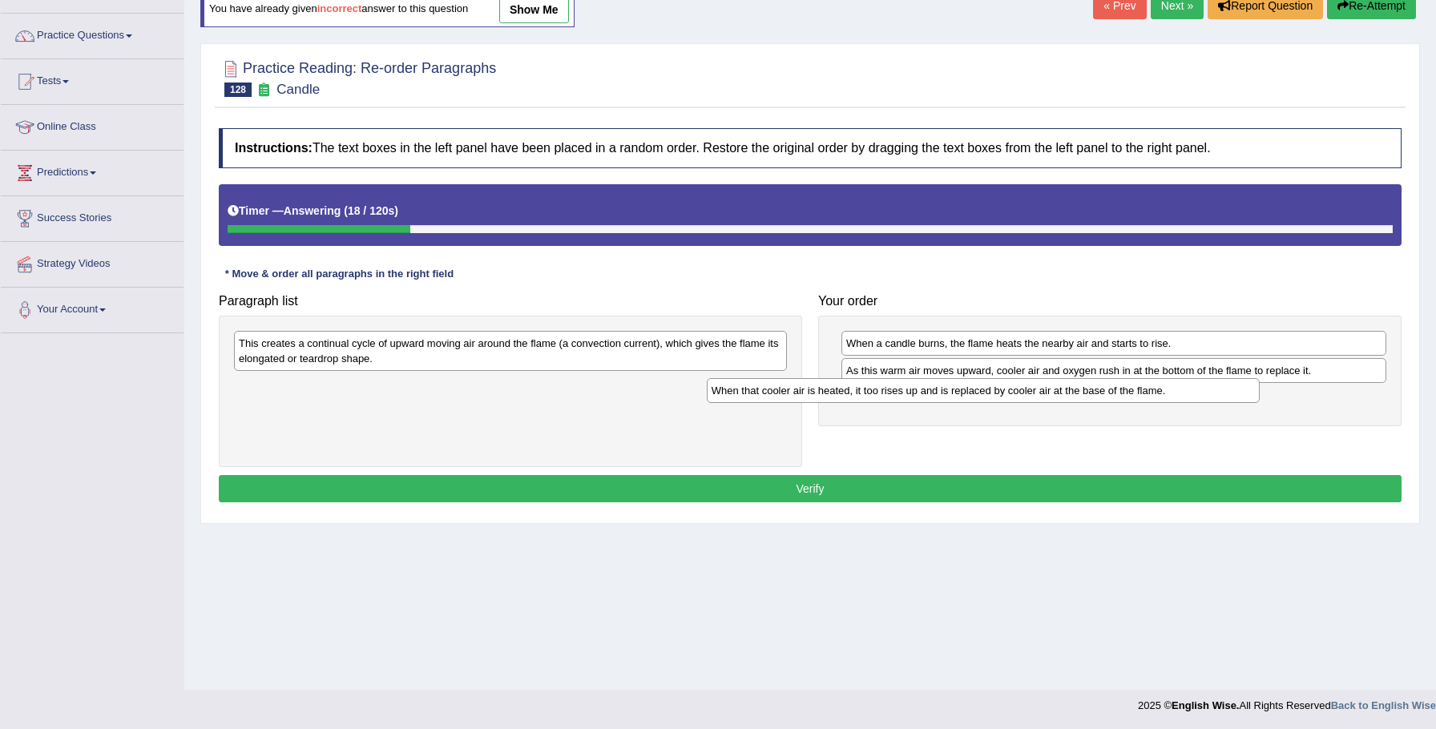
drag, startPoint x: 425, startPoint y: 341, endPoint x: 901, endPoint y: 387, distance: 478.0
click at [904, 389] on div "When that cooler air is heated, it too rises up and is replaced by cooler air a…" at bounding box center [984, 390] width 554 height 25
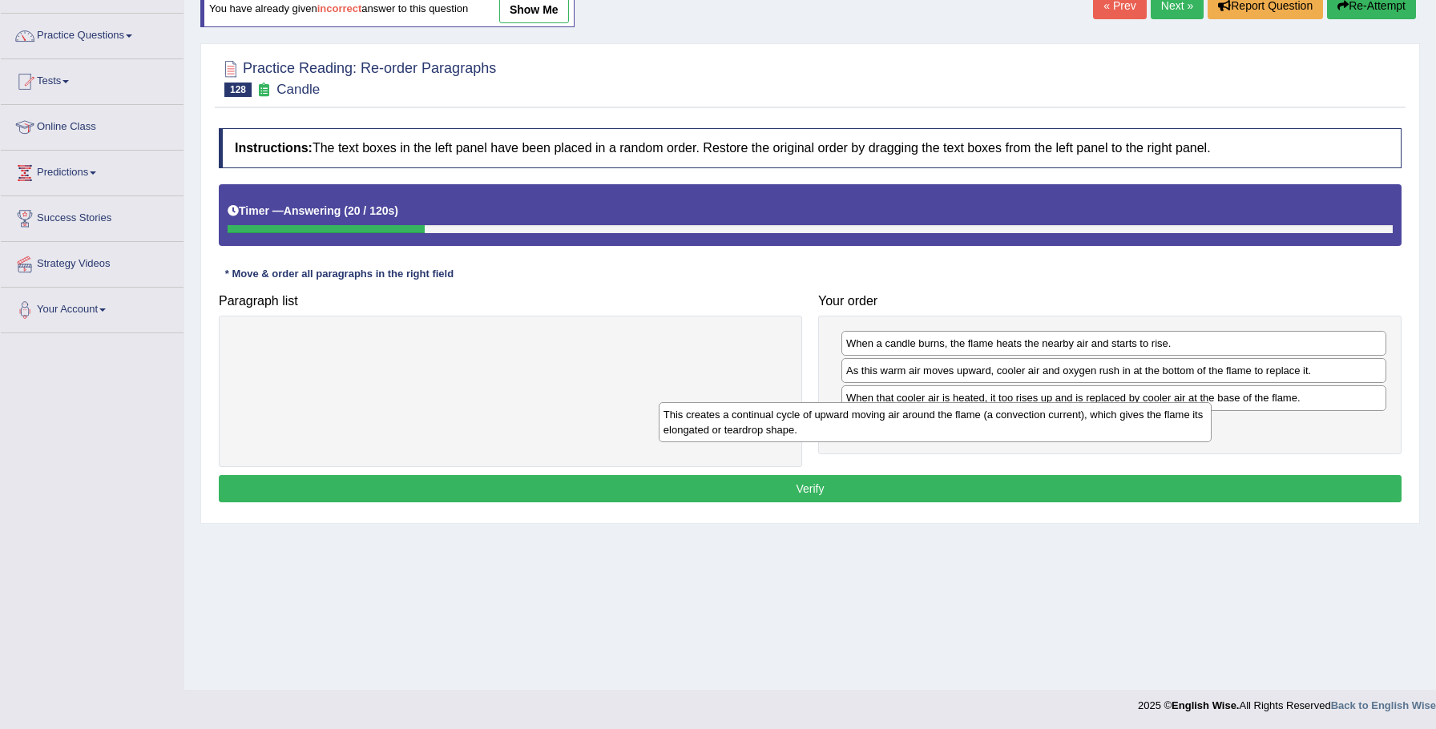
drag, startPoint x: 474, startPoint y: 350, endPoint x: 899, endPoint y: 421, distance: 430.4
click at [899, 421] on div "This creates a continual cycle of upward moving air around the flame (a convect…" at bounding box center [935, 422] width 554 height 40
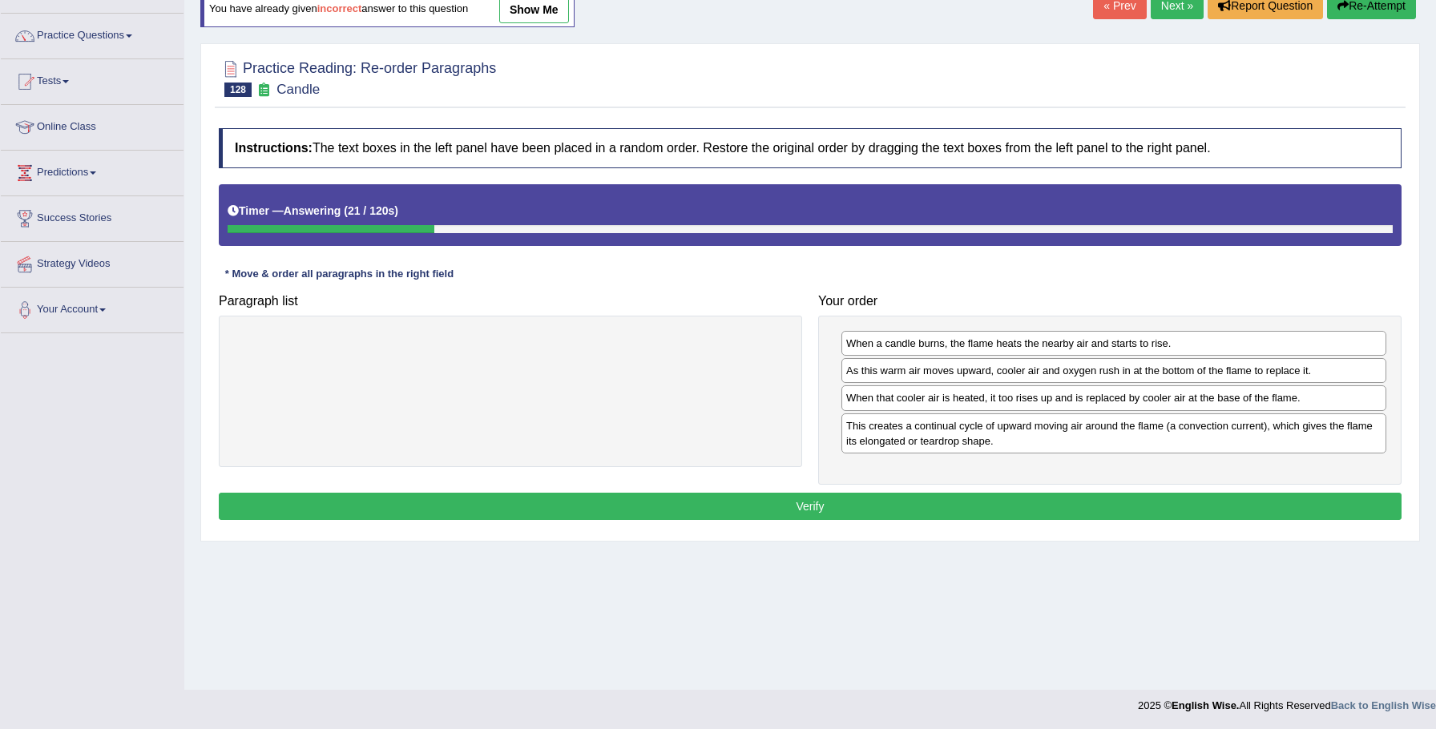
click at [616, 501] on button "Verify" at bounding box center [810, 506] width 1182 height 27
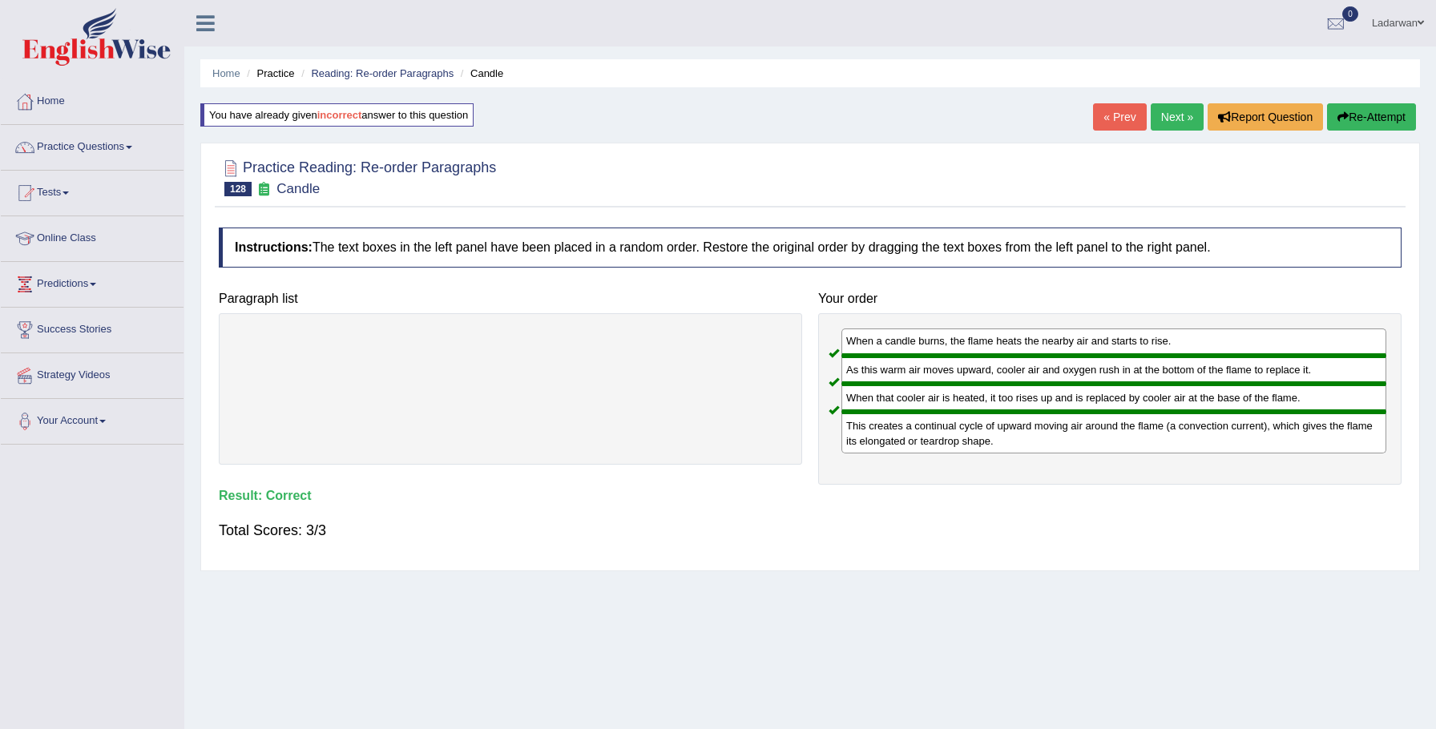
click at [1163, 119] on link "Next »" at bounding box center [1176, 116] width 53 height 27
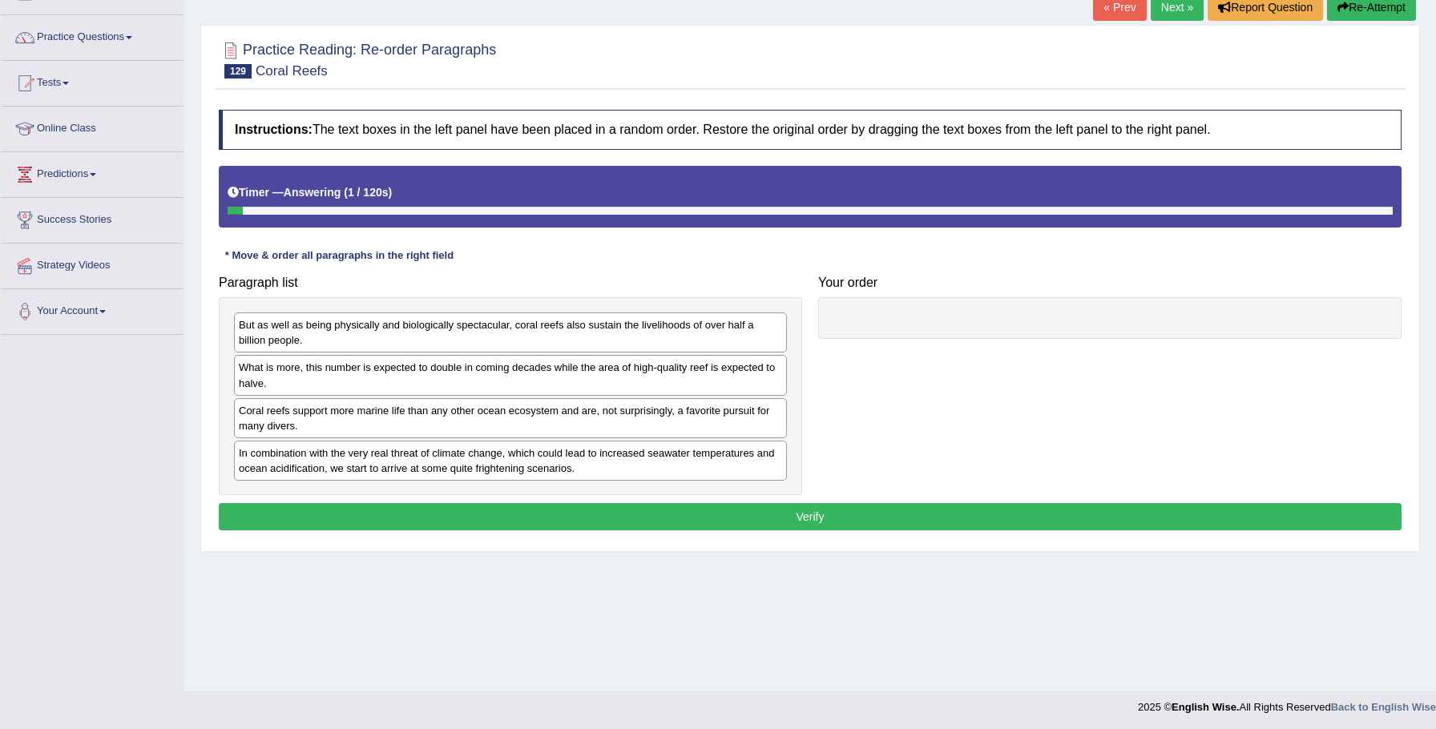
scroll to position [111, 0]
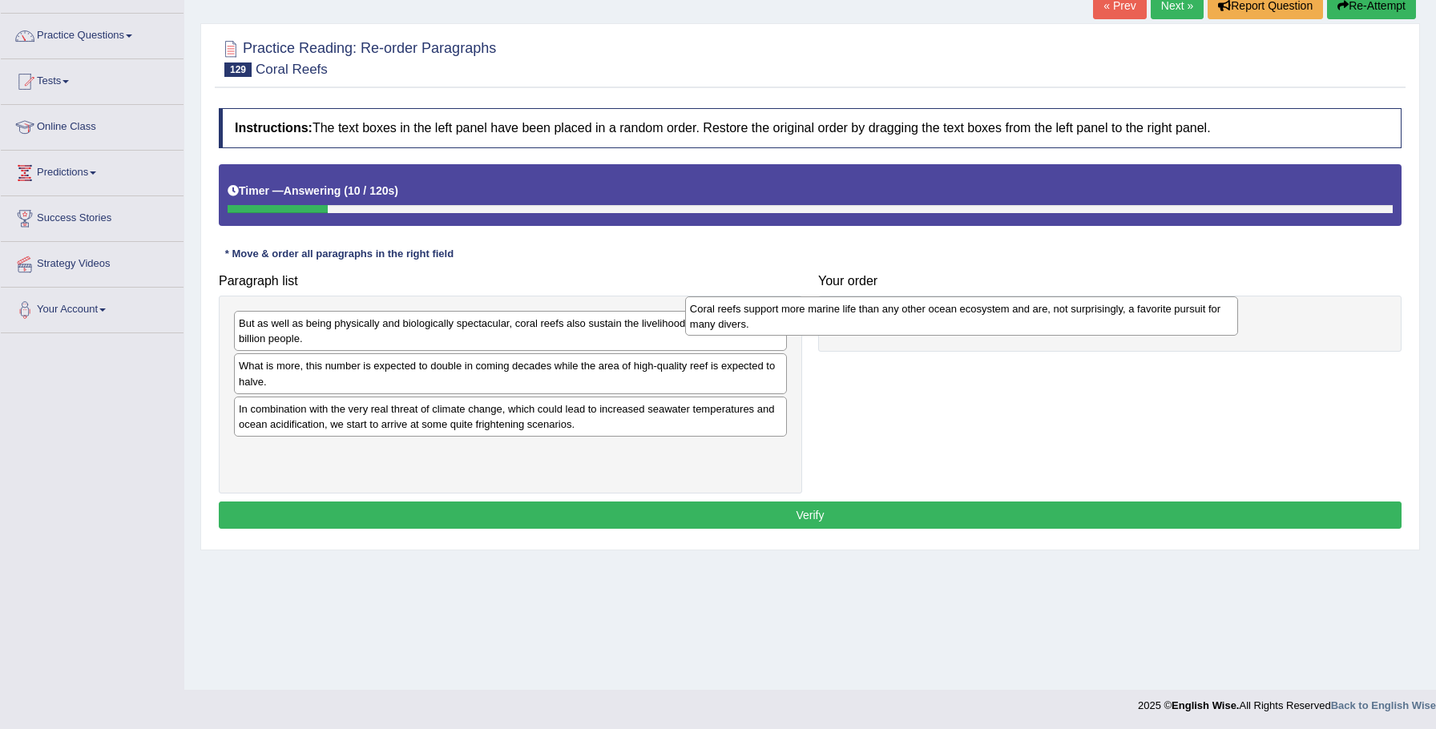
drag, startPoint x: 421, startPoint y: 421, endPoint x: 873, endPoint y: 322, distance: 462.6
click at [872, 322] on div "Coral reefs support more marine life than any other ocean ecosystem and are, no…" at bounding box center [962, 316] width 554 height 40
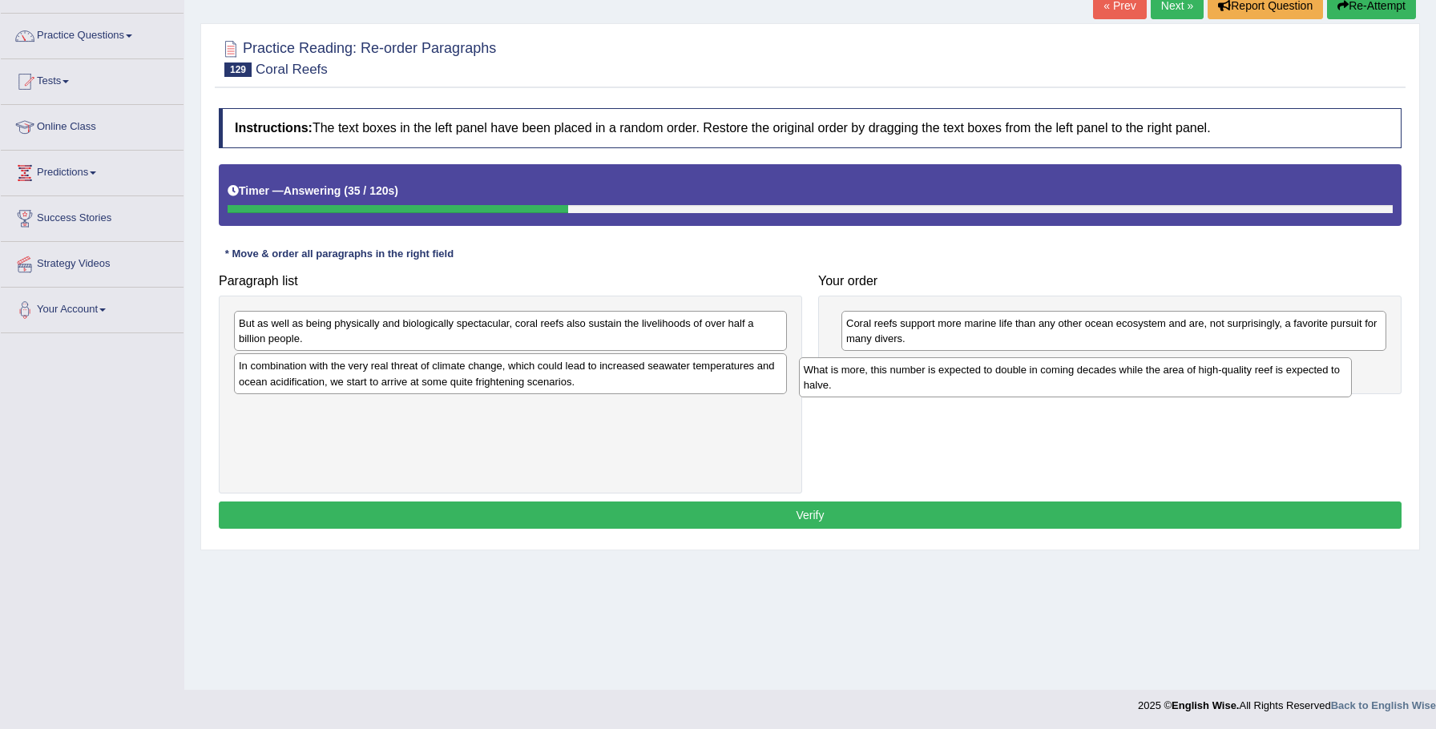
drag, startPoint x: 397, startPoint y: 365, endPoint x: 969, endPoint y: 368, distance: 571.2
click at [969, 368] on div "What is more, this number is expected to double in coming decades while the are…" at bounding box center [1076, 377] width 554 height 40
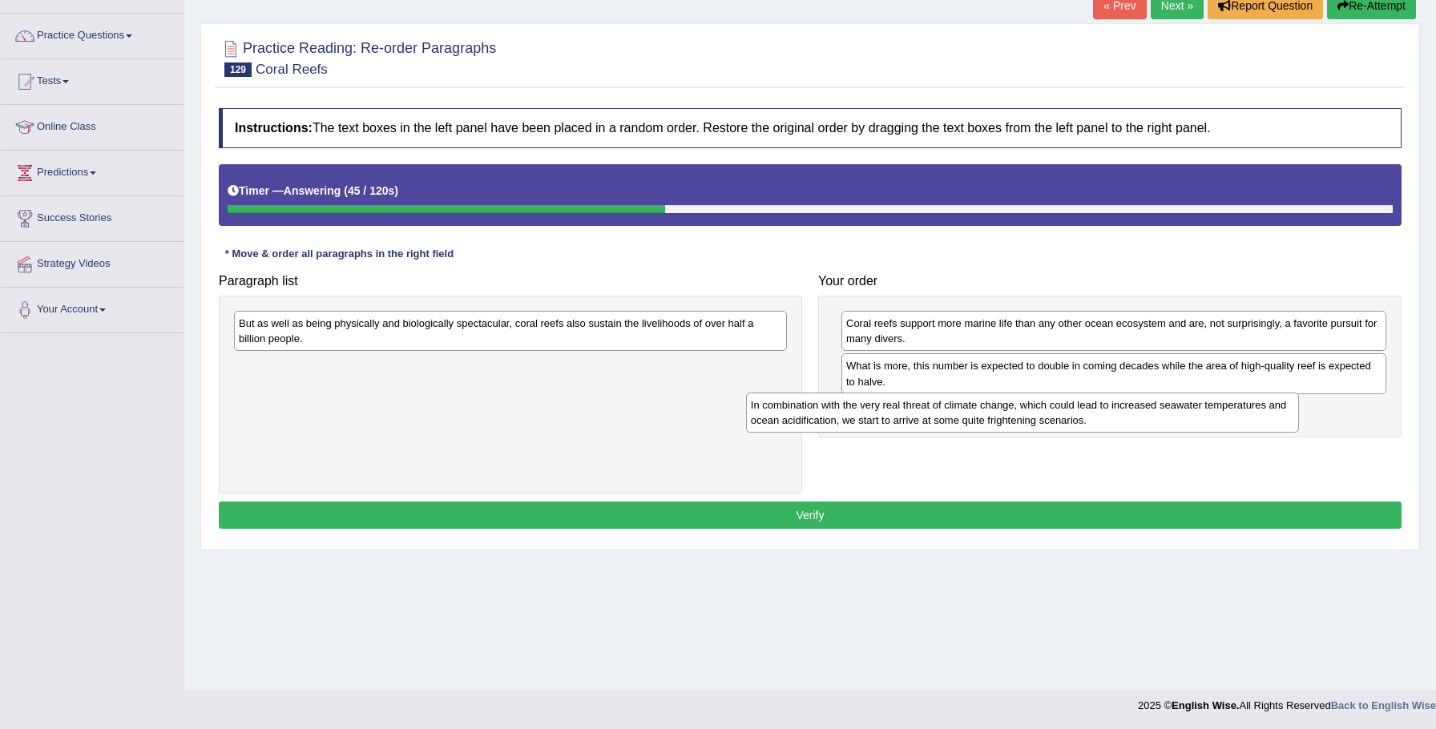
drag, startPoint x: 628, startPoint y: 373, endPoint x: 1141, endPoint y: 389, distance: 512.9
click at [1153, 397] on div "In combination with the very real threat of climate change, which could lead to…" at bounding box center [1023, 413] width 554 height 40
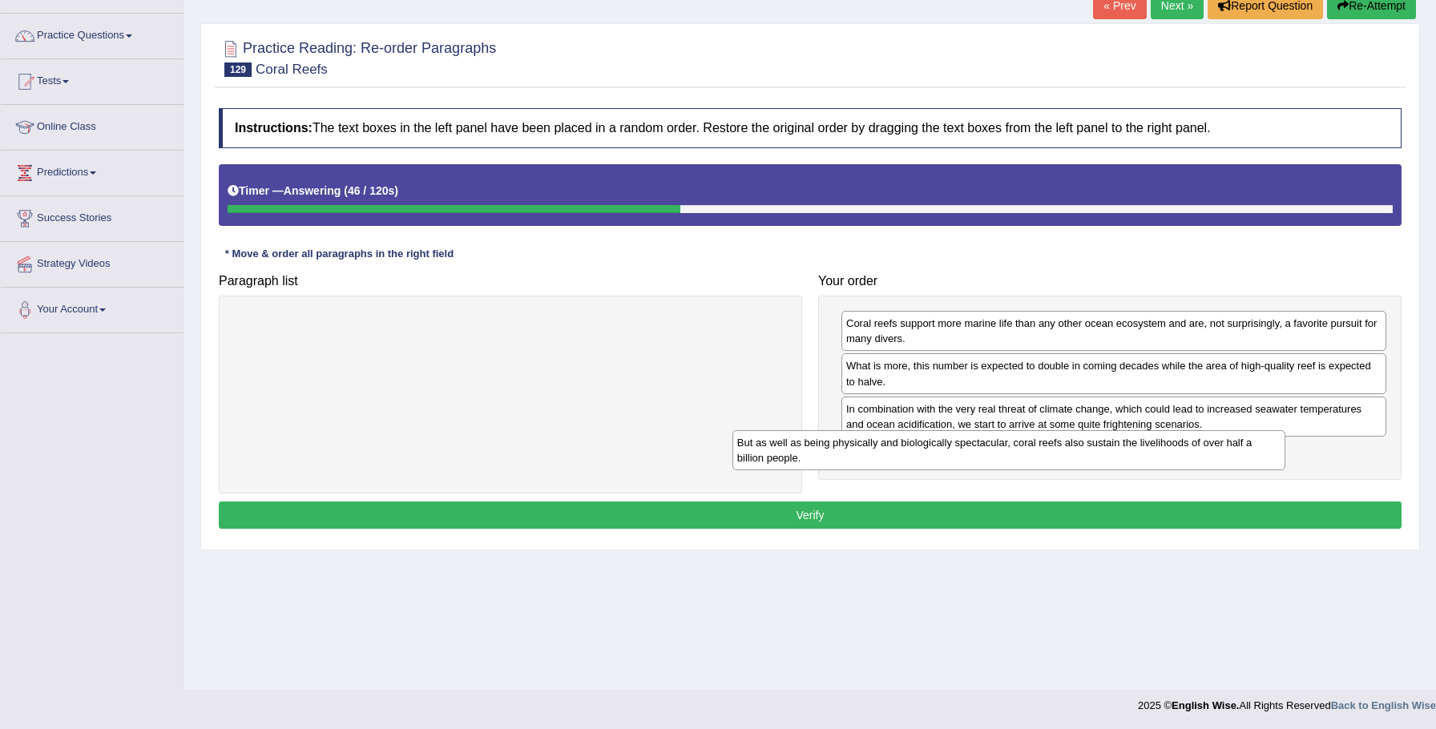
drag, startPoint x: 726, startPoint y: 340, endPoint x: 1149, endPoint y: 485, distance: 447.1
click at [1225, 460] on div "But as well as being physically and biologically spectacular, coral reefs also …" at bounding box center [1009, 450] width 554 height 40
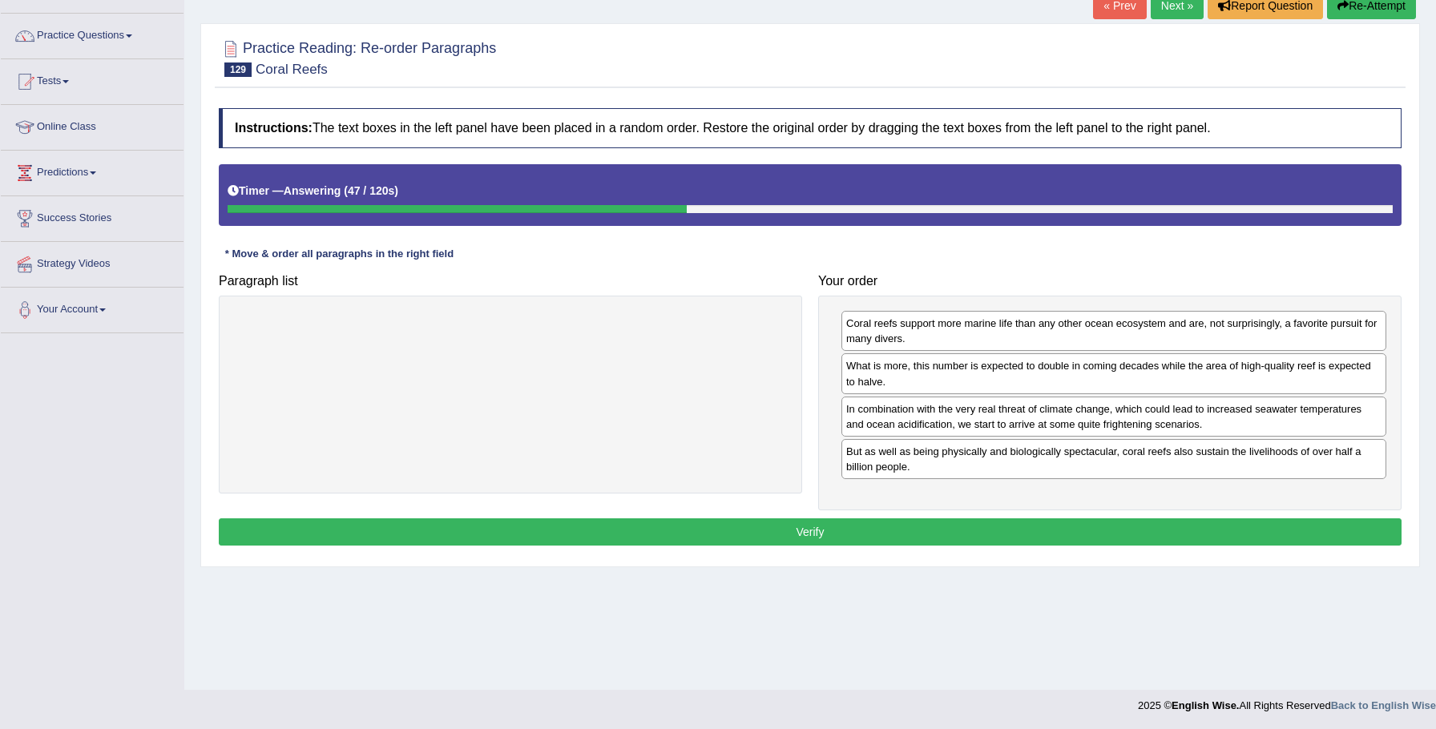
click at [1061, 526] on button "Verify" at bounding box center [810, 531] width 1182 height 27
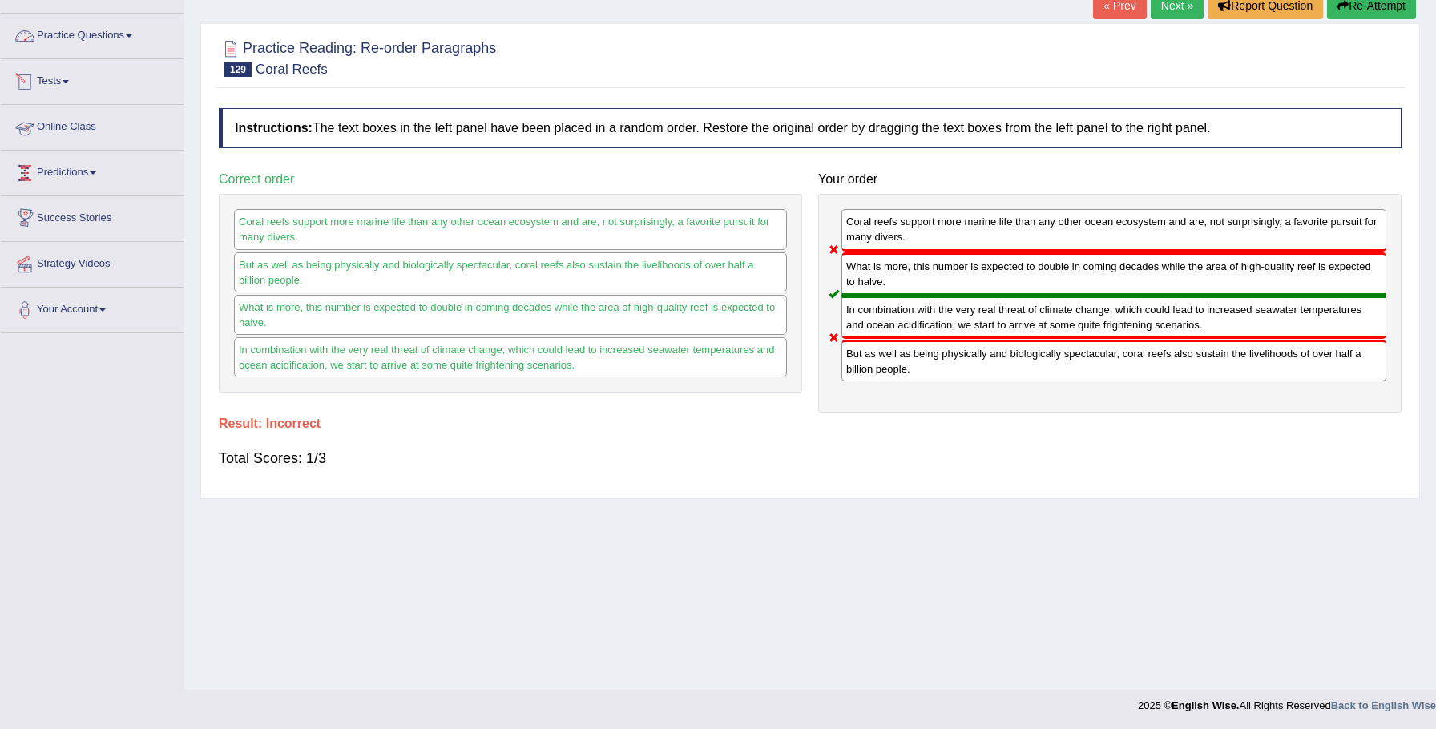
click at [115, 36] on link "Practice Questions" at bounding box center [92, 34] width 183 height 40
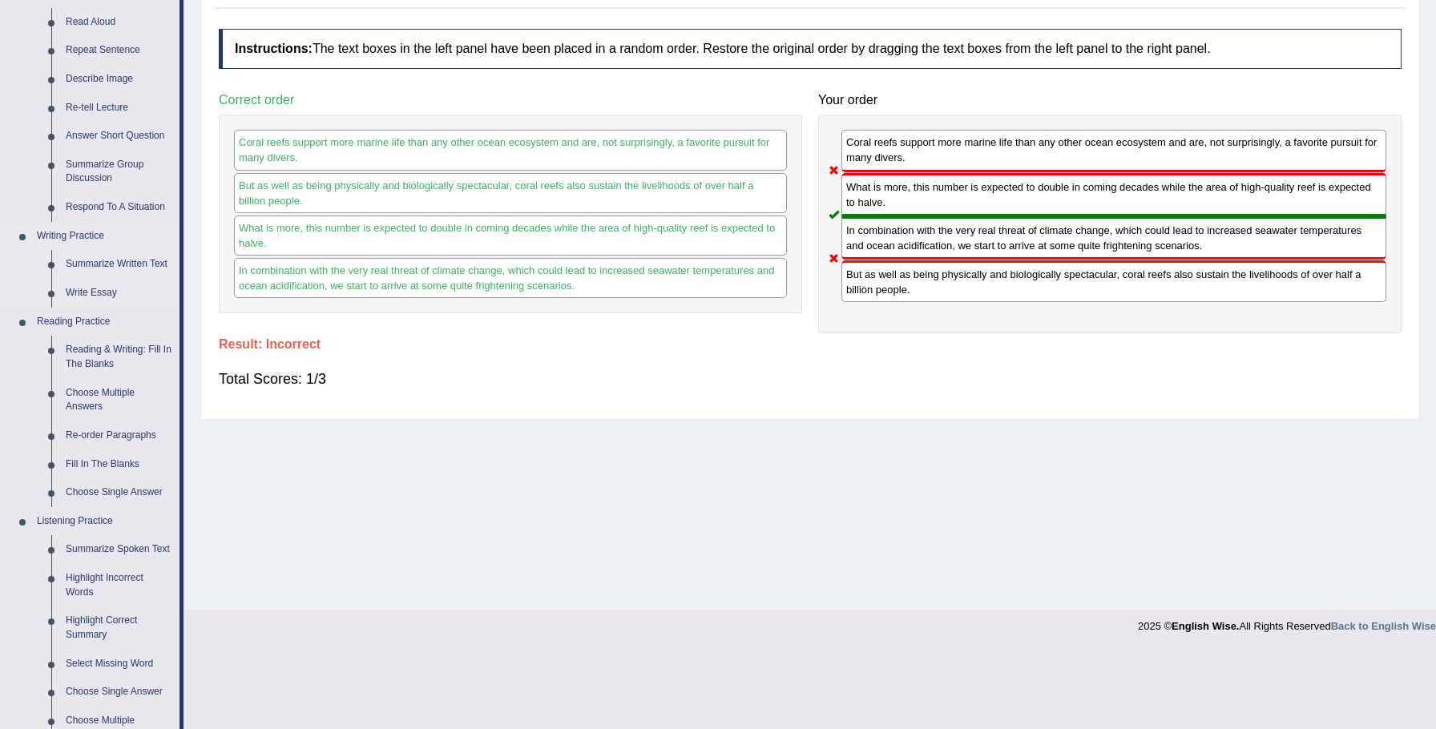
scroll to position [194, 0]
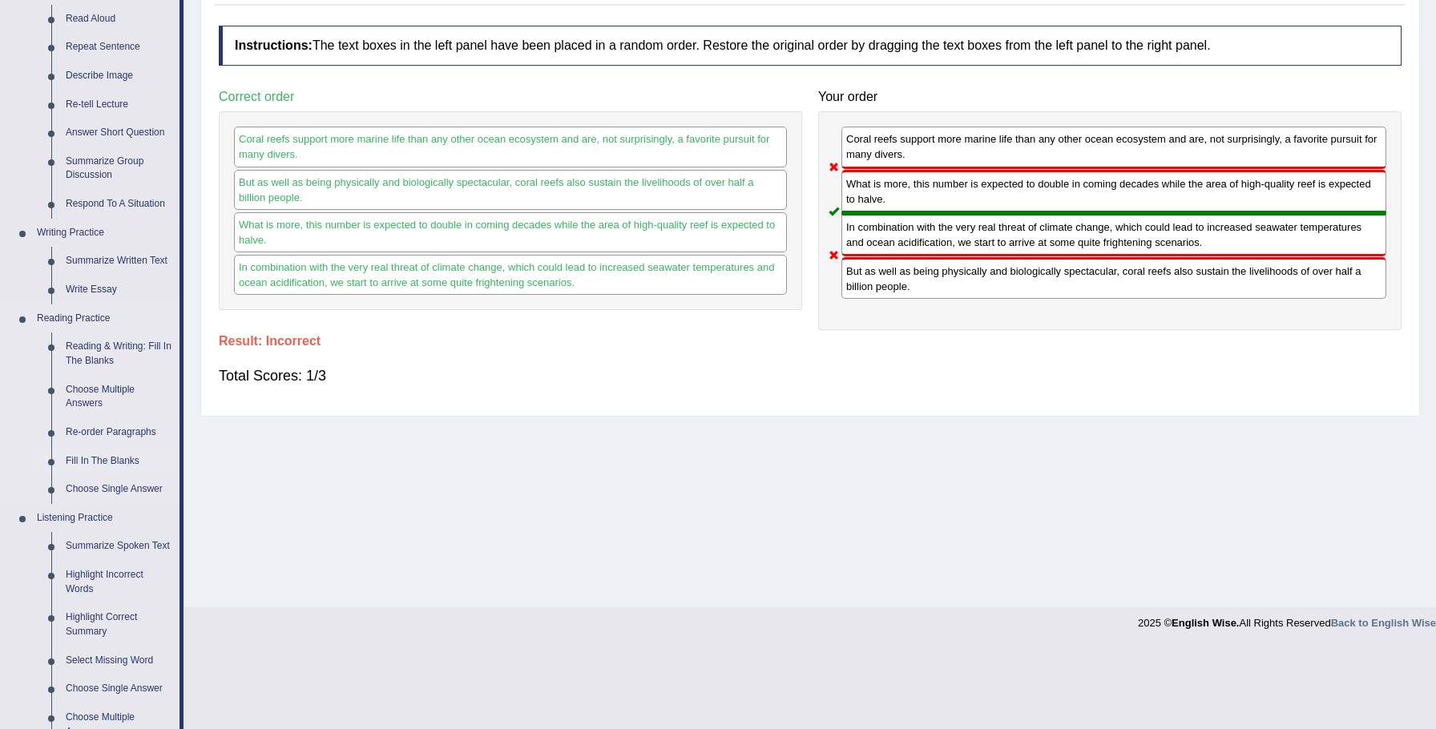
click at [114, 461] on link "Fill In The Blanks" at bounding box center [118, 461] width 121 height 29
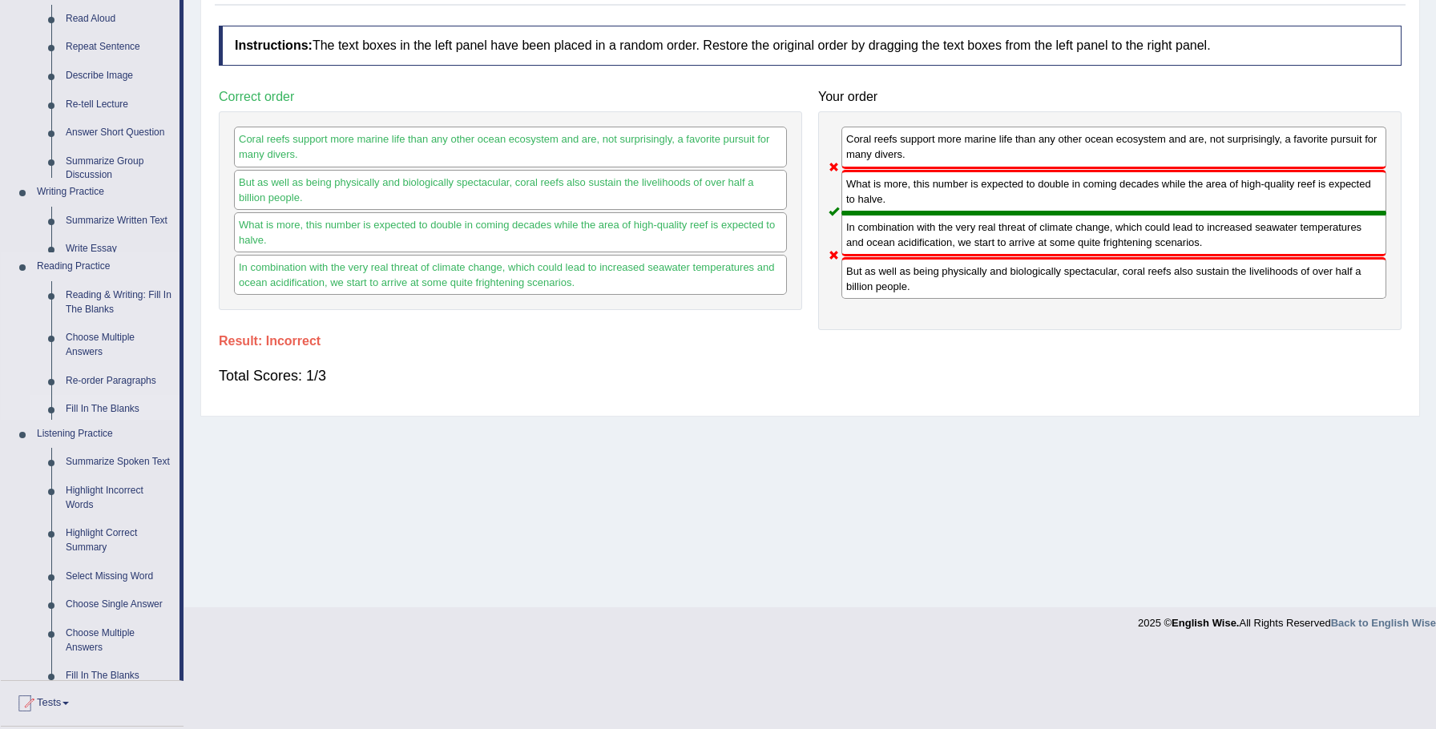
scroll to position [111, 0]
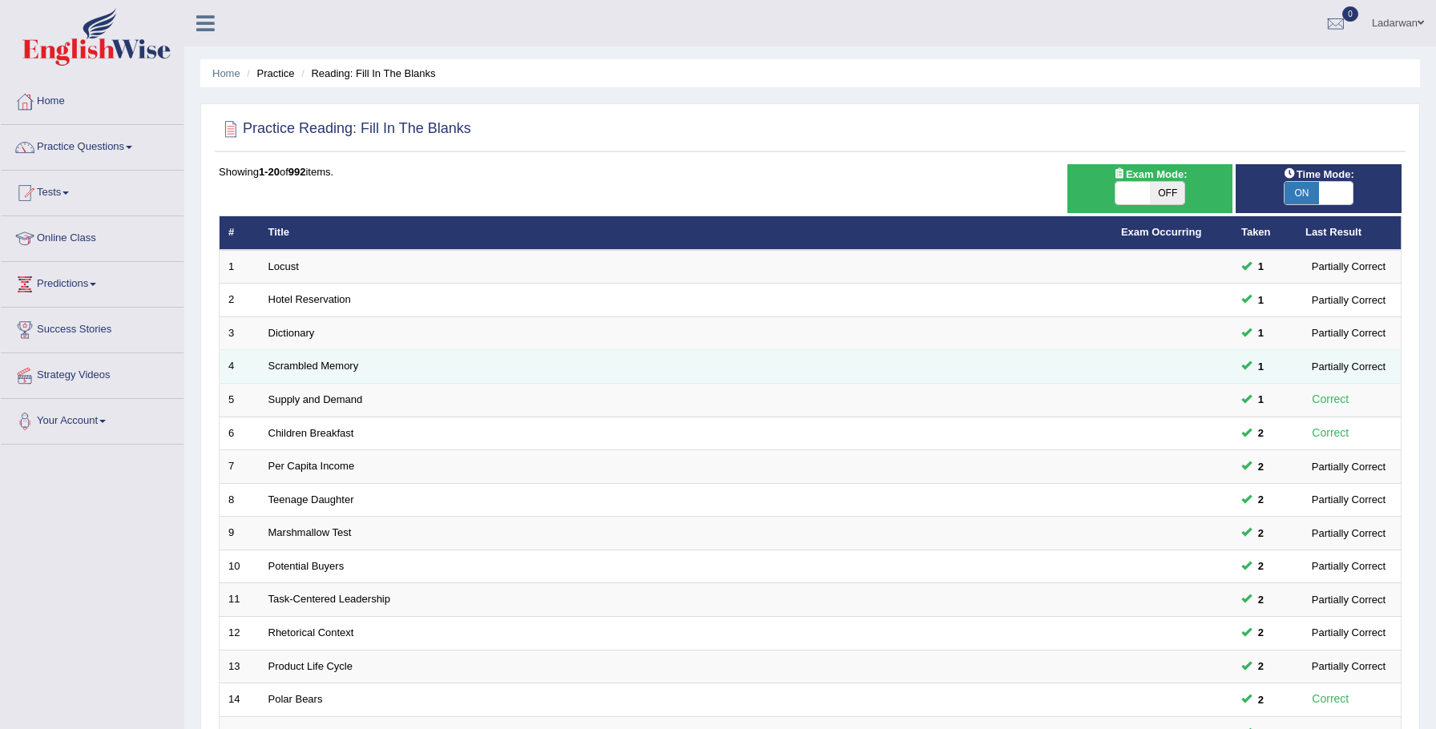
scroll to position [327, 0]
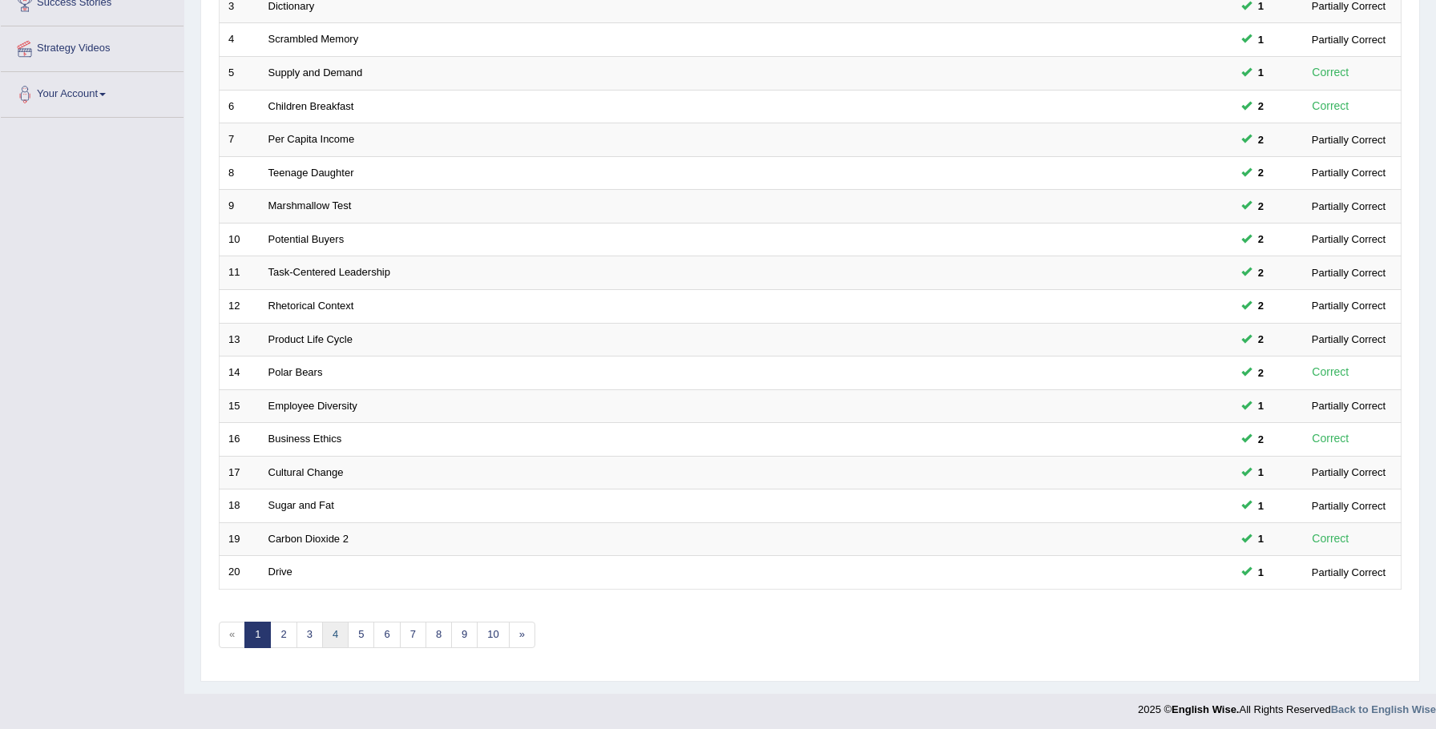
click at [332, 630] on link "4" at bounding box center [335, 635] width 26 height 26
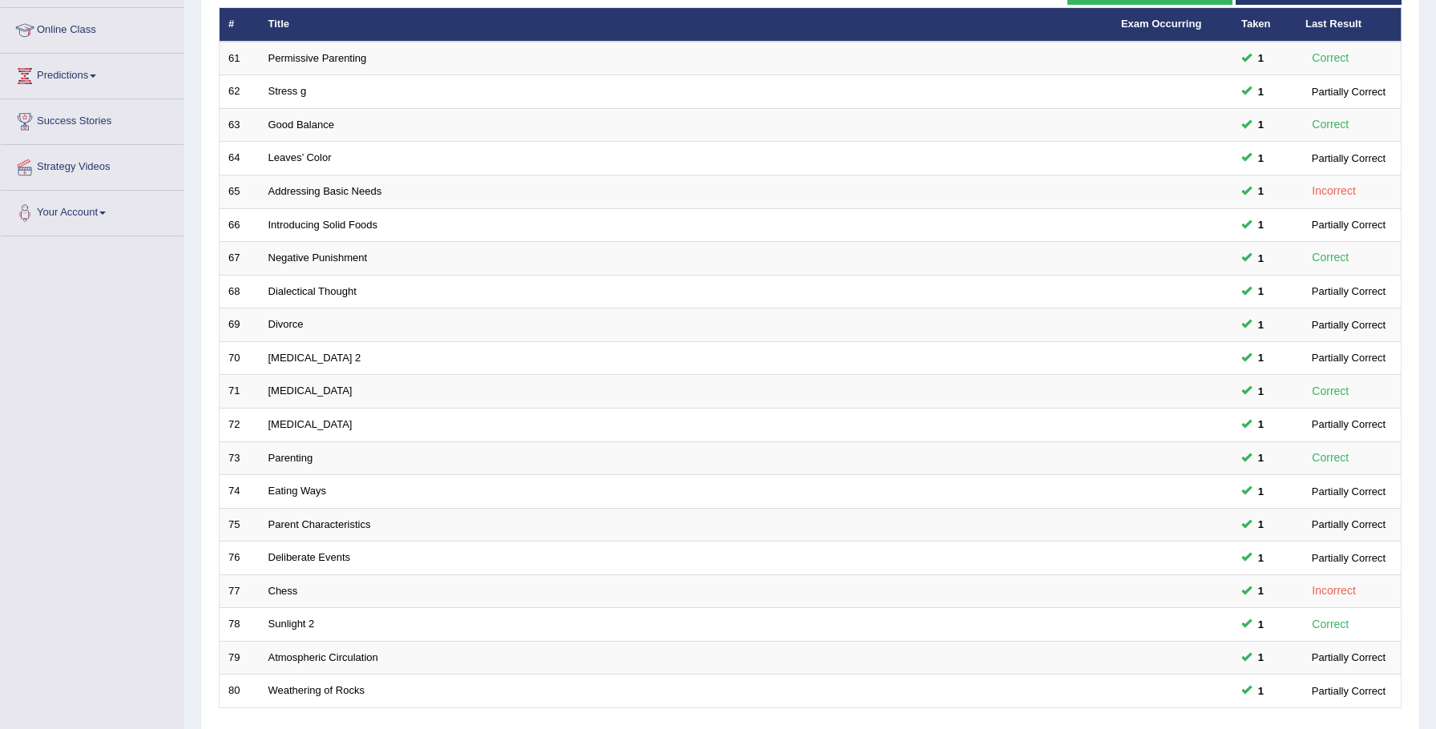
scroll to position [327, 0]
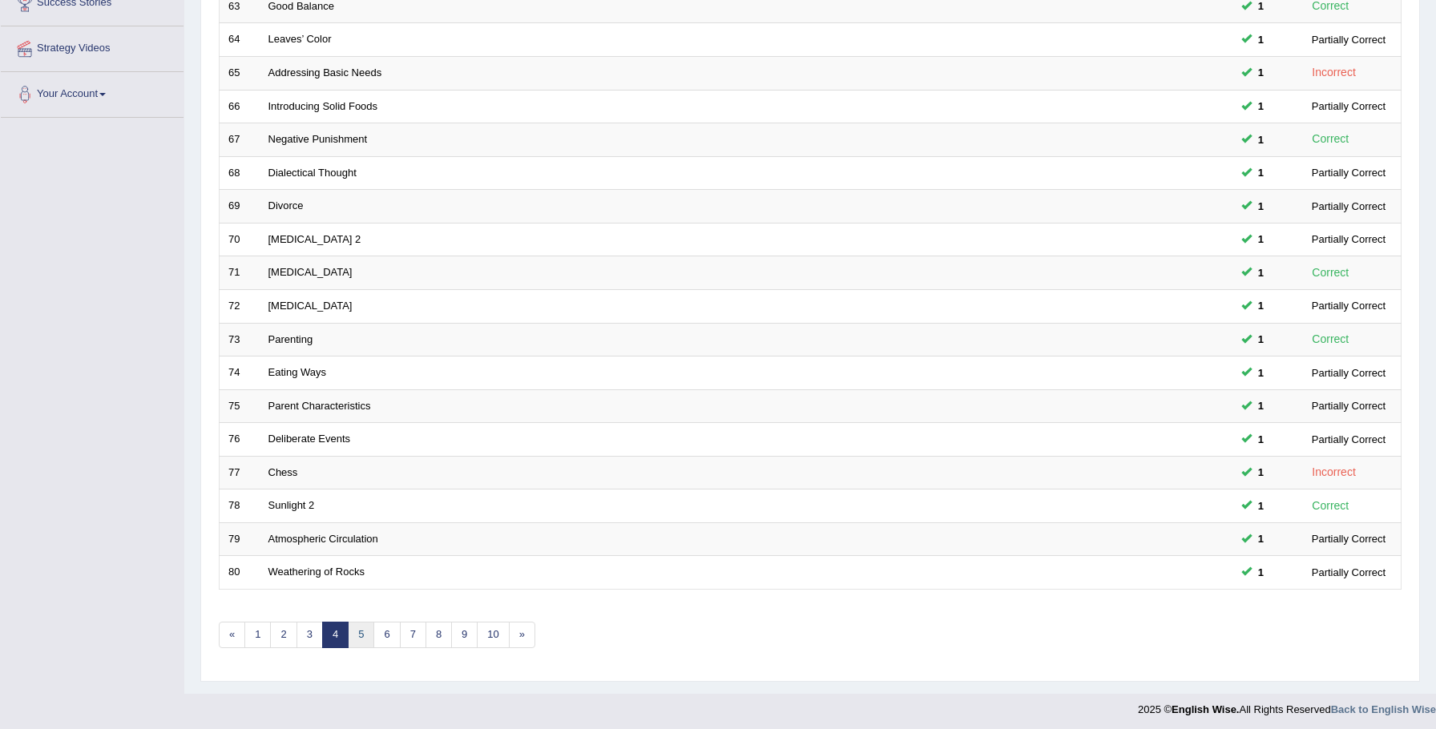
click at [360, 629] on link "5" at bounding box center [361, 635] width 26 height 26
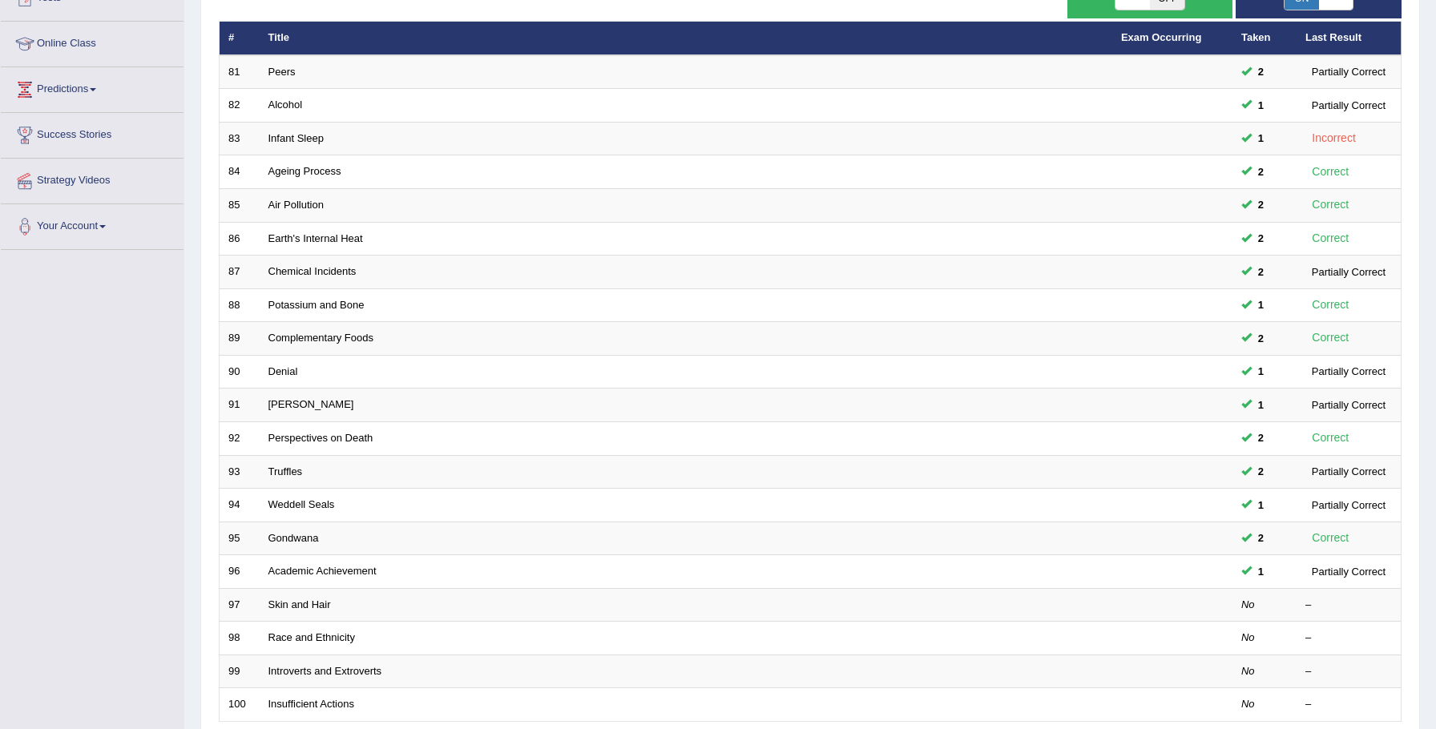
scroll to position [327, 0]
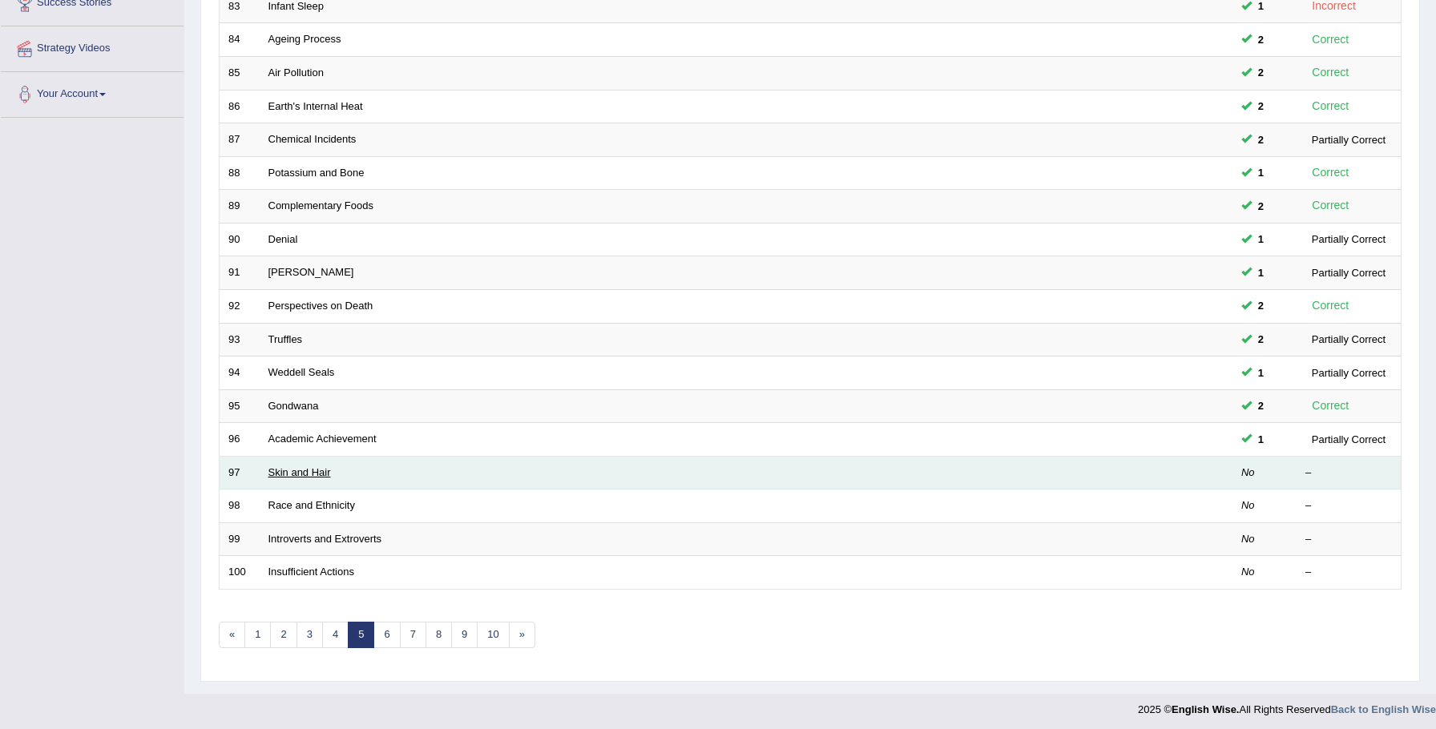
click at [309, 470] on link "Skin and Hair" at bounding box center [299, 472] width 62 height 12
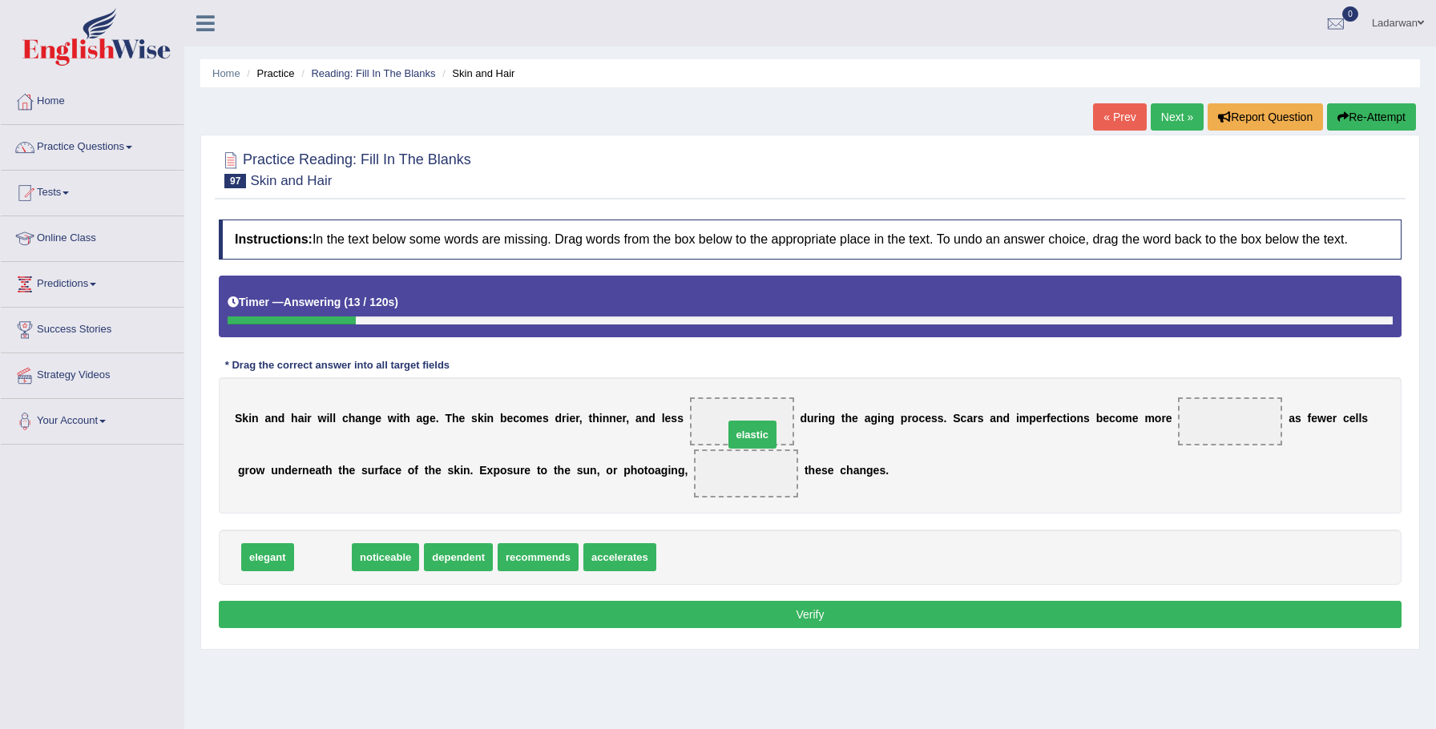
drag, startPoint x: 307, startPoint y: 572, endPoint x: 742, endPoint y: 441, distance: 454.2
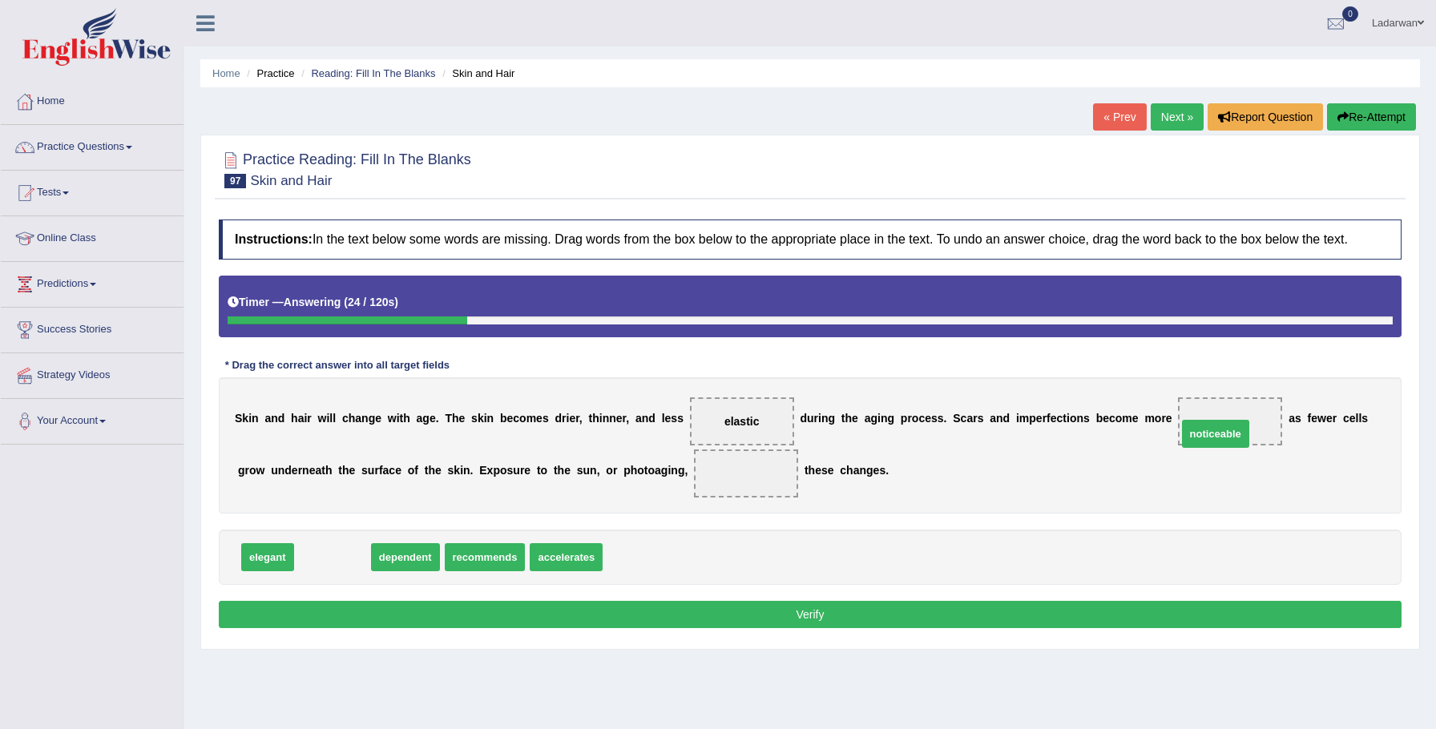
drag, startPoint x: 322, startPoint y: 574, endPoint x: 1212, endPoint y: 449, distance: 898.6
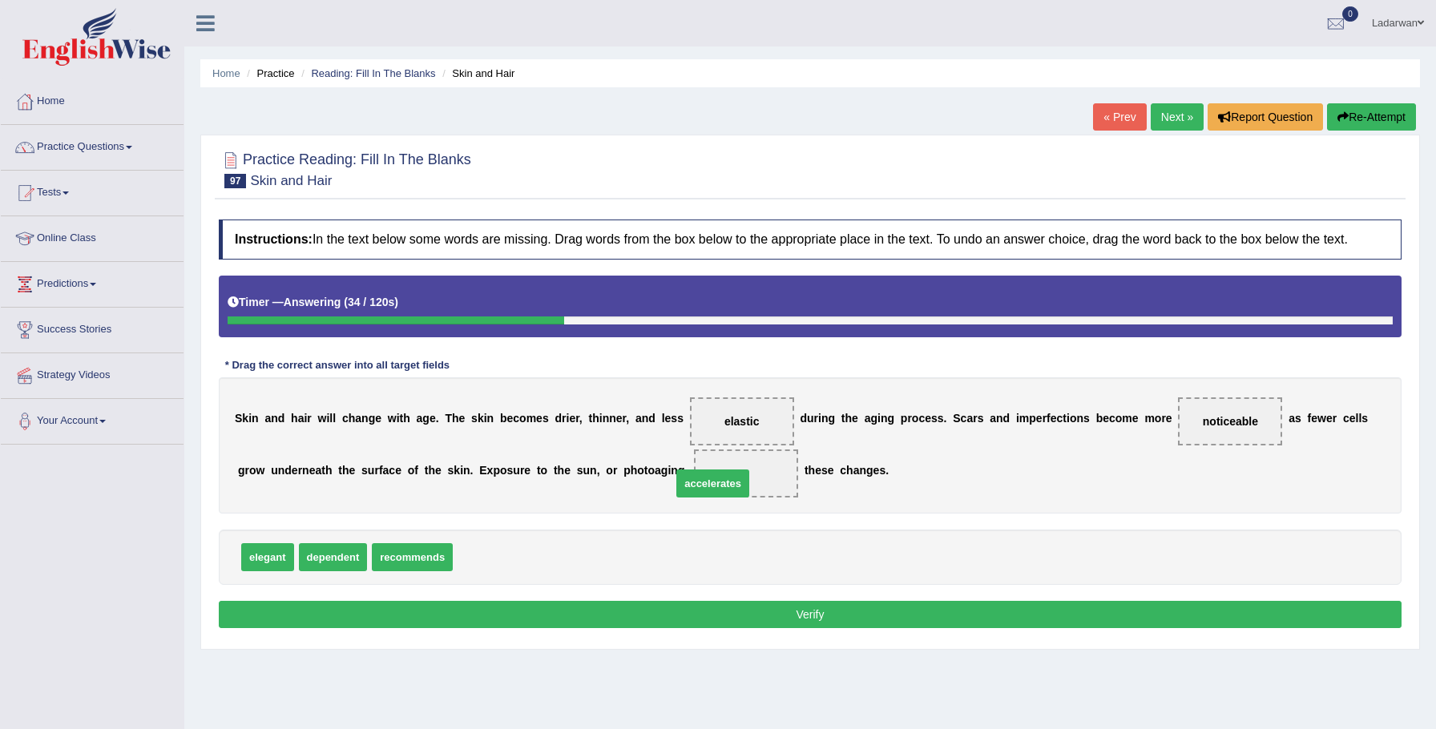
drag, startPoint x: 500, startPoint y: 570, endPoint x: 726, endPoint y: 492, distance: 239.2
click at [698, 626] on button "Verify" at bounding box center [810, 614] width 1182 height 27
